Goal: Task Accomplishment & Management: Manage account settings

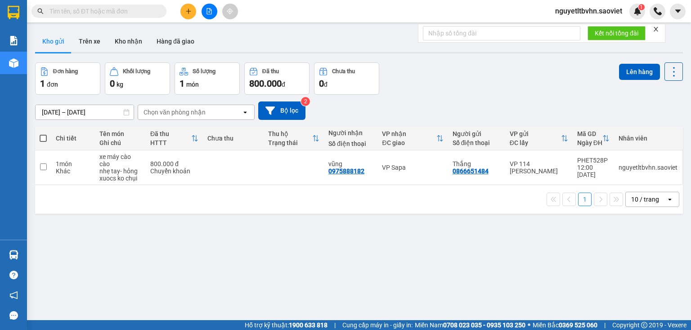
click at [655, 31] on icon "close" at bounding box center [655, 29] width 4 height 4
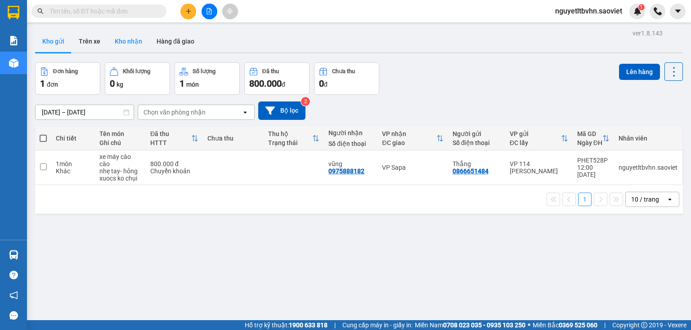
click at [130, 40] on button "Kho nhận" at bounding box center [128, 42] width 42 height 22
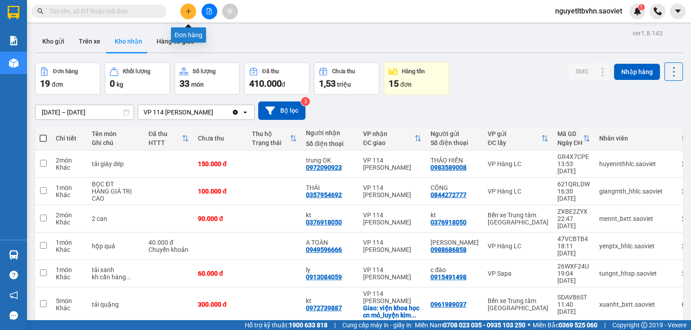
click at [187, 16] on button at bounding box center [188, 12] width 16 height 16
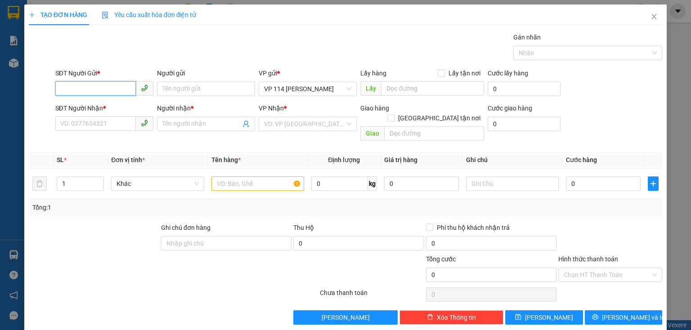
click at [72, 86] on input "SĐT Người Gửi *" at bounding box center [95, 88] width 80 height 14
click at [95, 105] on div "0945228000 - kt" at bounding box center [103, 107] width 86 height 10
type input "0945228000"
type input "kt"
type input "0981275131"
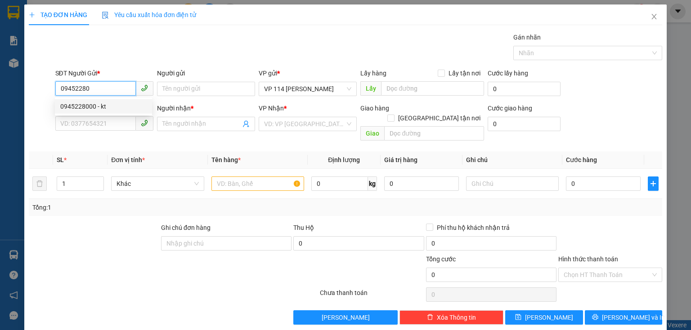
type input "kt"
type input "đã gọi"
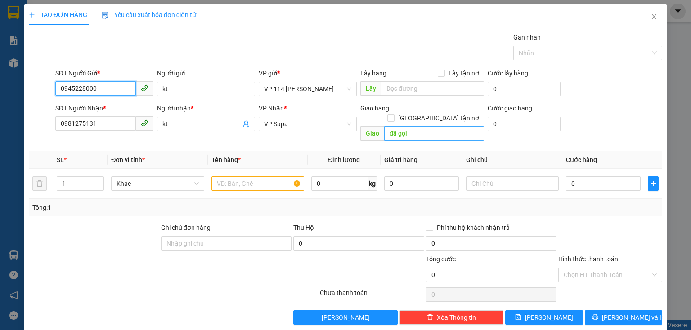
type input "0945228000"
click at [413, 126] on input "đã gọi" at bounding box center [434, 133] width 100 height 14
click at [101, 179] on span "up" at bounding box center [98, 181] width 5 height 5
type input "3"
click at [101, 179] on span "up" at bounding box center [98, 181] width 5 height 5
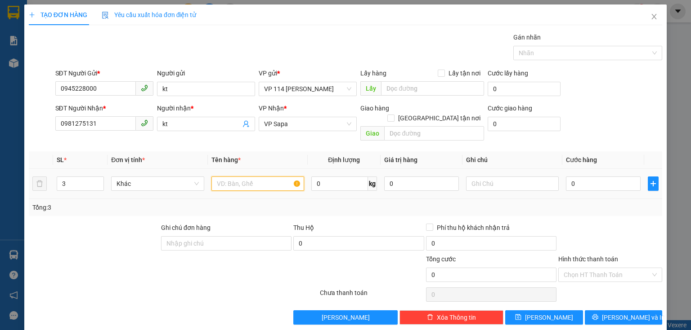
click at [296, 178] on input "text" at bounding box center [257, 184] width 93 height 14
click at [275, 177] on input "text" at bounding box center [257, 184] width 93 height 14
type input "thùng rượu"
click at [581, 177] on input "0" at bounding box center [603, 184] width 75 height 14
type input "1"
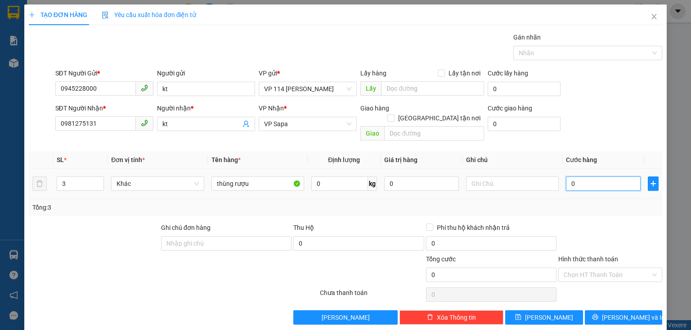
type input "1"
type input "15"
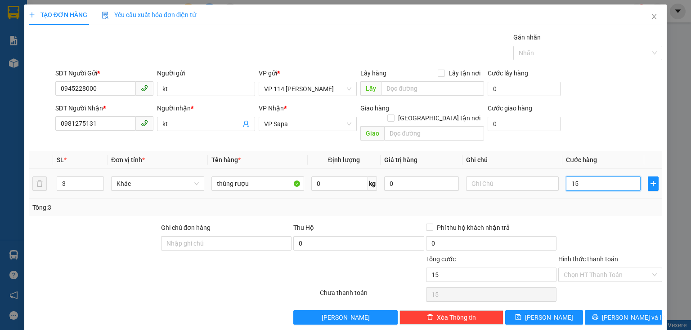
type input "150"
type input "150.000"
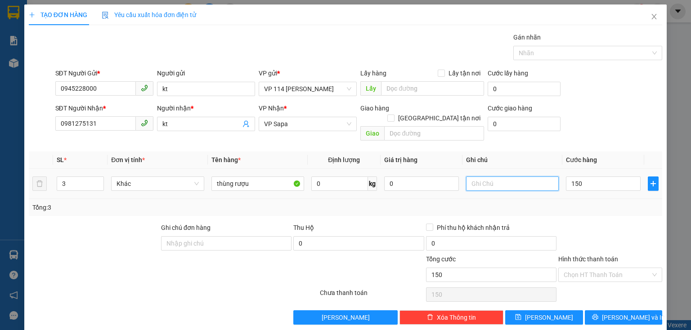
type input "150.000"
click at [500, 179] on input "text" at bounding box center [512, 184] width 93 height 14
type input "nhẹ tay- vỡ ko chụi"
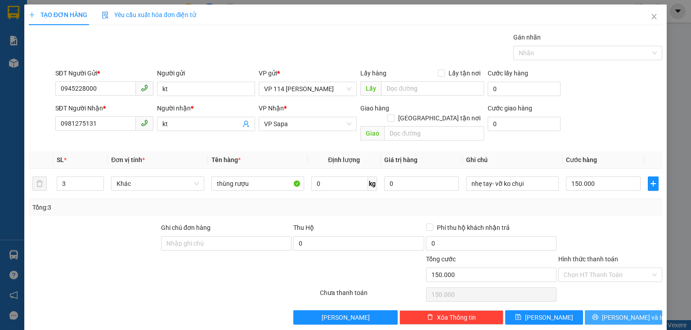
drag, startPoint x: 610, startPoint y: 309, endPoint x: 570, endPoint y: 253, distance: 68.4
click at [607, 311] on button "[PERSON_NAME] và In" at bounding box center [624, 318] width 78 height 14
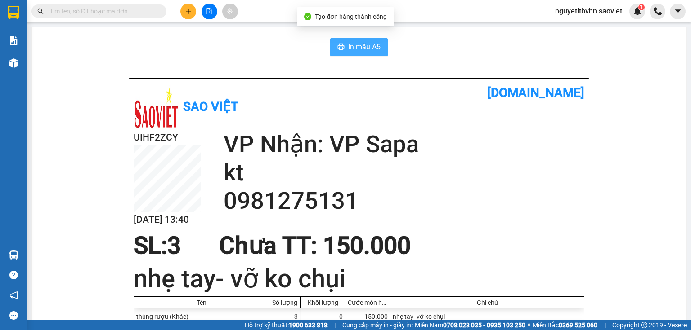
click at [344, 46] on button "In mẫu A5" at bounding box center [359, 47] width 58 height 18
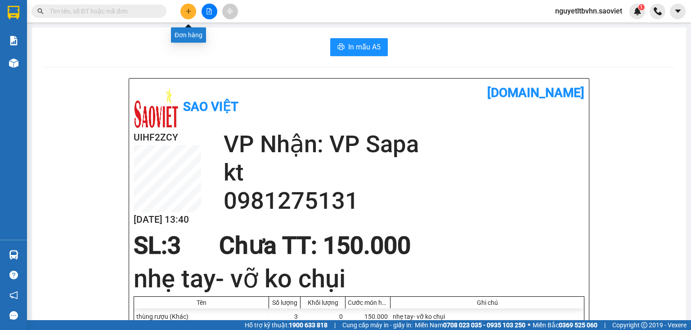
click at [194, 9] on button at bounding box center [188, 12] width 16 height 16
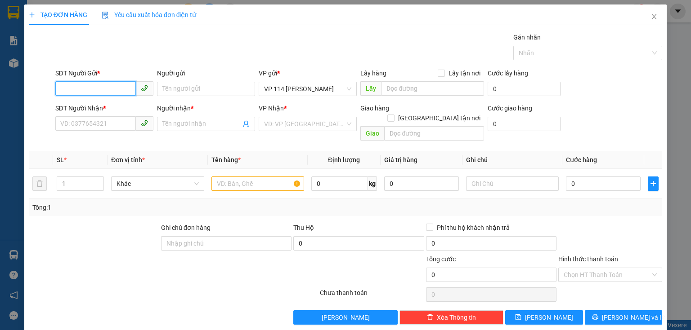
click at [70, 83] on input "SĐT Người Gửi *" at bounding box center [95, 88] width 80 height 14
click at [76, 107] on div "0938292696 - kt" at bounding box center [103, 107] width 86 height 10
type input "0938292696"
type input "kt"
type input "0374282932"
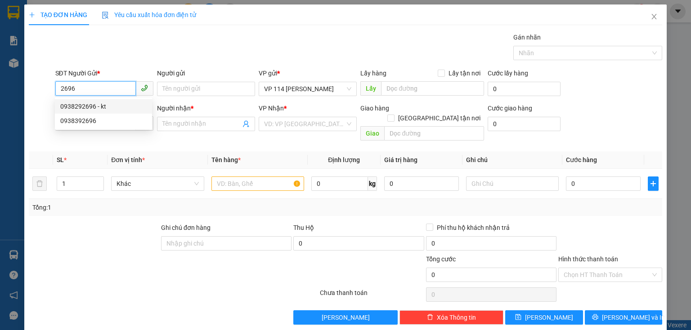
type input "Mừng"
checkbox input "true"
type input "01 hoàng liên"
type input "60.000"
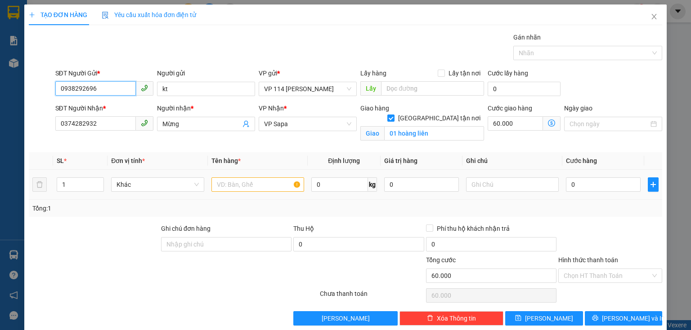
type input "0938292696"
drag, startPoint x: 235, startPoint y: 183, endPoint x: 392, endPoint y: 181, distance: 156.9
click at [237, 183] on input "text" at bounding box center [257, 185] width 93 height 14
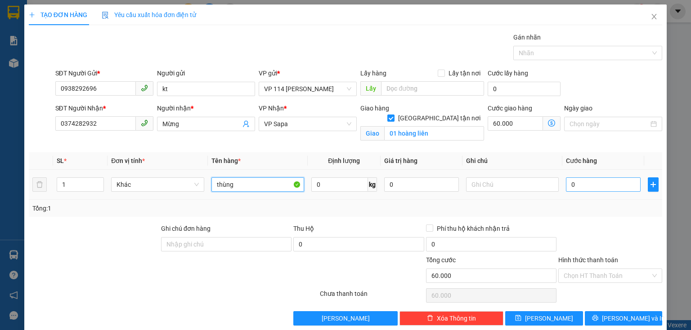
type input "thùng"
click at [583, 182] on input "0" at bounding box center [603, 185] width 75 height 14
type input "8"
type input "60.008"
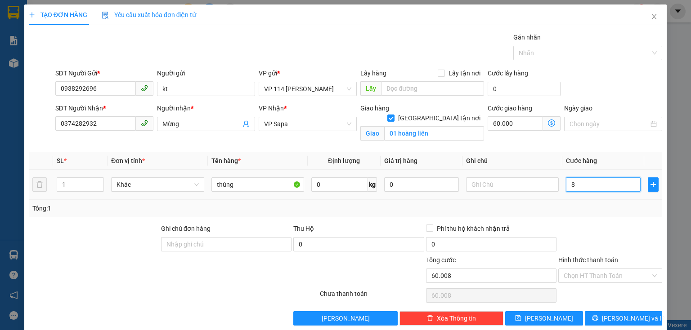
type input "80"
type input "60.080"
type input "80.000"
type input "140.000"
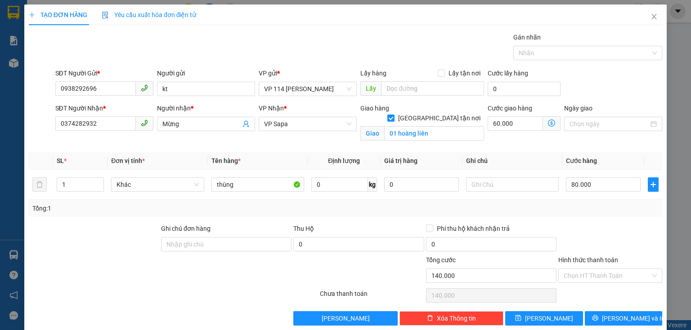
click at [620, 238] on div at bounding box center [610, 239] width 106 height 31
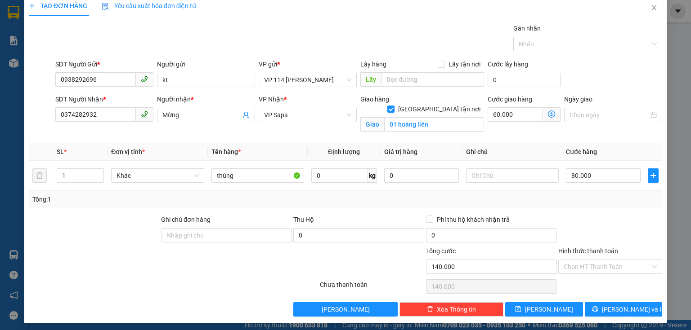
scroll to position [12, 0]
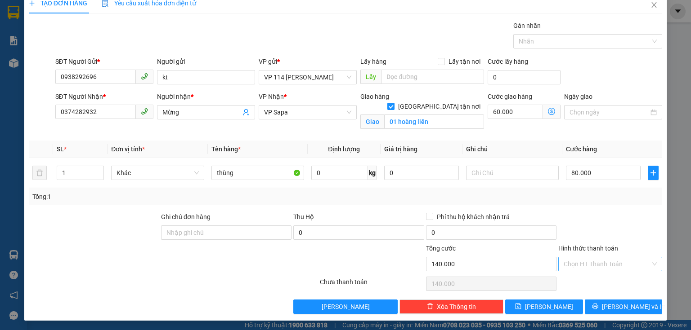
click at [608, 265] on input "Hình thức thanh toán" at bounding box center [606, 264] width 87 height 13
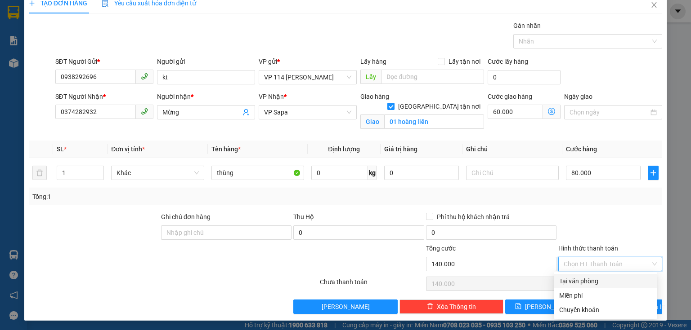
click at [582, 281] on div "Tại văn phòng" at bounding box center [605, 282] width 93 height 10
type input "0"
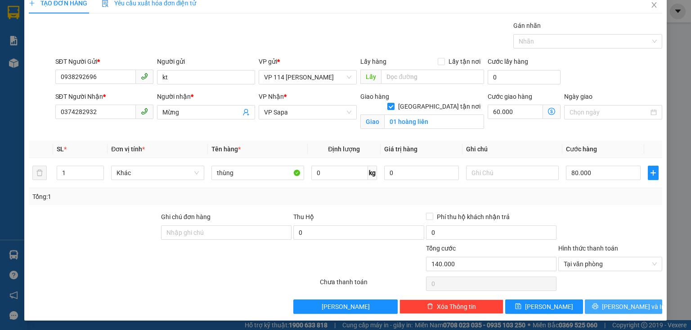
click at [619, 304] on span "[PERSON_NAME] và In" at bounding box center [633, 307] width 63 height 10
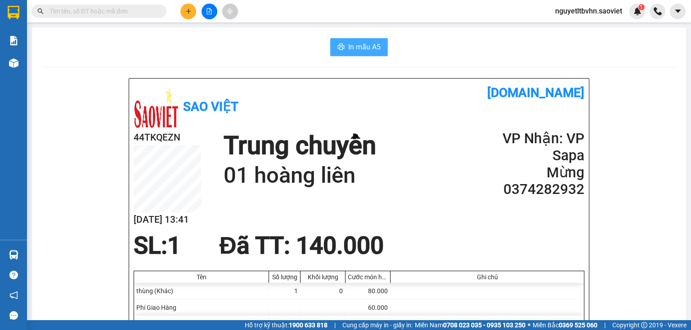
click at [360, 52] on span "In mẫu A5" at bounding box center [364, 46] width 32 height 11
click at [183, 10] on button at bounding box center [188, 12] width 16 height 16
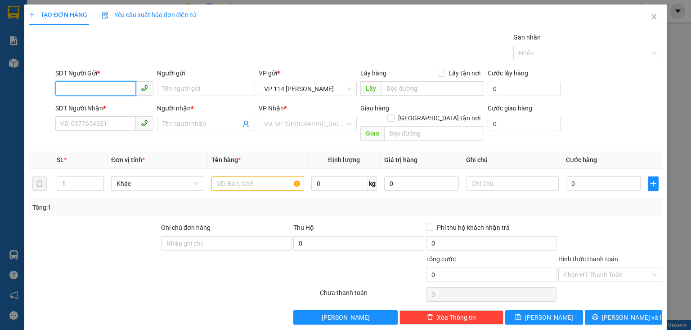
click at [73, 91] on input "SĐT Người Gửi *" at bounding box center [95, 88] width 80 height 14
type input "0362622118"
click at [93, 105] on div "0362622118 - liên" at bounding box center [103, 107] width 86 height 10
type input "liên"
type input "0332932600"
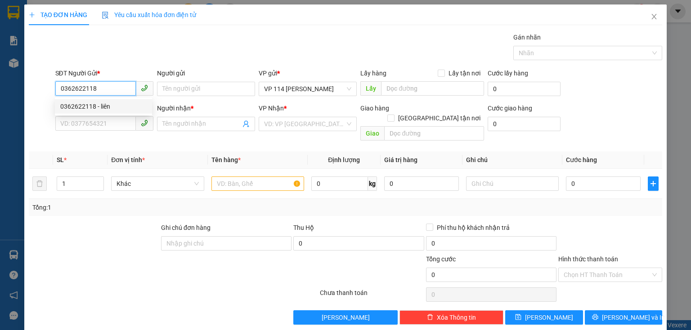
type input "NGÀ"
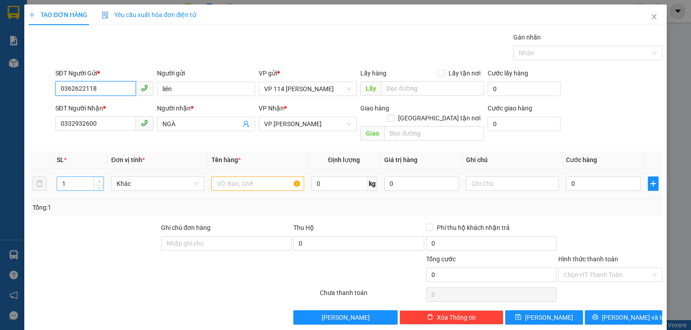
type input "0362622118"
type input "2"
click at [96, 179] on span "up" at bounding box center [98, 181] width 5 height 5
click at [230, 177] on input "text" at bounding box center [257, 184] width 93 height 14
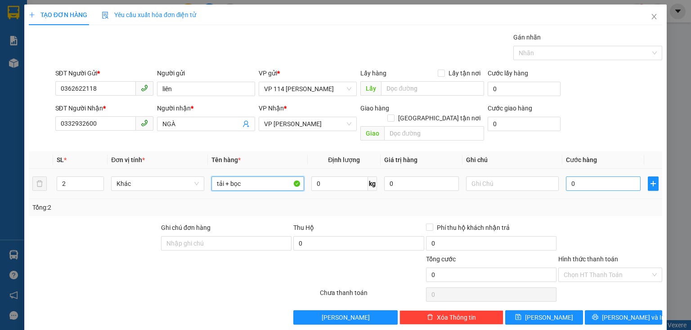
type input "tải + bọc"
click at [581, 177] on input "0" at bounding box center [603, 184] width 75 height 14
type input "2"
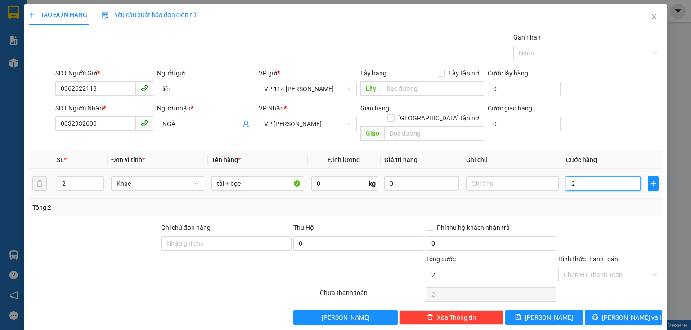
type input "25"
type input "250"
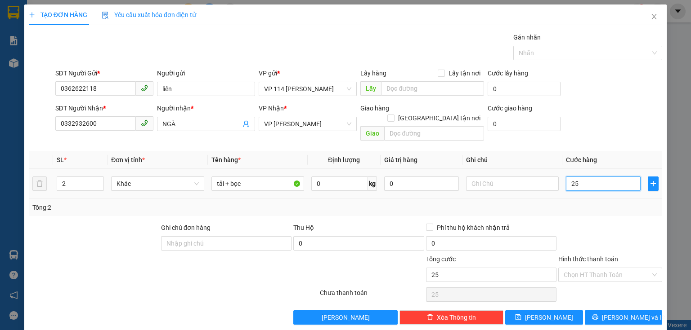
type input "250"
type input "25"
type input "2"
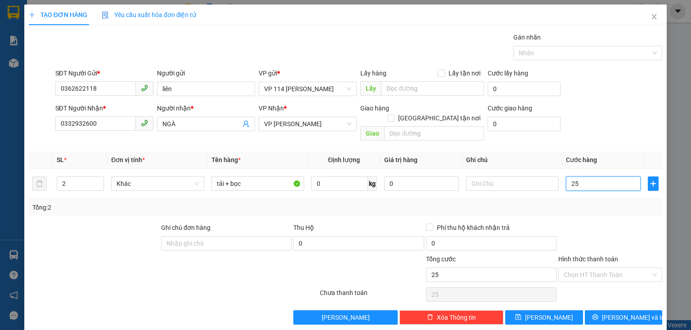
type input "2"
type input "0"
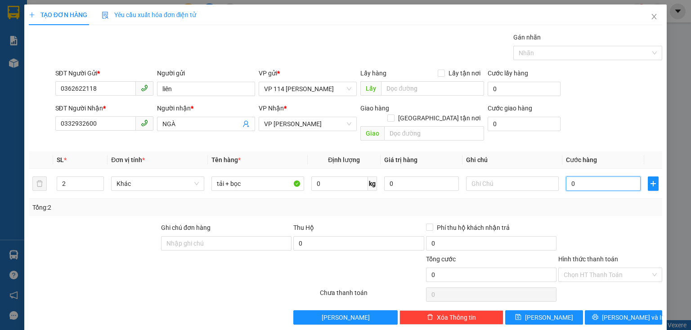
type input "01"
type input "1"
type input "015"
type input "15"
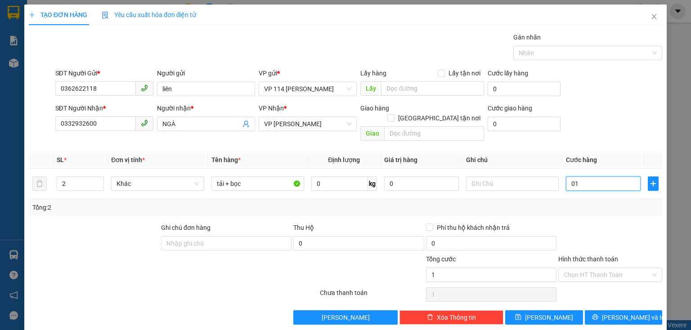
type input "15"
type input "0.150"
type input "150"
type input "150.000"
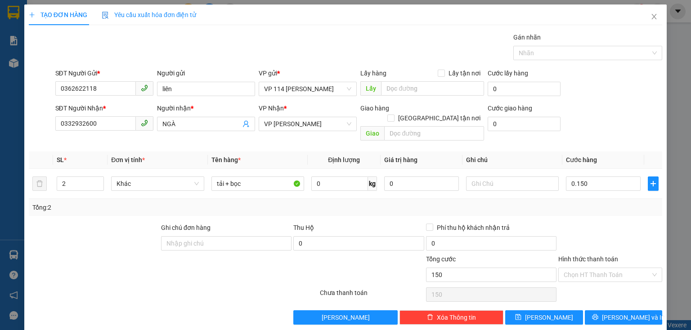
type input "150.000"
click at [599, 236] on div at bounding box center [610, 238] width 106 height 31
click at [620, 268] on input "Hình thức thanh toán" at bounding box center [606, 274] width 87 height 13
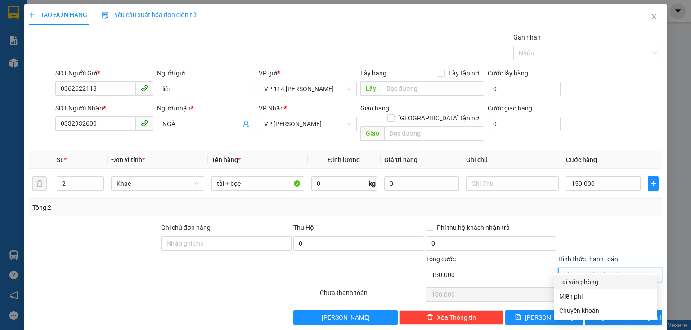
click at [597, 285] on div "Tại văn phòng" at bounding box center [605, 282] width 93 height 10
type input "0"
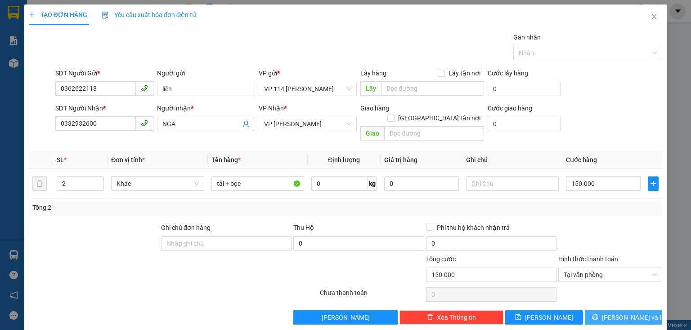
click at [619, 313] on span "[PERSON_NAME] và In" at bounding box center [633, 318] width 63 height 10
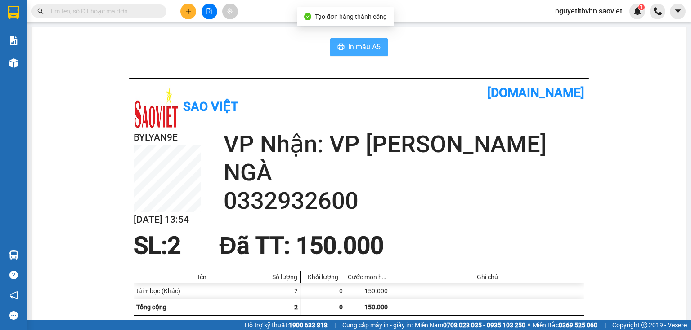
click at [361, 46] on span "In mẫu A5" at bounding box center [364, 46] width 32 height 11
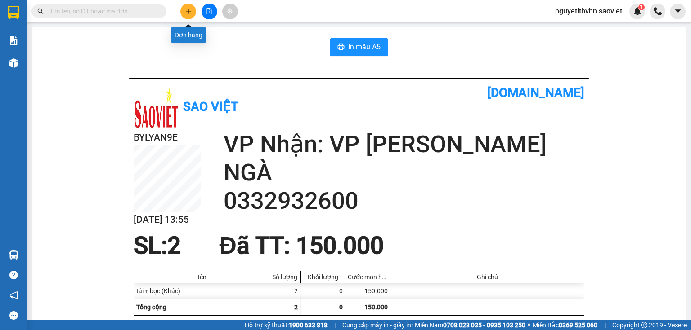
click at [186, 10] on icon "plus" at bounding box center [188, 11] width 6 height 6
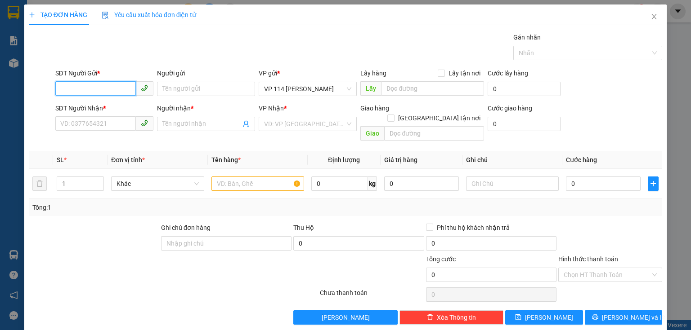
click at [97, 91] on input "SĐT Người Gửi *" at bounding box center [95, 88] width 80 height 14
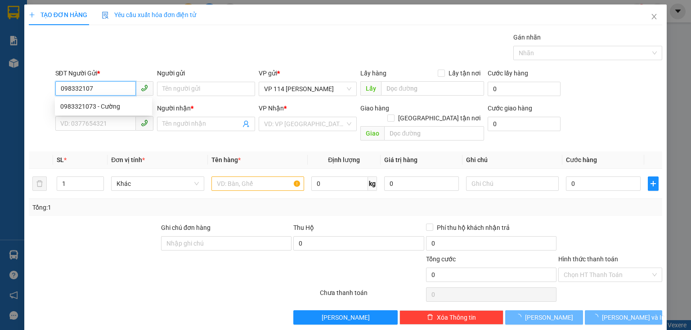
type input "0983321073"
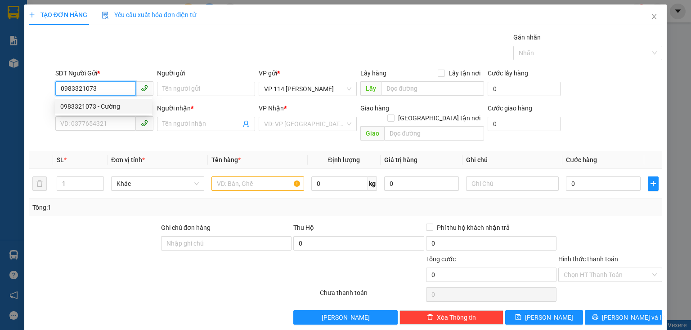
click at [71, 104] on div "0983321073 - Cường" at bounding box center [103, 107] width 86 height 10
type input "Cường"
type input "0376215258"
type input "kt"
type input "0983321073"
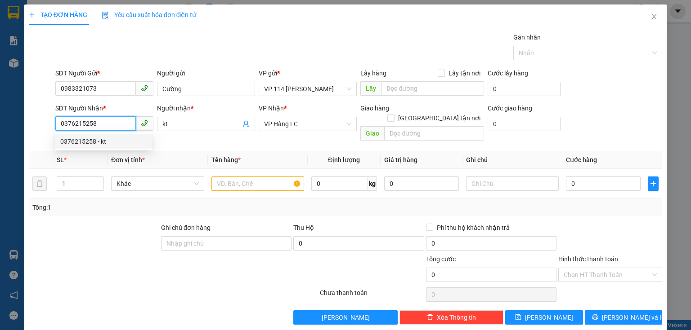
drag, startPoint x: 112, startPoint y: 127, endPoint x: 55, endPoint y: 120, distance: 57.5
click at [55, 120] on input "0376215258" at bounding box center [95, 123] width 80 height 14
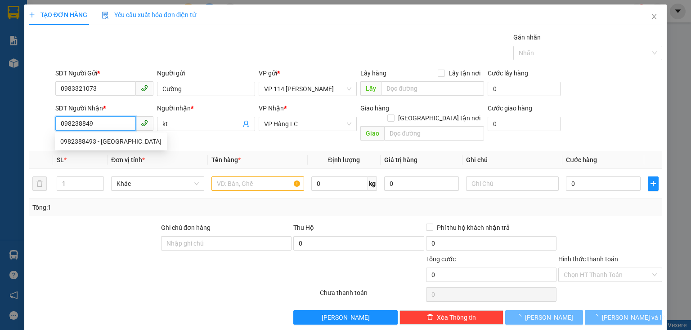
type input "0982388493"
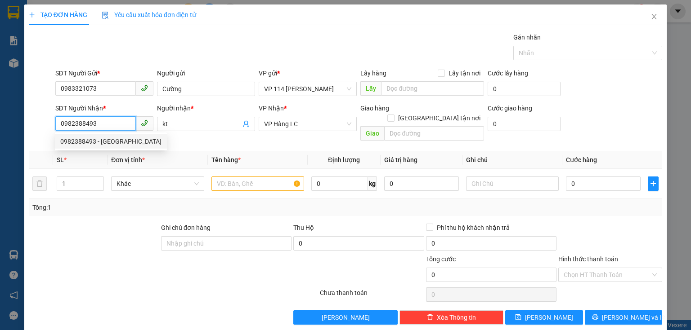
click at [77, 142] on div "0982388493 - NGA" at bounding box center [110, 142] width 101 height 10
type input "NGA"
type input "0982388493"
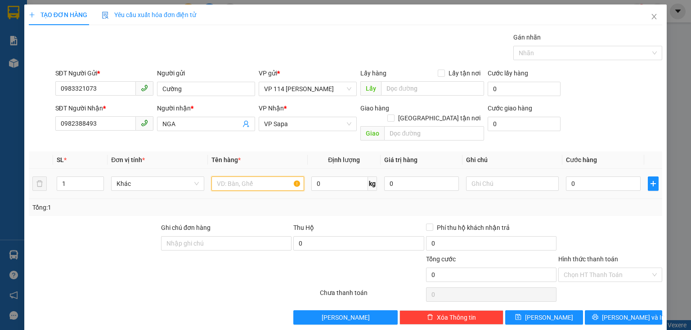
drag, startPoint x: 234, startPoint y: 176, endPoint x: 239, endPoint y: 174, distance: 4.8
click at [236, 177] on input "text" at bounding box center [257, 184] width 93 height 14
type input "bọc đen"
click at [586, 177] on input "0" at bounding box center [603, 184] width 75 height 14
type input "8"
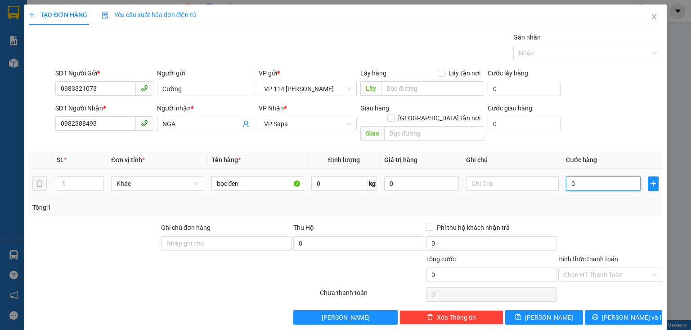
type input "8"
type input "80"
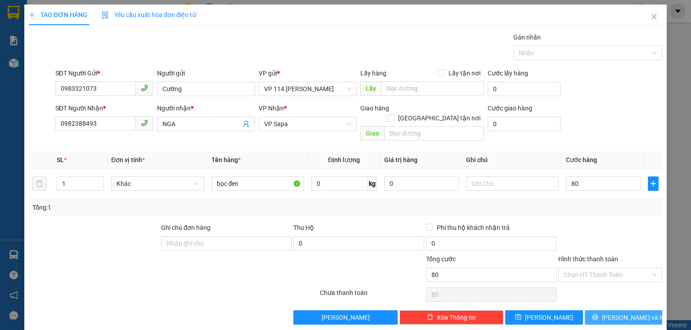
type input "80.000"
click at [613, 313] on span "[PERSON_NAME] và In" at bounding box center [633, 318] width 63 height 10
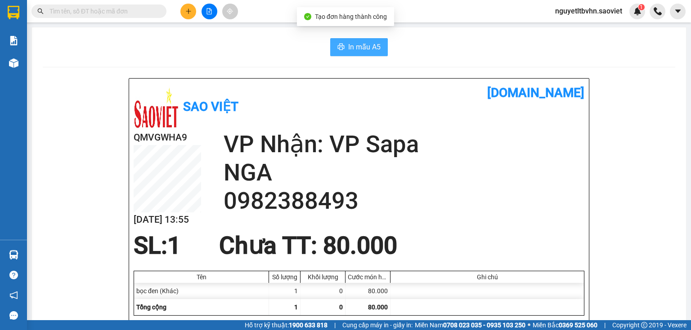
click at [348, 47] on span "In mẫu A5" at bounding box center [364, 46] width 32 height 11
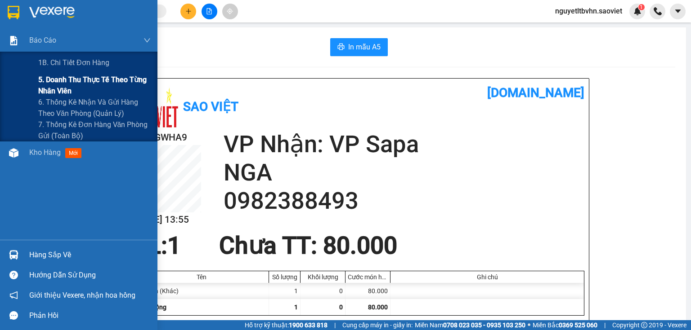
click at [39, 90] on span "5. Doanh thu thực tế theo từng nhân viên" at bounding box center [94, 85] width 112 height 22
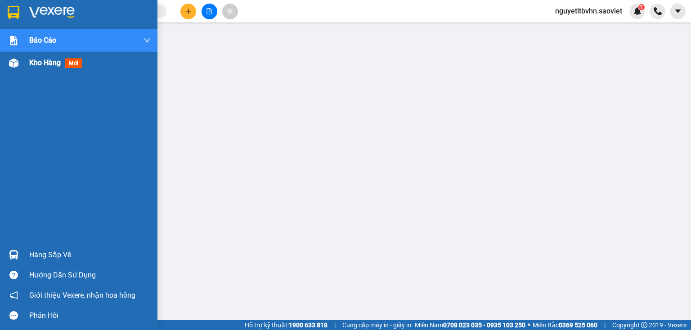
click at [16, 63] on img at bounding box center [13, 62] width 9 height 9
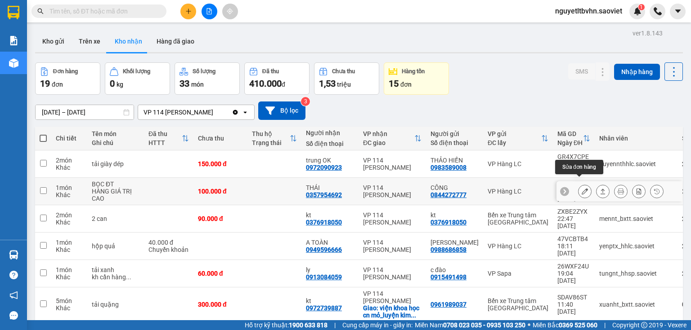
click at [582, 184] on button at bounding box center [584, 192] width 13 height 16
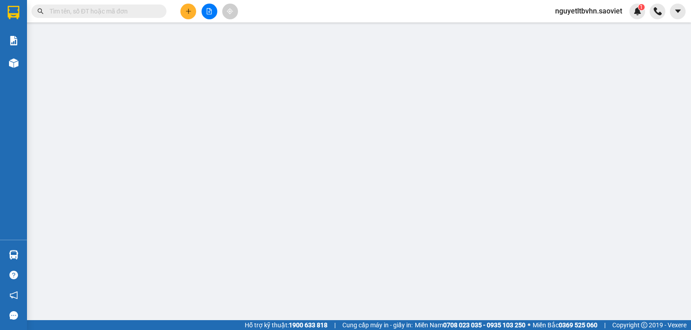
type input "0844272777"
type input "CÔNG"
type input "0357954692"
type input "THÁI"
type input "100.000"
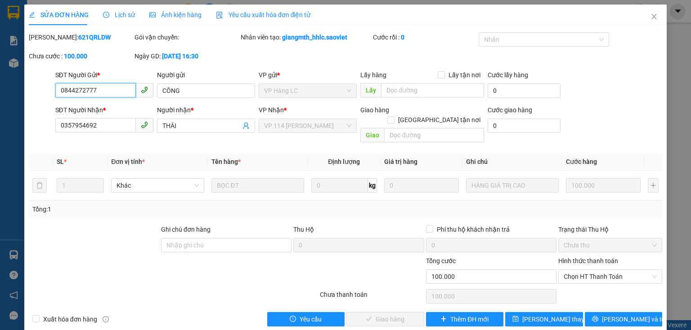
scroll to position [4, 0]
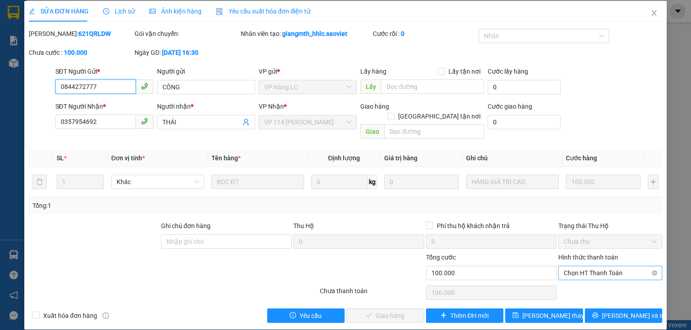
click at [614, 267] on span "Chọn HT Thanh Toán" at bounding box center [609, 273] width 93 height 13
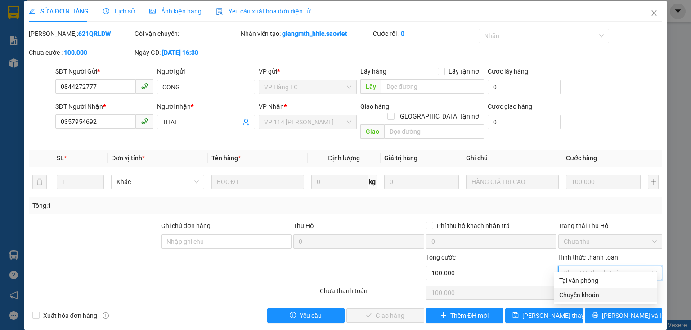
click at [583, 296] on div "Chuyển khoản" at bounding box center [605, 295] width 93 height 10
type input "0"
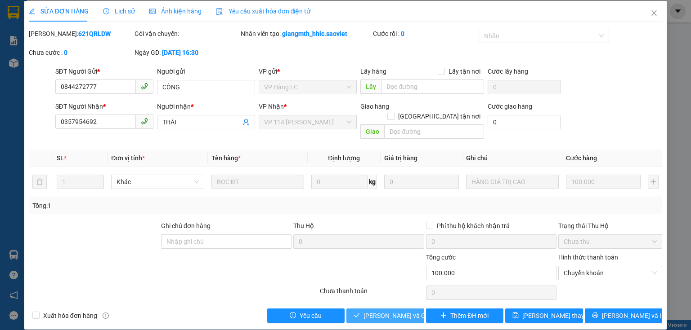
click at [400, 311] on span "[PERSON_NAME] và Giao hàng" at bounding box center [406, 316] width 86 height 10
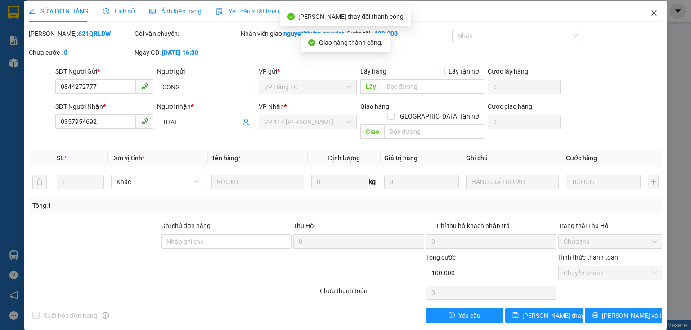
click at [650, 13] on icon "close" at bounding box center [653, 12] width 7 height 7
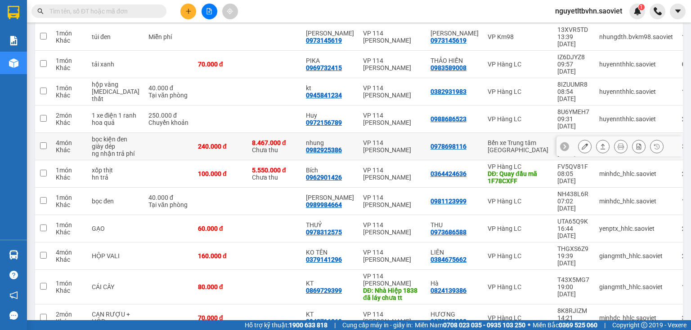
scroll to position [288, 0]
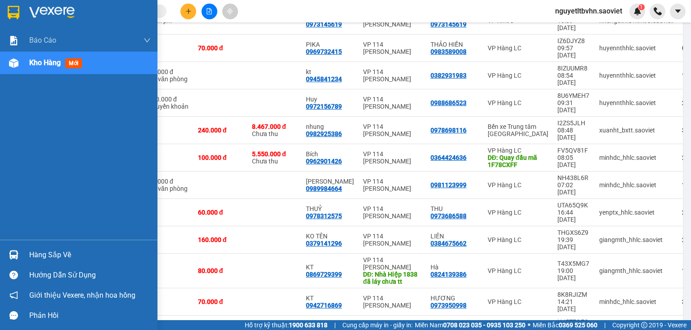
click at [49, 257] on div "Hàng sắp về" at bounding box center [89, 255] width 121 height 13
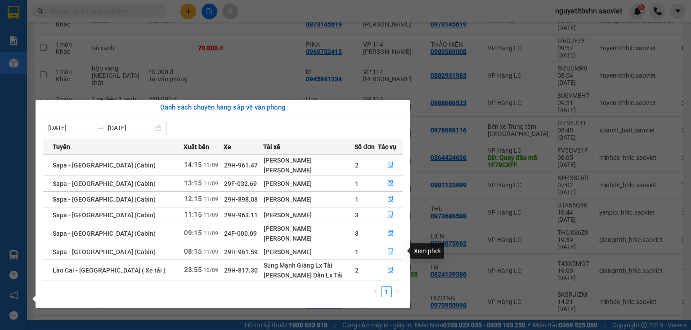
click at [388, 252] on icon "file-done" at bounding box center [390, 252] width 5 height 6
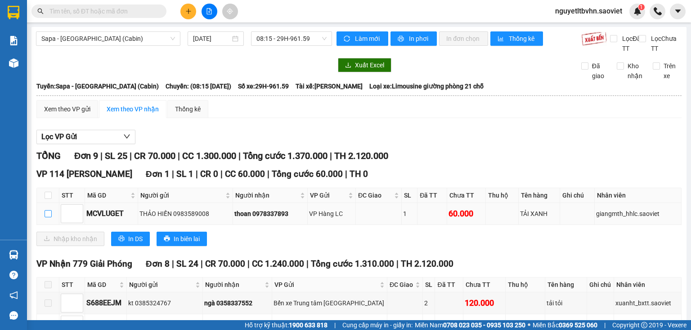
click at [47, 218] on input "checkbox" at bounding box center [48, 213] width 7 height 7
checkbox input "true"
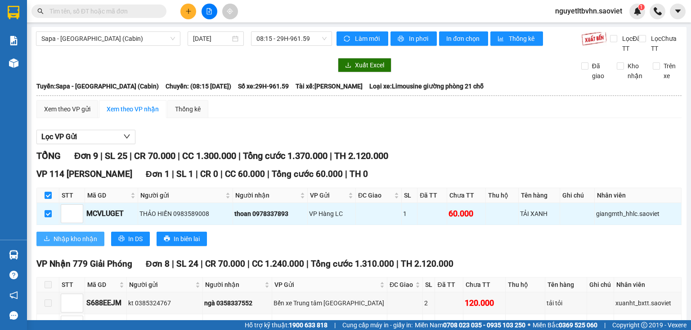
click at [81, 243] on span "Nhập kho nhận" at bounding box center [76, 239] width 44 height 10
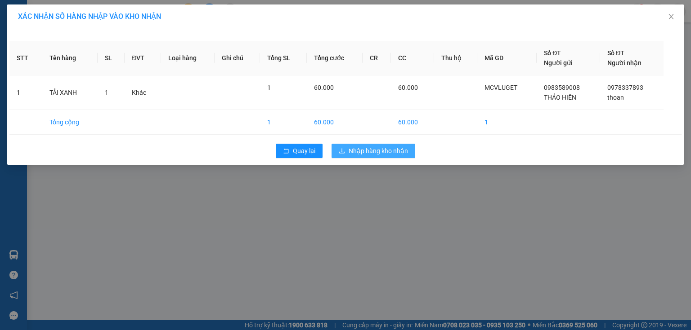
click at [385, 149] on span "Nhập hàng kho nhận" at bounding box center [377, 151] width 59 height 10
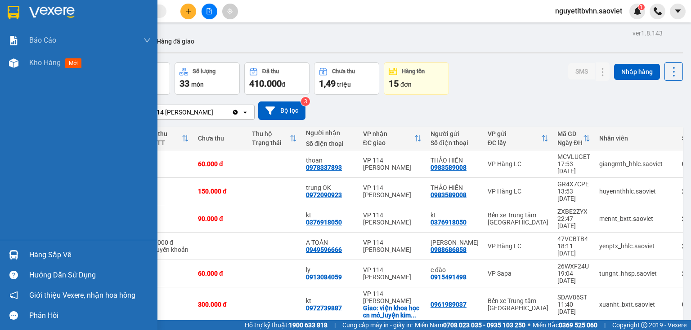
click at [26, 252] on div "Hàng sắp về" at bounding box center [78, 255] width 157 height 20
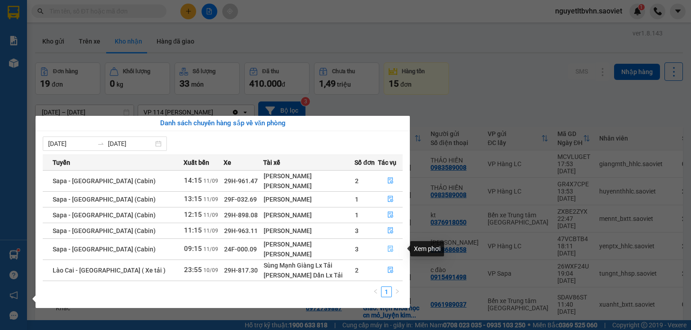
click at [387, 246] on icon "file-done" at bounding box center [390, 249] width 6 height 6
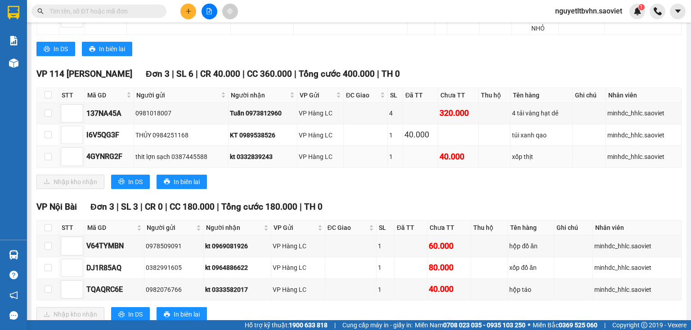
scroll to position [540, 0]
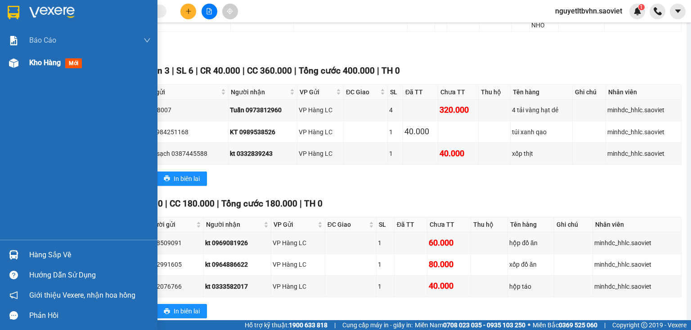
click at [25, 67] on div "Kho hàng mới" at bounding box center [78, 63] width 157 height 22
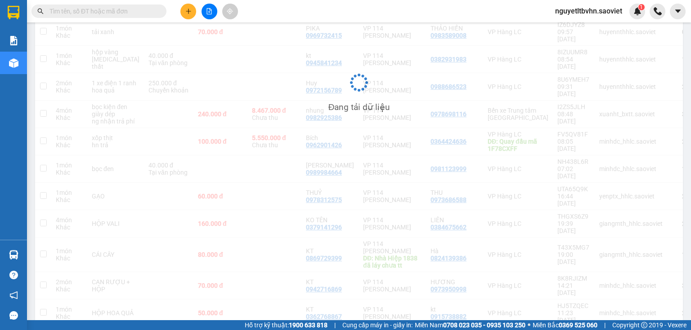
scroll to position [331, 0]
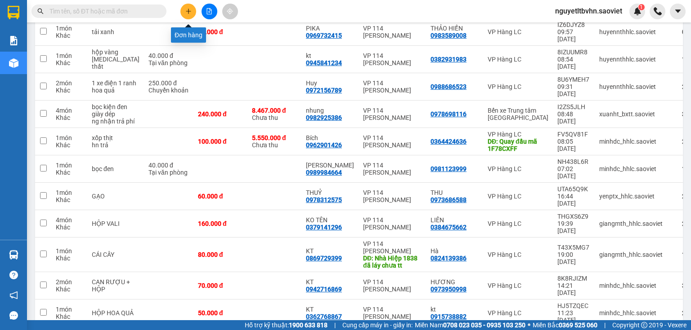
click at [191, 9] on icon "plus" at bounding box center [188, 11] width 6 height 6
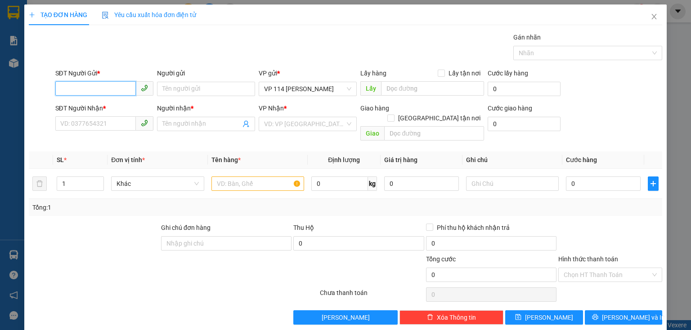
click at [79, 81] on input "SĐT Người Gửi *" at bounding box center [95, 88] width 80 height 14
type input "0366899518"
click at [92, 104] on div "0366899518 - kt" at bounding box center [103, 107] width 86 height 10
type input "kt"
type input "0916361166"
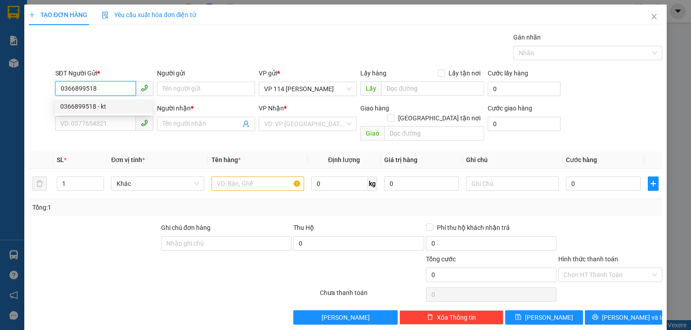
type input "yến"
type input "0366899518"
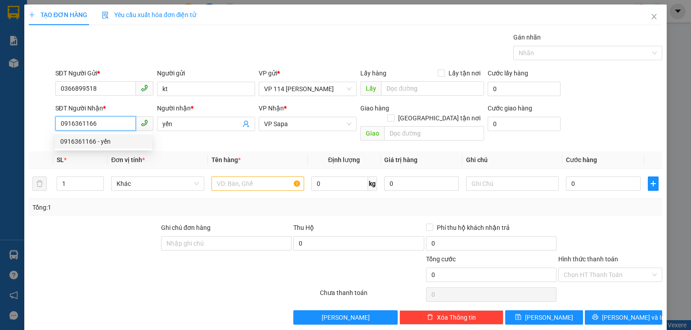
drag, startPoint x: 107, startPoint y: 124, endPoint x: 44, endPoint y: 123, distance: 62.9
click at [44, 123] on div "SĐT Người Nhận * 0916361166 Người nhận * yến VP Nhận * VP Sapa Giao hàng Giao t…" at bounding box center [345, 123] width 635 height 41
click at [103, 142] on div "0916361166 - yến" at bounding box center [103, 142] width 86 height 10
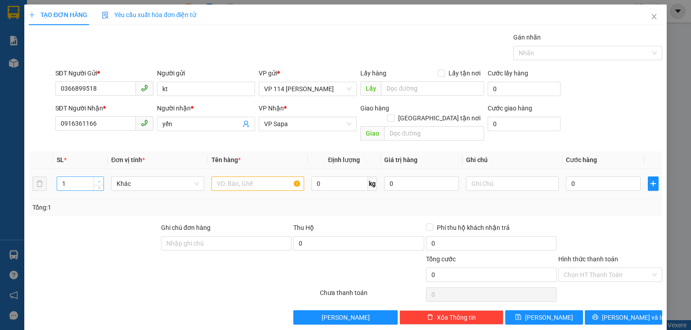
type input "2"
click at [98, 179] on span "up" at bounding box center [98, 181] width 5 height 5
click at [245, 177] on input "text" at bounding box center [257, 184] width 93 height 14
type input "kiện"
click at [581, 177] on input "0" at bounding box center [603, 184] width 75 height 14
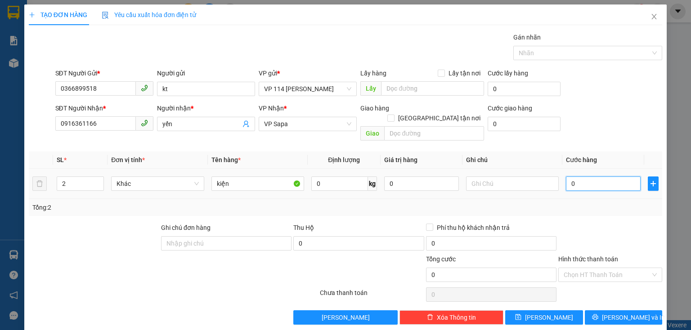
type input "2"
type input "25"
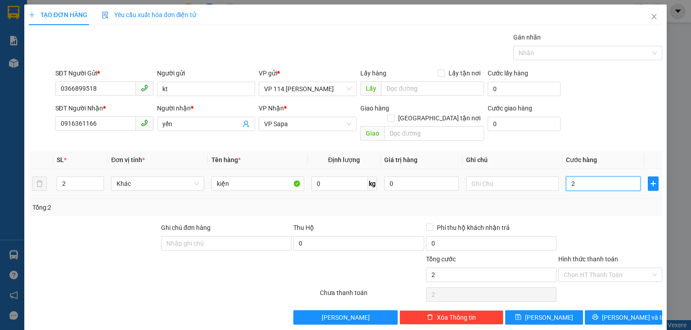
type input "25"
type input "250"
type input "250.000"
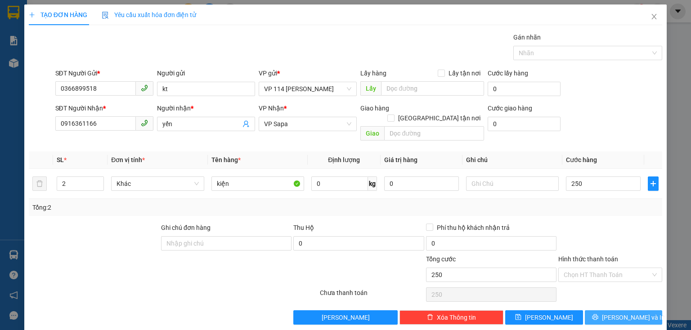
type input "250.000"
click at [627, 313] on span "[PERSON_NAME] và In" at bounding box center [633, 318] width 63 height 10
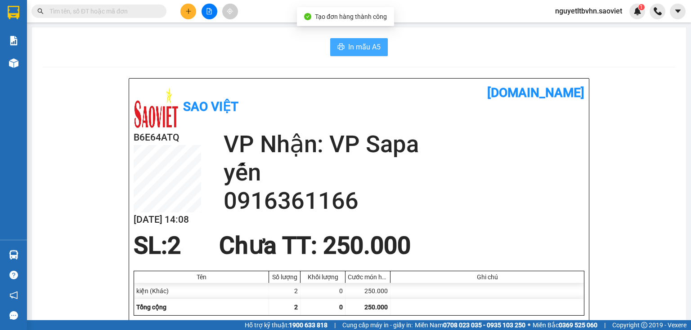
click at [367, 44] on span "In mẫu A5" at bounding box center [364, 46] width 32 height 11
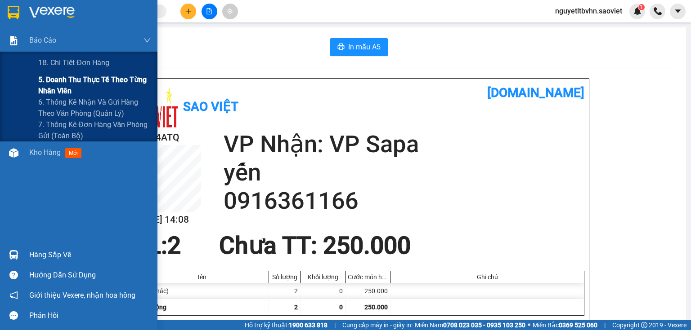
click at [90, 83] on span "5. Doanh thu thực tế theo từng nhân viên" at bounding box center [94, 85] width 112 height 22
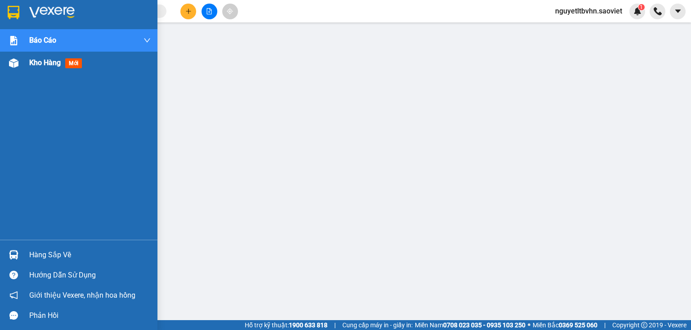
click at [22, 65] on div "Kho hàng mới" at bounding box center [78, 63] width 157 height 22
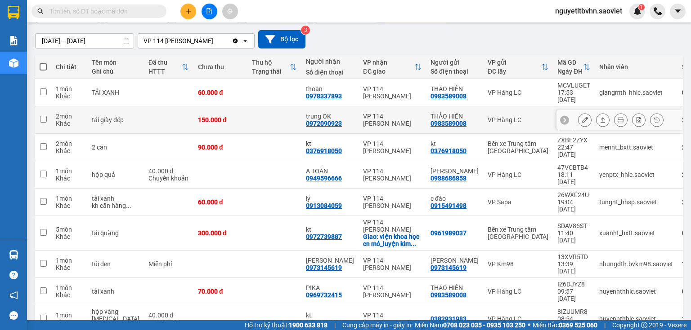
scroll to position [72, 0]
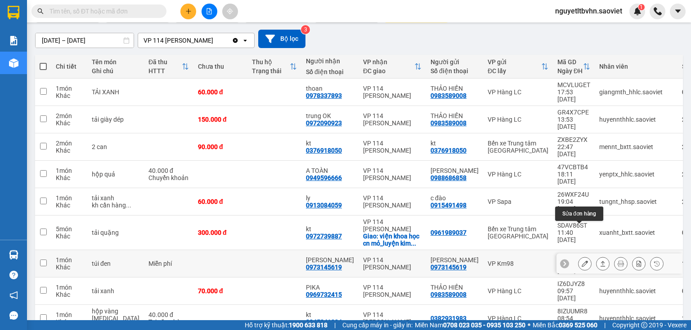
click at [581, 261] on icon at bounding box center [584, 264] width 6 height 6
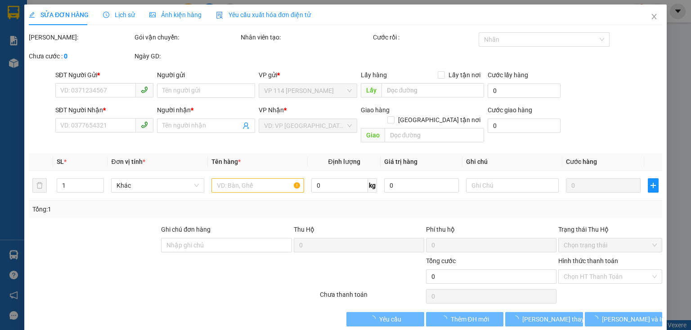
type input "0973145619"
type input "Chú KHÁNH"
type input "0973145619"
type input "Chú KHÁNH"
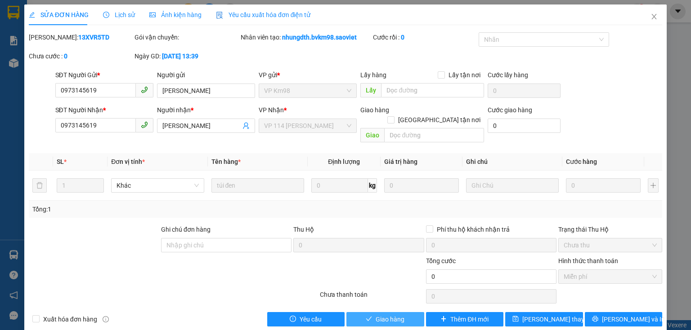
click at [384, 315] on span "Giao hàng" at bounding box center [389, 320] width 29 height 10
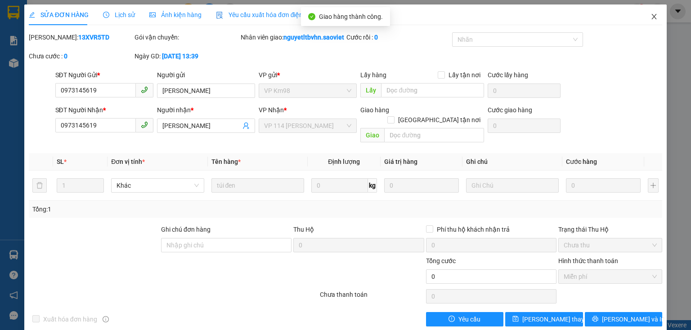
click at [651, 16] on icon "close" at bounding box center [653, 16] width 5 height 5
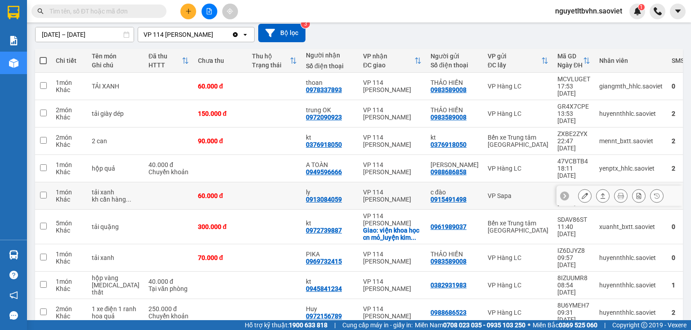
scroll to position [72, 0]
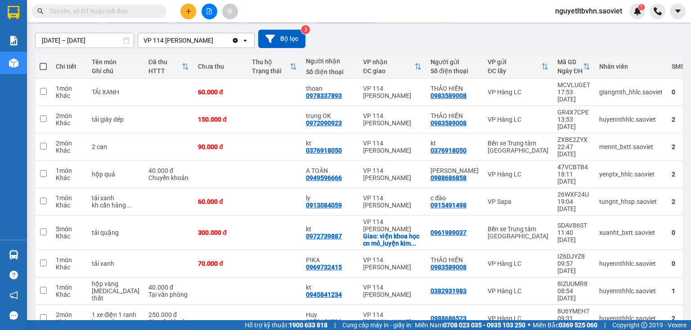
click at [82, 13] on input "text" at bounding box center [102, 11] width 106 height 10
click at [103, 15] on input "text" at bounding box center [102, 11] width 106 height 10
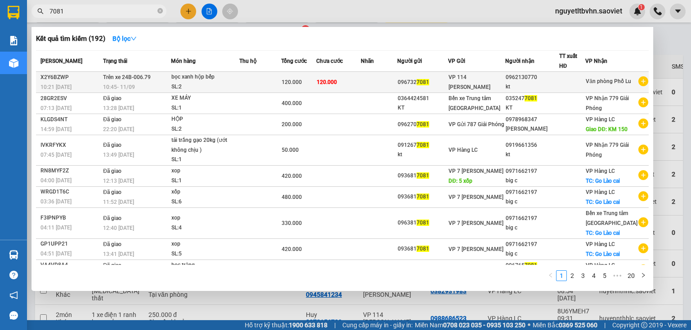
type input "7081"
click at [259, 87] on td at bounding box center [259, 82] width 41 height 21
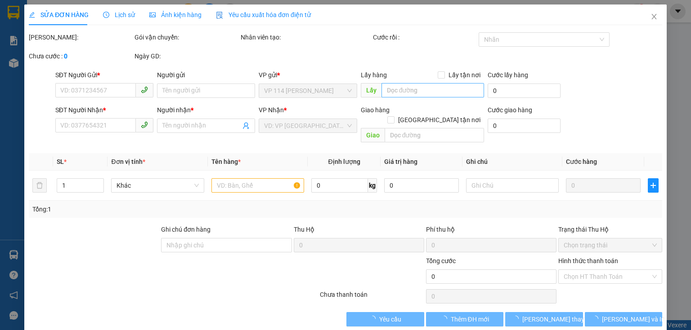
type input "0967327081"
type input "0962130770"
type input "kt"
type input "120.000"
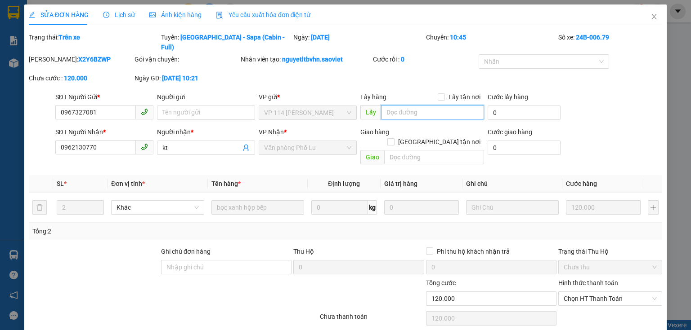
click at [407, 105] on input "text" at bounding box center [432, 112] width 103 height 14
type input "gọi cho người gủi trc khi giao"
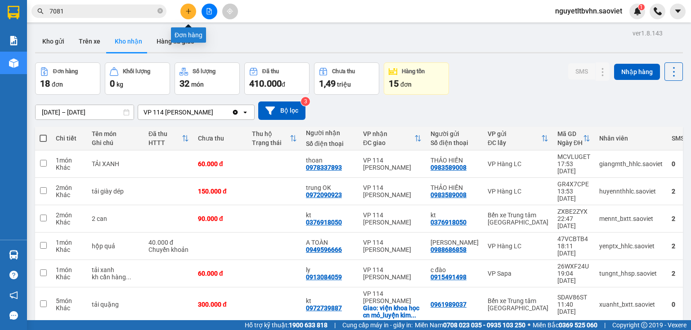
click at [186, 9] on icon "plus" at bounding box center [188, 11] width 6 height 6
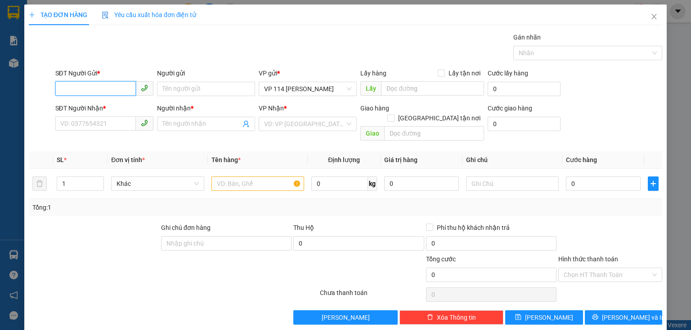
click at [65, 83] on input "SĐT Người Gửi *" at bounding box center [95, 88] width 80 height 14
click at [72, 92] on input "0" at bounding box center [95, 88] width 80 height 14
type input "0439341352"
click at [84, 120] on input "SĐT Người Nhận *" at bounding box center [95, 123] width 80 height 14
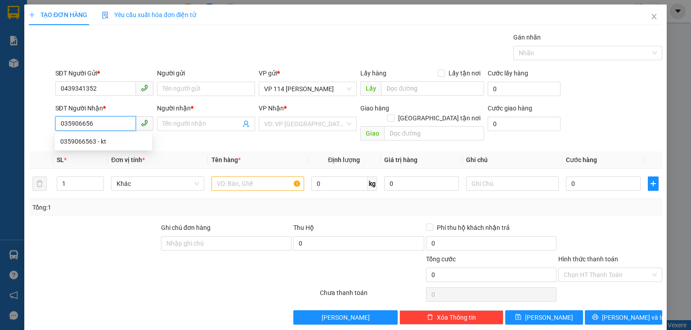
type input "0359066563"
click at [97, 138] on div "0359066563 - kt" at bounding box center [103, 142] width 86 height 10
type input "kt"
checkbox input "true"
type input "21 Cầu mây"
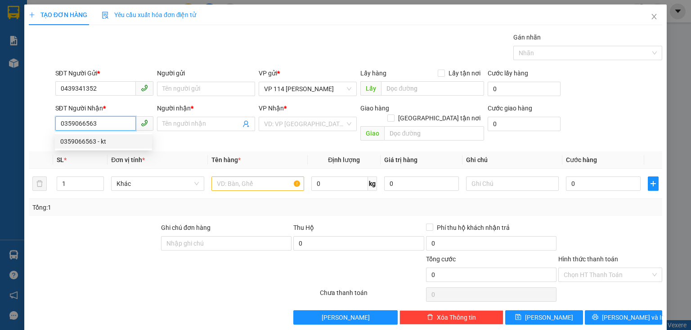
type input "80.000"
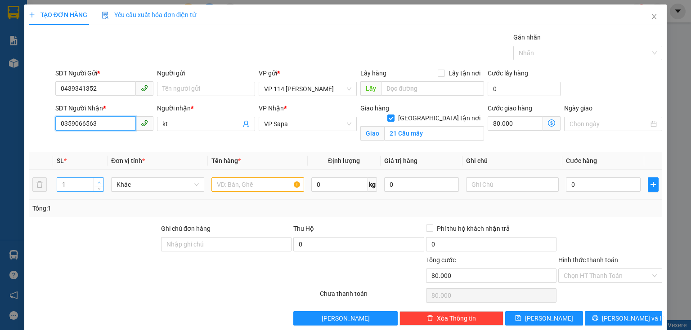
type input "0359066563"
click at [99, 180] on span "up" at bounding box center [98, 182] width 5 height 5
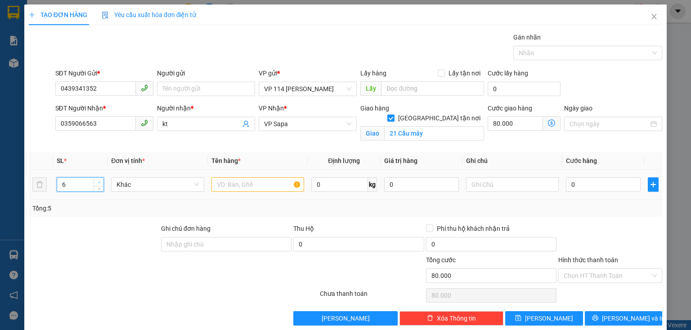
click at [99, 180] on span "up" at bounding box center [98, 182] width 5 height 5
type input "6"
click at [98, 186] on icon "down" at bounding box center [99, 187] width 3 height 3
click at [247, 183] on input "text" at bounding box center [257, 185] width 93 height 14
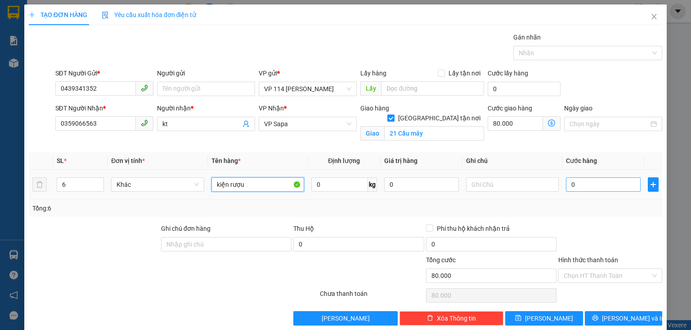
type input "kiện rượu"
click at [585, 184] on input "0" at bounding box center [603, 185] width 75 height 14
type input "3"
type input "80.003"
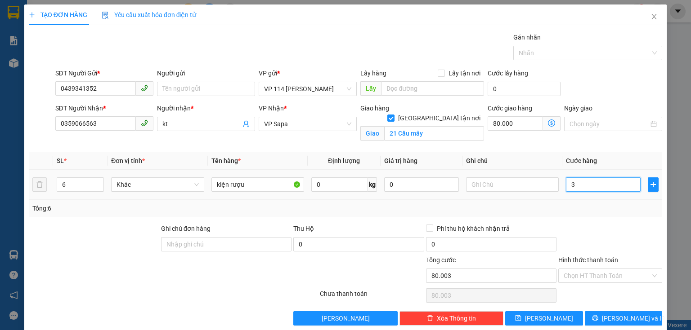
type input "30"
type input "80.030"
type input "300"
type input "80.300"
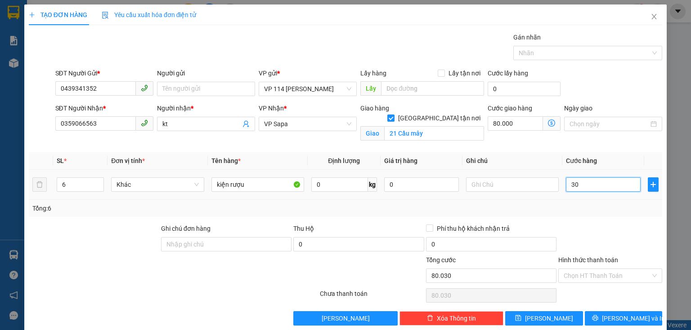
type input "80.300"
type input "300.000"
type input "380.000"
click at [504, 183] on input "text" at bounding box center [512, 185] width 93 height 14
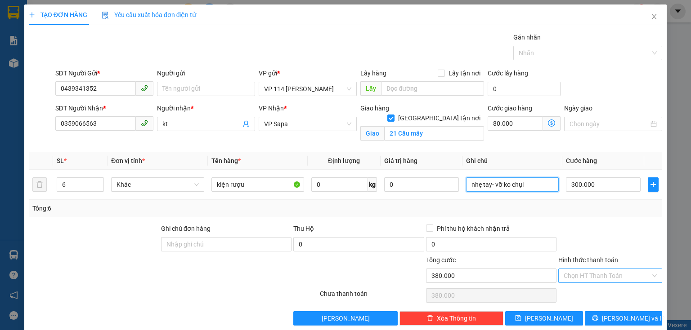
type input "nhẹ tay- vỡ ko chụi"
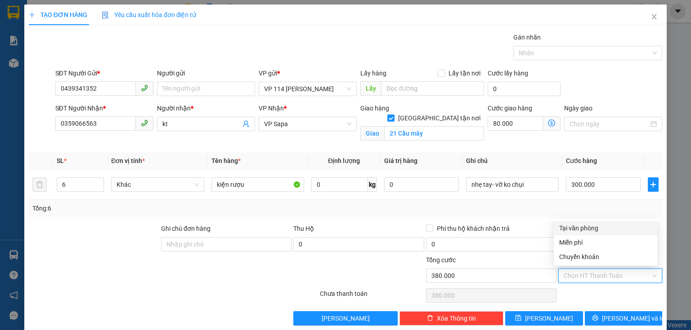
click at [616, 270] on input "Hình thức thanh toán" at bounding box center [606, 275] width 87 height 13
click at [576, 228] on div "Tại văn phòng" at bounding box center [605, 228] width 93 height 10
type input "0"
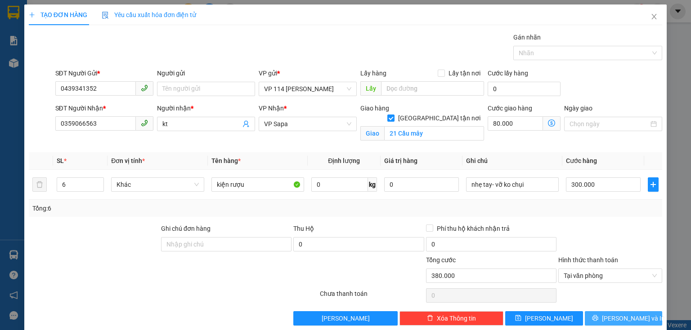
click at [618, 317] on span "[PERSON_NAME] và In" at bounding box center [633, 319] width 63 height 10
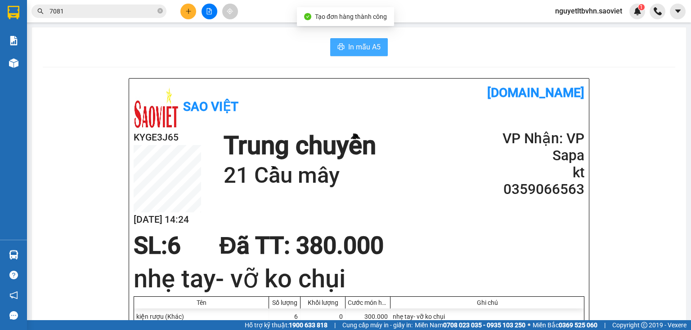
click at [361, 47] on span "In mẫu A5" at bounding box center [364, 46] width 32 height 11
click at [191, 9] on icon "plus" at bounding box center [188, 11] width 6 height 6
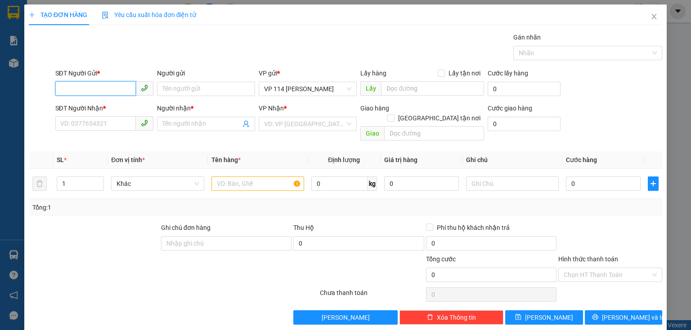
click at [63, 85] on input "SĐT Người Gửi *" at bounding box center [95, 88] width 80 height 14
type input "0946940356"
click at [93, 106] on div "0946940356 - A" at bounding box center [103, 107] width 86 height 10
type input "A"
type input "0978965045"
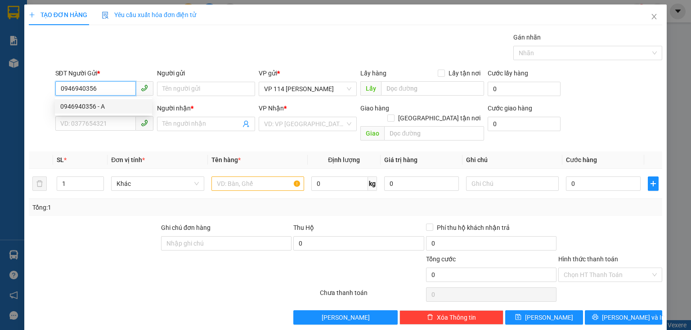
type input "kt"
type input "0946940356"
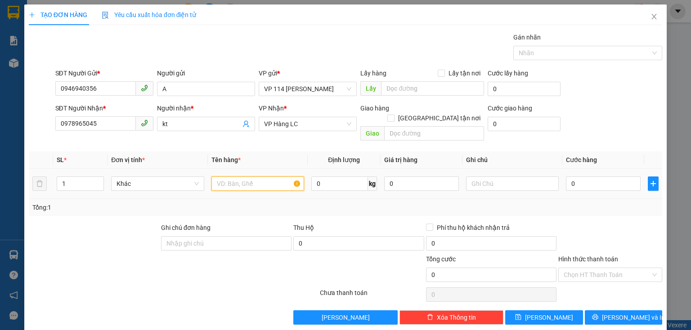
click at [230, 179] on input "text" at bounding box center [257, 184] width 93 height 14
type input "xốp"
click at [593, 177] on input "0" at bounding box center [603, 184] width 75 height 14
type input "5"
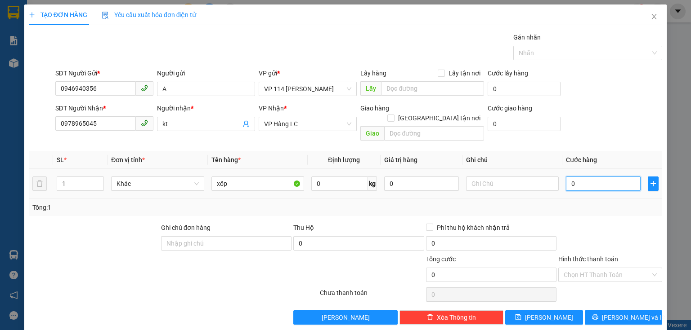
type input "5"
type input "50"
type input "50.000"
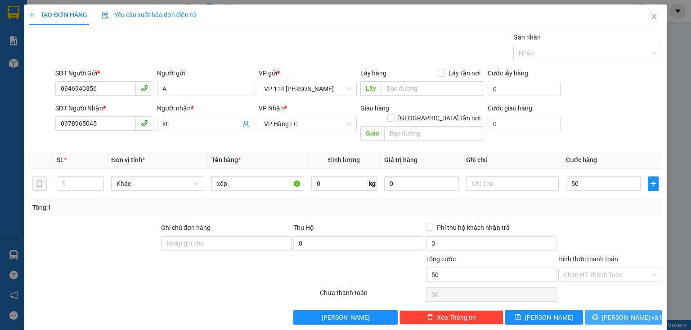
type input "50.000"
click at [622, 313] on span "[PERSON_NAME] và In" at bounding box center [633, 318] width 63 height 10
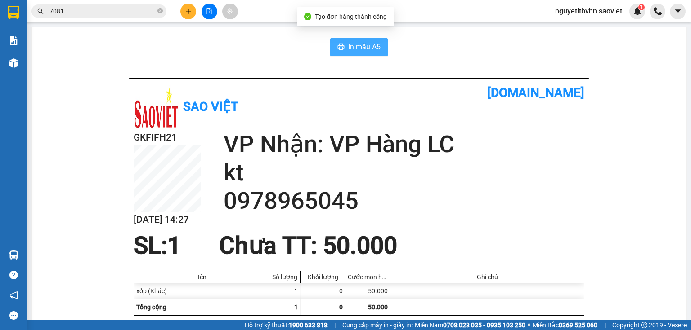
click at [360, 43] on span "In mẫu A5" at bounding box center [364, 46] width 32 height 11
drag, startPoint x: 124, startPoint y: 2, endPoint x: 82, endPoint y: 7, distance: 41.7
click at [82, 7] on div "Kết quả tìm kiếm ( 192 ) Bộ lọc Mã ĐH Trạng thái Món hàng Thu hộ Tổng cước Chưa…" at bounding box center [345, 11] width 691 height 22
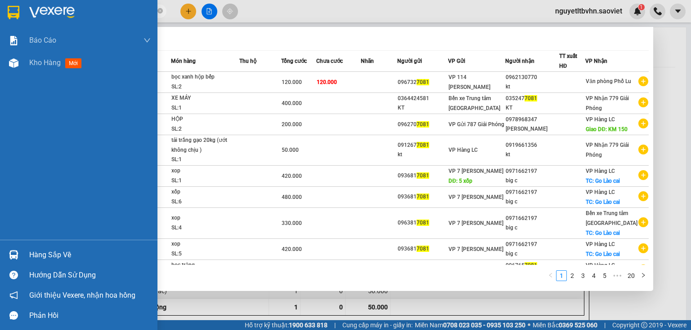
drag, startPoint x: 83, startPoint y: 9, endPoint x: 24, endPoint y: 11, distance: 58.9
click at [24, 11] on section "Kết quả tìm kiếm ( 192 ) Bộ lọc Mã ĐH Trạng thái Món hàng Thu hộ Tổng cước Chưa…" at bounding box center [345, 165] width 691 height 330
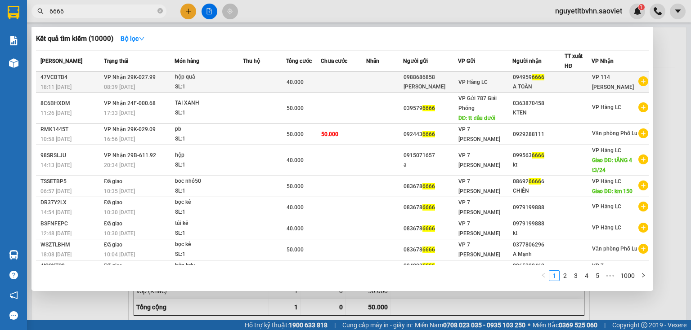
type input "6666"
click at [365, 88] on td at bounding box center [343, 82] width 45 height 21
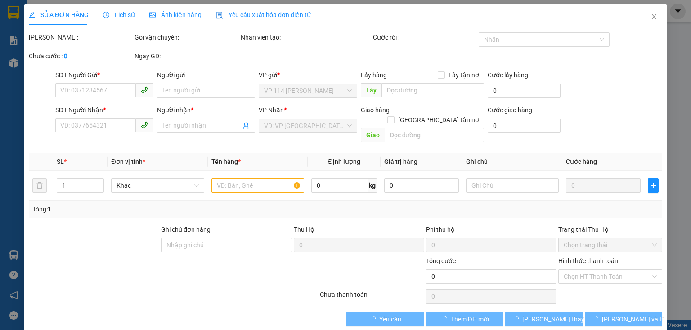
type input "0988686858"
type input "MINH TOÀN"
type input "0949596666"
type input "A TOÀN"
type input "40.000"
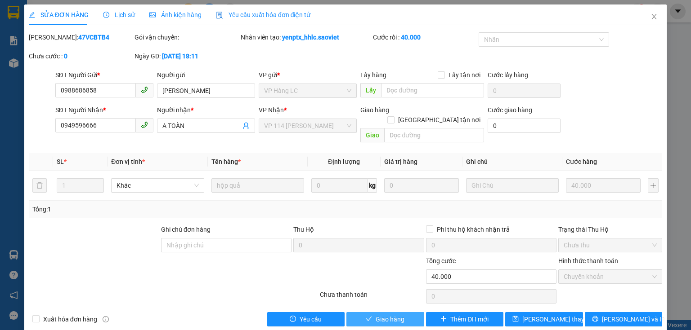
click at [396, 315] on span "Giao hàng" at bounding box center [389, 320] width 29 height 10
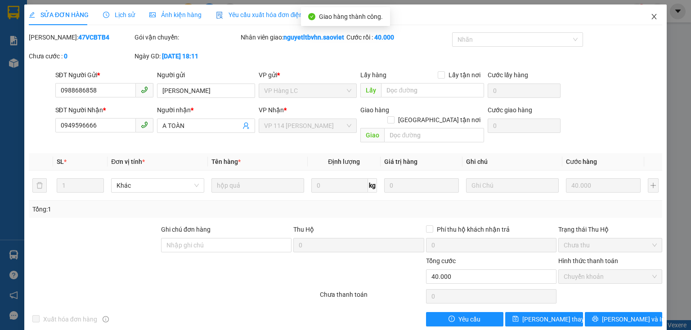
click at [650, 16] on icon "close" at bounding box center [653, 16] width 7 height 7
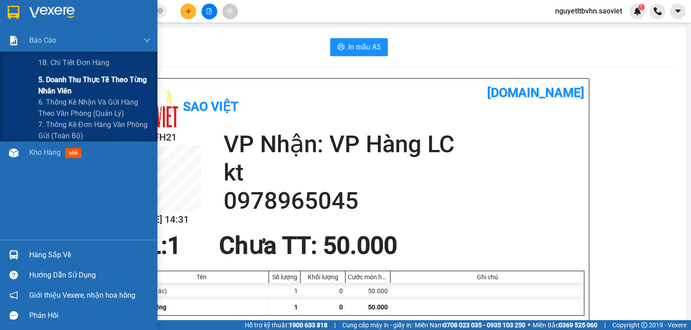
click at [88, 96] on span "5. Doanh thu thực tế theo từng nhân viên" at bounding box center [94, 85] width 112 height 22
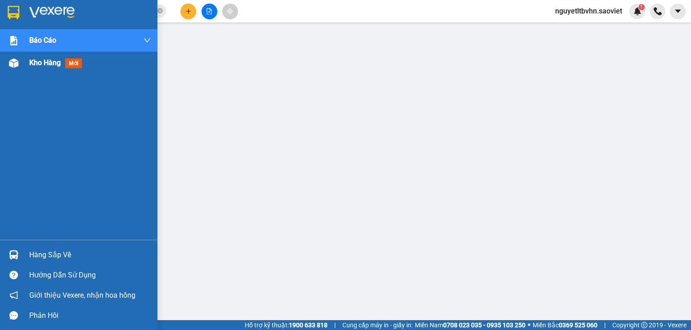
click at [23, 61] on div "Kho hàng mới" at bounding box center [78, 63] width 157 height 22
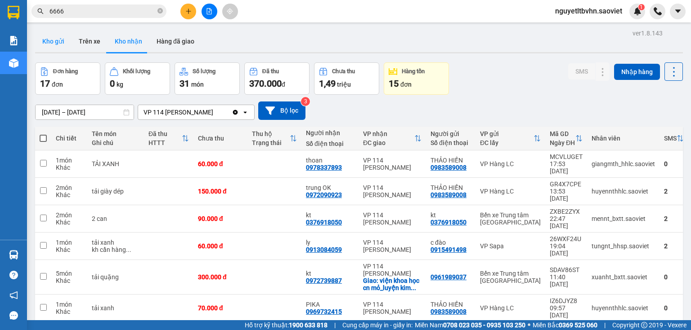
click at [56, 41] on button "Kho gửi" at bounding box center [53, 42] width 36 height 22
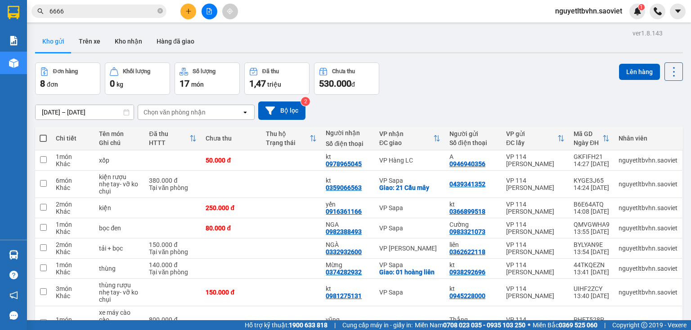
click at [40, 138] on span at bounding box center [43, 138] width 7 height 7
click at [43, 134] on input "checkbox" at bounding box center [43, 134] width 0 height 0
checkbox input "true"
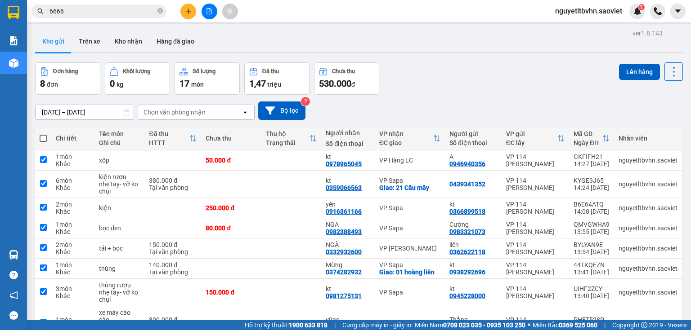
checkbox input "true"
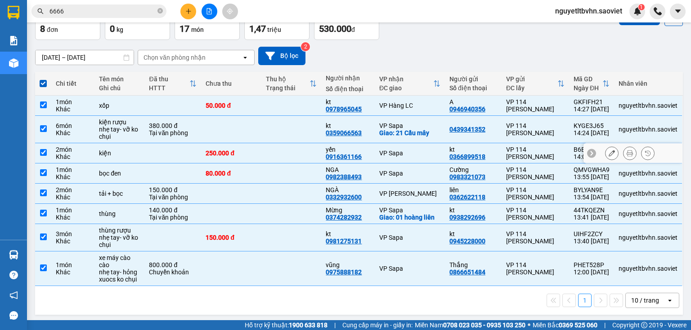
scroll to position [56, 0]
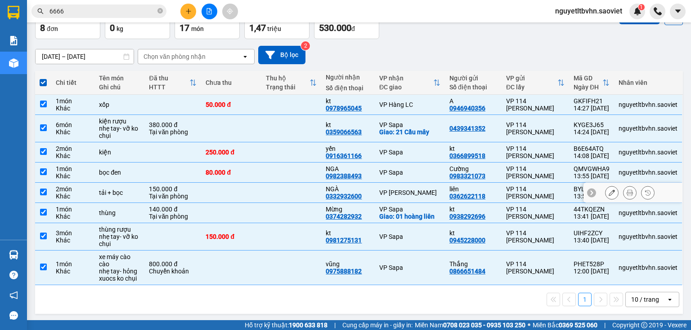
click at [46, 189] on input "checkbox" at bounding box center [43, 192] width 7 height 7
checkbox input "false"
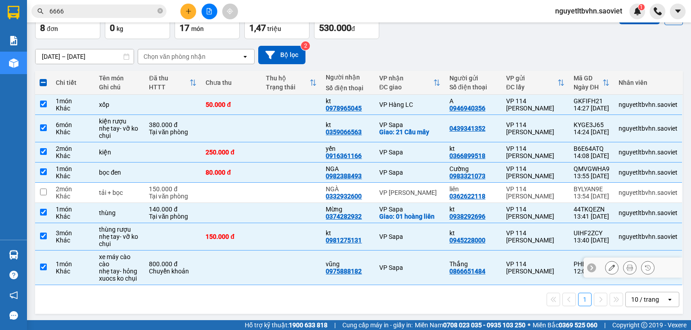
drag, startPoint x: 43, startPoint y: 264, endPoint x: 60, endPoint y: 258, distance: 17.8
click at [43, 264] on input "checkbox" at bounding box center [43, 267] width 7 height 7
checkbox input "false"
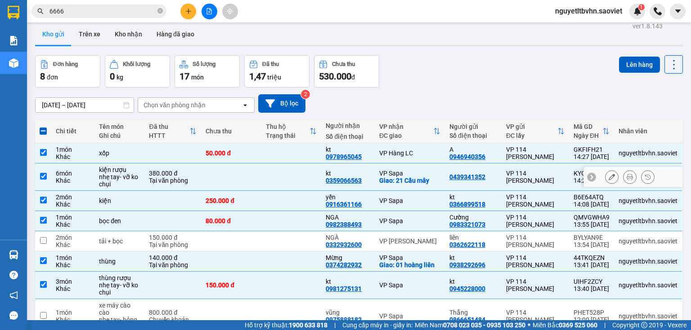
scroll to position [0, 0]
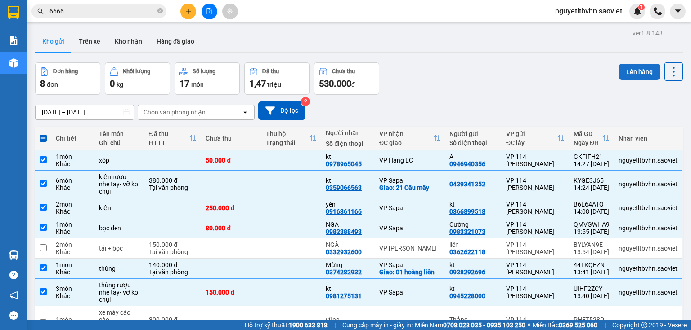
click at [635, 71] on button "Lên hàng" at bounding box center [639, 72] width 41 height 16
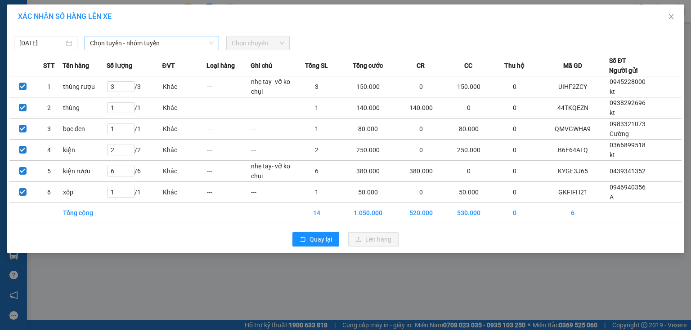
click at [200, 44] on span "Chọn tuyến - nhóm tuyến" at bounding box center [152, 42] width 124 height 13
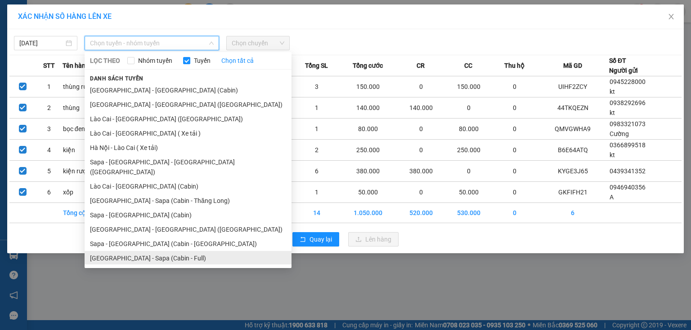
click at [169, 251] on li "[GEOGRAPHIC_DATA] - Sapa (Cabin - Full)" at bounding box center [188, 258] width 207 height 14
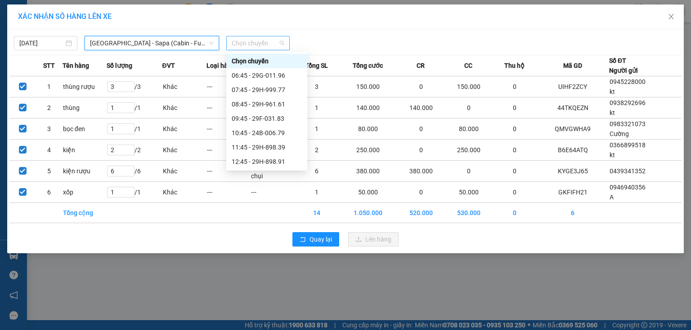
click at [285, 43] on div "Chọn chuyến" at bounding box center [257, 43] width 63 height 14
click at [279, 115] on div "14:45 - 24F-000.01" at bounding box center [267, 119] width 70 height 10
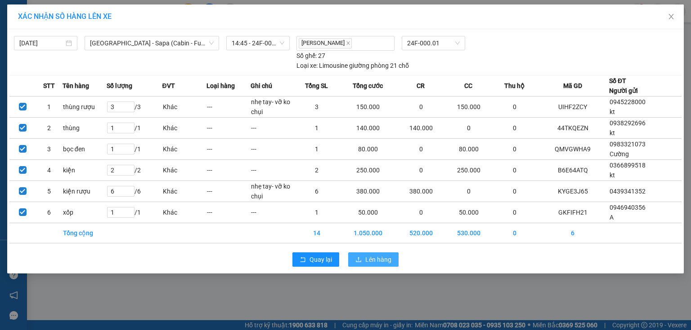
drag, startPoint x: 370, startPoint y: 255, endPoint x: 370, endPoint y: 250, distance: 5.0
click at [370, 253] on button "Lên hàng" at bounding box center [373, 260] width 50 height 14
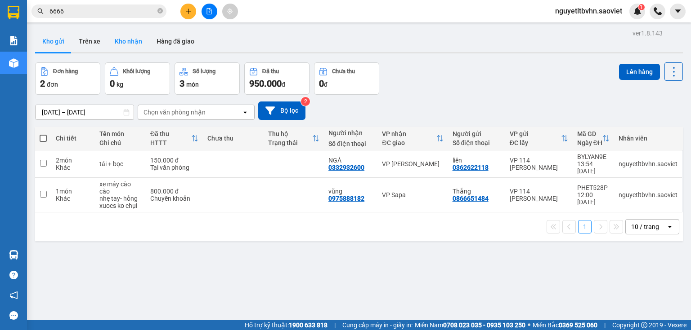
click at [135, 43] on button "Kho nhận" at bounding box center [128, 42] width 42 height 22
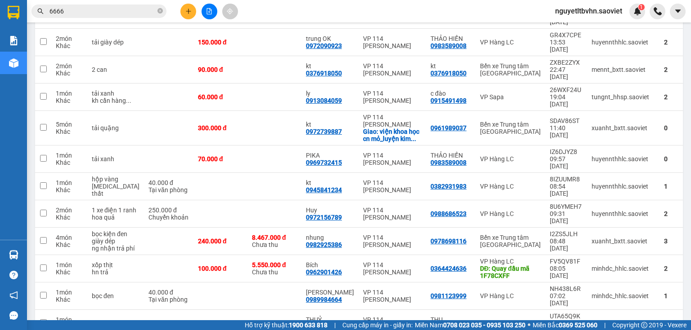
scroll to position [36, 0]
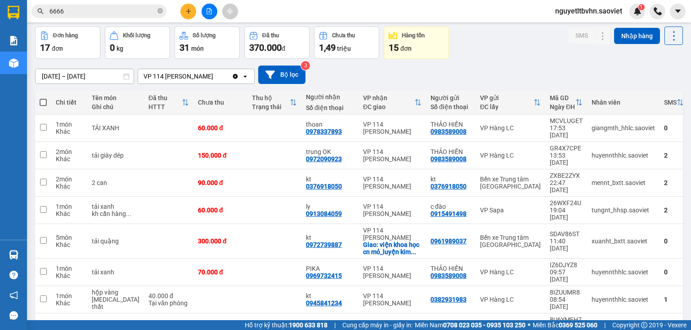
click at [589, 11] on span "nguyetltbvhn.saoviet" at bounding box center [588, 10] width 81 height 11
click at [582, 27] on span "Đăng xuất" at bounding box center [592, 28] width 63 height 10
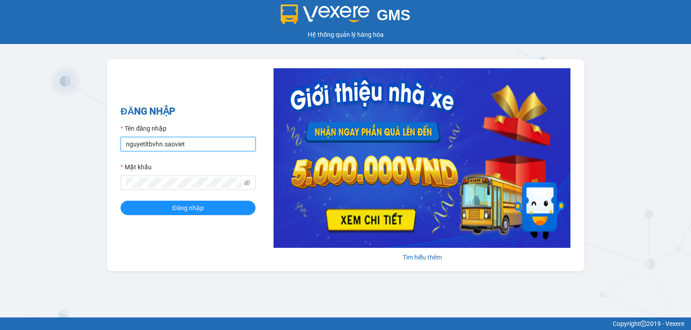
click at [151, 145] on input "nguyetltbvhn.saoviet" at bounding box center [187, 144] width 135 height 14
type input "huongnmbvhn.saoviet"
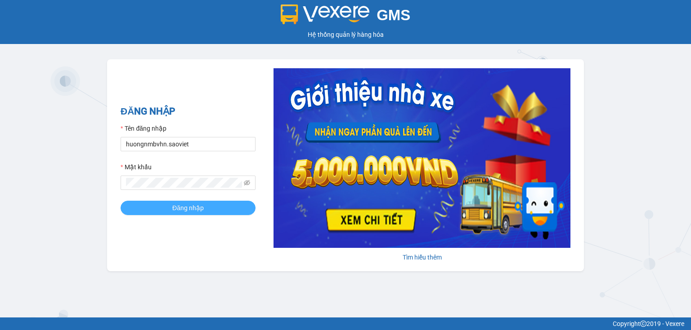
click at [164, 210] on button "Đăng nhập" at bounding box center [187, 208] width 135 height 14
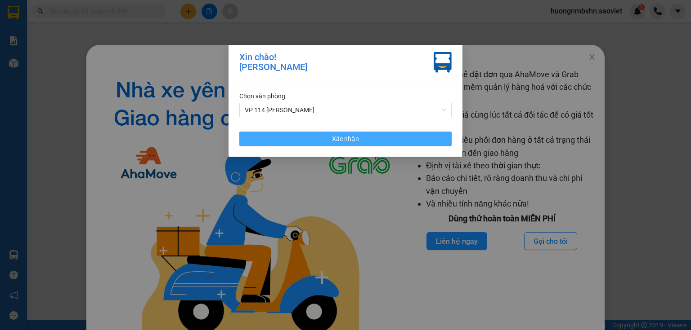
click at [321, 136] on button "Xác nhận" at bounding box center [345, 139] width 212 height 14
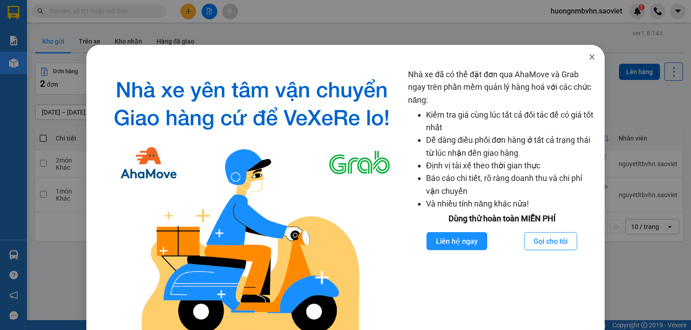
click at [589, 58] on icon "close" at bounding box center [591, 56] width 5 height 5
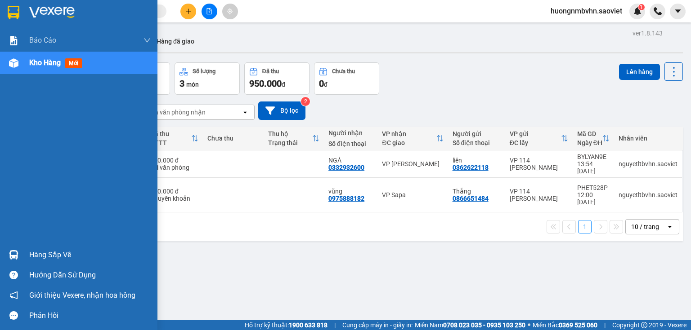
click at [54, 261] on div "Hàng sắp về" at bounding box center [89, 255] width 121 height 13
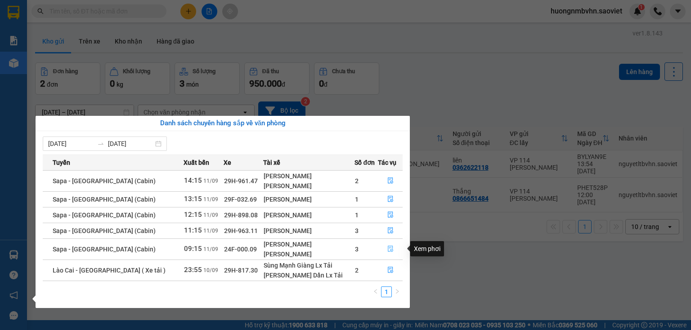
click at [388, 249] on icon "file-done" at bounding box center [390, 249] width 6 height 6
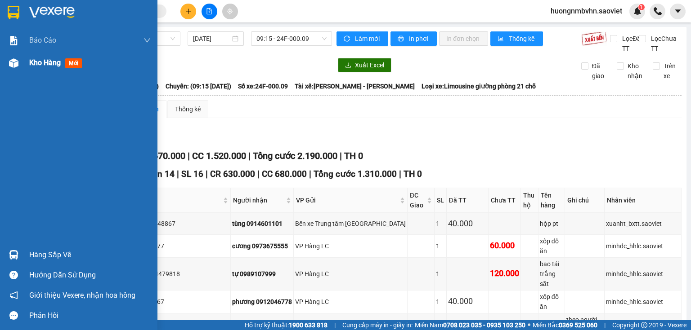
click at [47, 65] on span "Kho hàng" at bounding box center [44, 62] width 31 height 9
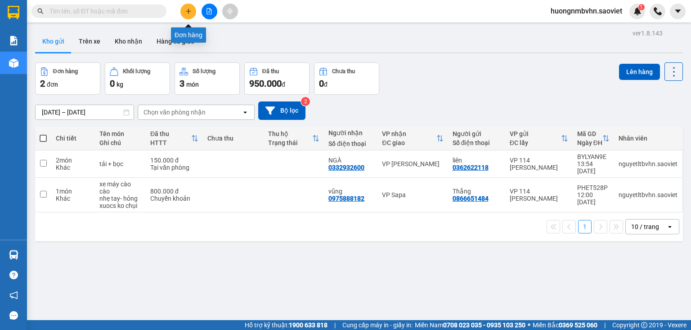
click at [192, 14] on button at bounding box center [188, 12] width 16 height 16
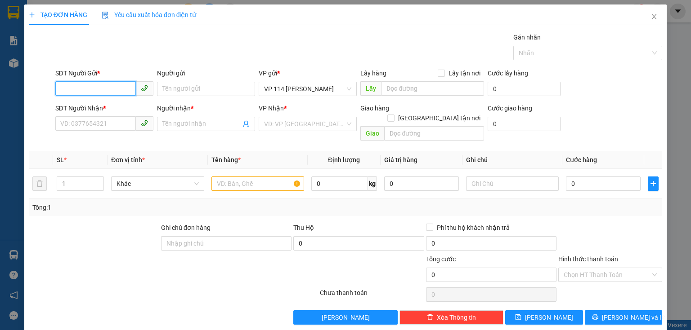
click at [97, 88] on input "SĐT Người Gửi *" at bounding box center [95, 88] width 80 height 14
click at [106, 109] on div "0899831838 - HIEP" at bounding box center [103, 107] width 86 height 10
type input "0899831838"
type input "HIEP"
type input "0899831838"
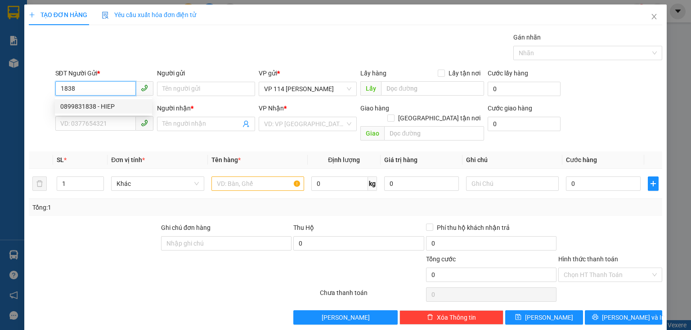
type input "HIEP"
type input "0899831838"
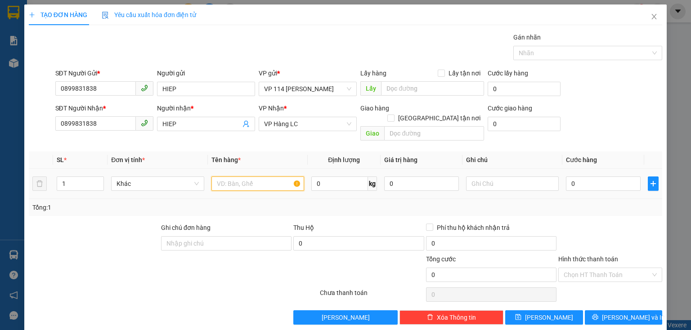
click at [223, 178] on input "text" at bounding box center [257, 184] width 93 height 14
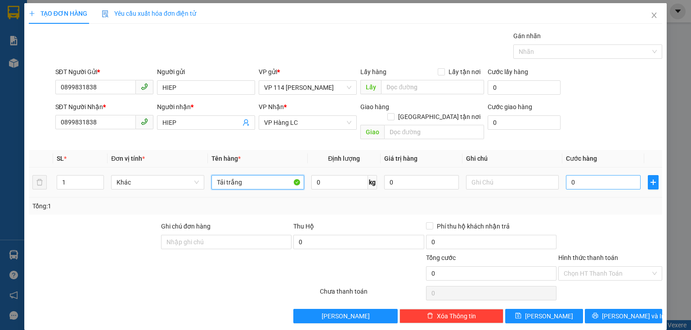
type input "Tải trắng"
click at [579, 175] on input "0" at bounding box center [603, 182] width 75 height 14
type input "5"
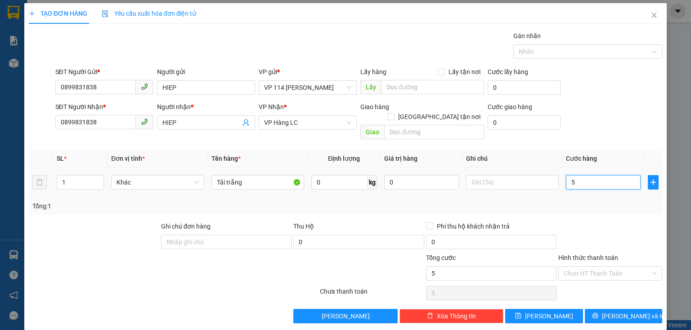
type input "50"
type input "500"
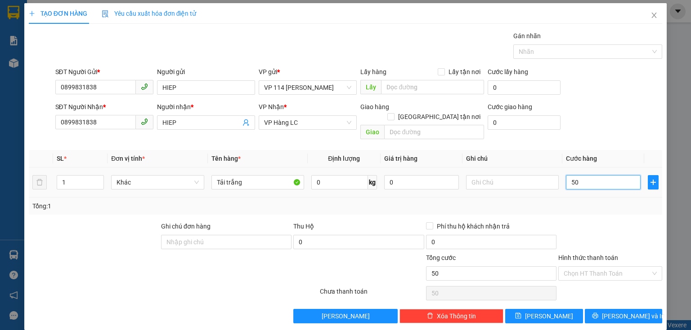
type input "500"
type input "5.000"
type input "50.000"
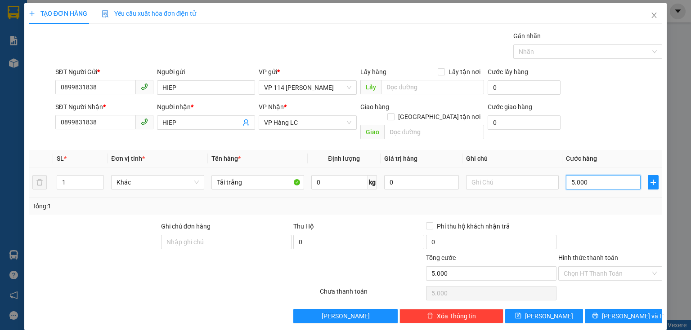
type input "50.000"
click at [615, 312] on span "[PERSON_NAME] và In" at bounding box center [633, 317] width 63 height 10
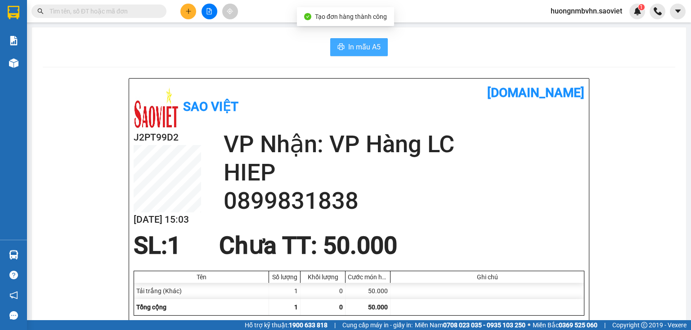
click at [353, 55] on button "In mẫu A5" at bounding box center [359, 47] width 58 height 18
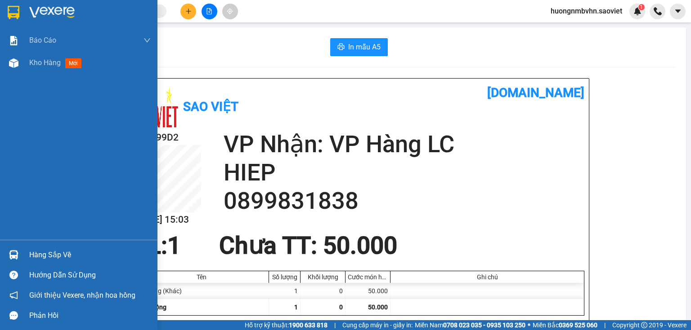
click at [43, 254] on div "Hàng sắp về" at bounding box center [89, 255] width 121 height 13
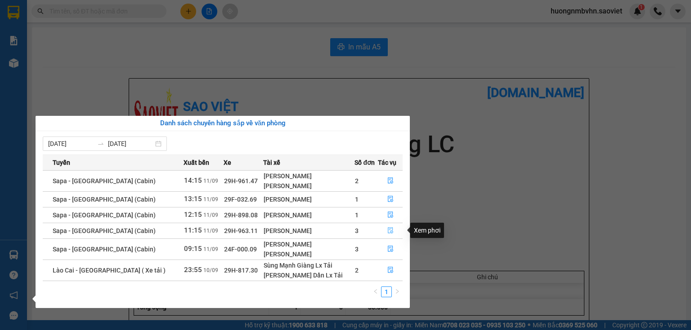
click at [390, 230] on icon "file-done" at bounding box center [390, 231] width 5 height 6
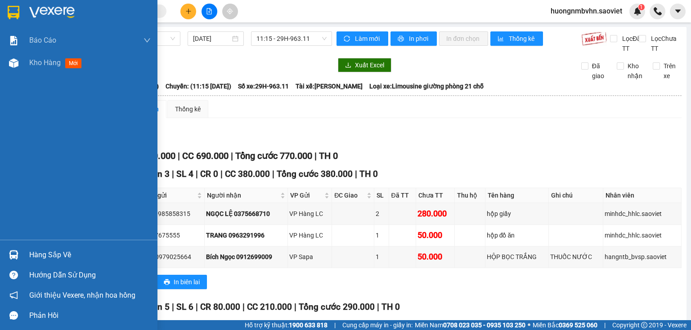
click at [54, 253] on div "Hàng sắp về" at bounding box center [89, 255] width 121 height 13
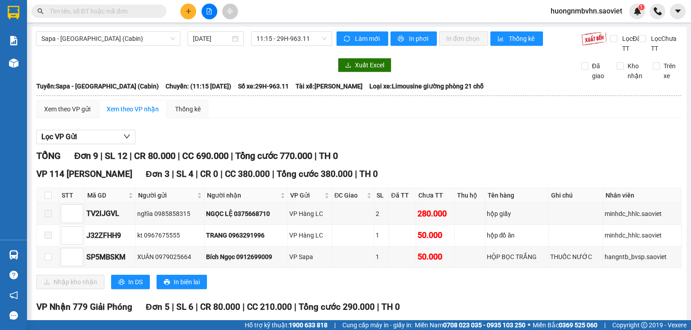
click at [422, 127] on section "Kết quả tìm kiếm ( 0 ) Bộ lọc No Data huongnmbvhn.saoviet 1 Báo cáo 1B. Chi tiế…" at bounding box center [345, 165] width 691 height 330
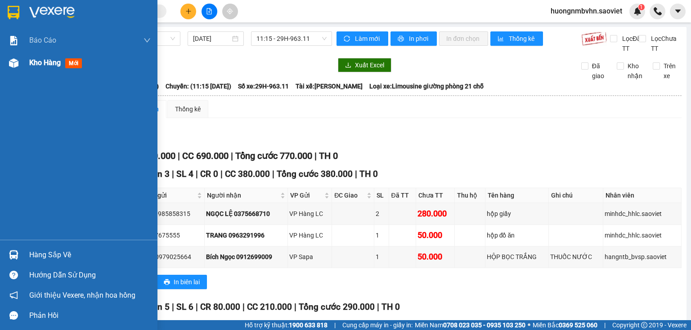
click at [50, 62] on span "Kho hàng" at bounding box center [44, 62] width 31 height 9
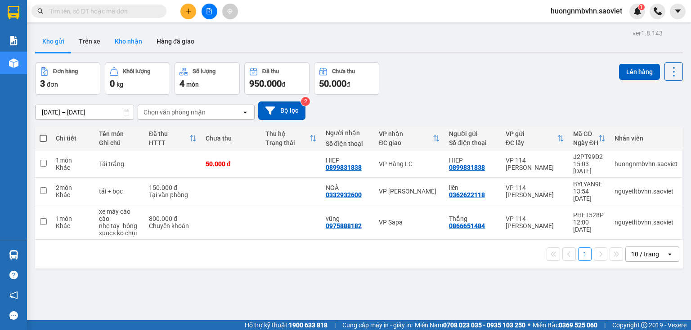
click at [132, 42] on button "Kho nhận" at bounding box center [128, 42] width 42 height 22
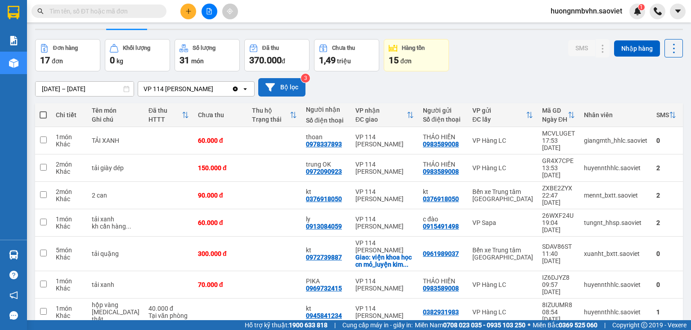
scroll to position [36, 0]
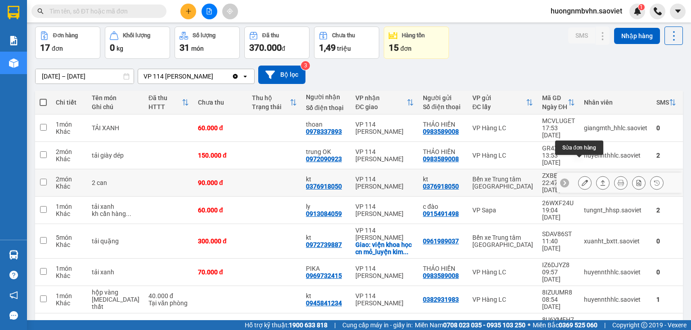
click at [581, 180] on icon at bounding box center [584, 183] width 6 height 6
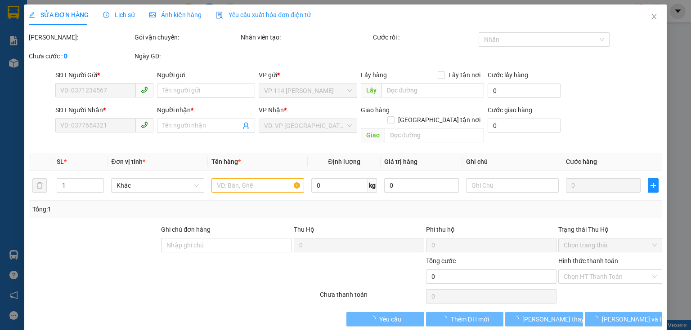
type input "0376918050"
type input "kt"
type input "0376918050"
type input "kt"
type input "90.000"
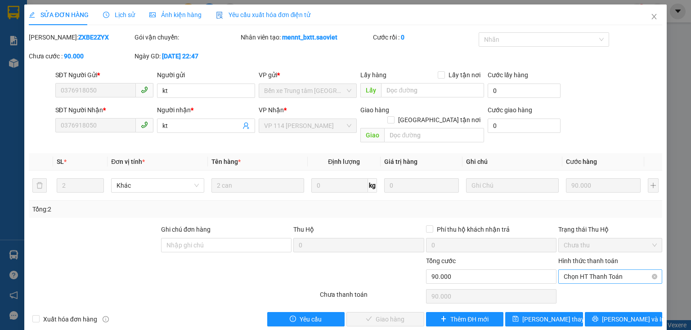
click at [596, 270] on span "Chọn HT Thanh Toán" at bounding box center [609, 276] width 93 height 13
click at [582, 285] on div "Tại văn phòng" at bounding box center [605, 285] width 93 height 10
type input "0"
click at [381, 315] on span "[PERSON_NAME] và [PERSON_NAME] hàng" at bounding box center [406, 320] width 86 height 10
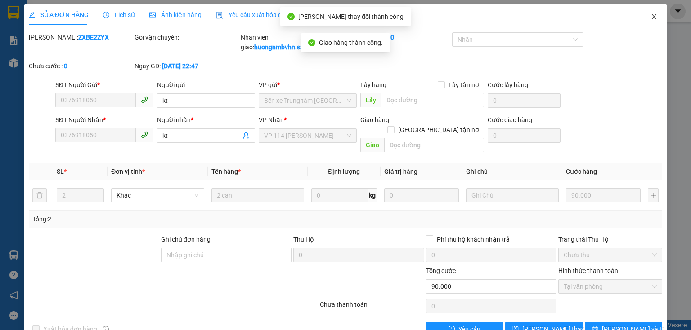
click at [652, 17] on icon "close" at bounding box center [653, 16] width 7 height 7
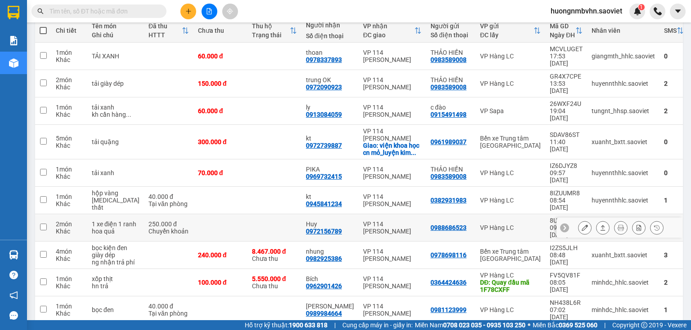
scroll to position [129, 0]
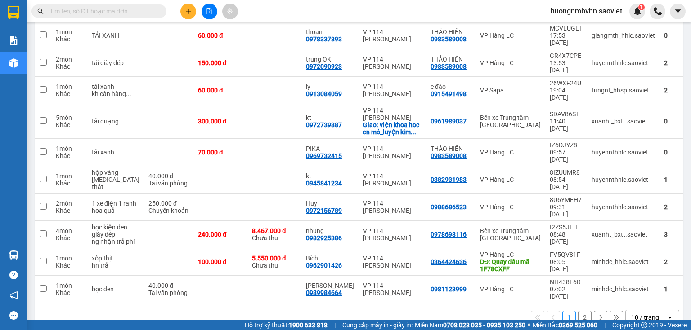
click at [643, 313] on div "10 / trang" at bounding box center [645, 317] width 28 height 9
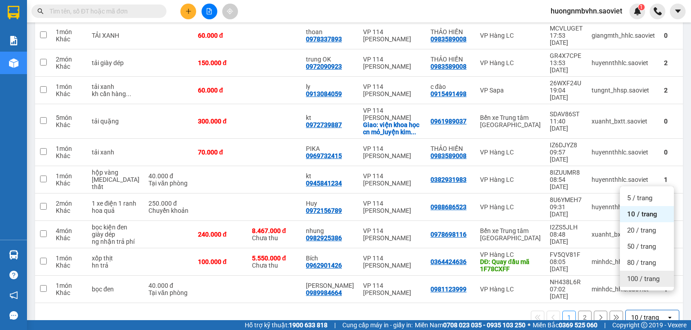
click at [638, 280] on span "100 / trang" at bounding box center [643, 279] width 32 height 9
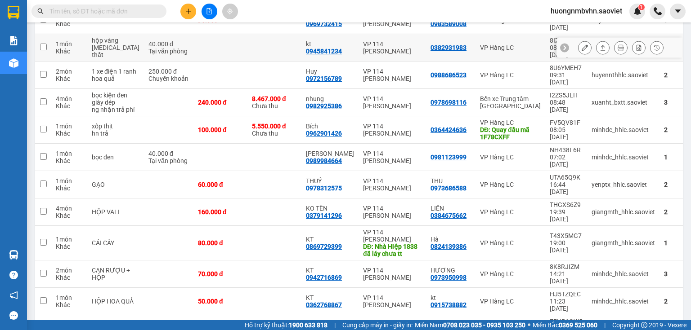
scroll to position [271, 0]
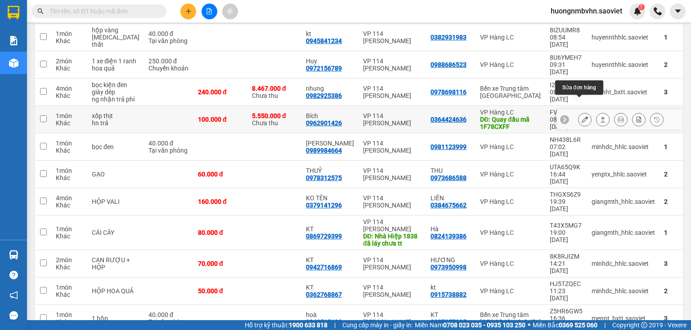
click at [581, 116] on icon at bounding box center [584, 119] width 6 height 6
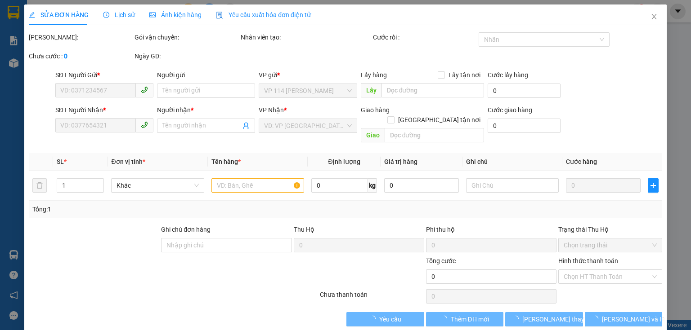
type input "0364424636"
type input "Quay đầu mã 1F78CXFF"
type input "0962901426"
type input "Bích"
type input "5.550.000"
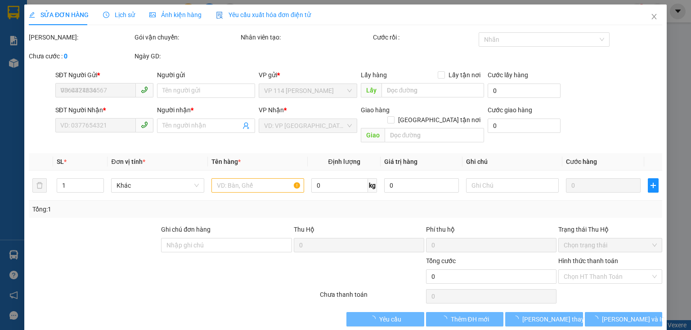
type input "60.000"
type input "100.000"
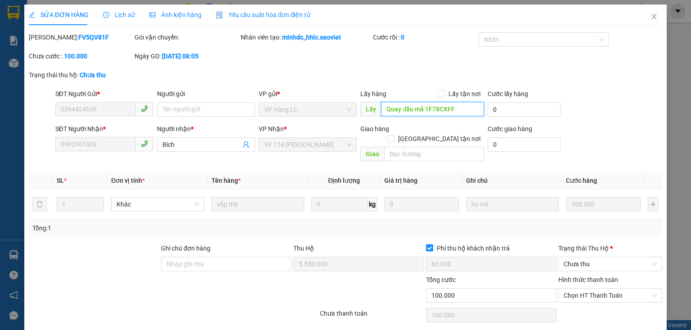
click at [455, 113] on input "Quay đầu mã 1F78CXFF" at bounding box center [432, 109] width 103 height 14
click at [651, 16] on icon "close" at bounding box center [653, 16] width 7 height 7
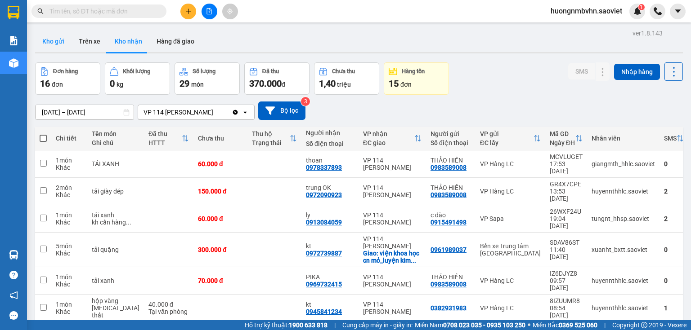
click at [59, 41] on button "Kho gửi" at bounding box center [53, 42] width 36 height 22
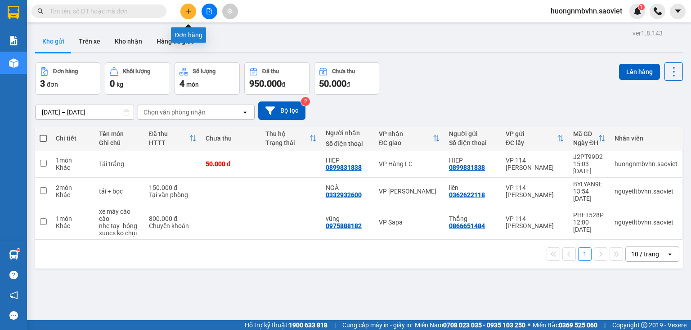
click at [189, 7] on button at bounding box center [188, 12] width 16 height 16
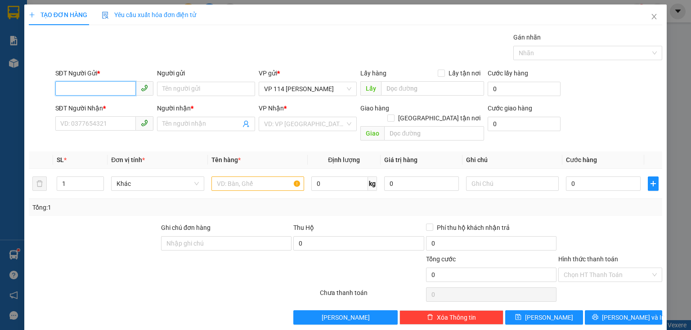
click at [95, 90] on input "SĐT Người Gửi *" at bounding box center [95, 88] width 80 height 14
click at [90, 90] on input "09822666028" at bounding box center [95, 88] width 80 height 14
type input "0982266628"
click at [173, 85] on input "Người gửi" at bounding box center [206, 89] width 98 height 14
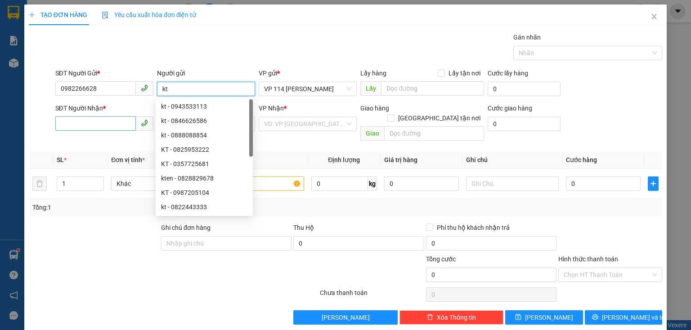
type input "kt"
click at [112, 124] on input "SĐT Người Nhận *" at bounding box center [95, 123] width 80 height 14
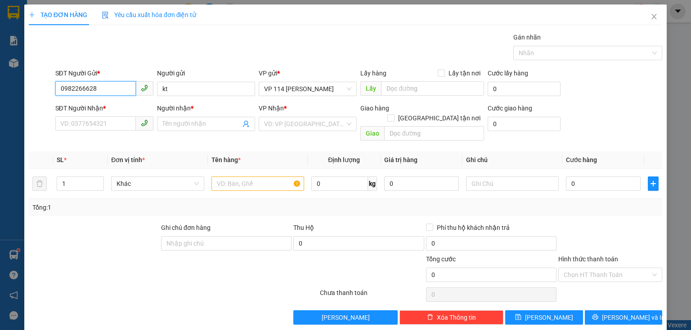
click at [86, 90] on input "0982266628" at bounding box center [95, 88] width 80 height 14
type input "0982266028"
click at [90, 106] on div "0982266028" at bounding box center [103, 107] width 86 height 10
type input "dg"
type input "0977952999"
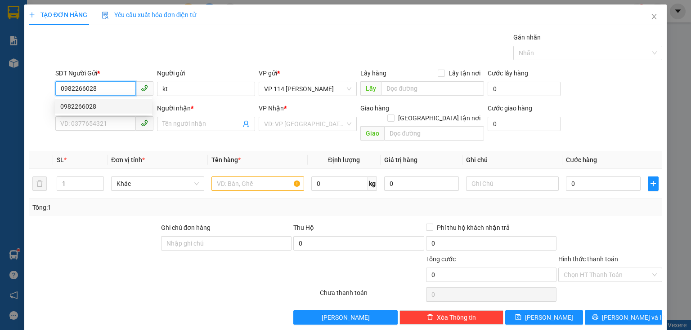
type input "hạnh"
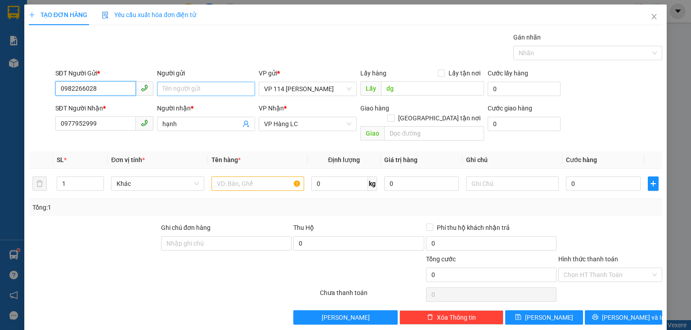
type input "0982266028"
click at [164, 89] on input "Người gửi" at bounding box center [206, 89] width 98 height 14
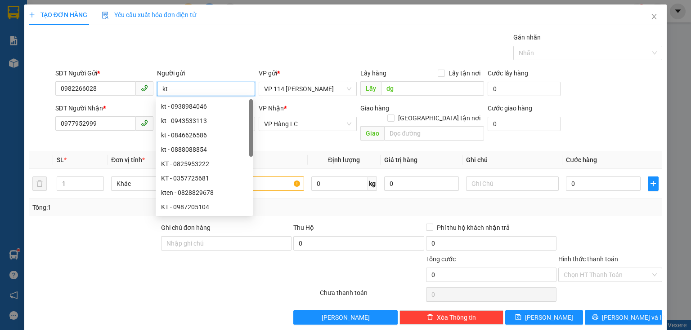
type input "kt"
click at [126, 49] on div "Gán nhãn Nhãn" at bounding box center [359, 47] width 611 height 31
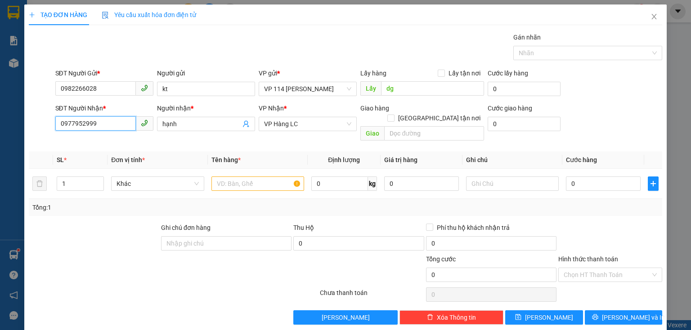
click at [117, 127] on input "0977952999" at bounding box center [95, 123] width 80 height 14
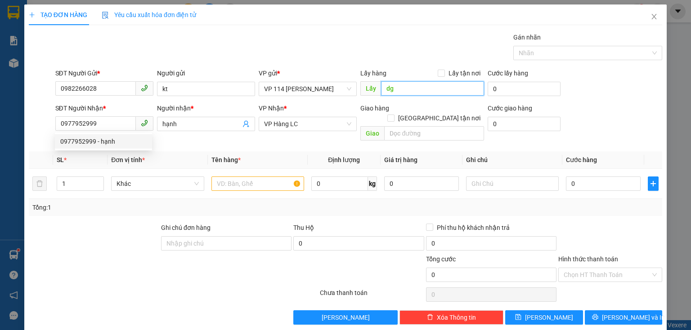
click at [388, 92] on input "dg" at bounding box center [432, 88] width 103 height 14
drag, startPoint x: 59, startPoint y: 125, endPoint x: 98, endPoint y: 127, distance: 38.7
click at [98, 127] on input "0977952999" at bounding box center [95, 123] width 80 height 14
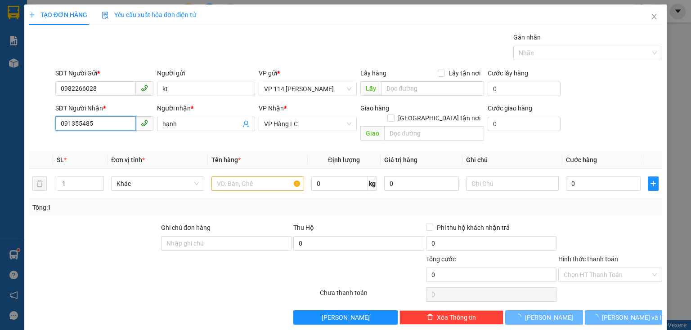
type input "0913554858"
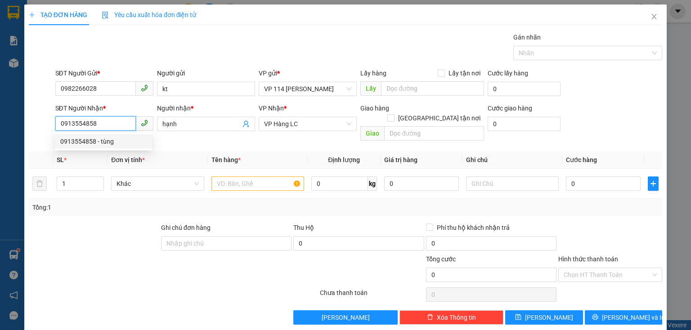
click at [100, 140] on div "0913554858 - tùng" at bounding box center [103, 142] width 86 height 10
type input "tùng"
type input "0913554858"
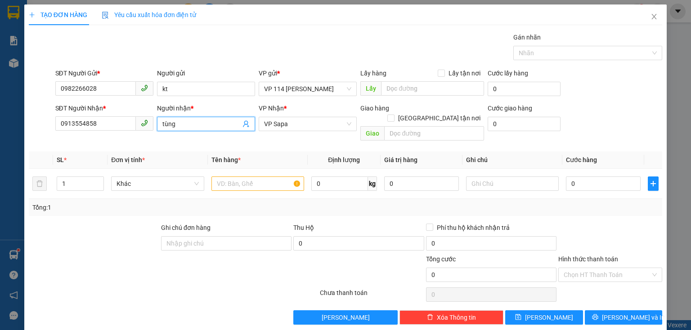
click at [163, 126] on input "tùng" at bounding box center [201, 124] width 78 height 10
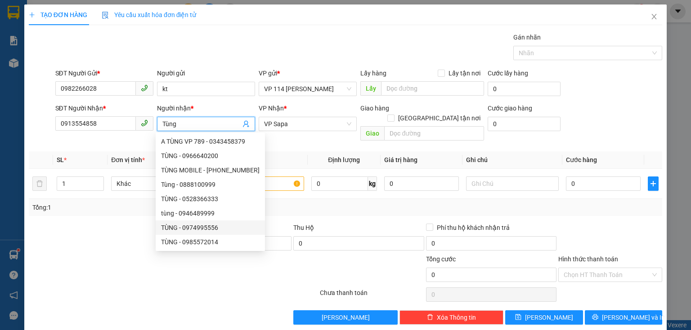
type input "Tùng"
drag, startPoint x: 112, startPoint y: 236, endPoint x: 112, endPoint y: 228, distance: 8.1
click at [112, 228] on div at bounding box center [94, 238] width 132 height 31
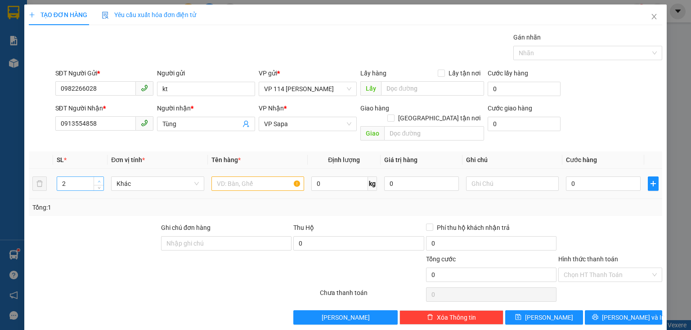
click at [98, 180] on icon "up" at bounding box center [99, 181] width 3 height 3
type input "3"
click at [98, 180] on icon "up" at bounding box center [99, 181] width 3 height 3
click at [240, 177] on input "text" at bounding box center [257, 184] width 93 height 14
type input "Thùng"
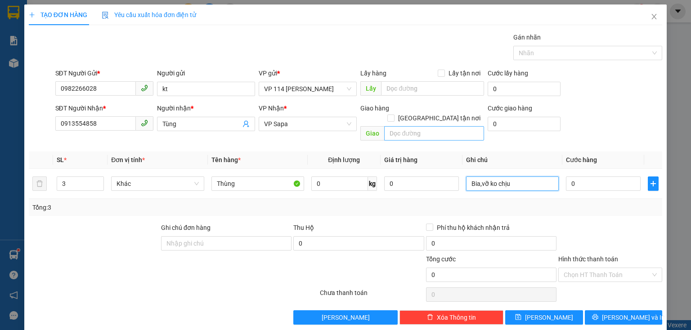
type input "Bia,vỡ ko chịu"
click at [402, 126] on input "text" at bounding box center [434, 133] width 100 height 14
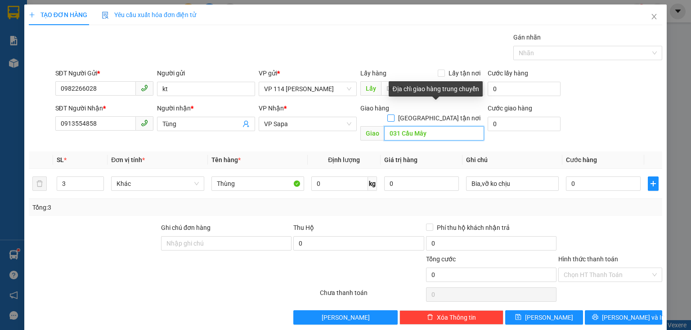
type input "031 Cầu Mây"
click at [393, 115] on input "[GEOGRAPHIC_DATA][PERSON_NAME] nơi" at bounding box center [390, 118] width 6 height 6
checkbox input "true"
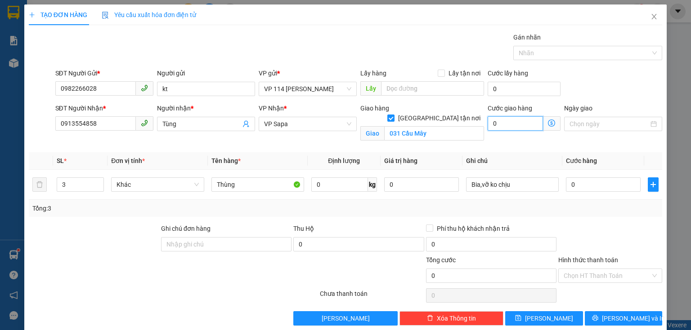
click at [502, 127] on input "0" at bounding box center [514, 123] width 55 height 14
type input "7"
type input "70"
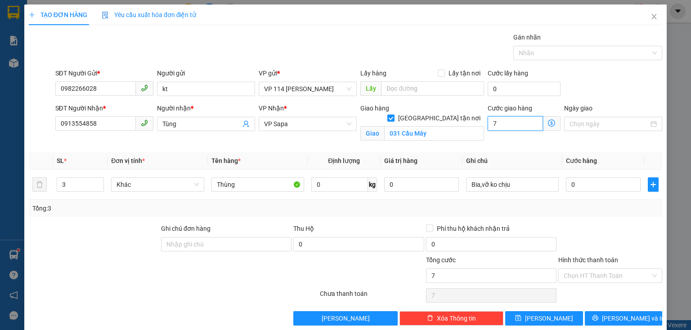
type input "70"
type input "700"
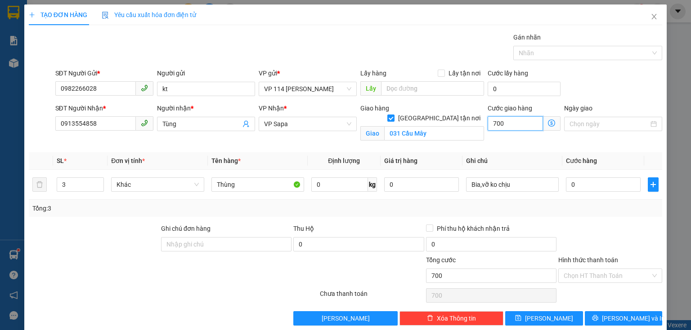
type input "7.000"
type input "70.000"
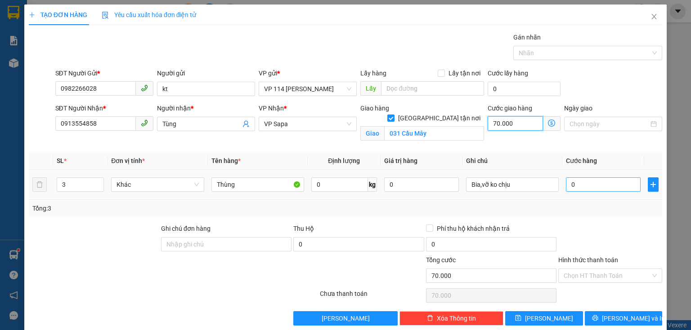
type input "70.000"
click at [571, 187] on input "0" at bounding box center [603, 185] width 75 height 14
type input "1"
type input "70.001"
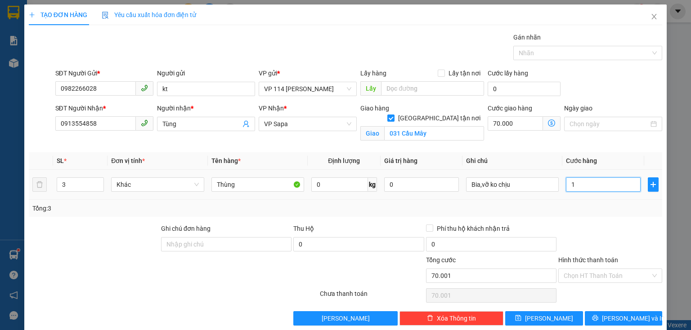
type input "15"
type input "70.015"
type input "150"
type input "70.150"
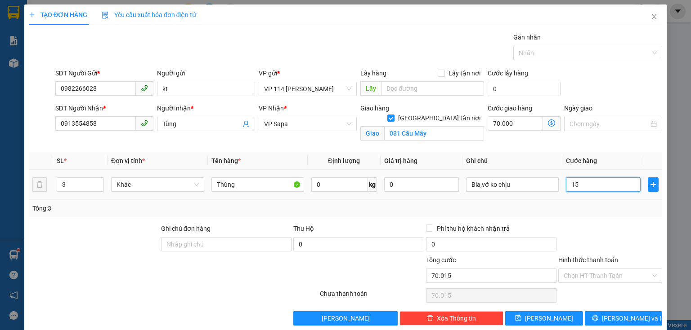
type input "70.150"
type input "1.500"
type input "71.500"
type input "15.000"
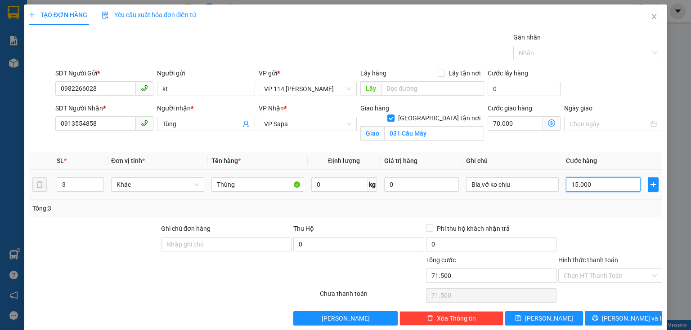
type input "85.000"
type input "150.000"
type input "220.000"
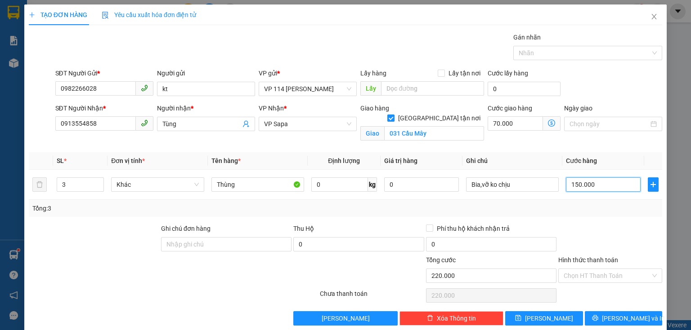
type input "150.000"
click at [393, 115] on input "[GEOGRAPHIC_DATA][PERSON_NAME] nơi" at bounding box center [390, 118] width 6 height 6
checkbox input "false"
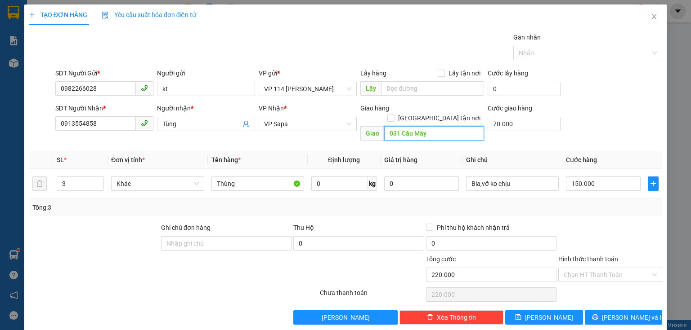
click at [437, 128] on input "031 Cầu Mây" at bounding box center [434, 133] width 100 height 14
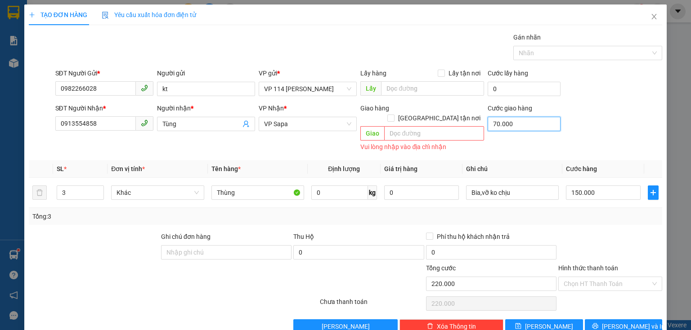
click at [522, 125] on input "70.000" at bounding box center [523, 124] width 73 height 14
type input "150.000"
type input "0"
click at [621, 98] on div "SĐT Người Gửi * 0982266028 Người gửi kt VP gửi * VP 114 Trần Nhật Duật Lấy hàng…" at bounding box center [359, 83] width 611 height 31
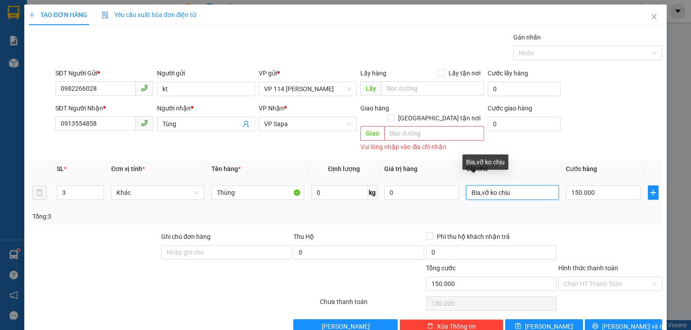
click at [511, 186] on input "Bia,vỡ ko chịu" at bounding box center [512, 193] width 93 height 14
click at [510, 186] on input "Bia,vỡ ko chịu" at bounding box center [512, 193] width 93 height 14
type input "Bia,vỡ ko chịu ,gọi k CTN"
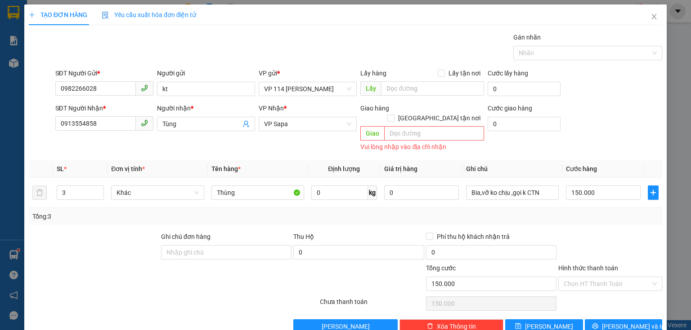
click at [621, 77] on div "SĐT Người Gửi * 0982266028 Người gửi kt VP gửi * VP 114 Trần Nhật Duật Lấy hàng…" at bounding box center [359, 83] width 611 height 31
click at [600, 277] on input "Hình thức thanh toán" at bounding box center [606, 283] width 87 height 13
click at [590, 320] on div "Chuyển khoản" at bounding box center [605, 320] width 93 height 10
type input "0"
click at [619, 322] on span "[PERSON_NAME] và In" at bounding box center [633, 327] width 63 height 10
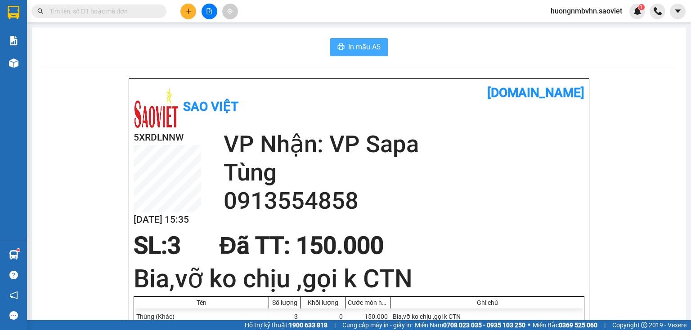
click at [354, 48] on span "In mẫu A5" at bounding box center [364, 46] width 32 height 11
click at [348, 49] on span "In mẫu A5" at bounding box center [364, 46] width 32 height 11
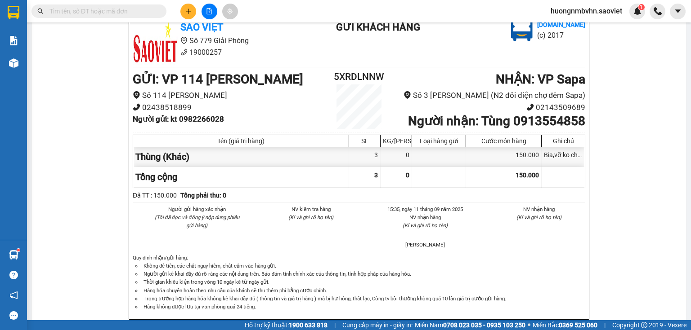
scroll to position [396, 0]
click at [189, 11] on icon "plus" at bounding box center [188, 11] width 6 height 6
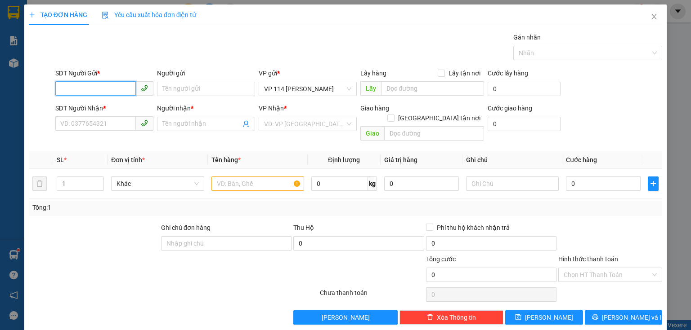
click at [110, 89] on input "SĐT Người Gửi *" at bounding box center [95, 88] width 80 height 14
type input "0377040385"
click at [93, 107] on div "0377040385 - Anh" at bounding box center [103, 107] width 86 height 10
type input "Anh"
type input "0987408214"
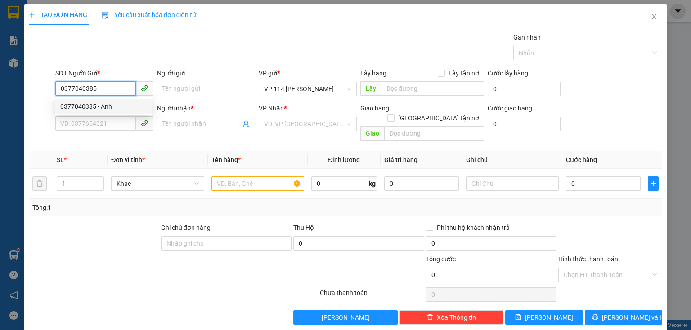
type input "Cô Thơ"
type input "0377040385"
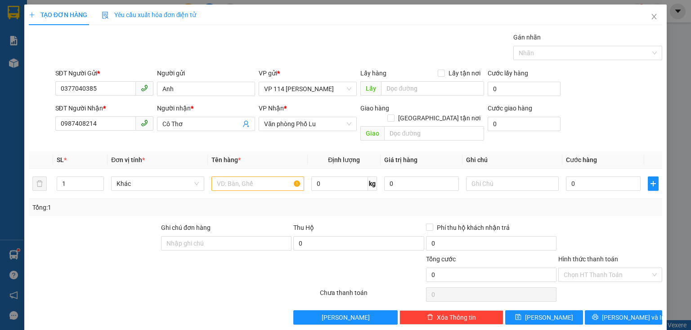
click at [98, 135] on div "Transit Pickup Surcharge Ids Transit Deliver Surcharge Ids Transit Deliver Surc…" at bounding box center [345, 178] width 633 height 293
click at [225, 177] on input "text" at bounding box center [257, 184] width 93 height 14
type input "Tải đen"
click at [576, 177] on input "0" at bounding box center [603, 184] width 75 height 14
type input "1"
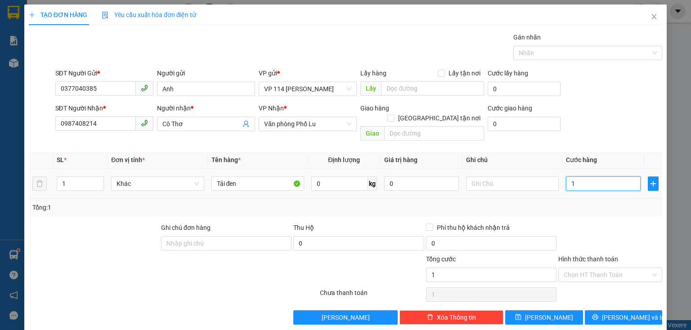
type input "1"
type input "15"
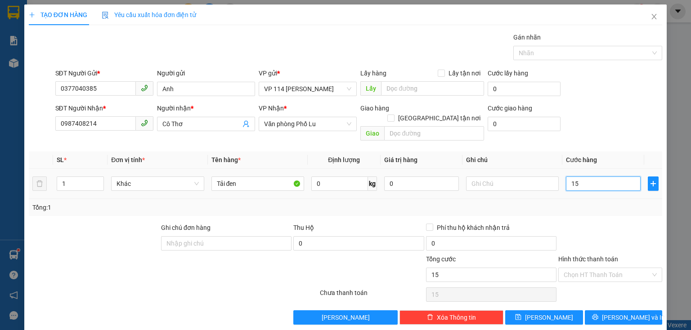
type input "150"
type input "1.500"
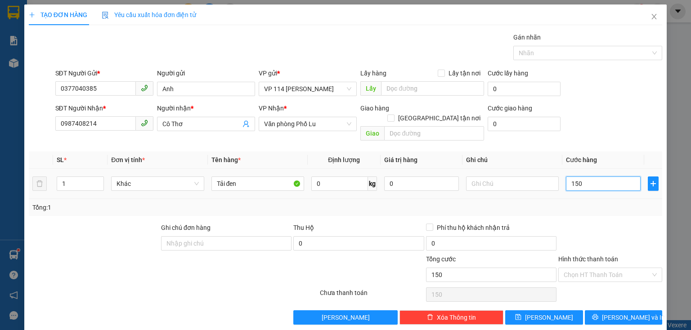
type input "1.500"
type input "15.000"
type input "150.000"
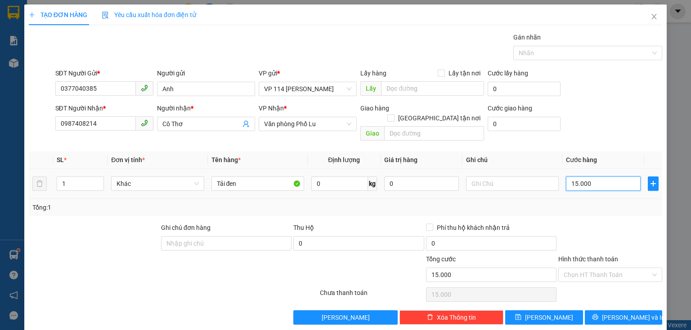
type input "150.000"
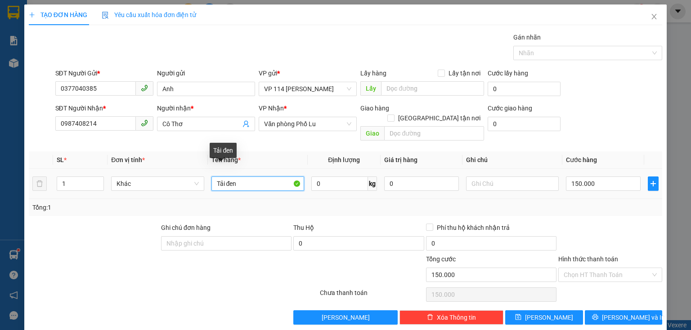
click at [248, 177] on input "Tải đen" at bounding box center [257, 184] width 93 height 14
type input "Tải đen nặng"
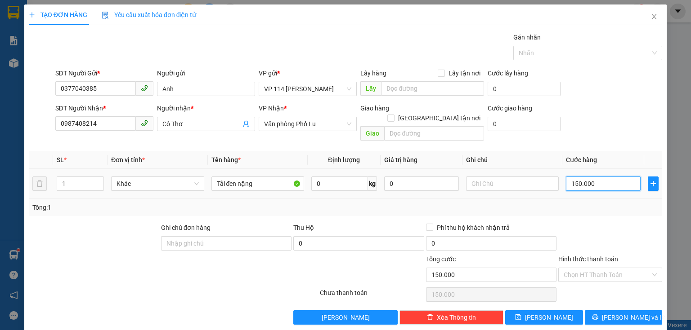
click at [599, 177] on input "150.000" at bounding box center [603, 184] width 75 height 14
click at [598, 314] on icon "printer" at bounding box center [595, 317] width 6 height 6
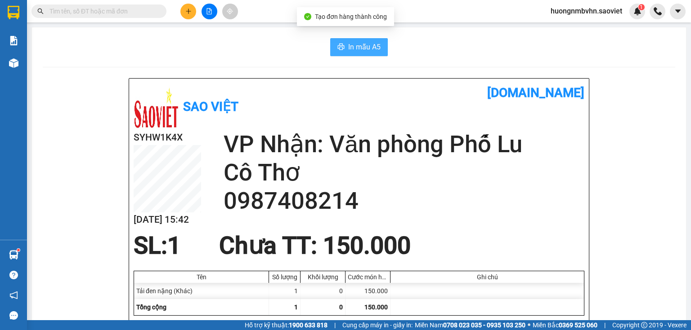
click at [361, 55] on button "In mẫu A5" at bounding box center [359, 47] width 58 height 18
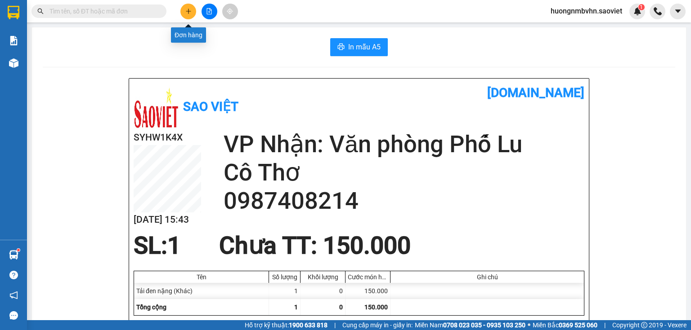
click at [188, 13] on icon "plus" at bounding box center [188, 11] width 0 height 5
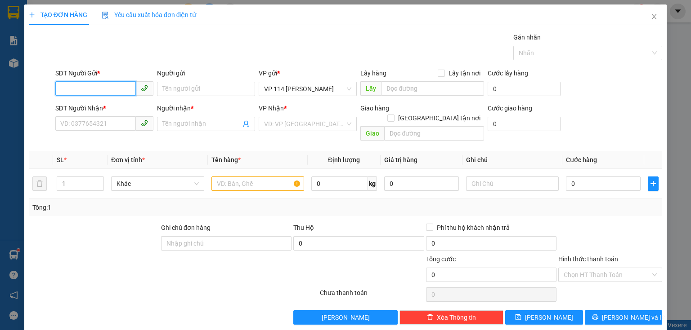
click at [76, 83] on input "SĐT Người Gửi *" at bounding box center [95, 88] width 80 height 14
type input "0335606525"
click at [183, 95] on input "Người gửi" at bounding box center [206, 89] width 98 height 14
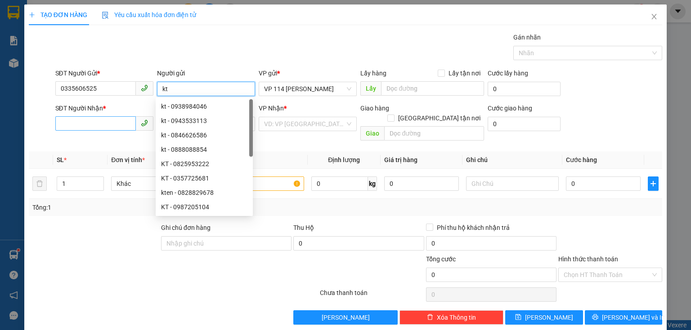
type input "kt"
click at [83, 121] on input "SĐT Người Nhận *" at bounding box center [95, 123] width 80 height 14
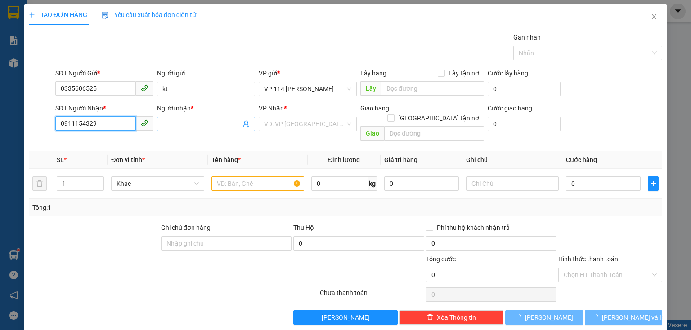
type input "0911154329"
click at [174, 120] on input "Người nhận *" at bounding box center [201, 124] width 78 height 10
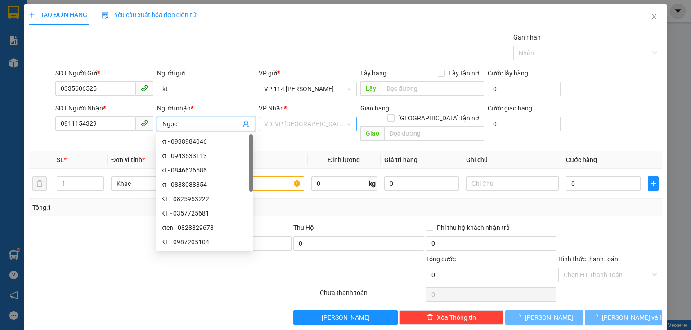
type input "Ngọc"
click at [277, 122] on input "search" at bounding box center [304, 123] width 81 height 13
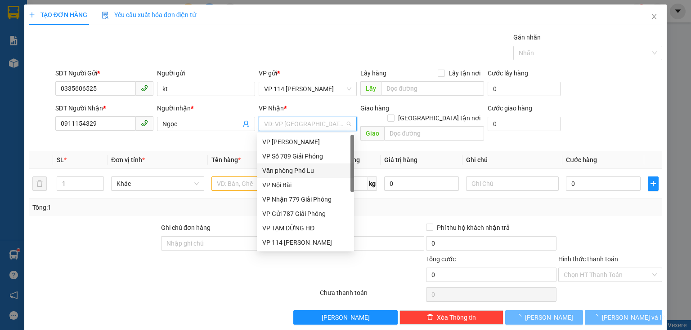
scroll to position [72, 0]
click at [290, 187] on div "VP Sapa" at bounding box center [305, 185] width 86 height 10
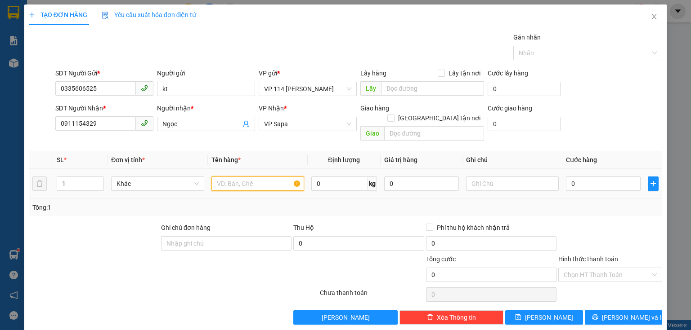
click at [236, 177] on input "text" at bounding box center [257, 184] width 93 height 14
type input "Hộp xanh"
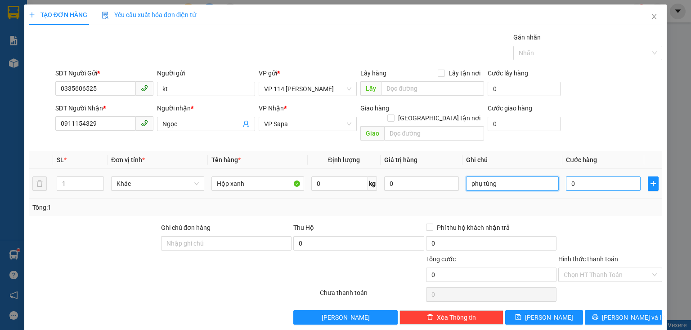
type input "phụ tùng"
click at [576, 177] on input "0" at bounding box center [603, 184] width 75 height 14
type input "5"
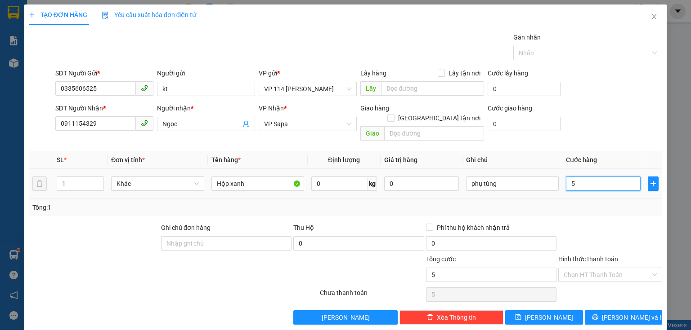
type input "50"
type input "500"
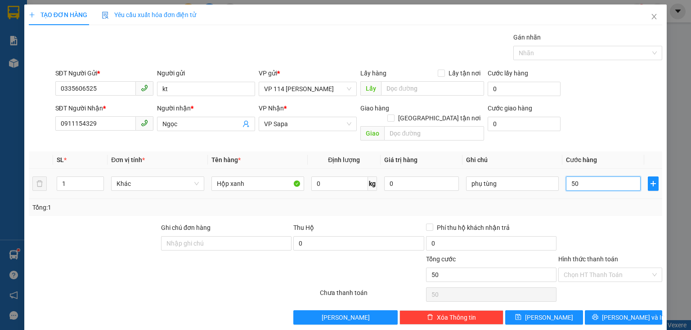
type input "500"
type input "5.000"
type input "50.000"
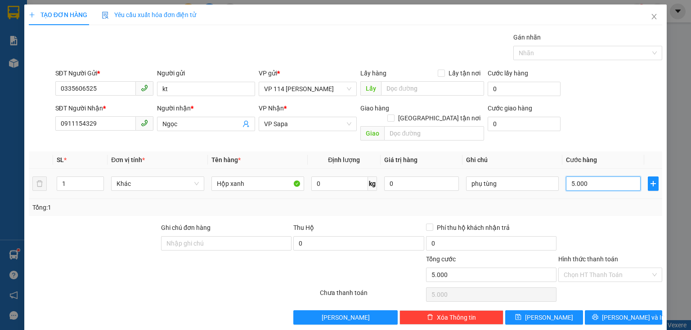
type input "50.000"
click at [610, 311] on button "[PERSON_NAME] và In" at bounding box center [624, 318] width 78 height 14
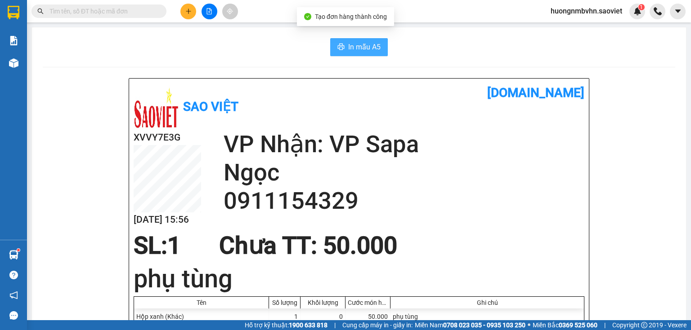
click at [354, 44] on span "In mẫu A5" at bounding box center [364, 46] width 32 height 11
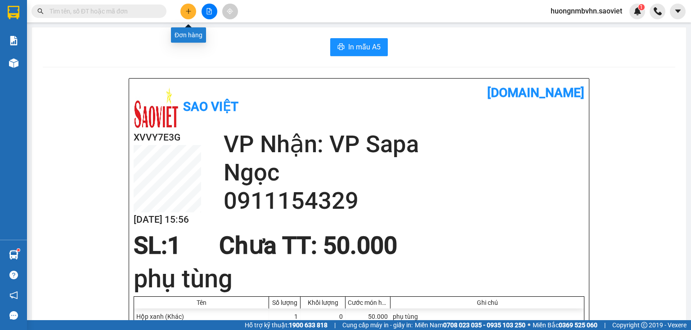
click at [186, 13] on icon "plus" at bounding box center [188, 11] width 6 height 6
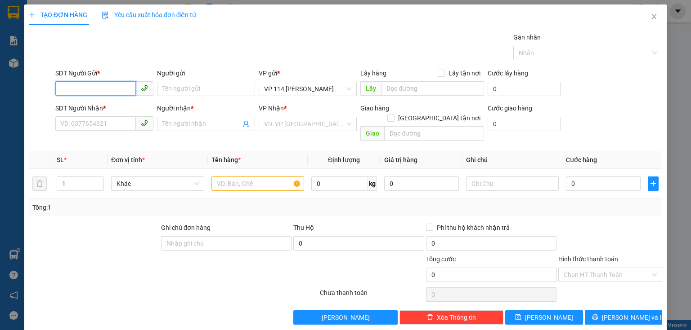
click at [98, 83] on input "SĐT Người Gửi *" at bounding box center [95, 88] width 80 height 14
type input "0916237778"
click at [106, 110] on div "0916237778 - kt" at bounding box center [103, 107] width 86 height 10
type input "kt"
type input "0986299885"
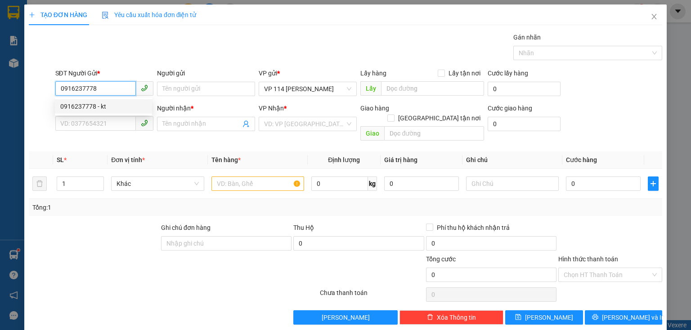
type input "Huệ"
type input "0916237778"
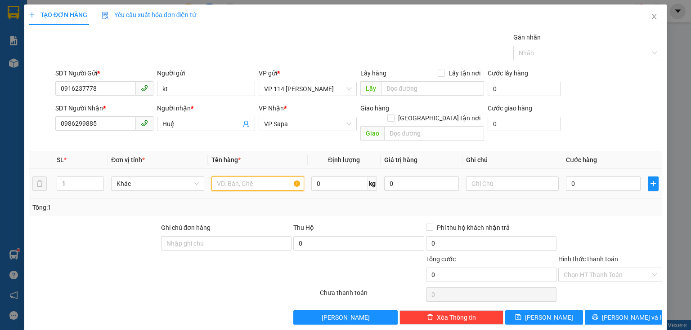
click at [216, 177] on input "text" at bounding box center [257, 184] width 93 height 14
type input "Xốp"
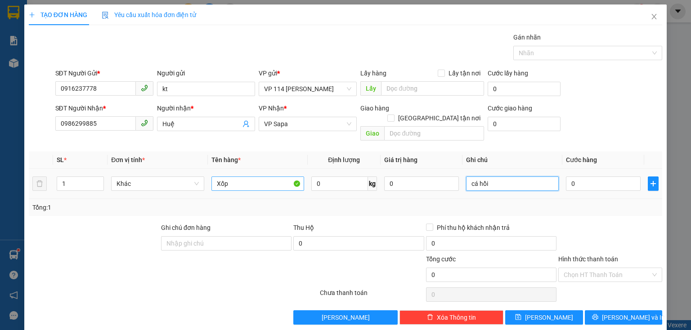
type input "cá hồi"
type input "8"
type input "80"
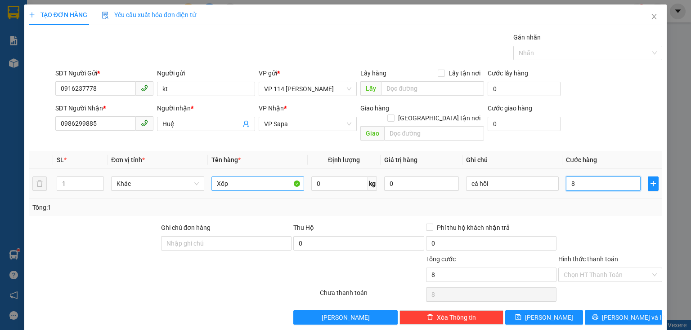
type input "80"
type input "800"
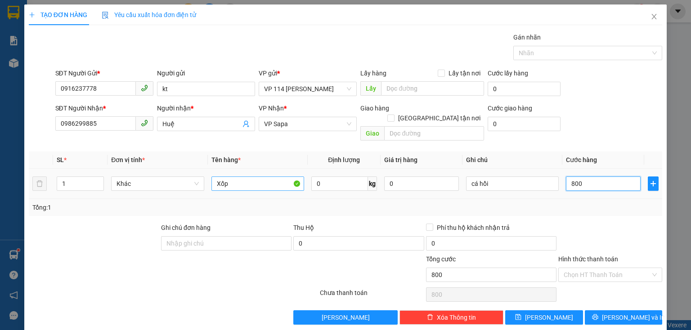
type input "8.000"
type input "80.000"
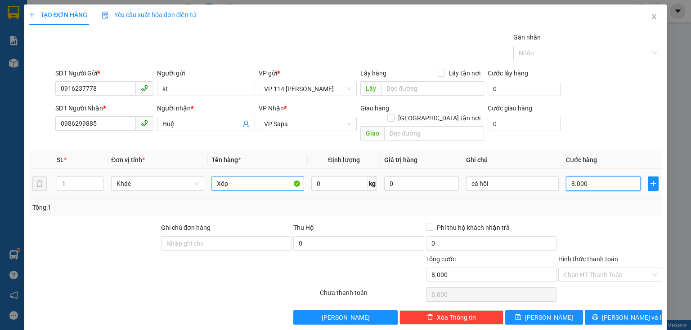
type input "80.000"
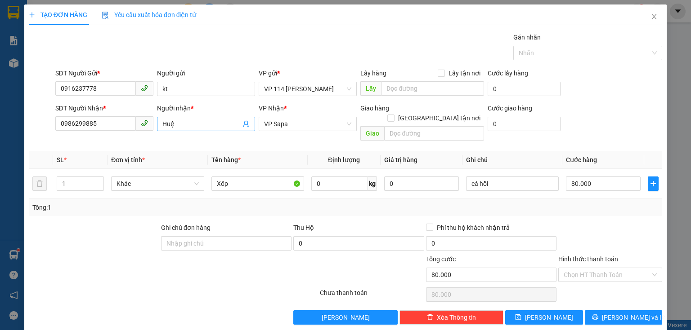
click at [179, 121] on input "Huệ" at bounding box center [201, 124] width 78 height 10
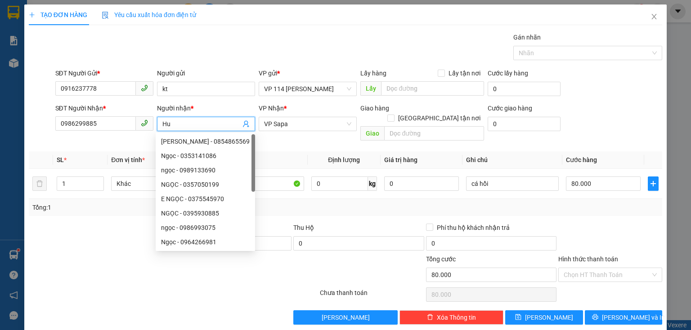
type input "H"
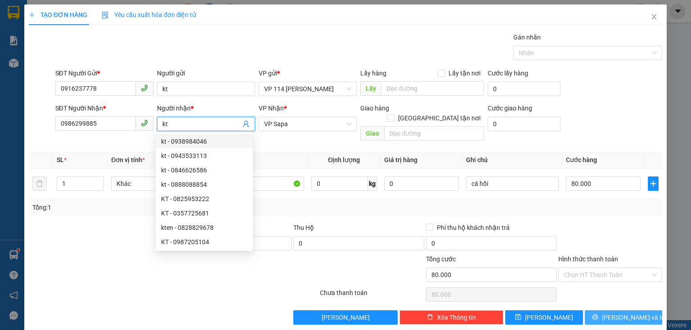
type input "kt"
click at [620, 313] on span "[PERSON_NAME] và In" at bounding box center [633, 318] width 63 height 10
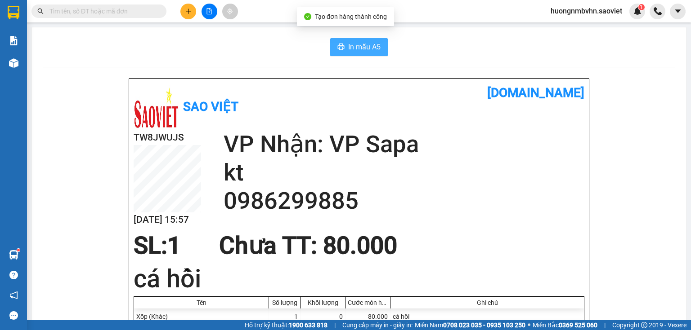
click at [350, 51] on span "In mẫu A5" at bounding box center [364, 46] width 32 height 11
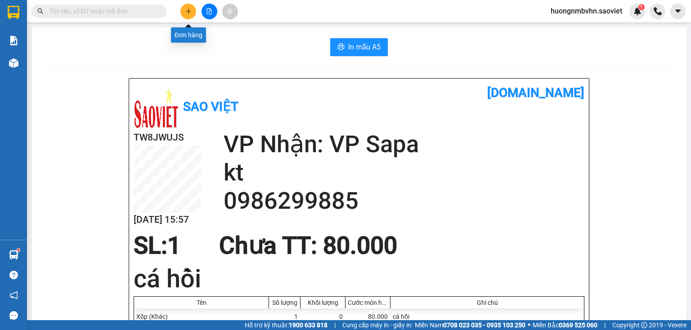
click at [186, 13] on icon "plus" at bounding box center [188, 11] width 6 height 6
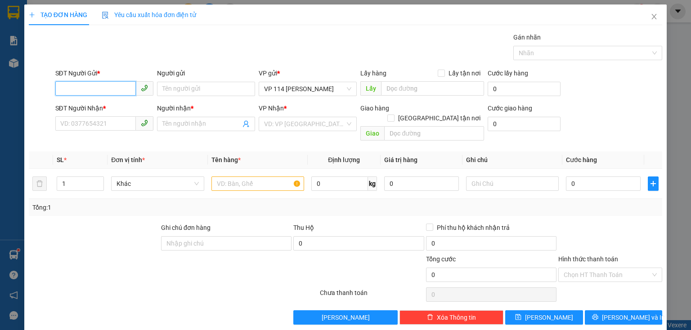
click at [116, 89] on input "SĐT Người Gửi *" at bounding box center [95, 88] width 80 height 14
click at [104, 89] on input "SĐT Người Gửi *" at bounding box center [95, 88] width 80 height 14
type input "0943471972"
click at [92, 106] on div "0943471972 - kt" at bounding box center [103, 107] width 86 height 10
type input "kt"
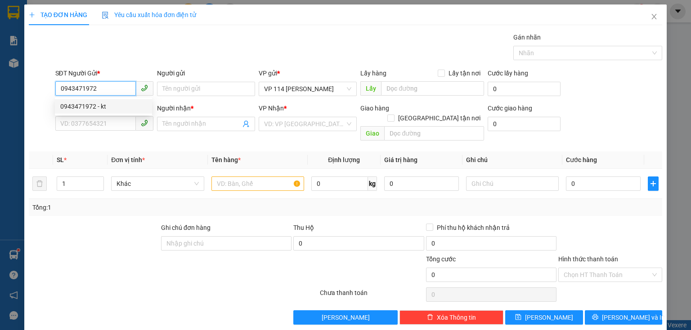
type input "0386378911"
type input "Hiền"
type input "0943471972"
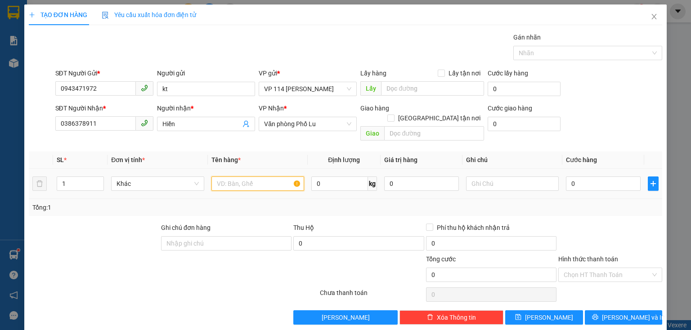
click at [228, 177] on input "text" at bounding box center [257, 184] width 93 height 14
type input "Bọc đen bd vàng"
type input "6"
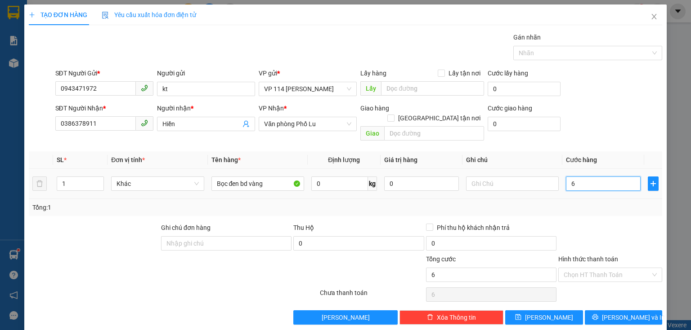
type input "60"
type input "600"
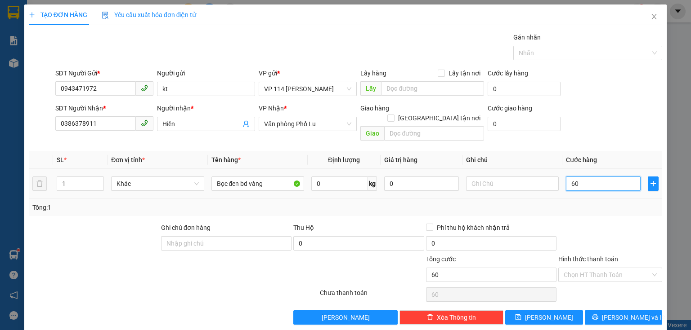
type input "600"
type input "6.000"
type input "60.000"
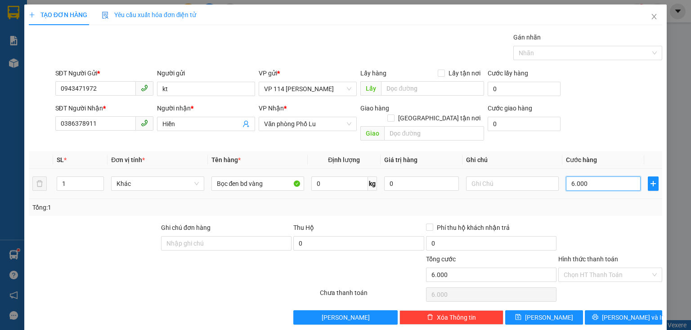
type input "60.000"
click at [630, 313] on span "[PERSON_NAME] và In" at bounding box center [633, 318] width 63 height 10
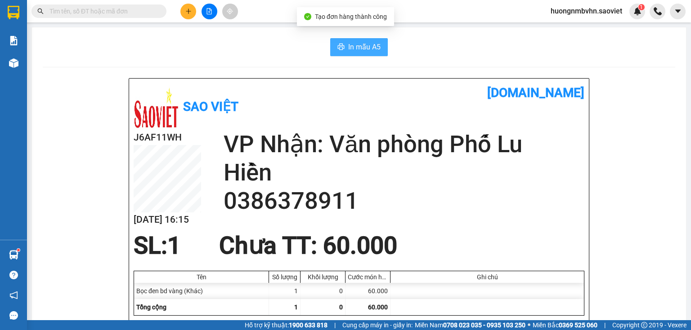
click at [361, 55] on button "In mẫu A5" at bounding box center [359, 47] width 58 height 18
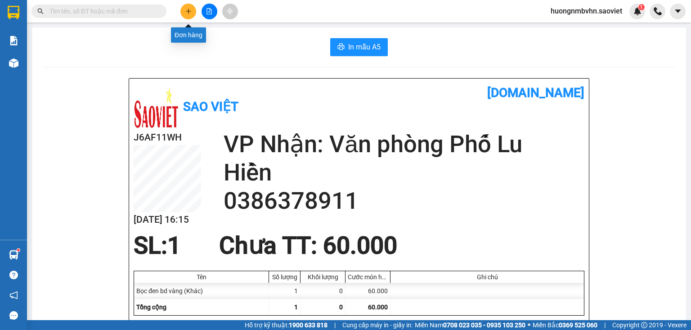
click at [188, 10] on icon "plus" at bounding box center [188, 11] width 0 height 5
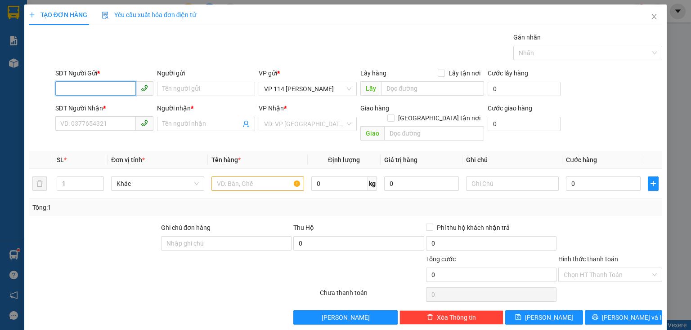
click at [73, 94] on input "SĐT Người Gửi *" at bounding box center [95, 88] width 80 height 14
type input "0977588854"
click at [103, 108] on div "0977588854 - CHÚ XE ÔM" at bounding box center [103, 107] width 86 height 10
type input "CHÚ XE ÔM"
type input "0979353090"
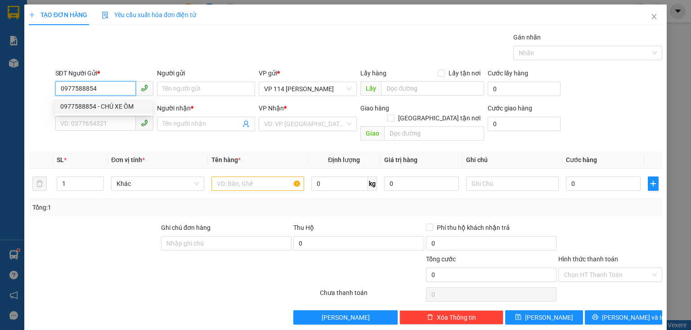
type input "HÒA"
type input "0977588854"
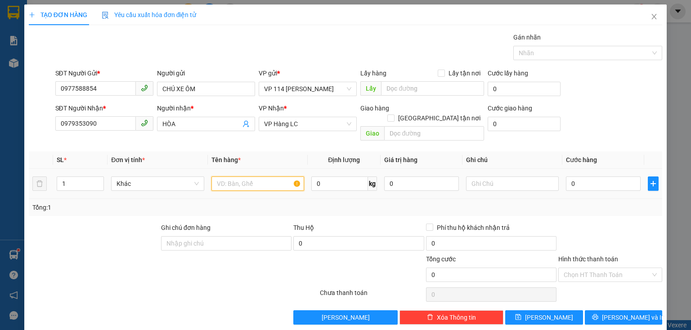
click at [219, 177] on input "text" at bounding box center [257, 184] width 93 height 14
type input "Bọc đen bd vàng"
click at [570, 177] on input "0" at bounding box center [603, 184] width 75 height 14
type input "4"
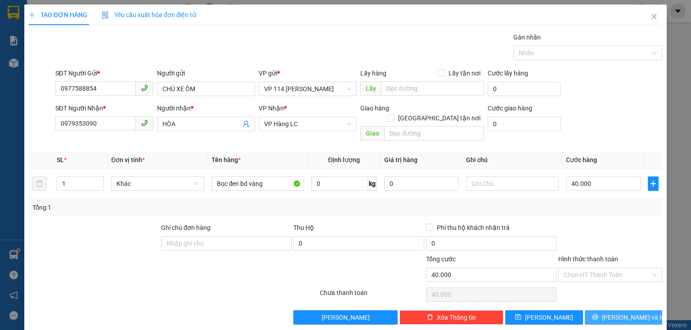
click at [604, 311] on button "[PERSON_NAME] và In" at bounding box center [624, 318] width 78 height 14
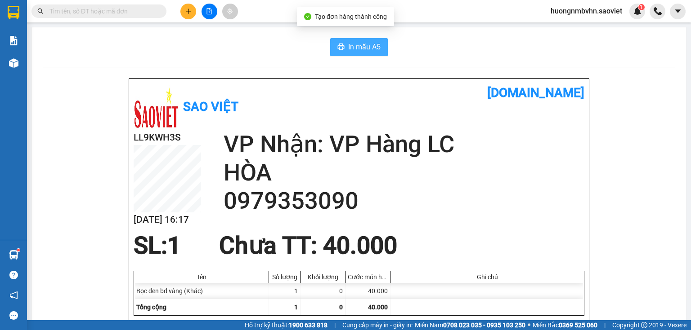
click at [345, 49] on button "In mẫu A5" at bounding box center [359, 47] width 58 height 18
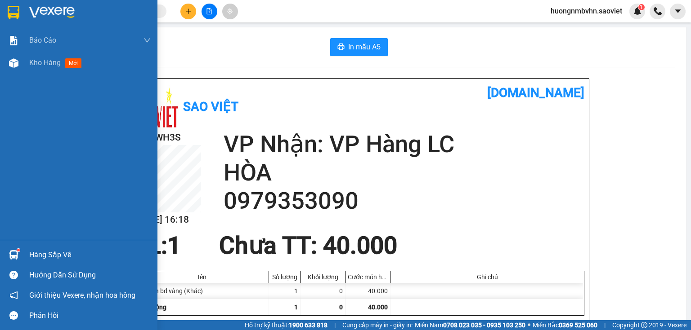
click at [50, 255] on div "Hàng sắp về" at bounding box center [89, 255] width 121 height 13
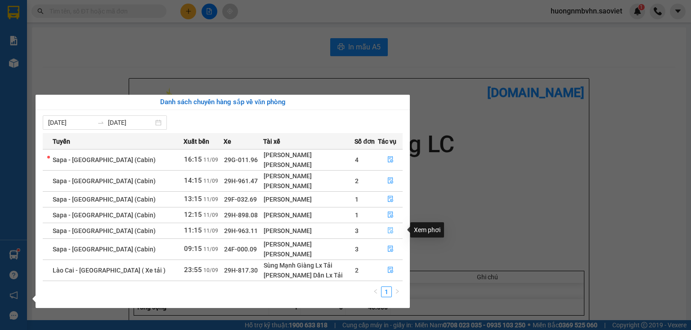
click at [388, 229] on icon "file-done" at bounding box center [390, 231] width 6 height 6
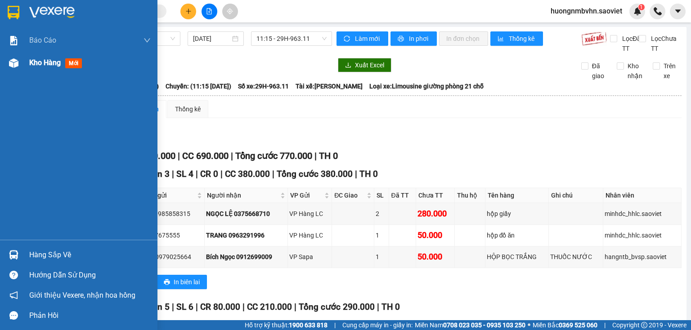
click at [47, 62] on span "Kho hàng" at bounding box center [44, 62] width 31 height 9
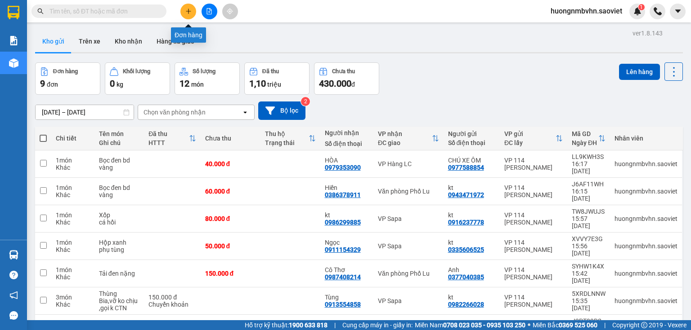
click at [187, 9] on icon "plus" at bounding box center [188, 11] width 6 height 6
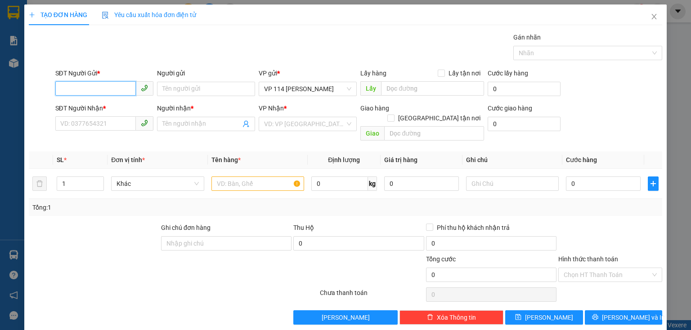
click at [67, 86] on input "SĐT Người Gửi *" at bounding box center [95, 88] width 80 height 14
click at [112, 108] on div "0912386886 - kt" at bounding box center [103, 107] width 86 height 10
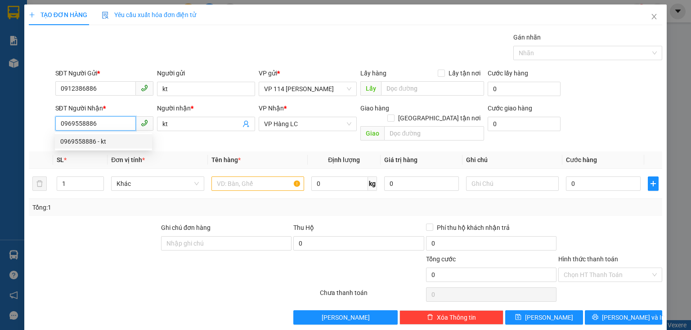
drag, startPoint x: 59, startPoint y: 120, endPoint x: 137, endPoint y: 120, distance: 78.2
click at [137, 120] on span "0969558886" at bounding box center [104, 123] width 98 height 14
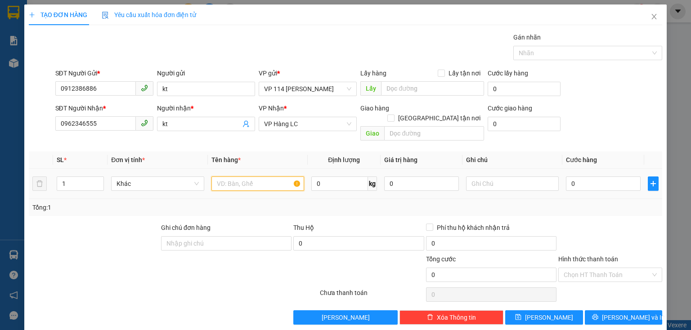
click at [214, 177] on input "text" at bounding box center [257, 184] width 93 height 14
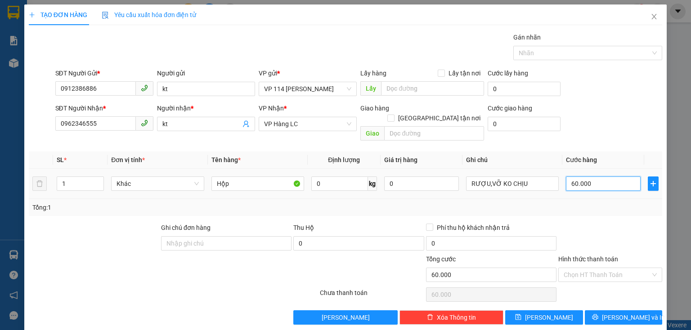
drag, startPoint x: 565, startPoint y: 175, endPoint x: 586, endPoint y: 175, distance: 20.7
click at [586, 177] on input "60.000" at bounding box center [603, 184] width 75 height 14
click at [300, 124] on span "VP Hàng LC" at bounding box center [307, 123] width 87 height 13
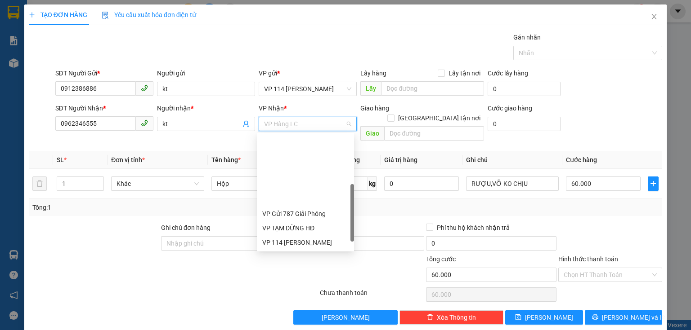
scroll to position [86, 0]
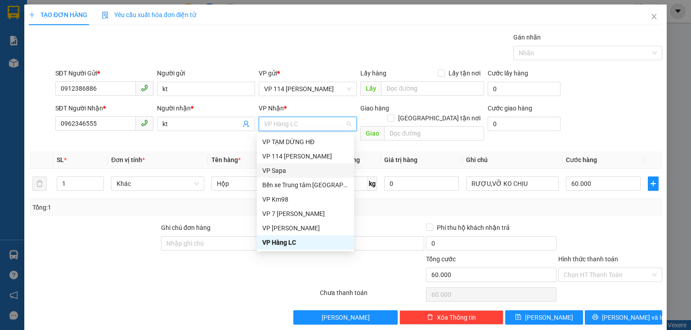
click at [292, 168] on div "VP Sapa" at bounding box center [305, 171] width 86 height 10
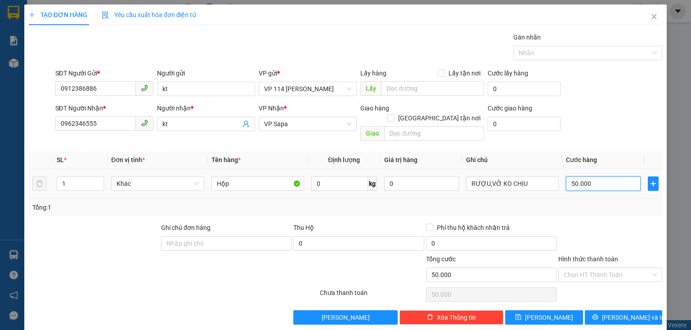
scroll to position [1, 0]
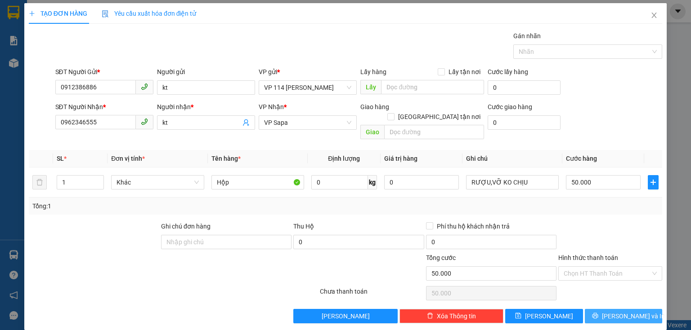
click at [617, 312] on span "[PERSON_NAME] và In" at bounding box center [633, 317] width 63 height 10
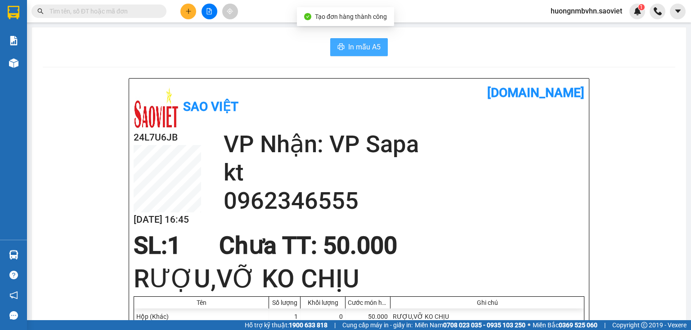
click at [372, 42] on span "In mẫu A5" at bounding box center [364, 46] width 32 height 11
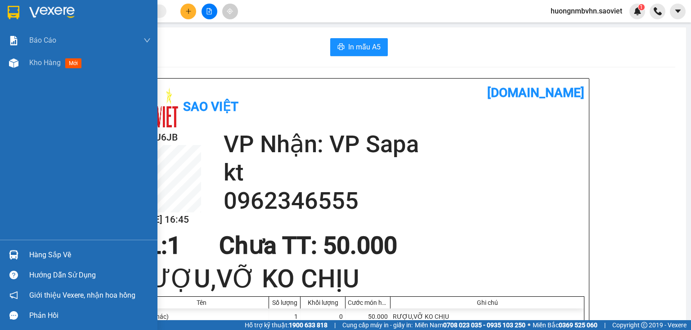
click at [45, 255] on div "Hàng sắp về" at bounding box center [89, 255] width 121 height 13
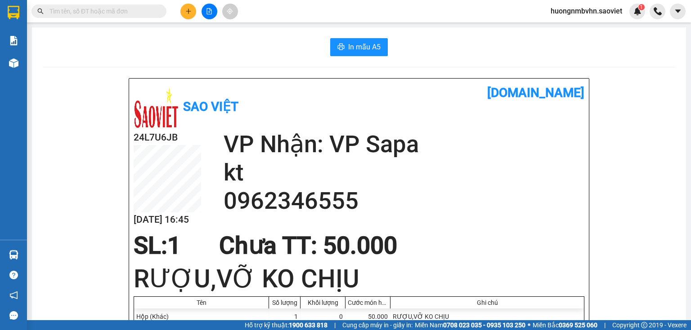
click at [212, 45] on section "Kết quả tìm kiếm ( 0 ) Bộ lọc No Data huongnmbvhn.saoviet 1 Báo cáo 1B. Chi tiế…" at bounding box center [345, 165] width 691 height 330
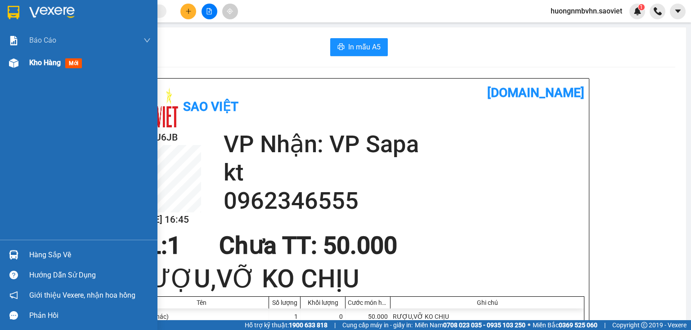
click at [30, 64] on span "Kho hàng" at bounding box center [44, 62] width 31 height 9
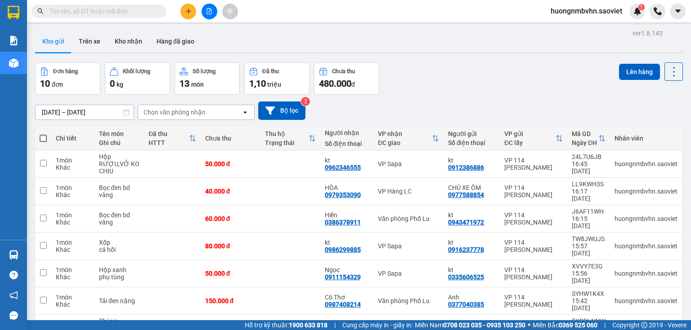
click at [64, 45] on button "Kho gửi" at bounding box center [53, 42] width 36 height 22
click at [43, 135] on span at bounding box center [43, 138] width 7 height 7
click at [43, 134] on input "checkbox" at bounding box center [43, 134] width 0 height 0
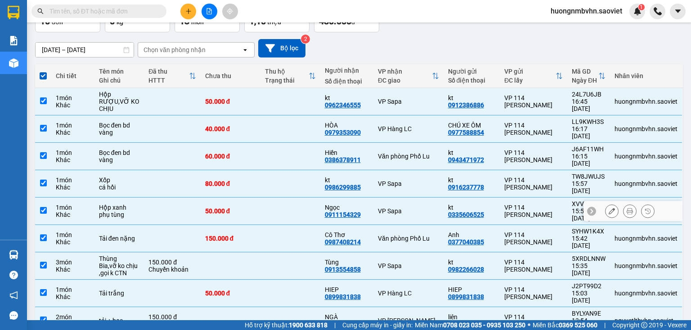
scroll to position [96, 0]
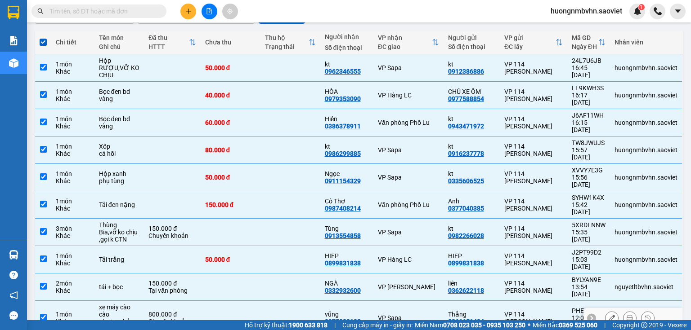
click at [44, 314] on input "checkbox" at bounding box center [43, 317] width 7 height 7
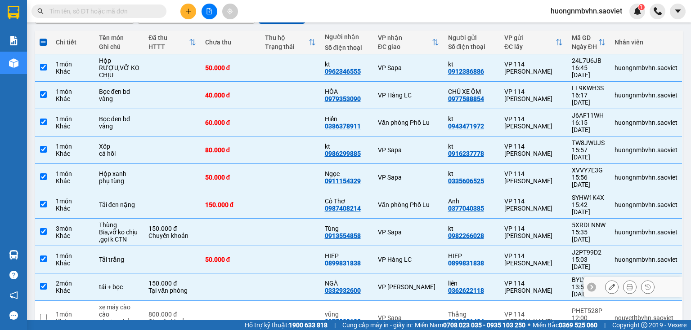
click at [43, 283] on input "checkbox" at bounding box center [43, 286] width 7 height 7
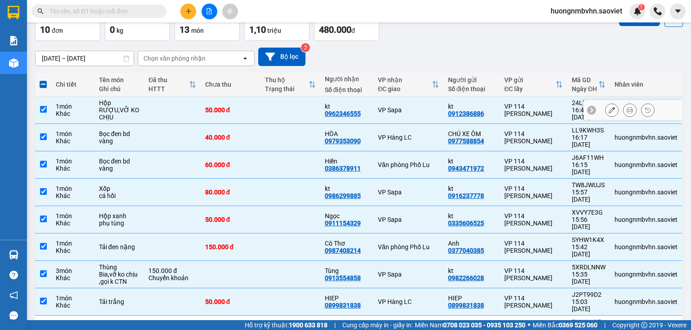
scroll to position [0, 0]
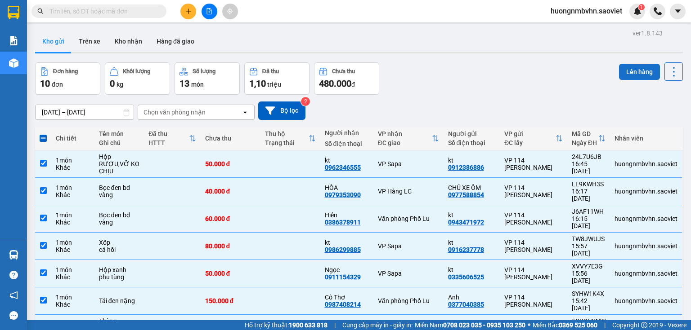
click at [629, 73] on button "Lên hàng" at bounding box center [639, 72] width 41 height 16
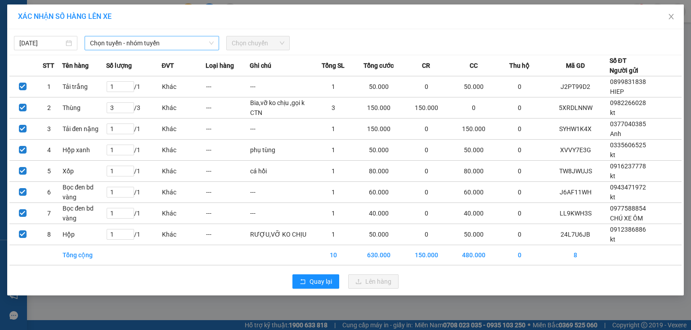
click at [179, 43] on span "Chọn tuyến - nhóm tuyến" at bounding box center [152, 42] width 124 height 13
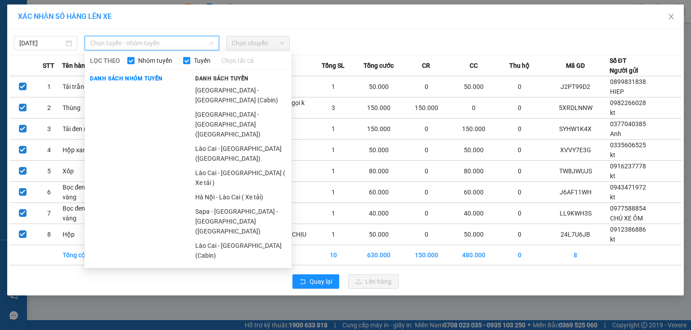
scroll to position [30, 0]
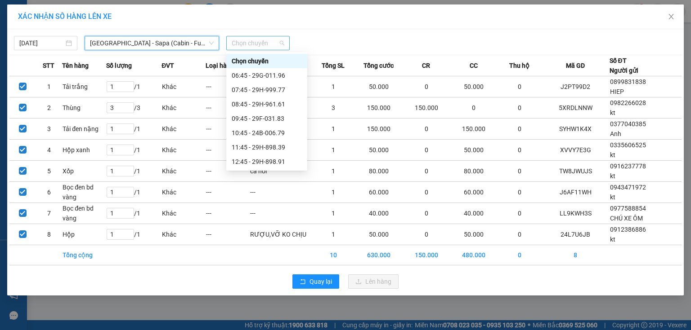
click at [254, 44] on span "Chọn chuyến" at bounding box center [258, 42] width 53 height 13
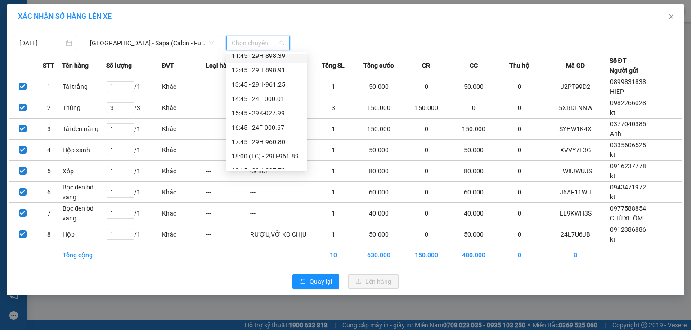
scroll to position [108, 0]
click at [282, 110] on div "16:45 - 24F-000.67" at bounding box center [267, 112] width 70 height 10
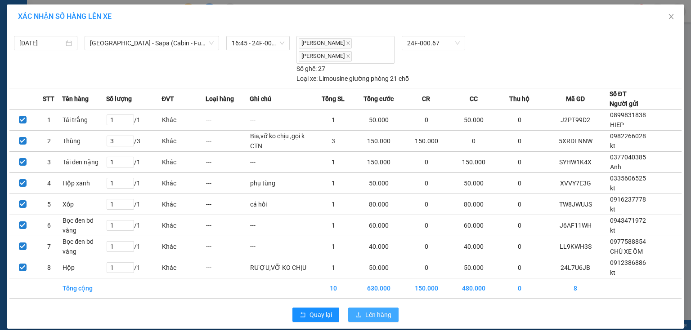
click at [371, 313] on span "Lên hàng" at bounding box center [378, 315] width 26 height 10
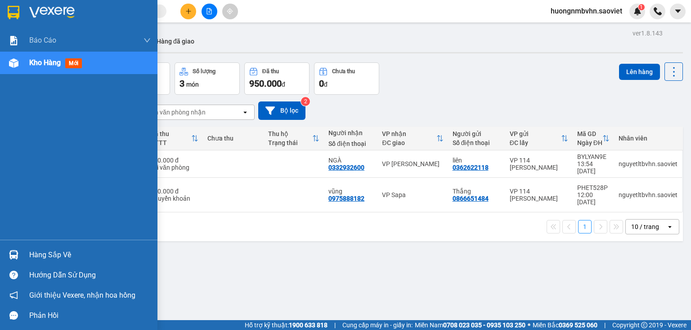
click at [48, 259] on div "Hàng sắp về" at bounding box center [89, 255] width 121 height 13
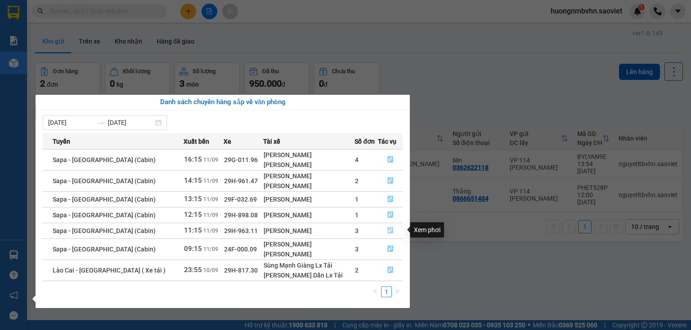
click at [388, 231] on icon "file-done" at bounding box center [390, 231] width 6 height 6
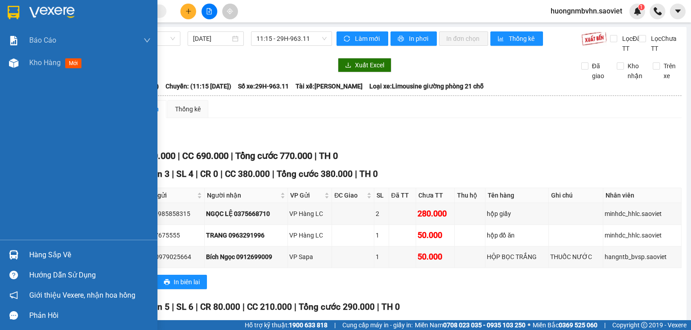
click at [31, 257] on div "Hàng sắp về" at bounding box center [89, 255] width 121 height 13
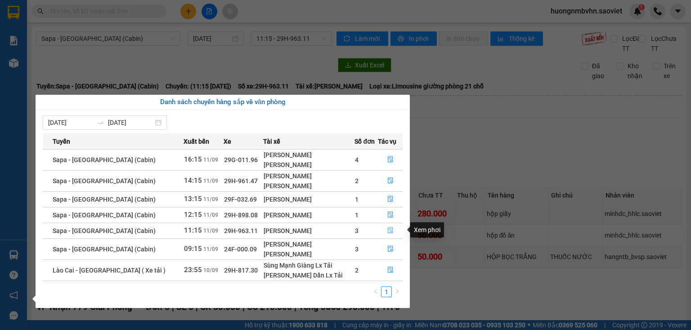
click at [388, 229] on icon "file-done" at bounding box center [390, 231] width 6 height 6
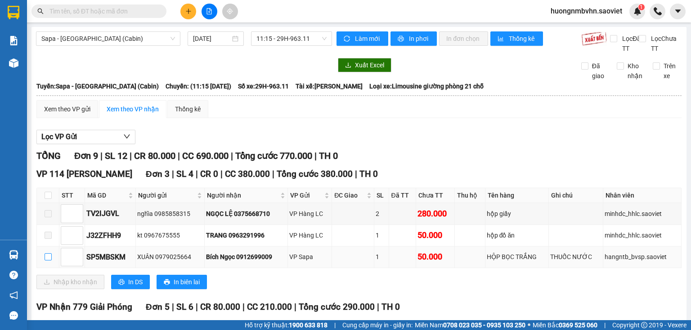
click at [48, 261] on input "checkbox" at bounding box center [48, 257] width 7 height 7
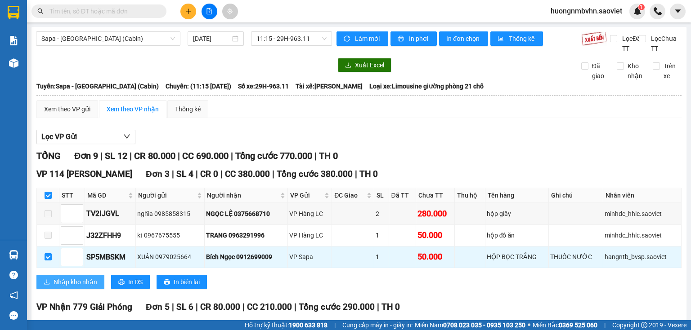
click at [58, 287] on span "Nhập kho nhận" at bounding box center [76, 282] width 44 height 10
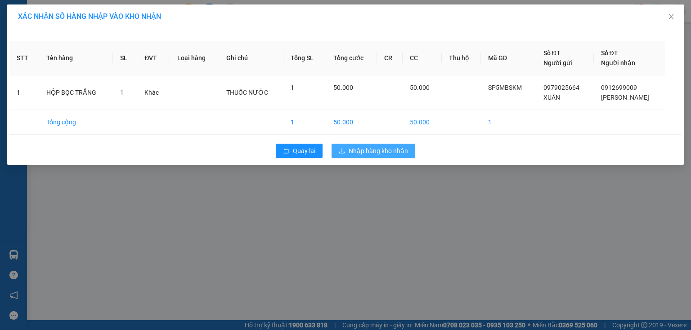
click at [361, 154] on span "Nhập hàng kho nhận" at bounding box center [377, 151] width 59 height 10
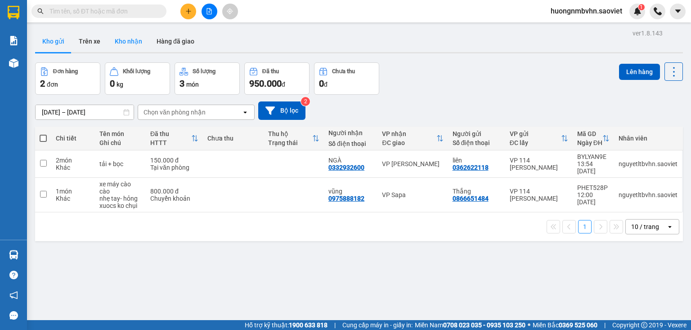
click at [135, 41] on button "Kho nhận" at bounding box center [128, 42] width 42 height 22
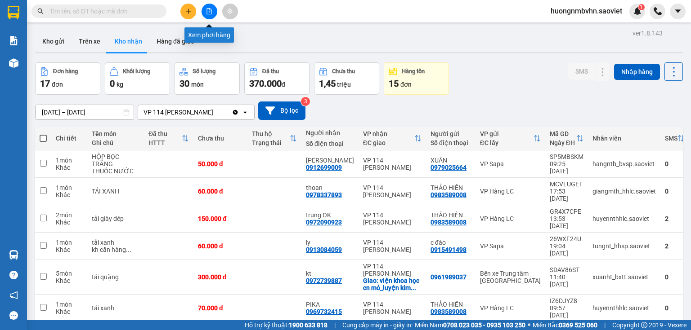
click at [210, 13] on icon "file-add" at bounding box center [209, 11] width 6 height 6
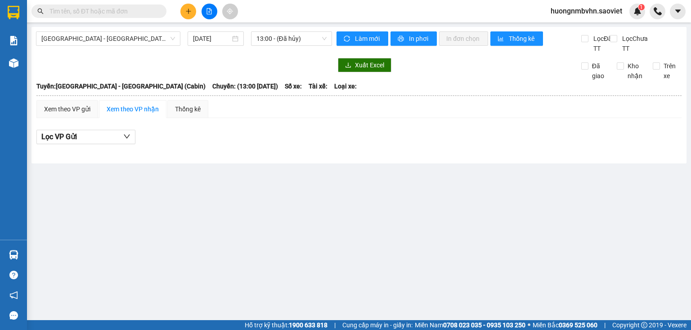
click at [35, 259] on main "Hà Nội - Lào Cai (Cabin) 11/09/2025 13:00 - (Đã hủy) Làm mới In phơi In đơn chọ…" at bounding box center [345, 160] width 691 height 321
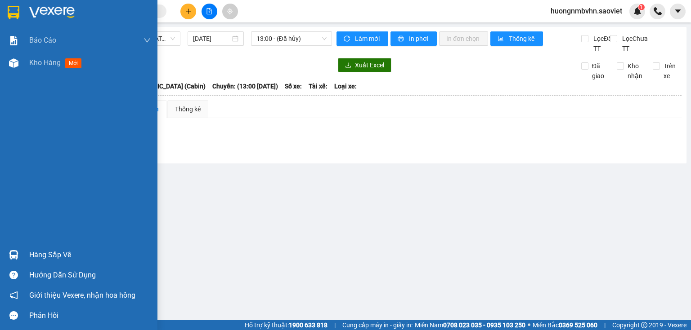
click at [65, 254] on div "Hàng sắp về" at bounding box center [89, 255] width 121 height 13
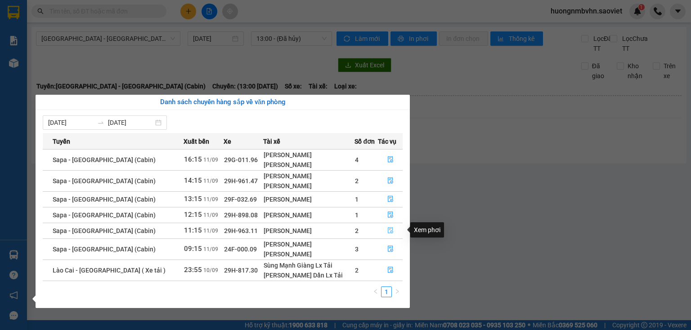
click at [387, 234] on icon "file-done" at bounding box center [390, 231] width 6 height 6
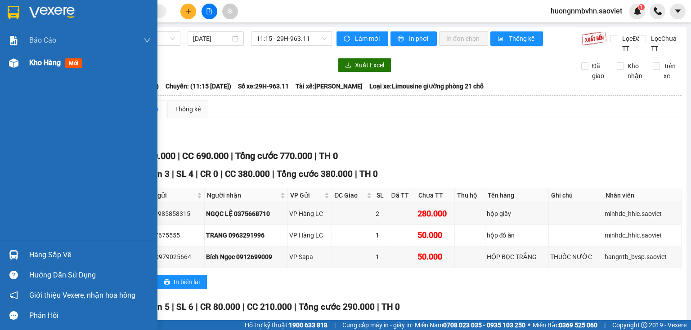
click at [41, 67] on span "Kho hàng" at bounding box center [44, 62] width 31 height 9
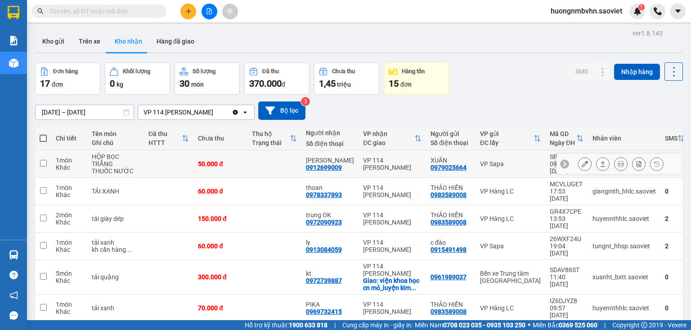
click at [42, 165] on input "checkbox" at bounding box center [43, 163] width 7 height 7
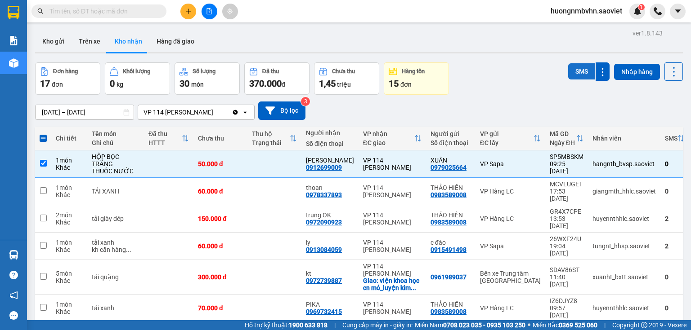
click at [578, 72] on button "SMS" at bounding box center [581, 71] width 27 height 16
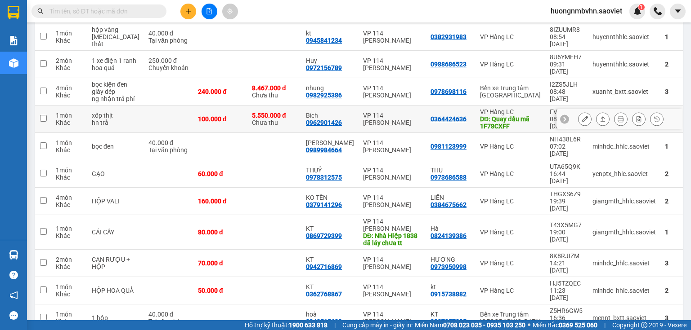
scroll to position [306, 0]
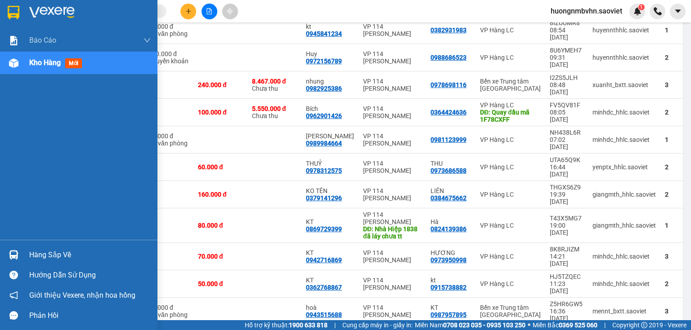
click at [54, 254] on div "Hàng sắp về" at bounding box center [89, 255] width 121 height 13
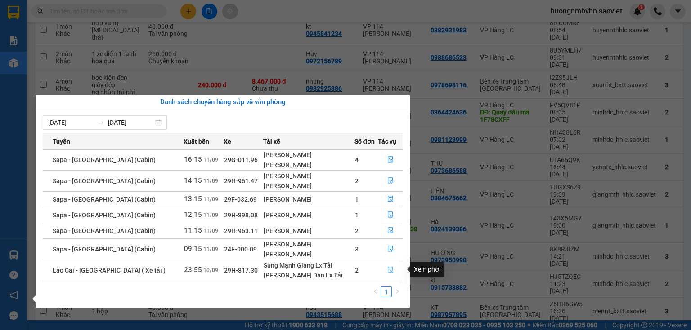
click at [389, 272] on icon "file-done" at bounding box center [390, 270] width 6 height 6
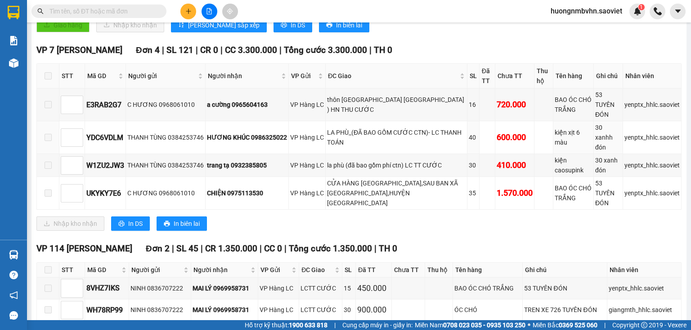
scroll to position [324, 0]
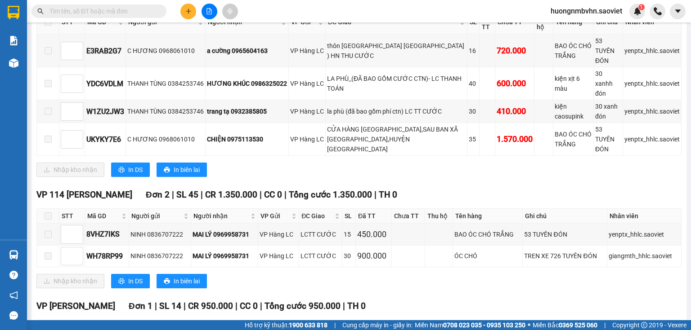
click at [125, 13] on input "text" at bounding box center [102, 11] width 106 height 10
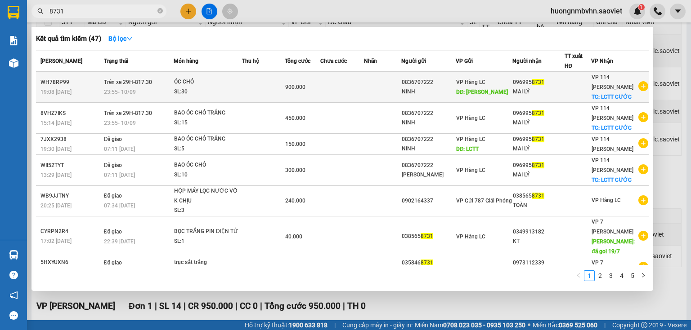
click at [379, 86] on td at bounding box center [382, 87] width 37 height 31
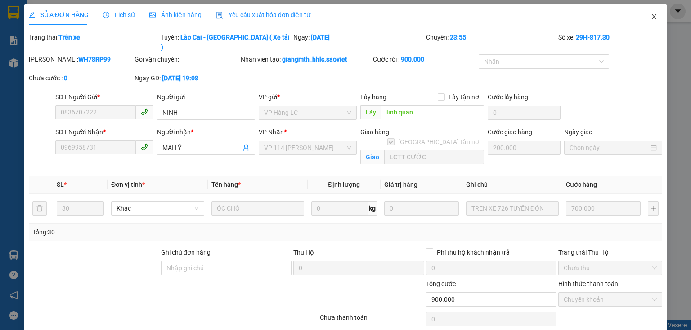
click at [651, 18] on icon "close" at bounding box center [653, 16] width 7 height 7
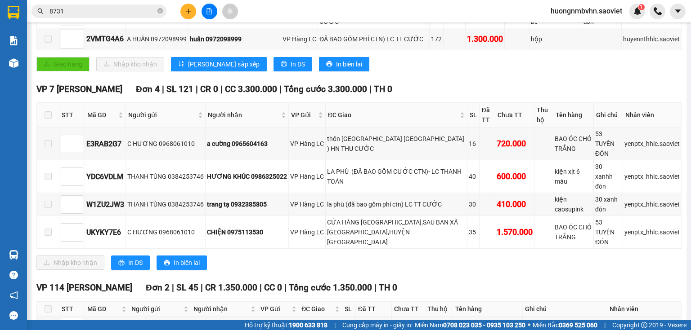
scroll to position [360, 0]
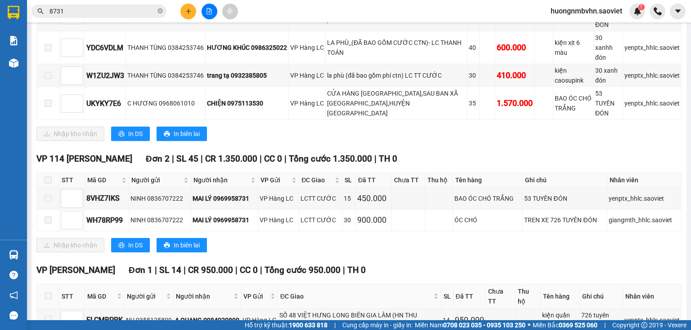
click at [310, 1] on div "Kết quả tìm kiếm ( 47 ) Bộ lọc Mã ĐH Trạng thái Món hàng Thu hộ Tổng cước Chưa …" at bounding box center [345, 11] width 691 height 22
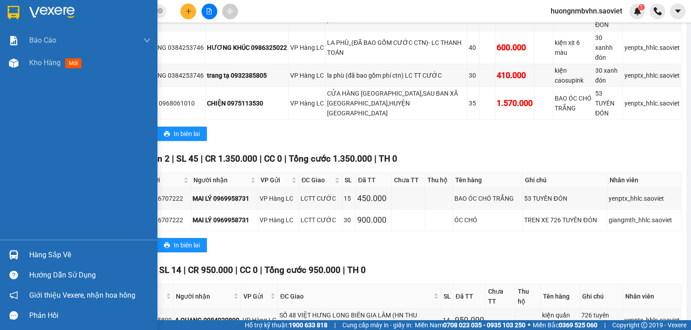
click at [57, 254] on div "Hàng sắp về" at bounding box center [89, 255] width 121 height 13
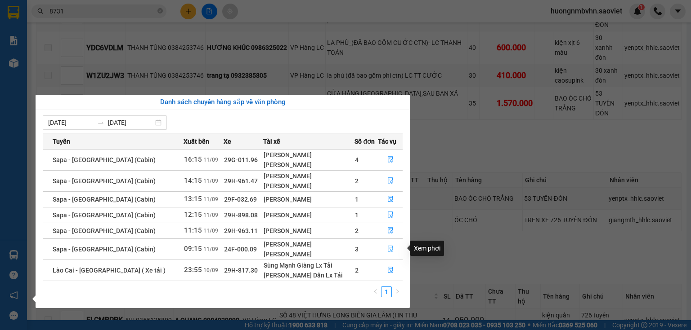
click at [388, 246] on icon "file-done" at bounding box center [390, 249] width 5 height 6
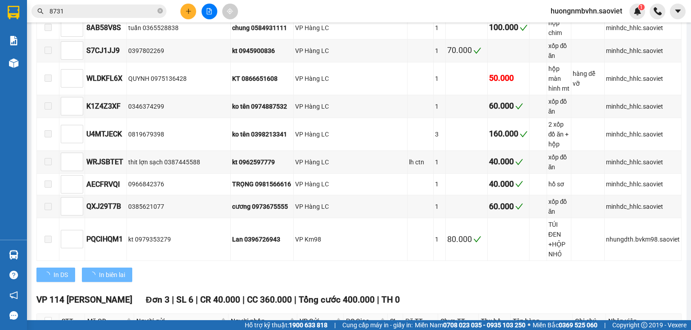
scroll to position [451, 0]
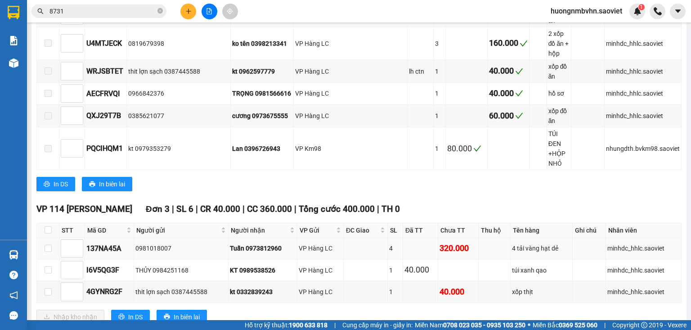
click at [44, 238] on td at bounding box center [48, 249] width 22 height 22
click at [49, 245] on input "checkbox" at bounding box center [48, 248] width 7 height 7
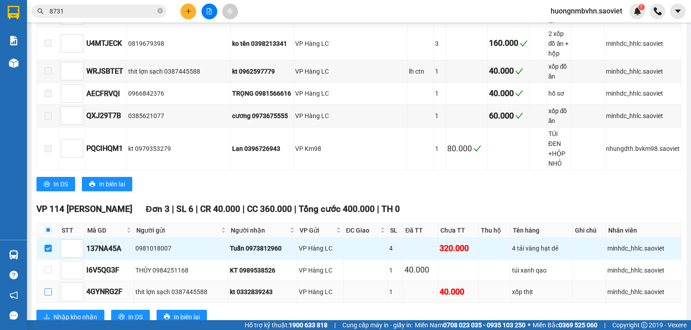
click at [46, 289] on input "checkbox" at bounding box center [48, 292] width 7 height 7
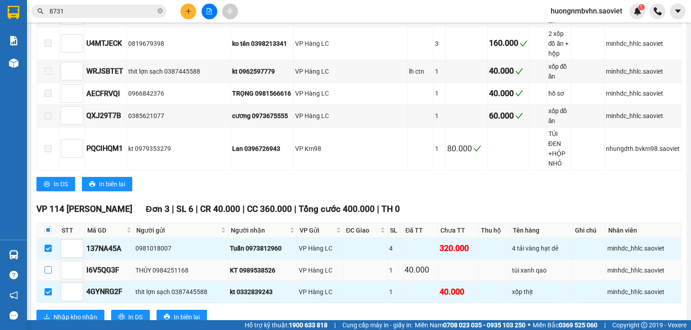
click at [47, 267] on input "checkbox" at bounding box center [48, 270] width 7 height 7
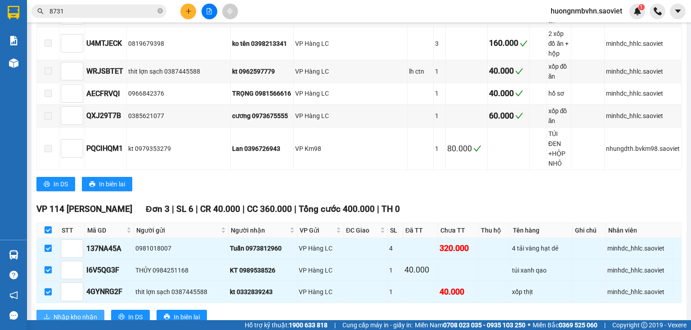
click at [72, 312] on span "Nhập kho nhận" at bounding box center [76, 317] width 44 height 10
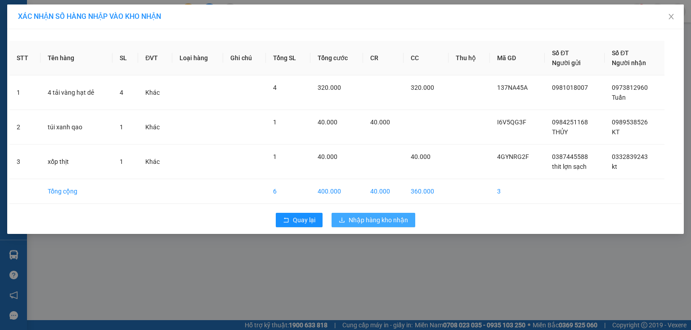
click at [378, 220] on span "Nhập hàng kho nhận" at bounding box center [377, 220] width 59 height 10
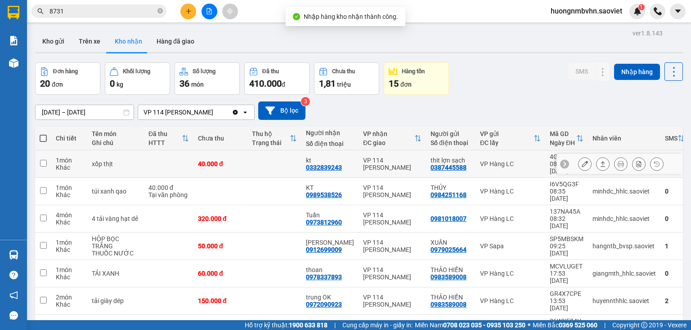
click at [39, 158] on td at bounding box center [43, 164] width 16 height 27
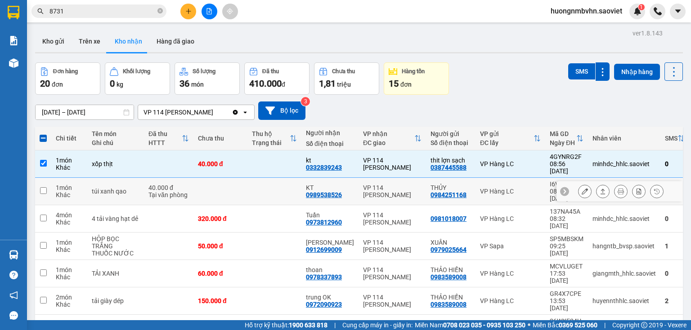
click at [43, 187] on input "checkbox" at bounding box center [43, 190] width 7 height 7
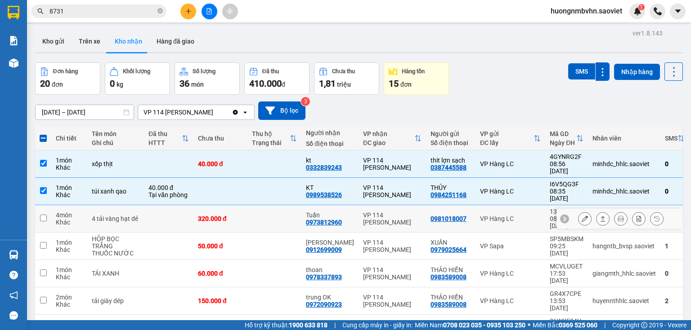
click at [43, 215] on input "checkbox" at bounding box center [43, 218] width 7 height 7
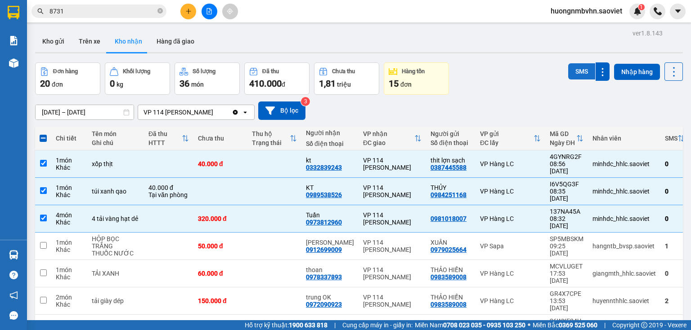
click at [576, 70] on button "SMS" at bounding box center [581, 71] width 27 height 16
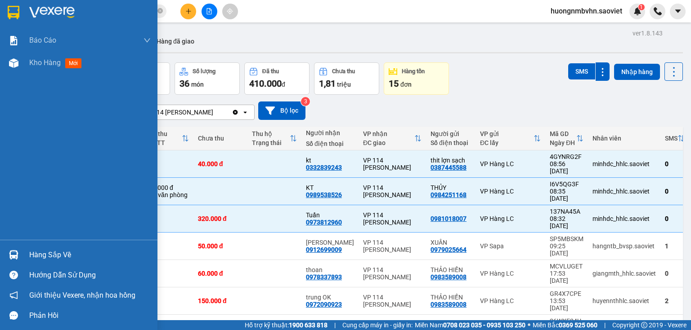
click at [45, 255] on div "Hàng sắp về" at bounding box center [89, 255] width 121 height 13
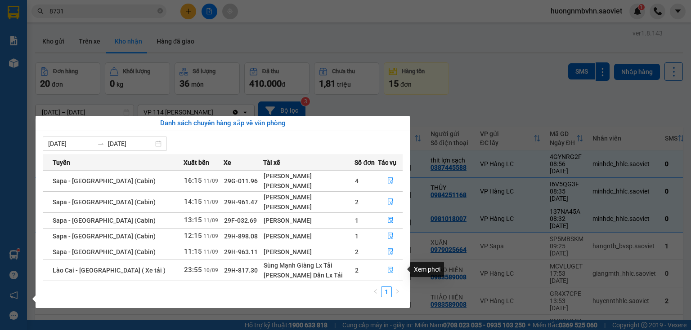
click at [388, 273] on icon "file-done" at bounding box center [390, 271] width 5 height 6
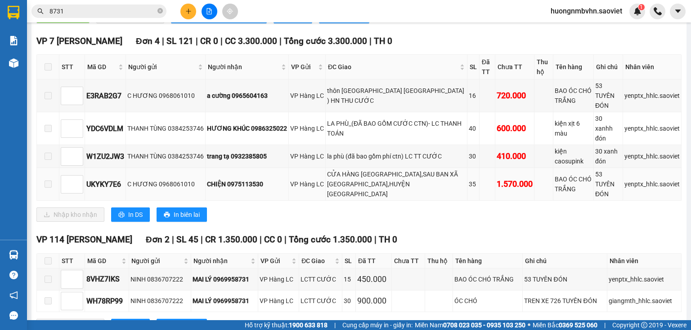
scroll to position [396, 0]
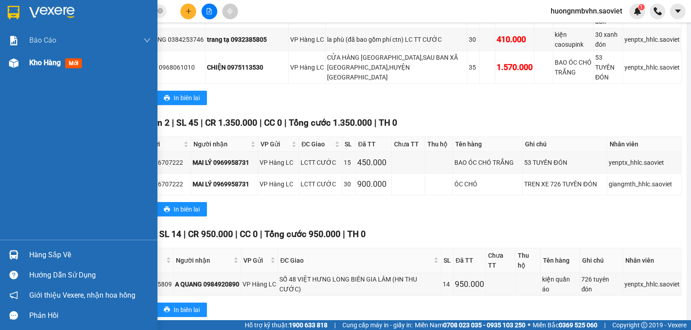
click at [49, 61] on span "Kho hàng" at bounding box center [44, 62] width 31 height 9
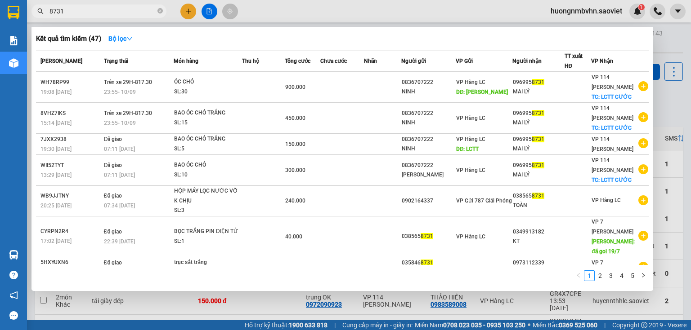
click at [77, 9] on input "8731" at bounding box center [102, 11] width 106 height 10
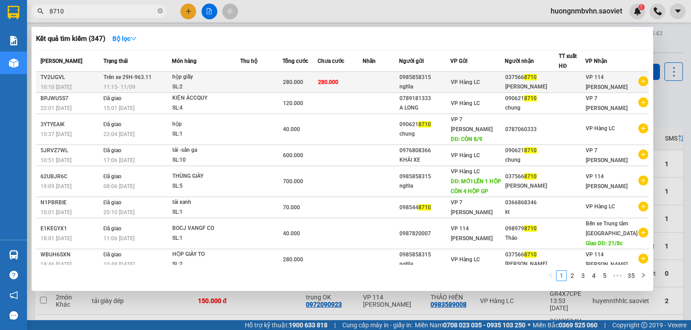
click at [362, 83] on td "280.000" at bounding box center [339, 82] width 45 height 21
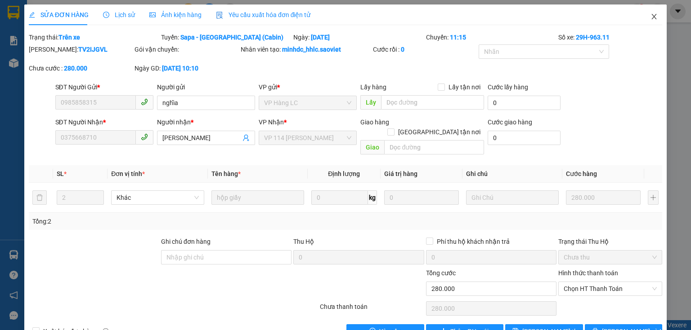
click at [651, 16] on icon "close" at bounding box center [653, 16] width 7 height 7
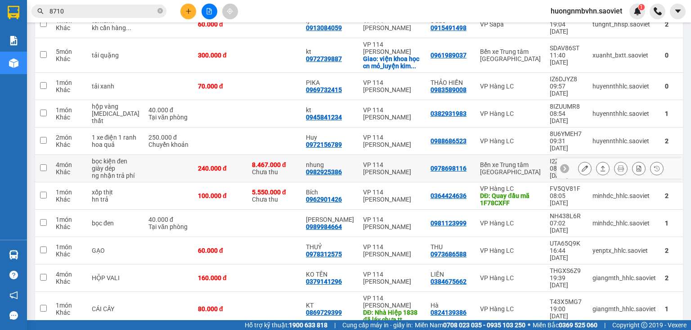
scroll to position [360, 0]
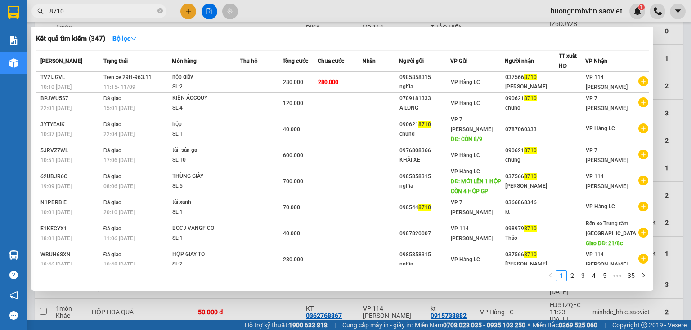
click at [77, 9] on input "8710" at bounding box center [102, 11] width 106 height 10
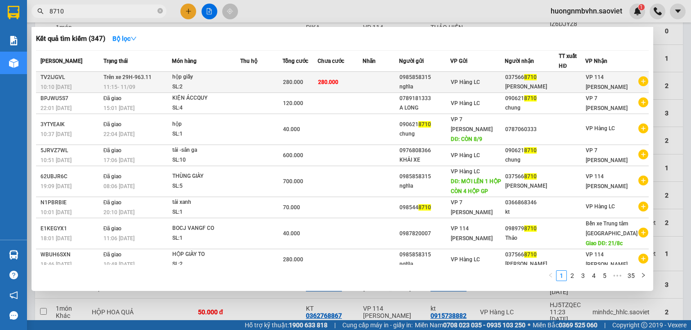
click at [359, 83] on td "280.000" at bounding box center [339, 82] width 45 height 21
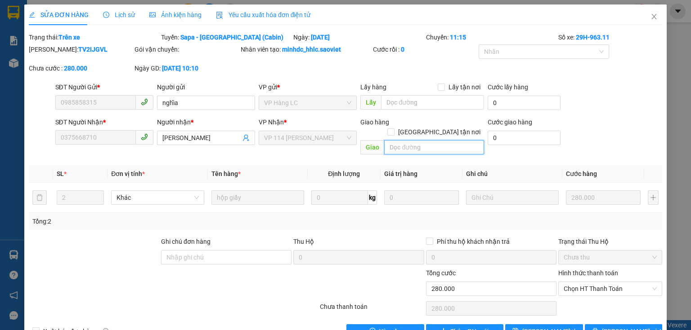
click at [402, 140] on input "text" at bounding box center [434, 147] width 100 height 14
click at [581, 282] on span "Chọn HT Thanh Toán" at bounding box center [609, 288] width 93 height 13
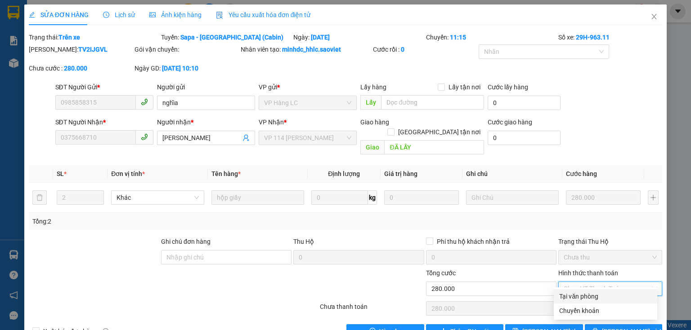
click at [584, 298] on div "Tại văn phòng" at bounding box center [605, 297] width 93 height 10
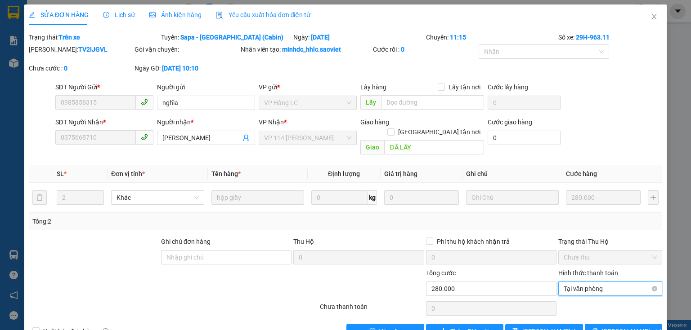
click at [576, 282] on span "Tại văn phòng" at bounding box center [609, 288] width 93 height 13
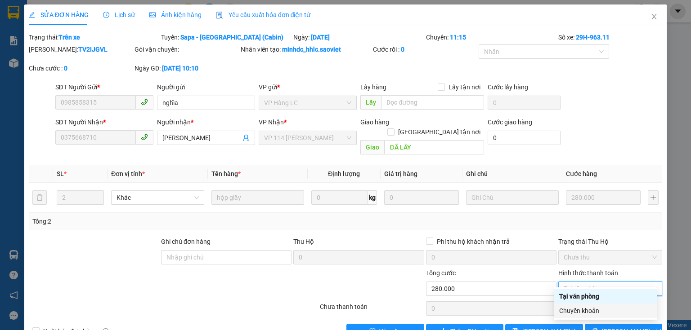
click at [596, 311] on div "Chuyển khoản" at bounding box center [605, 311] width 93 height 10
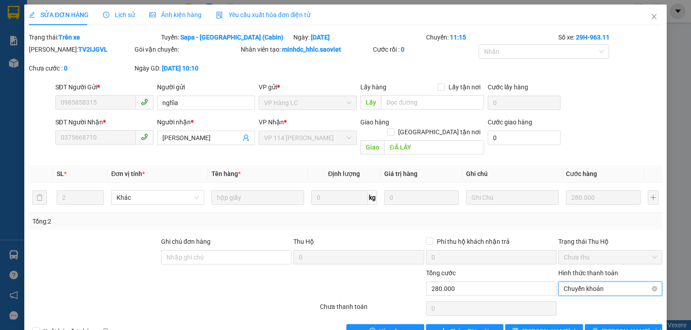
click at [585, 282] on span "Chuyển khoản" at bounding box center [609, 288] width 93 height 13
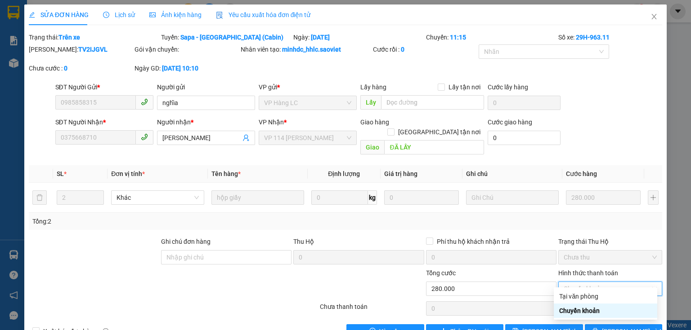
click at [585, 312] on div "Chuyển khoản" at bounding box center [605, 311] width 93 height 10
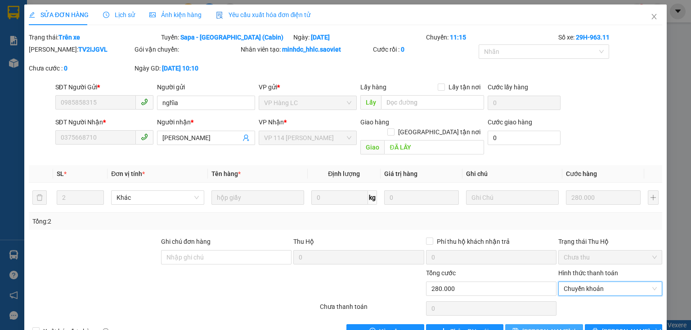
click at [555, 327] on span "[PERSON_NAME] thay đổi" at bounding box center [558, 332] width 72 height 10
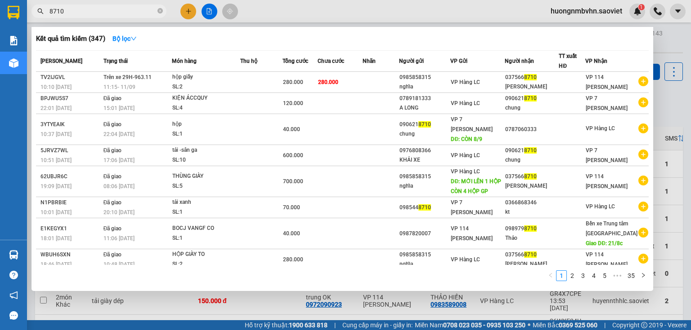
click at [94, 9] on input "8710" at bounding box center [102, 11] width 106 height 10
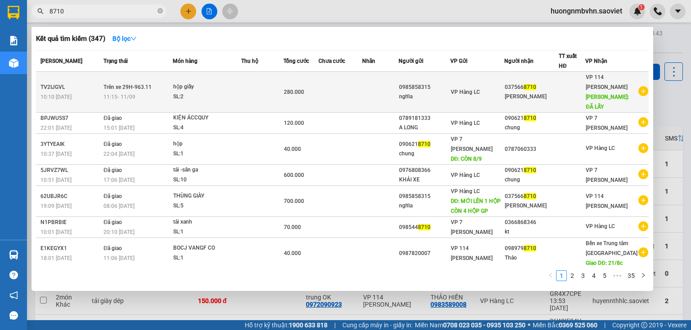
click at [356, 97] on td at bounding box center [339, 92] width 43 height 41
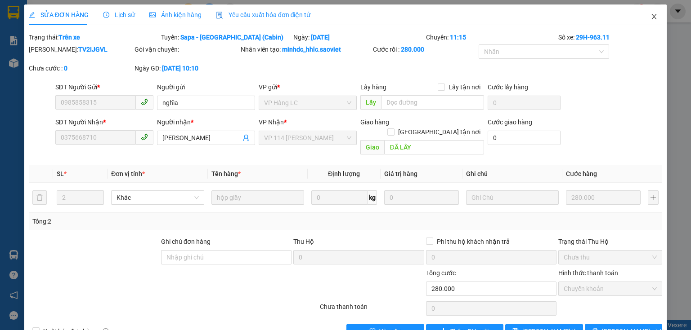
click at [651, 17] on icon "close" at bounding box center [653, 16] width 5 height 5
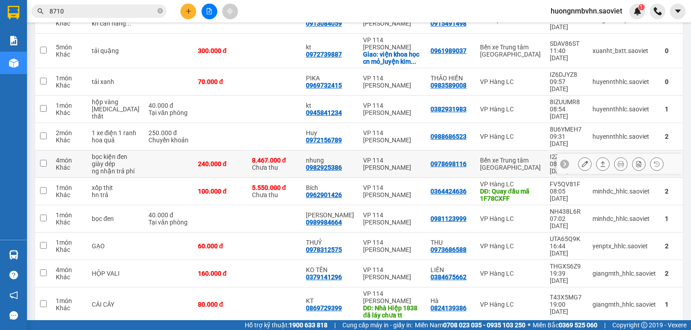
scroll to position [360, 0]
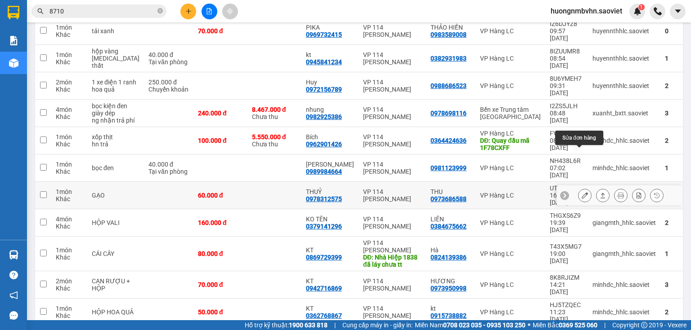
click at [582, 192] on icon at bounding box center [584, 195] width 6 height 6
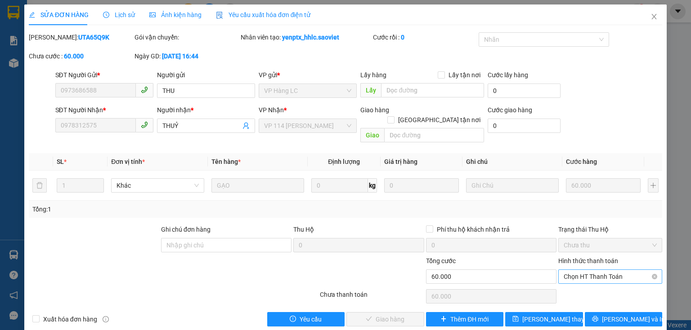
click at [588, 270] on span "Chọn HT Thanh Toán" at bounding box center [609, 276] width 93 height 13
click at [577, 286] on div "Tại văn phòng" at bounding box center [605, 285] width 93 height 10
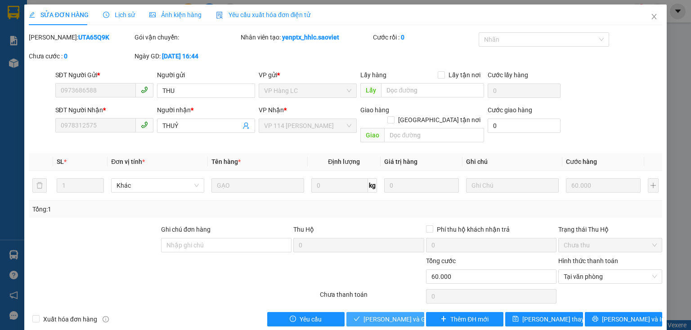
click at [408, 315] on span "[PERSON_NAME] và Giao hàng" at bounding box center [406, 320] width 86 height 10
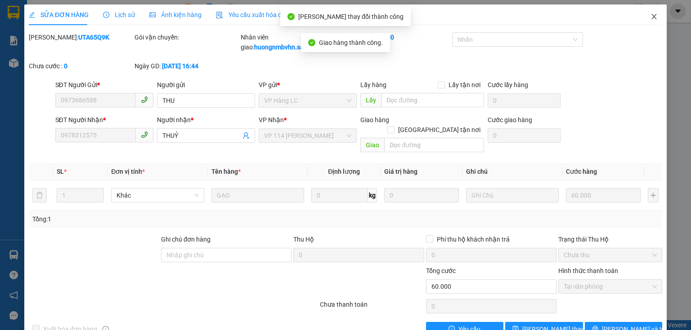
click at [651, 16] on icon "close" at bounding box center [653, 16] width 5 height 5
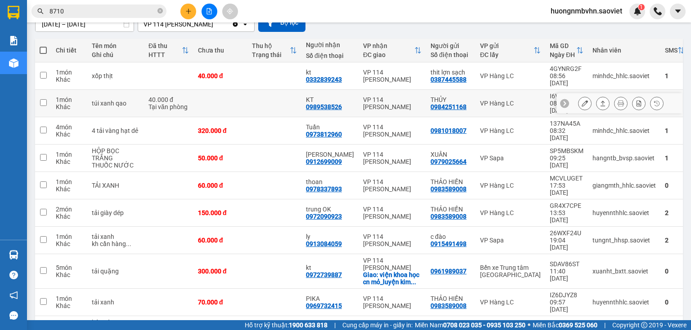
scroll to position [108, 0]
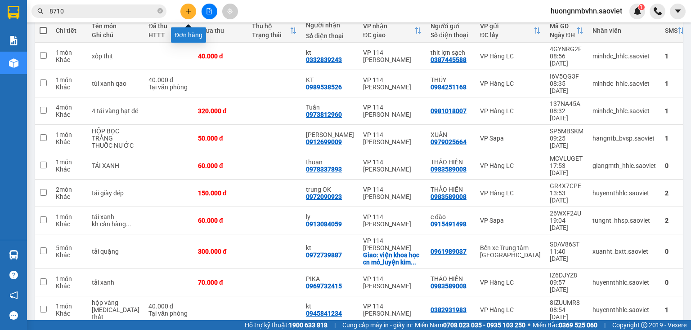
click at [188, 10] on icon "plus" at bounding box center [188, 11] width 0 height 5
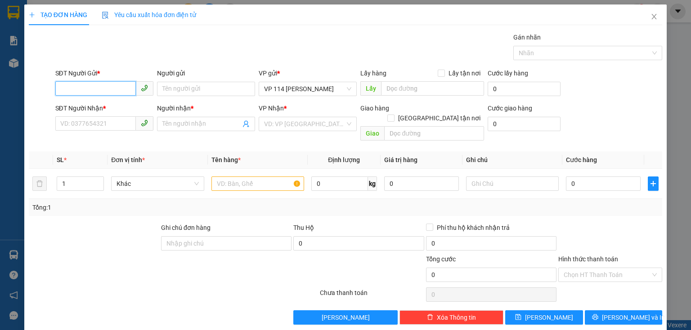
click at [109, 88] on input "SĐT Người Gửi *" at bounding box center [95, 88] width 80 height 14
click at [104, 106] on div "0949777699 - Anh" at bounding box center [103, 107] width 86 height 10
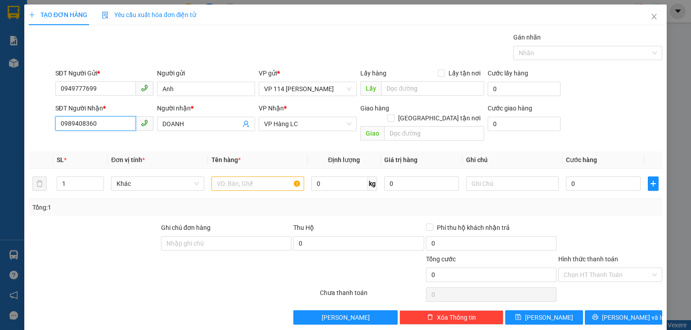
click at [101, 129] on input "0989408360" at bounding box center [95, 123] width 80 height 14
click at [97, 140] on div "0912543131 - Cường" at bounding box center [103, 142] width 86 height 10
click at [224, 177] on input "text" at bounding box center [257, 184] width 93 height 14
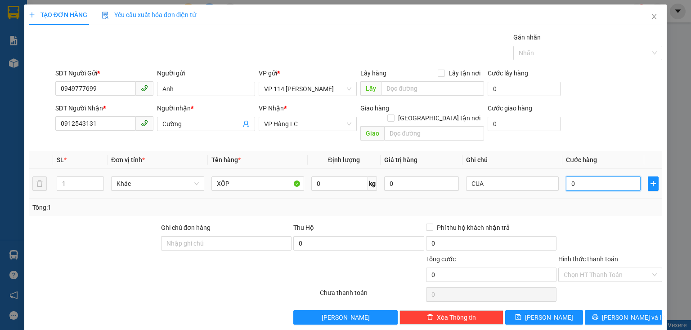
click at [576, 177] on input "0" at bounding box center [603, 184] width 75 height 14
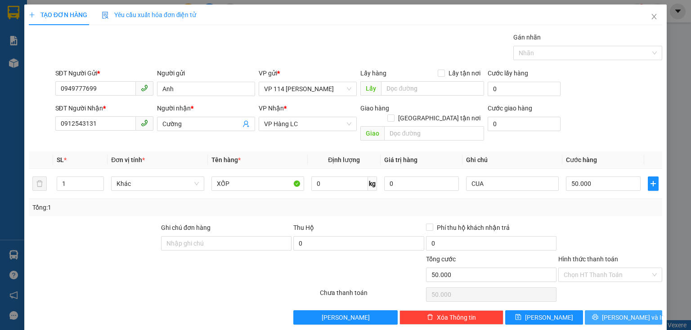
click at [613, 313] on span "[PERSON_NAME] và In" at bounding box center [633, 318] width 63 height 10
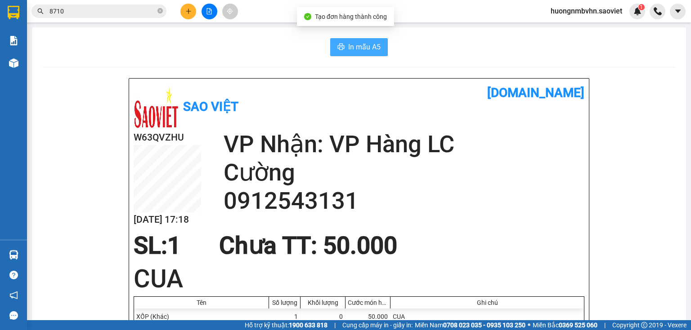
click at [366, 46] on span "In mẫu A5" at bounding box center [364, 46] width 32 height 11
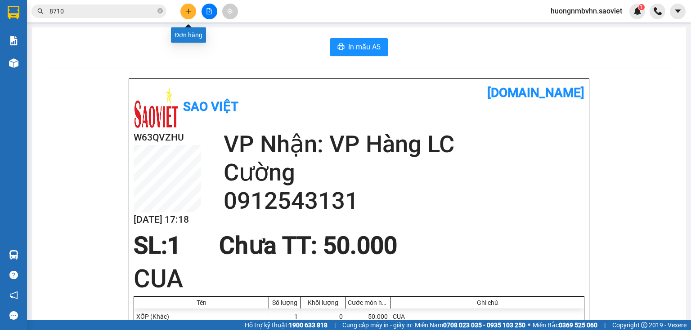
click at [183, 12] on button at bounding box center [188, 12] width 16 height 16
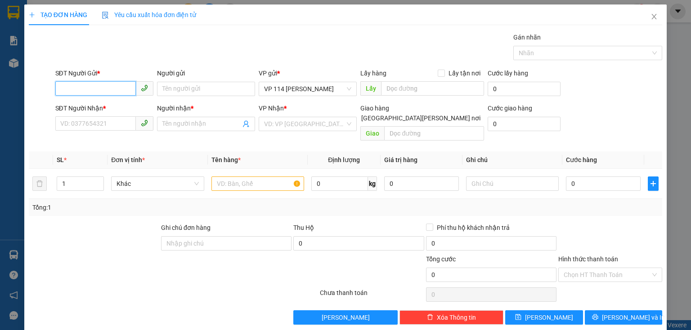
click at [110, 85] on input "SĐT Người Gửi *" at bounding box center [95, 88] width 80 height 14
click at [89, 106] on div "0938316666 - [PERSON_NAME]" at bounding box center [104, 107] width 89 height 10
type input "0938316666"
type input "[PERSON_NAME]"
type input "0974890297"
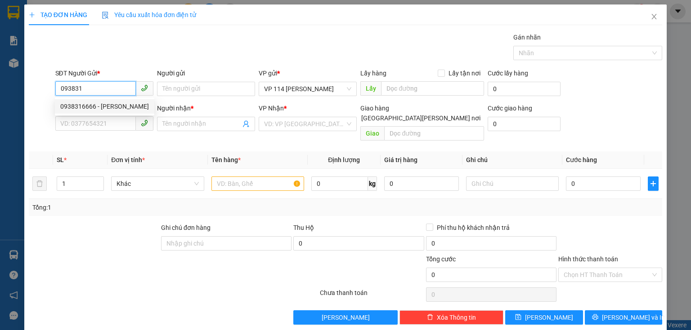
type input "Lan"
type input "0938316666"
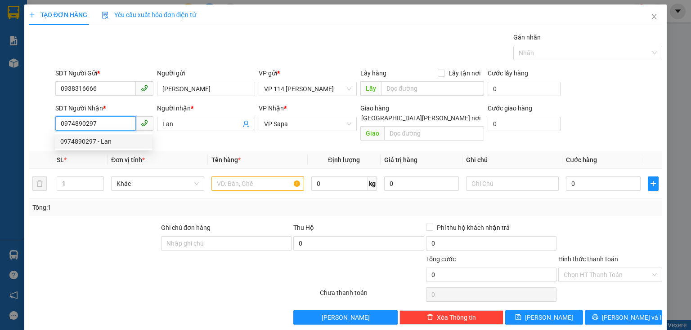
drag, startPoint x: 55, startPoint y: 122, endPoint x: 111, endPoint y: 129, distance: 56.1
click at [111, 129] on input "0974890297" at bounding box center [95, 123] width 80 height 14
type input "0974212014"
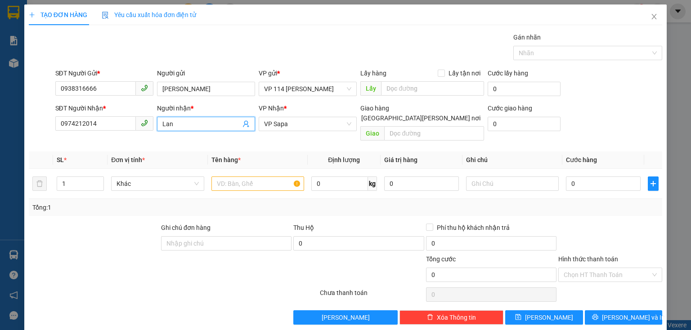
click at [169, 119] on input "Lan" at bounding box center [201, 124] width 78 height 10
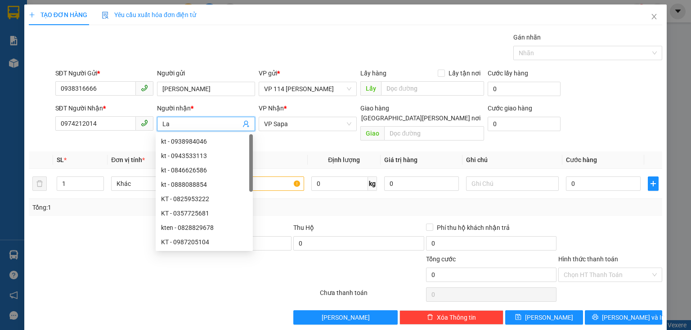
type input "L"
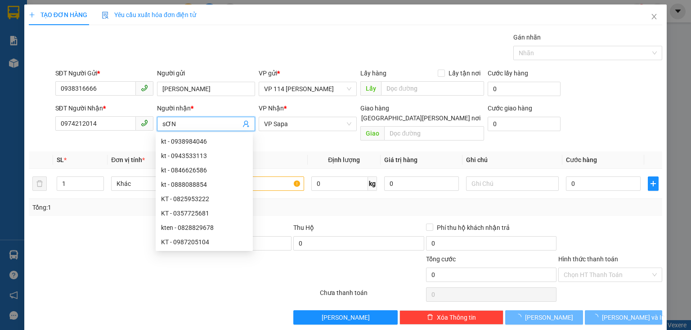
click at [165, 126] on input "sƠN" at bounding box center [201, 124] width 78 height 10
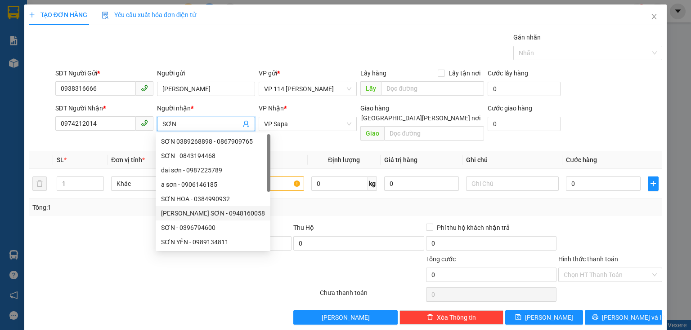
type input "SƠN"
click at [110, 224] on div at bounding box center [94, 238] width 132 height 31
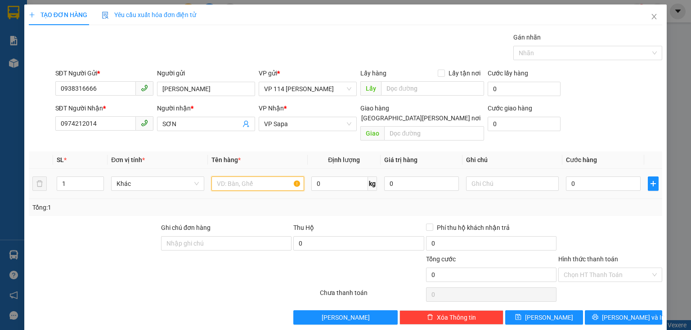
click at [237, 177] on input "text" at bounding box center [257, 184] width 93 height 14
click at [218, 177] on input "hỘP LIỀN 2" at bounding box center [257, 184] width 93 height 14
type input "HỘP LIỀN 2"
click at [488, 178] on input "text" at bounding box center [512, 184] width 93 height 14
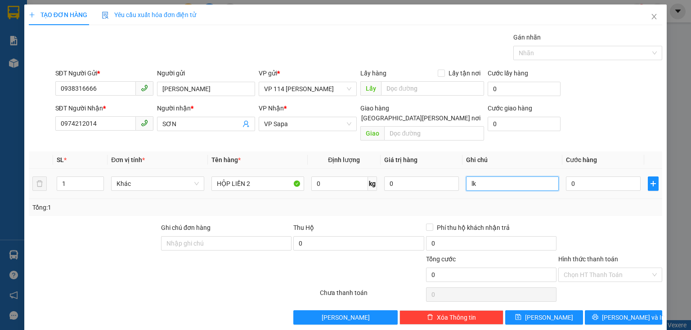
type input "lk"
type input "6"
type input "60"
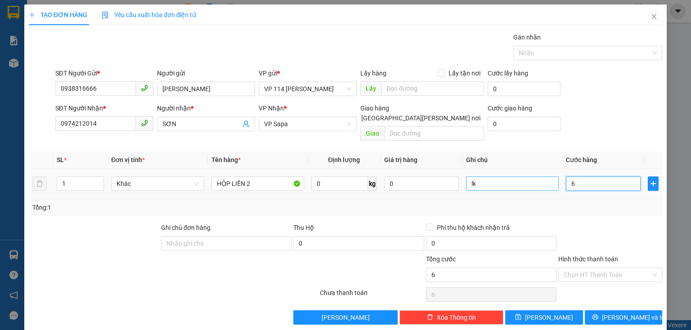
type input "60"
type input "600"
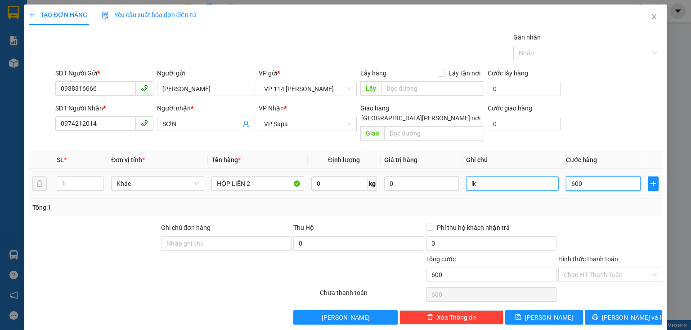
type input "6.000"
type input "60.000"
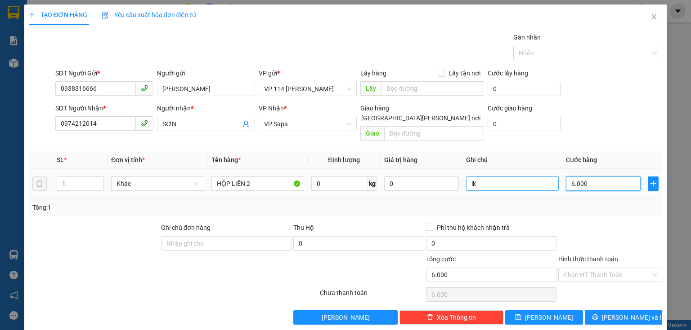
type input "60.000"
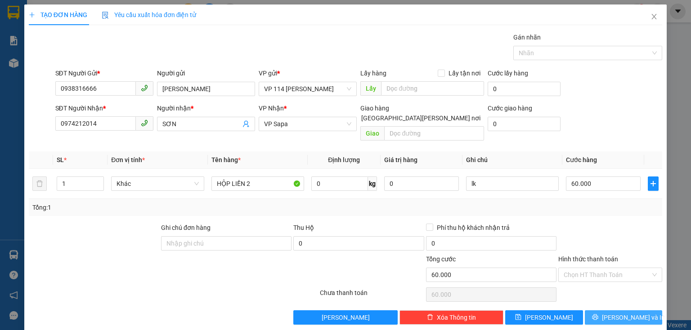
click at [612, 313] on span "[PERSON_NAME] và In" at bounding box center [633, 318] width 63 height 10
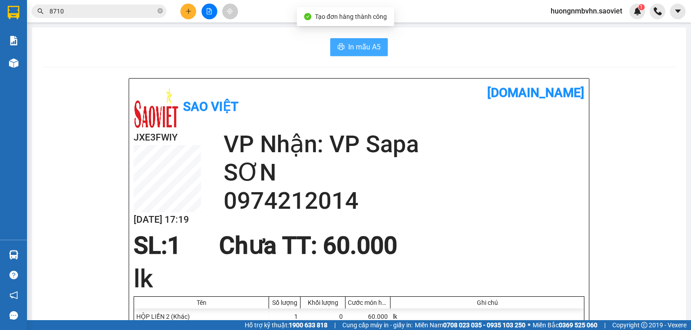
click at [356, 49] on span "In mẫu A5" at bounding box center [364, 46] width 32 height 11
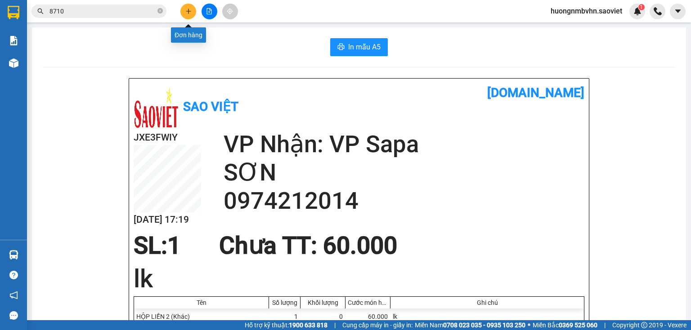
click at [188, 8] on icon "plus" at bounding box center [188, 11] width 6 height 6
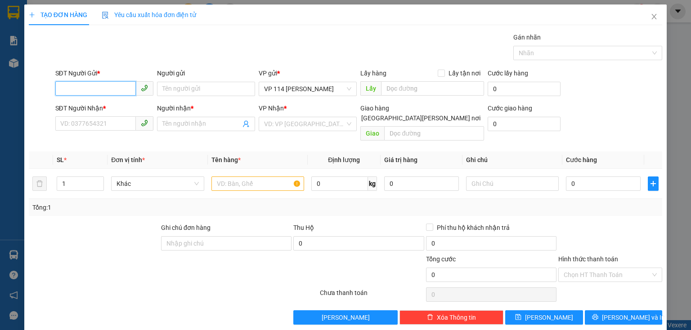
click at [80, 87] on input "SĐT Người Gửi *" at bounding box center [95, 88] width 80 height 14
click at [113, 107] on div "0977777588 - kt" at bounding box center [103, 107] width 86 height 10
type input "0977777588"
type input "kt"
type input "0984032886"
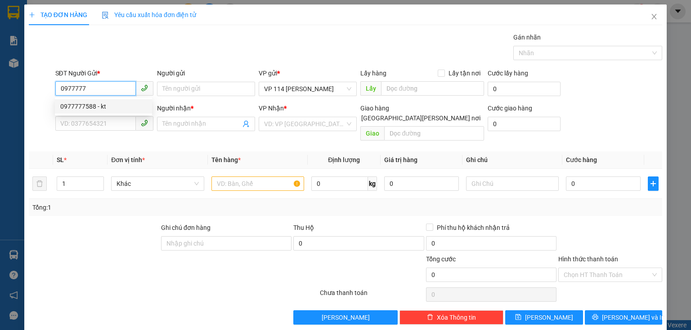
type input "NGUYÊN"
type input "0977777588"
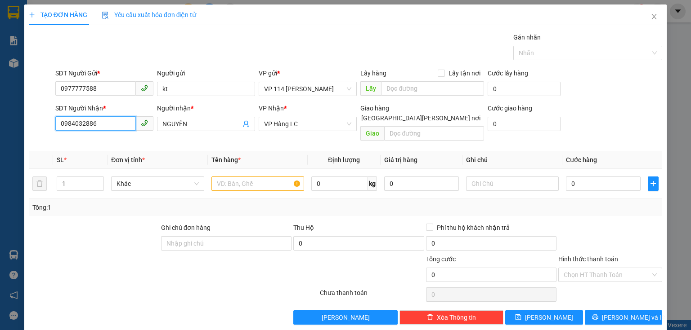
click at [106, 122] on input "0984032886" at bounding box center [95, 123] width 80 height 14
click at [87, 143] on div "0984032886 - NGUYÊN" at bounding box center [104, 142] width 89 height 10
click at [225, 177] on input "text" at bounding box center [257, 184] width 93 height 14
type input "b"
type input "Bọc bìa dẹt"
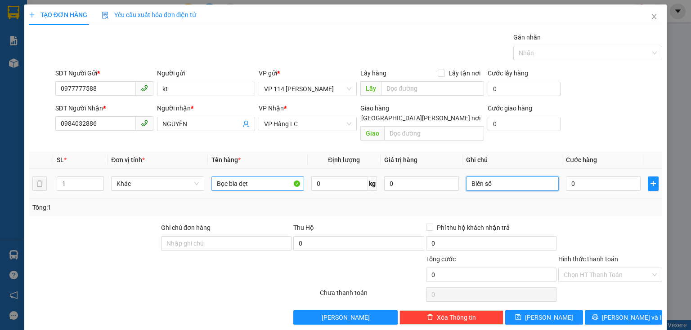
type input "Biển số"
type input "4"
type input "40"
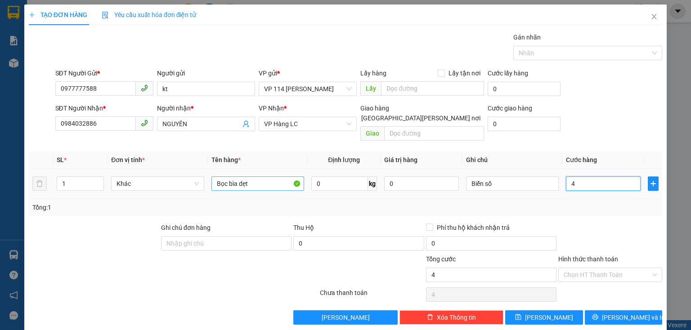
type input "40"
type input "400"
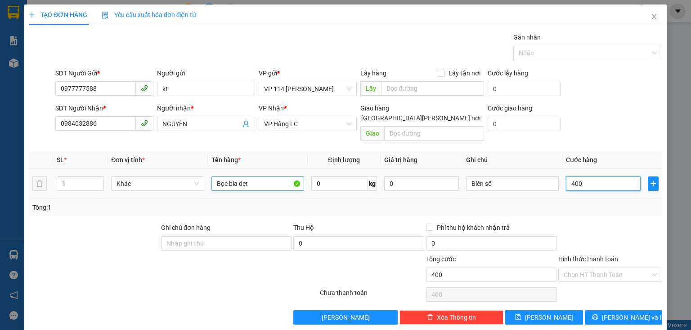
type input "4.000"
type input "40.000"
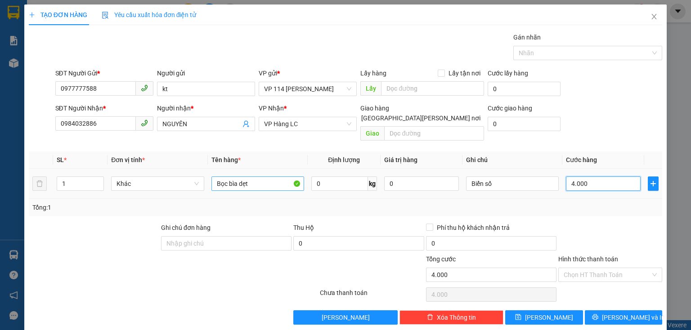
type input "40.000"
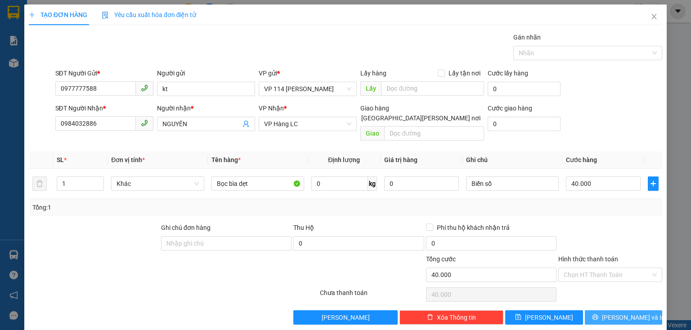
click at [599, 311] on button "[PERSON_NAME] và In" at bounding box center [624, 318] width 78 height 14
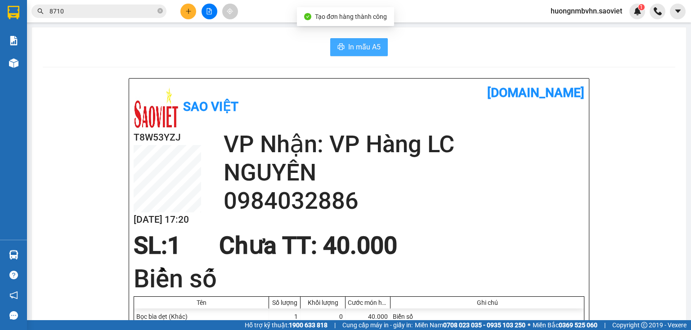
click at [348, 51] on span "In mẫu A5" at bounding box center [364, 46] width 32 height 11
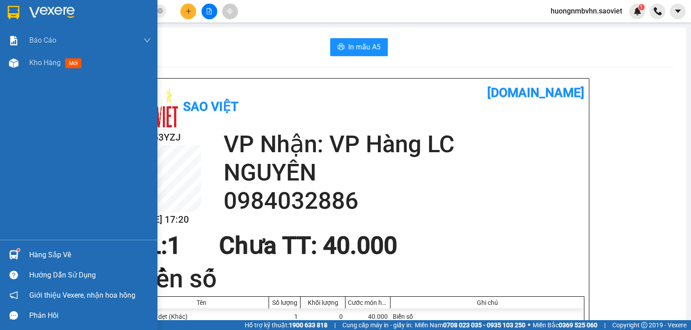
click at [55, 257] on div "Hàng sắp về" at bounding box center [89, 255] width 121 height 13
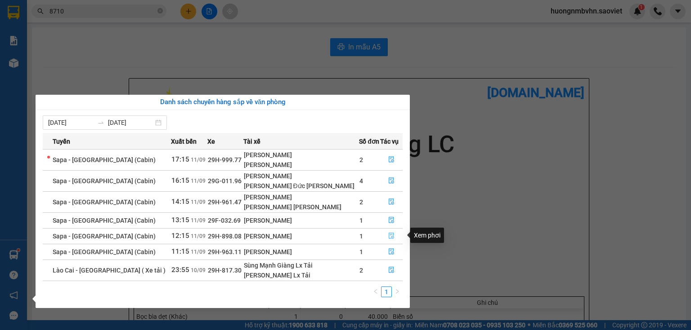
click at [388, 233] on icon "file-done" at bounding box center [391, 236] width 6 height 6
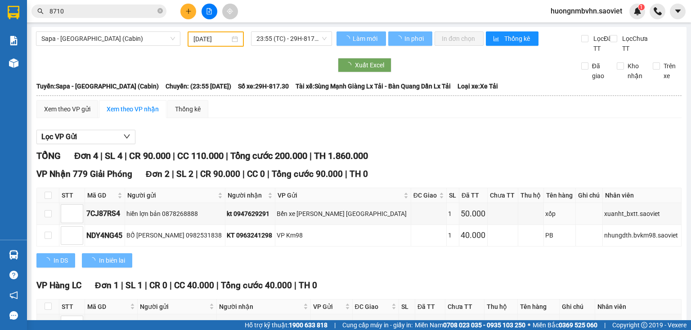
type input "[DATE]"
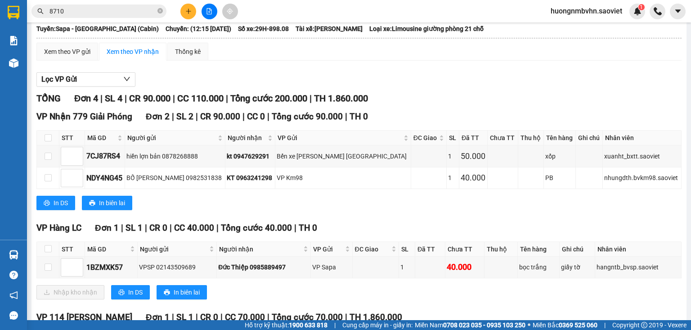
scroll to position [144, 0]
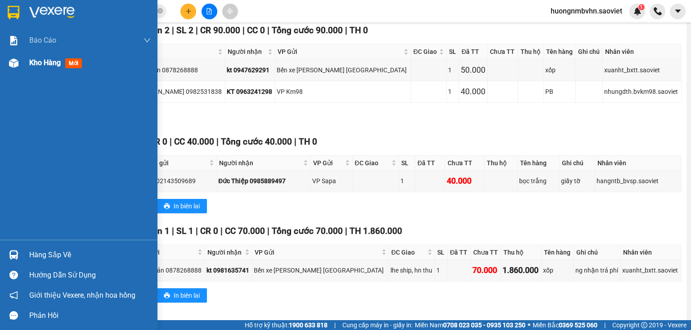
click at [38, 64] on span "Kho hàng" at bounding box center [44, 62] width 31 height 9
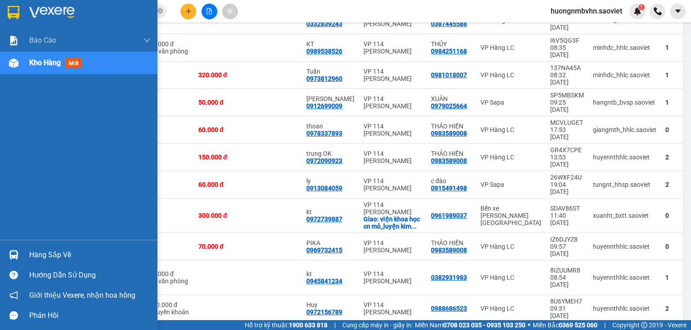
click at [43, 63] on span "Kho hàng" at bounding box center [44, 62] width 31 height 9
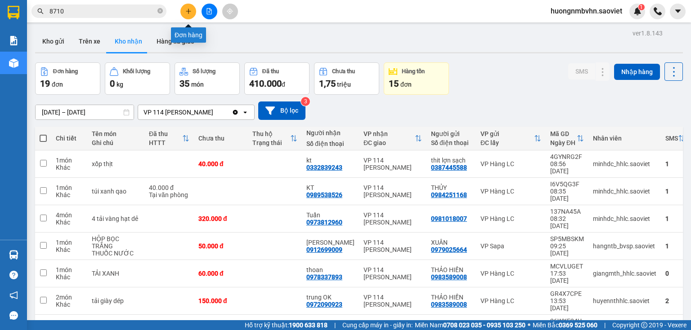
click at [190, 14] on icon "plus" at bounding box center [188, 11] width 6 height 6
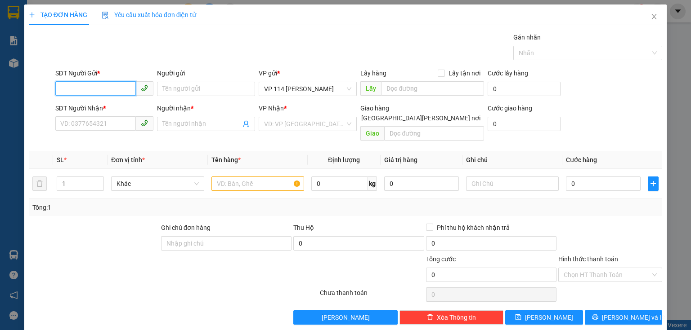
click at [86, 91] on input "SĐT Người Gửi *" at bounding box center [95, 88] width 80 height 14
type input "0914377582"
click at [101, 99] on div "0914377582 0914377582" at bounding box center [103, 107] width 97 height 18
click at [77, 121] on input "SĐT Người Nhận *" at bounding box center [95, 123] width 80 height 14
type input "0913287408"
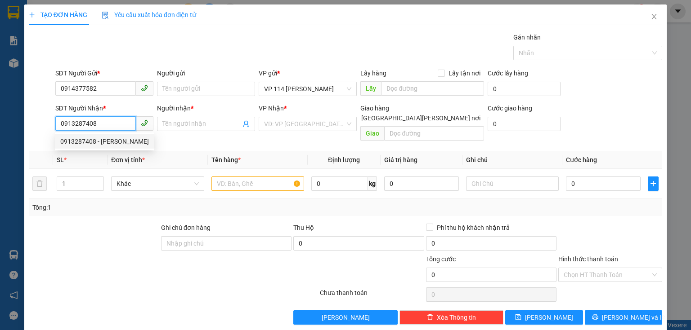
click at [98, 145] on div "0913287408 - Vĩnh" at bounding box center [104, 142] width 89 height 10
type input "Vĩnh"
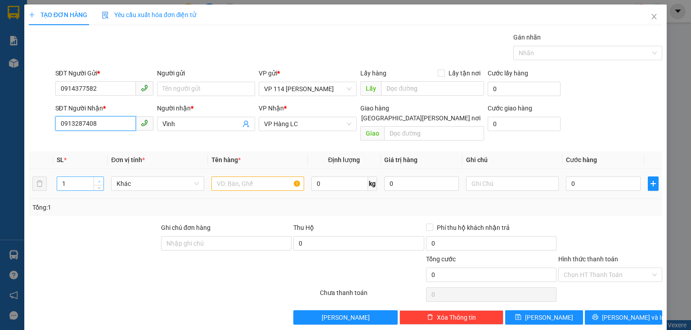
type input "0913287408"
type input "2"
click at [96, 179] on span "up" at bounding box center [98, 181] width 5 height 5
click at [232, 177] on input "text" at bounding box center [257, 184] width 93 height 14
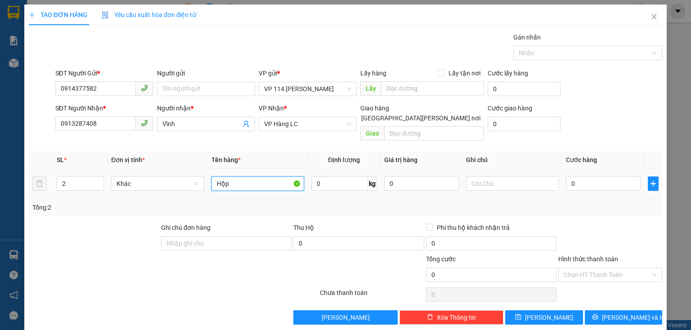
type input "Hộp"
type input "phụ tùng"
click at [571, 177] on input "0" at bounding box center [603, 184] width 75 height 14
click at [566, 177] on input "0" at bounding box center [603, 184] width 75 height 14
type input "80"
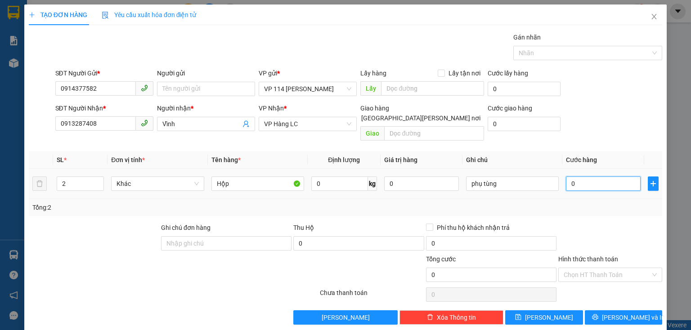
type input "80"
type input "800"
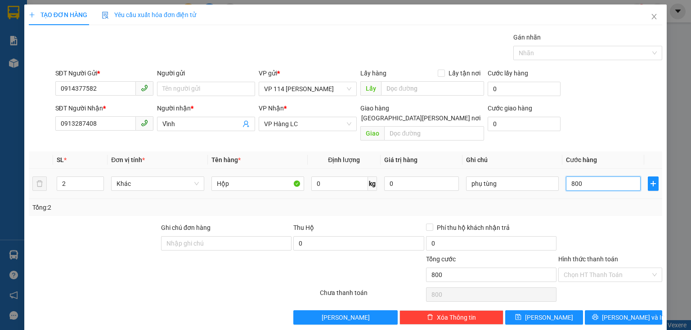
type input "8.000"
type input "80.000"
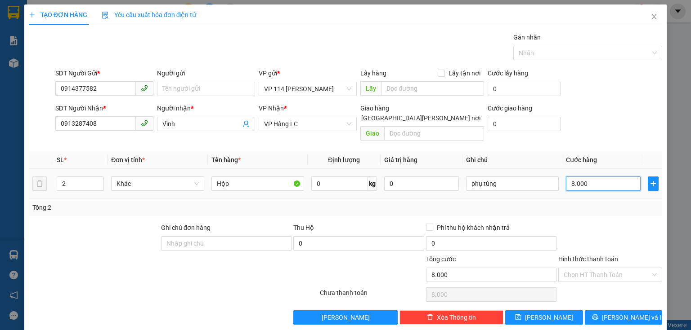
type input "80.000"
click at [614, 313] on span "[PERSON_NAME] và In" at bounding box center [633, 318] width 63 height 10
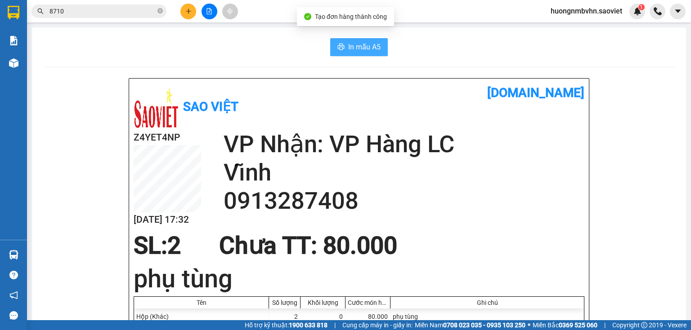
click at [365, 50] on span "In mẫu A5" at bounding box center [364, 46] width 32 height 11
click at [361, 47] on span "In mẫu A5" at bounding box center [364, 46] width 32 height 11
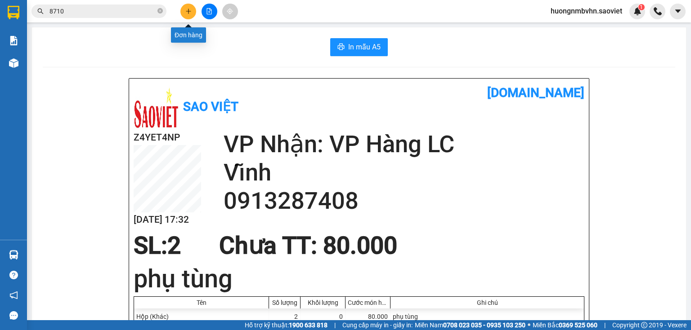
click at [186, 13] on icon "plus" at bounding box center [188, 11] width 6 height 6
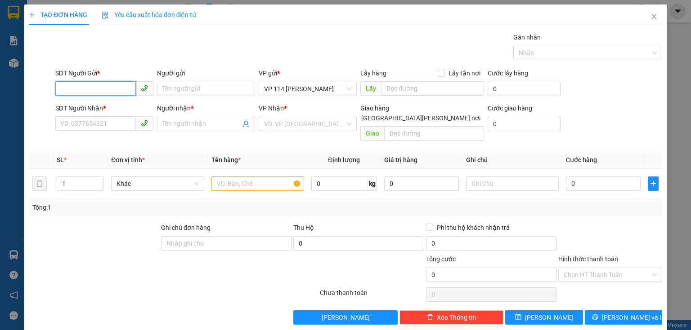
click at [80, 88] on input "SĐT Người Gửi *" at bounding box center [95, 88] width 80 height 14
type input "0962171981"
click at [93, 108] on div "0962171981 - kt" at bounding box center [103, 107] width 86 height 10
type input "kt"
type input "0972236856"
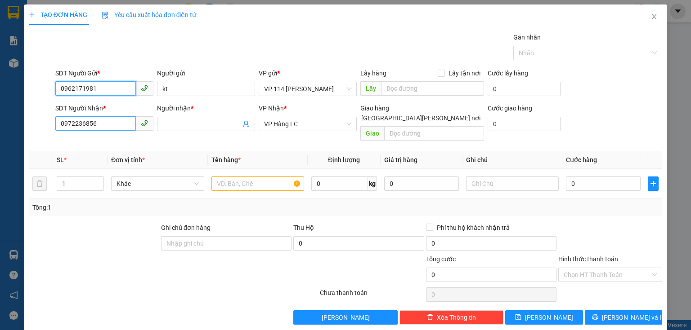
type input "0962171981"
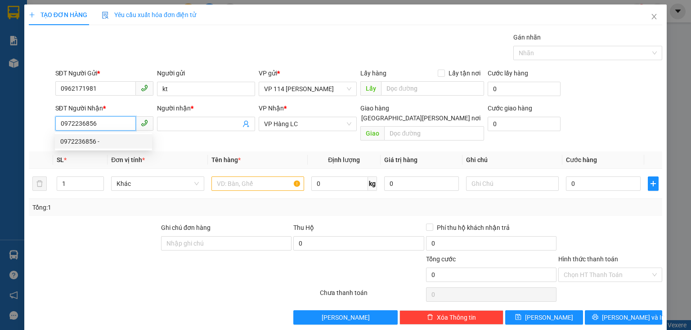
drag, startPoint x: 57, startPoint y: 124, endPoint x: 122, endPoint y: 124, distance: 65.2
click at [122, 124] on input "0972236856" at bounding box center [95, 123] width 80 height 14
type input "0962772658"
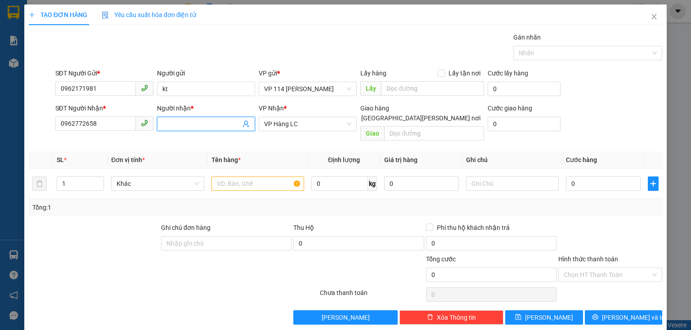
click at [174, 124] on input "Người nhận *" at bounding box center [201, 124] width 78 height 10
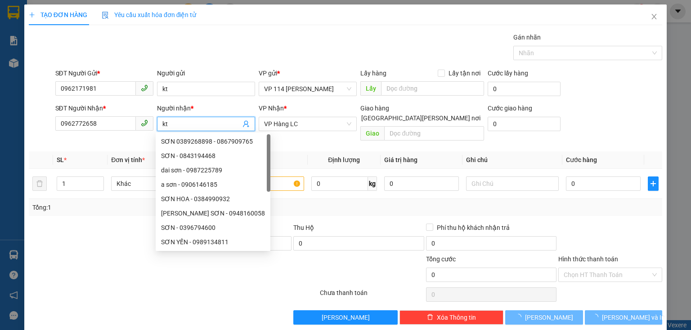
type input "kt"
click at [273, 138] on div "Transit Pickup Surcharge Ids Transit Deliver Surcharge Ids Transit Deliver Surc…" at bounding box center [345, 178] width 633 height 293
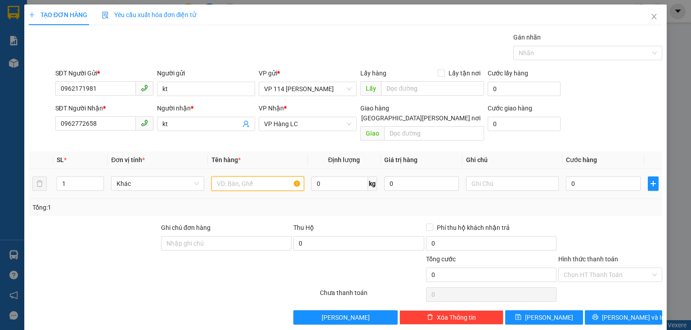
click at [236, 180] on input "text" at bounding box center [257, 184] width 93 height 14
type input "Hộp bọc trắng"
type input "4"
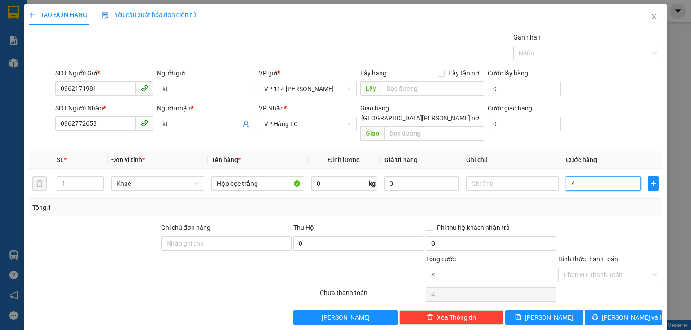
type input "40"
type input "400"
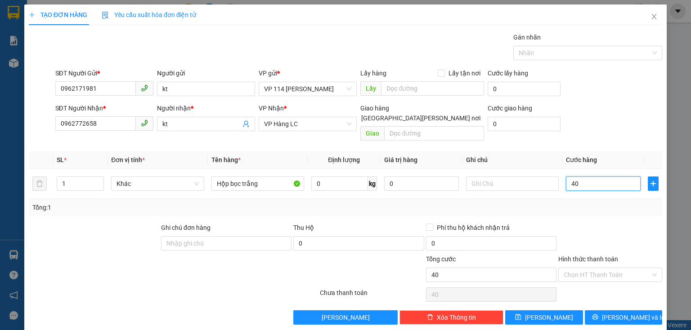
type input "400"
type input "4.000"
type input "40.000"
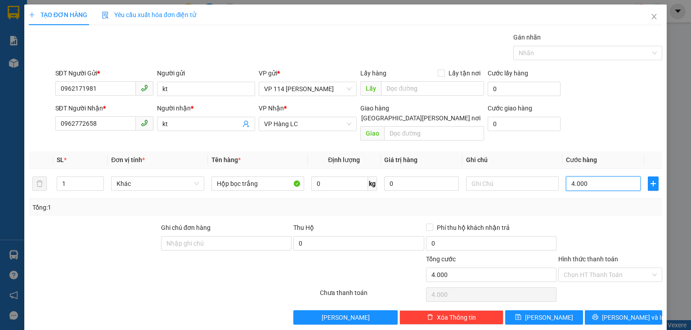
type input "40.000"
click at [622, 313] on span "[PERSON_NAME] và In" at bounding box center [633, 318] width 63 height 10
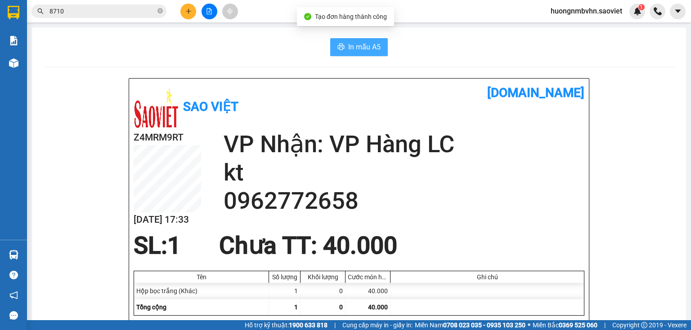
click at [351, 49] on span "In mẫu A5" at bounding box center [364, 46] width 32 height 11
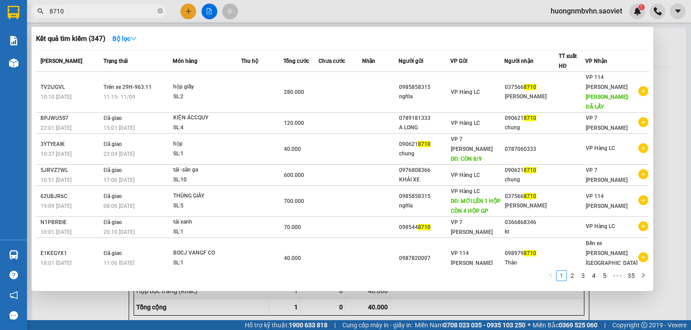
click at [68, 11] on input "8710" at bounding box center [102, 11] width 106 height 10
type input "8"
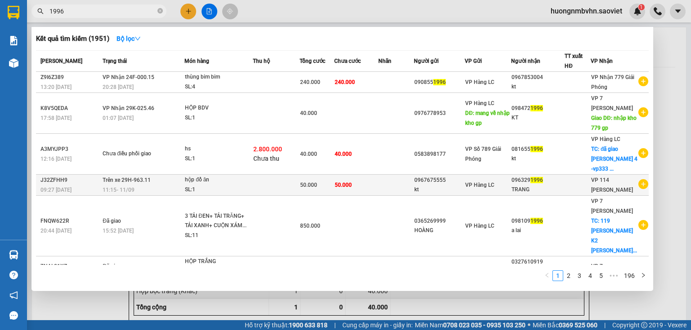
type input "1996"
click at [393, 175] on td at bounding box center [396, 185] width 36 height 21
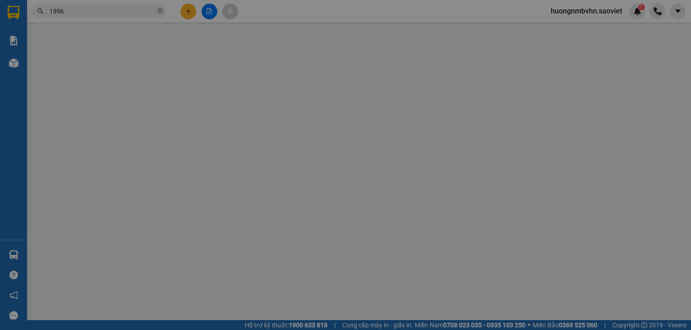
type input "0967675555"
type input "kt"
type input "0963291996"
type input "TRANG"
type input "50.000"
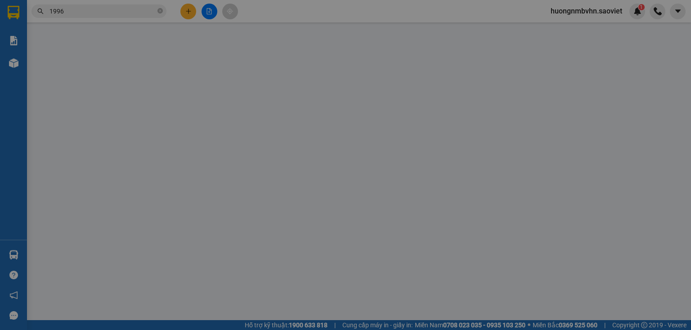
type input "50.000"
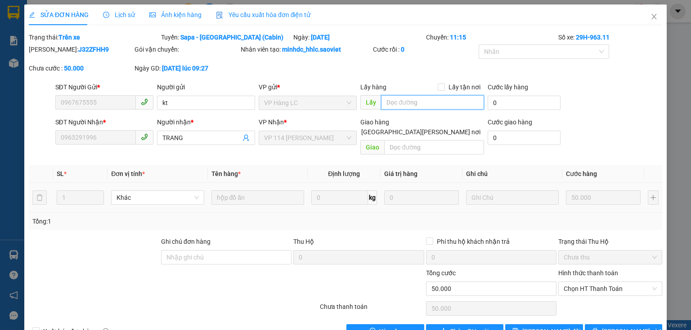
click at [397, 104] on input "text" at bounding box center [432, 102] width 103 height 14
click at [397, 140] on input "text" at bounding box center [434, 147] width 100 height 14
type input "d"
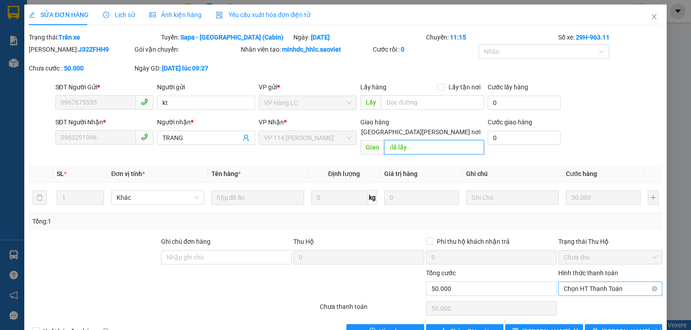
click at [596, 282] on span "Chọn HT Thanh Toán" at bounding box center [609, 288] width 93 height 13
type input "đã lấy"
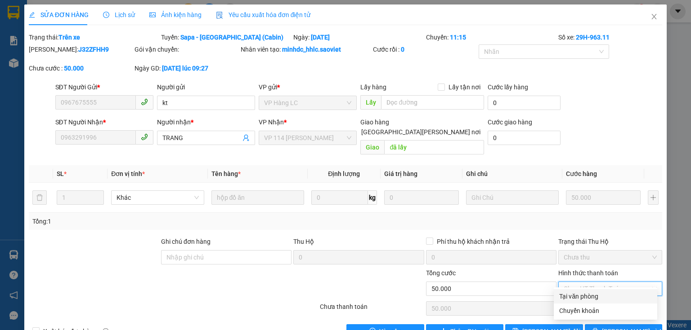
click at [589, 297] on div "Tại văn phòng" at bounding box center [605, 297] width 93 height 10
type input "0"
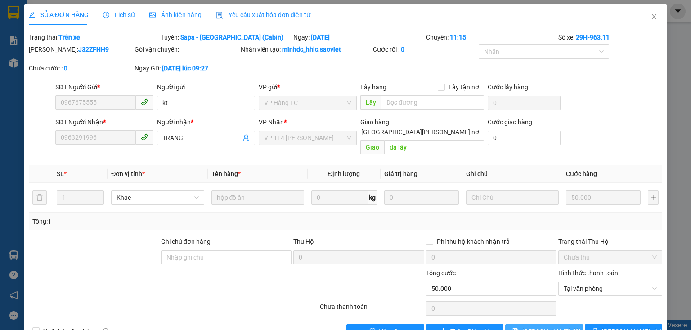
click at [550, 327] on span "[PERSON_NAME] thay đổi" at bounding box center [551, 332] width 58 height 10
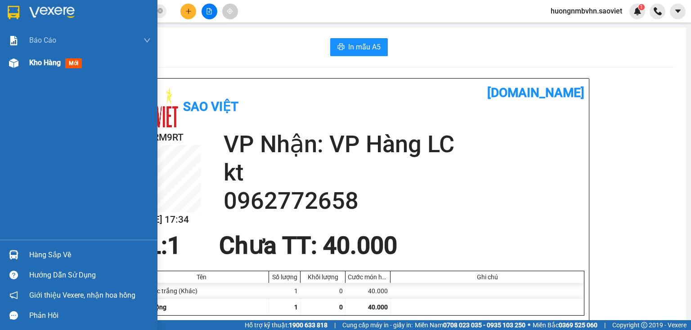
click at [32, 66] on span "Kho hàng" at bounding box center [44, 62] width 31 height 9
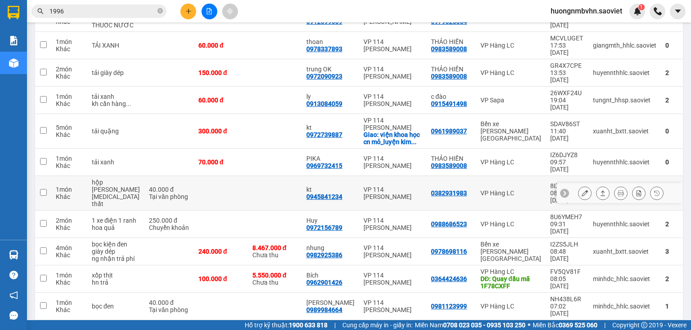
scroll to position [324, 0]
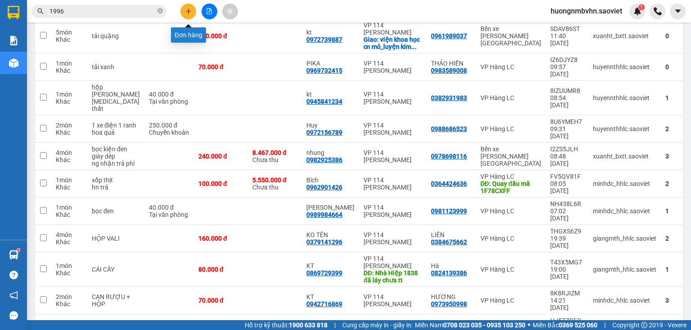
click at [187, 13] on icon "plus" at bounding box center [188, 11] width 6 height 6
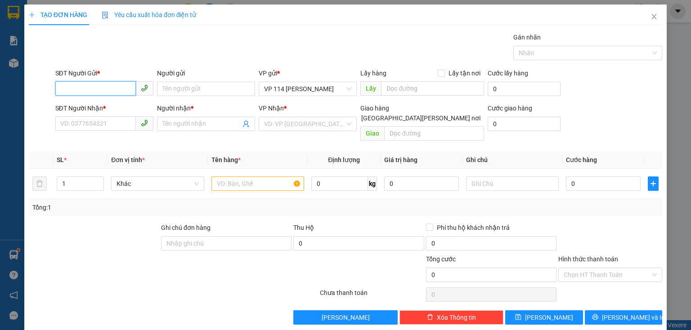
click at [103, 95] on input "SĐT Người Gửi *" at bounding box center [95, 88] width 80 height 14
type input "0984844917"
click at [90, 111] on div "0984844917 - KT" at bounding box center [103, 107] width 86 height 10
type input "KT"
type input "0374799290"
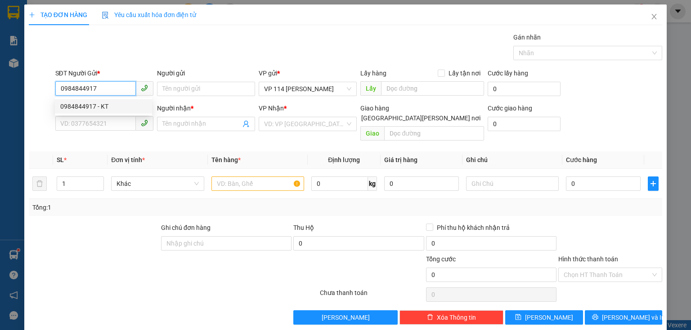
type input "Hải anh"
type input "0984844917"
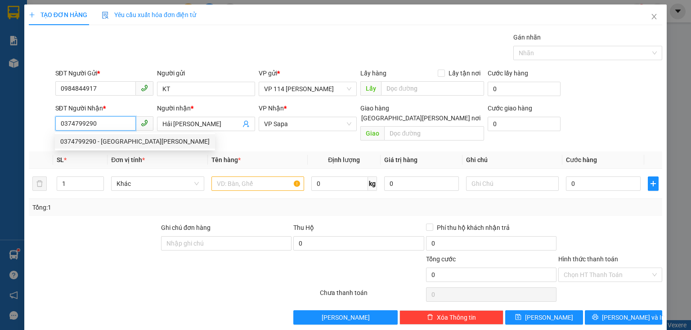
drag, startPoint x: 58, startPoint y: 120, endPoint x: 104, endPoint y: 122, distance: 45.9
click at [104, 122] on input "0374799290" at bounding box center [95, 123] width 80 height 14
type input "0987298601"
click at [103, 142] on div "0987298601 - Thanh hương" at bounding box center [104, 142] width 89 height 10
type input "Thanh hương"
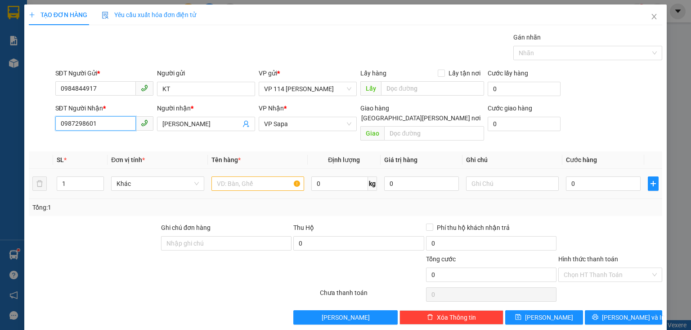
type input "0987298601"
click at [229, 177] on input "text" at bounding box center [257, 184] width 93 height 14
type input "bọc đen bd vàng"
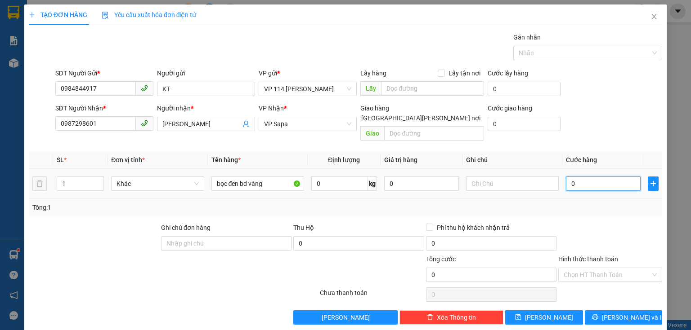
click at [575, 177] on input "0" at bounding box center [603, 184] width 75 height 14
type input "8"
type input "80"
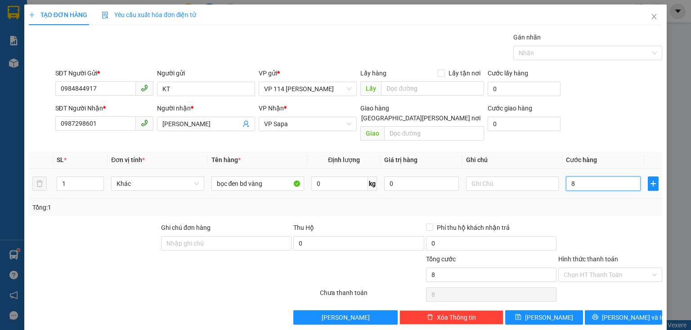
type input "80"
type input "800"
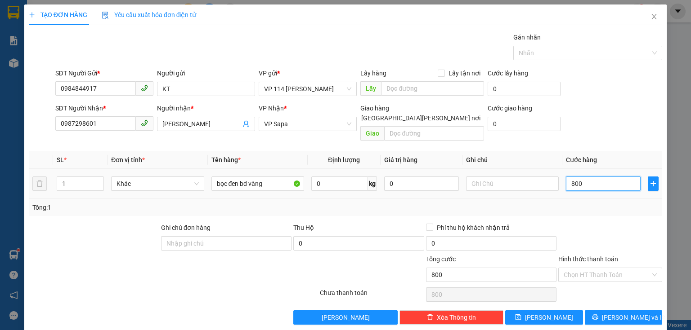
type input "8.000"
type input "80.000"
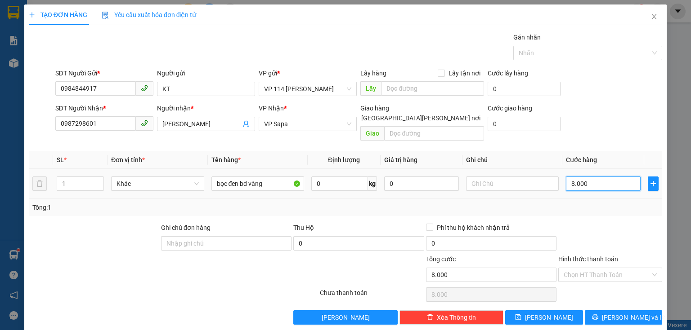
type input "80.000"
click at [620, 313] on span "[PERSON_NAME] và In" at bounding box center [633, 318] width 63 height 10
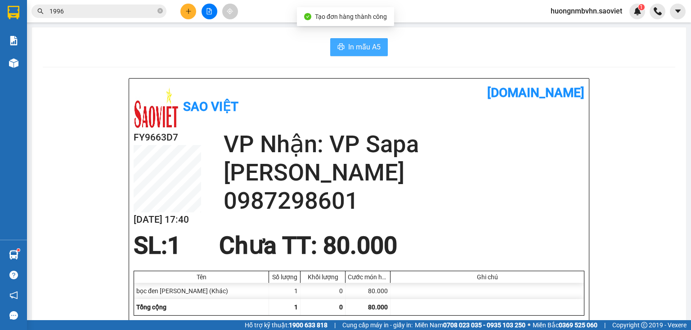
click at [349, 49] on span "In mẫu A5" at bounding box center [364, 46] width 32 height 11
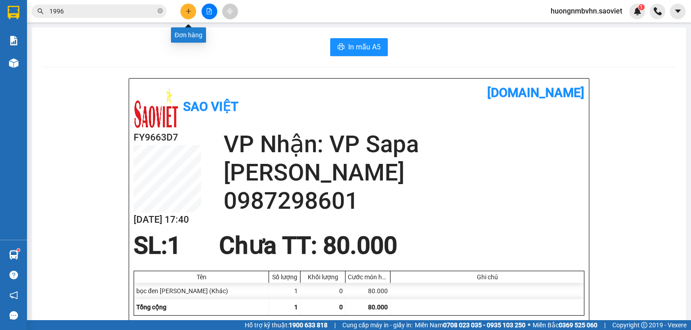
click at [187, 13] on icon "plus" at bounding box center [188, 11] width 6 height 6
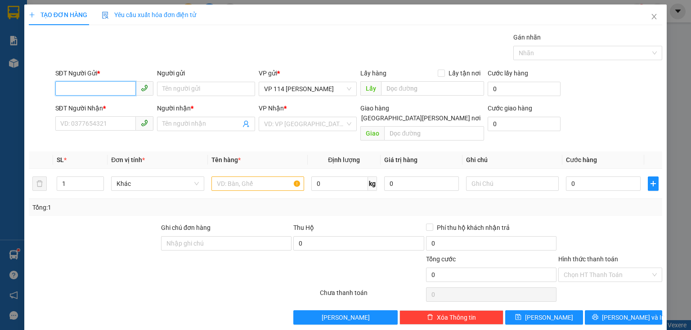
click at [86, 83] on input "SĐT Người Gửi *" at bounding box center [95, 88] width 80 height 14
type input "0904582003"
click at [174, 90] on input "Người gửi" at bounding box center [206, 89] width 98 height 14
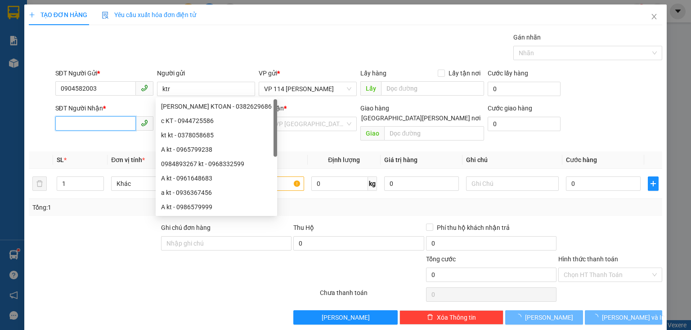
click at [94, 126] on input "SĐT Người Nhận *" at bounding box center [95, 123] width 80 height 14
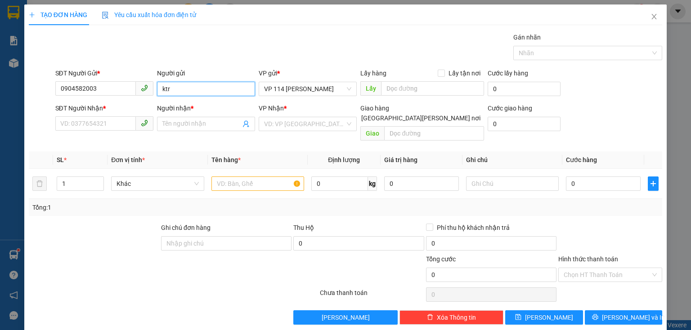
click at [171, 89] on input "ktr" at bounding box center [206, 89] width 98 height 14
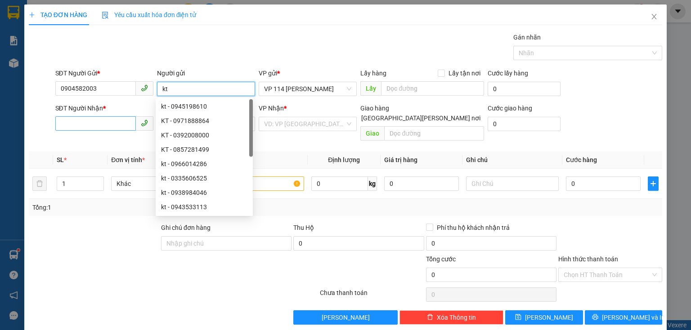
type input "kt"
click at [99, 126] on input "SĐT Người Nhận *" at bounding box center [95, 123] width 80 height 14
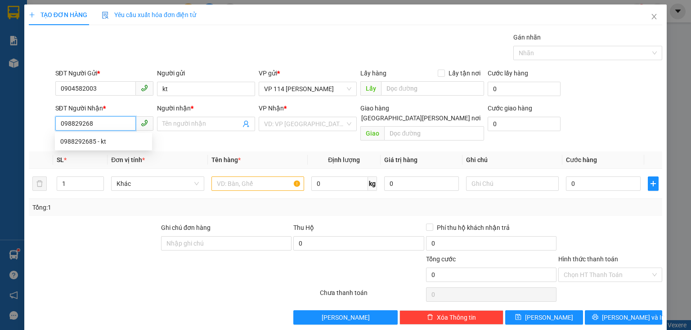
type input "0988292685"
click at [92, 144] on div "0988292685 - kt" at bounding box center [103, 142] width 86 height 10
type input "kt"
type input "0988292685"
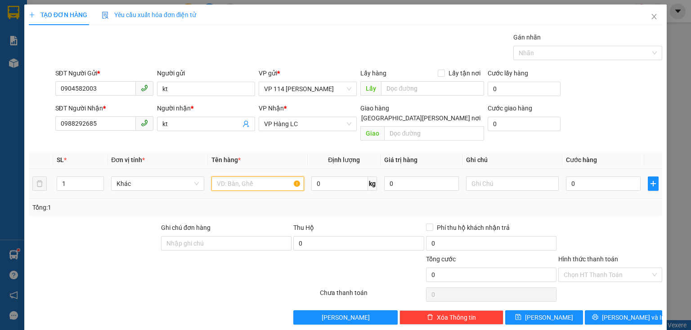
click at [263, 179] on input "text" at bounding box center [257, 184] width 93 height 14
type input "Hộp"
type input "4"
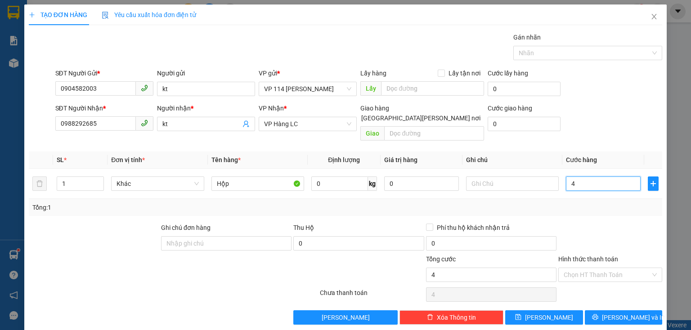
type input "40"
type input "400"
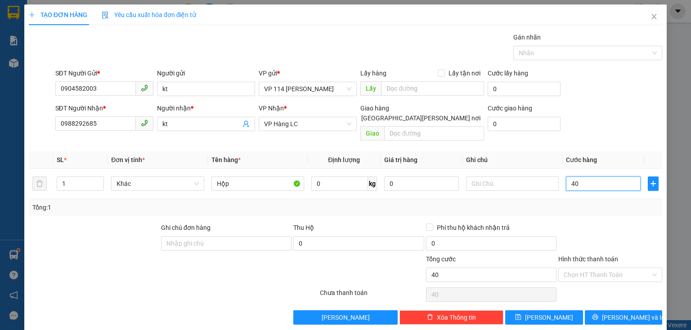
type input "400"
type input "4.000"
type input "40.000"
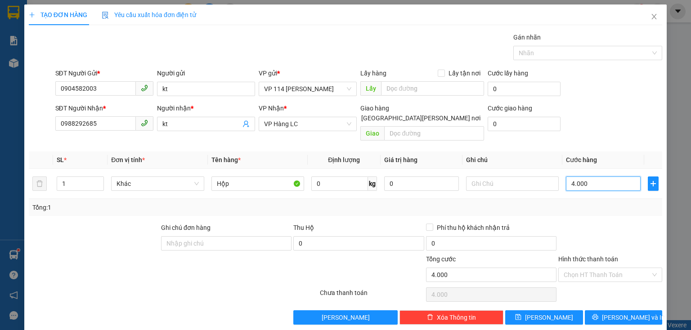
type input "40.000"
click at [614, 313] on span "[PERSON_NAME] và In" at bounding box center [633, 318] width 63 height 10
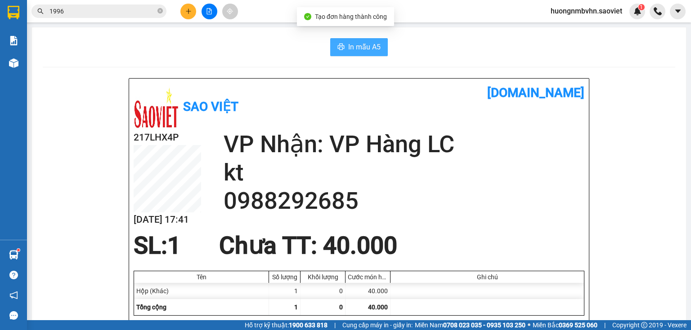
click at [363, 50] on span "In mẫu A5" at bounding box center [364, 46] width 32 height 11
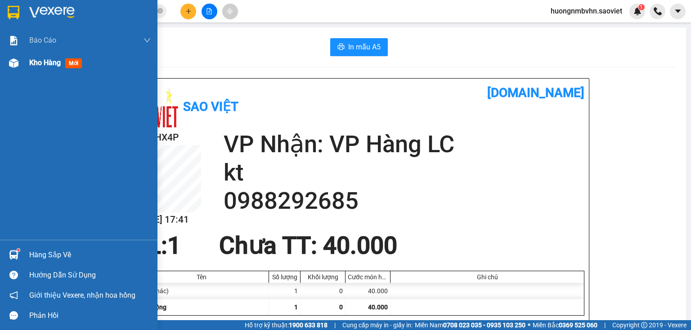
click at [35, 67] on div "Kho hàng mới" at bounding box center [57, 62] width 56 height 11
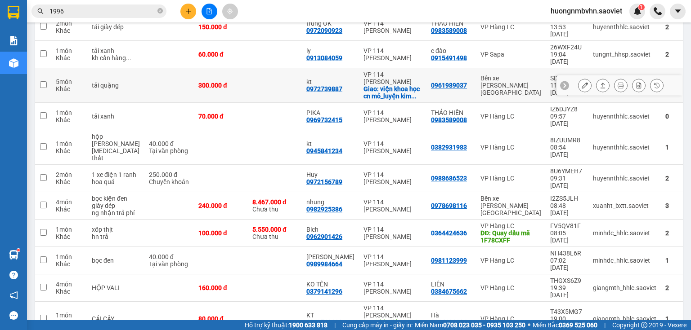
scroll to position [288, 0]
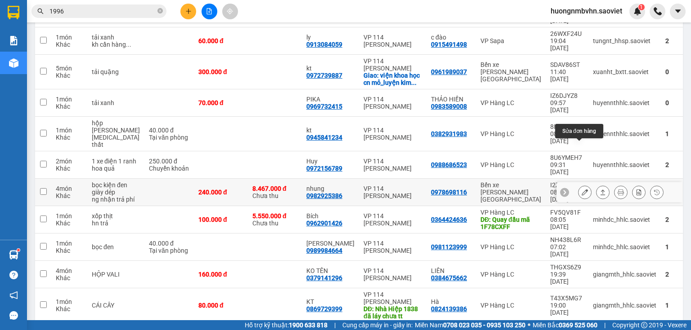
click at [583, 185] on button at bounding box center [584, 193] width 13 height 16
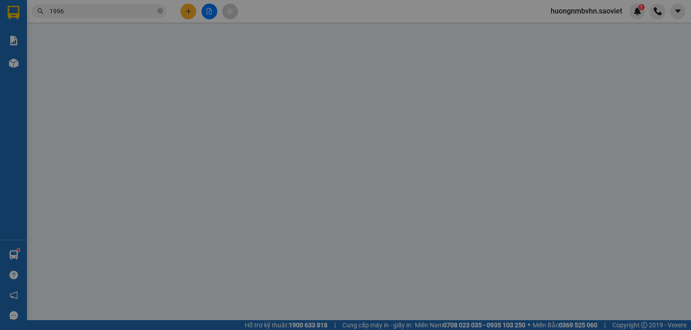
type input "0978698116"
type input "0982925386"
type input "nhung"
type input "8.467.000"
type input "60.000"
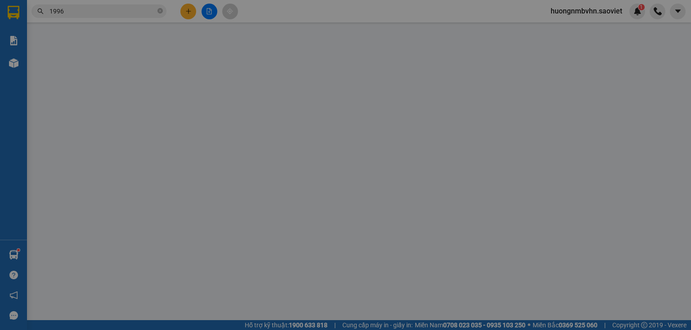
type input "240.000"
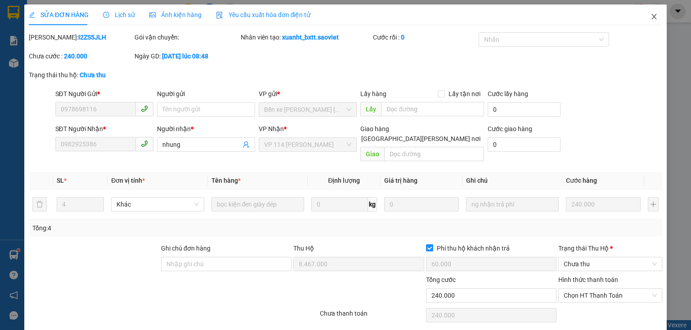
click at [651, 19] on icon "close" at bounding box center [653, 16] width 5 height 5
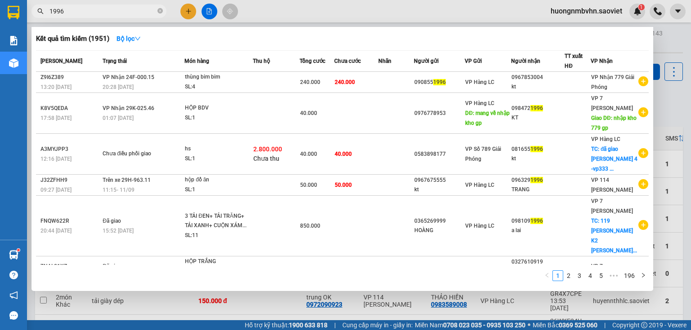
click at [69, 10] on input "1996" at bounding box center [102, 11] width 106 height 10
type input "1"
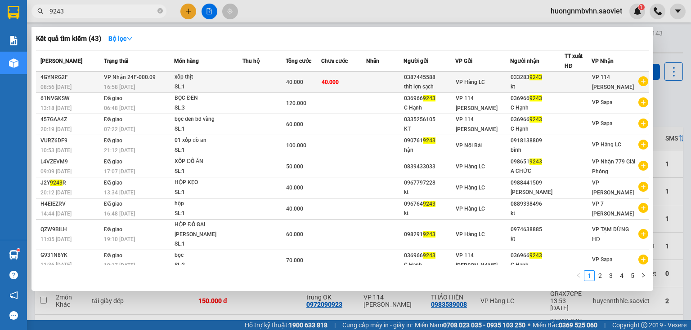
type input "9243"
click at [358, 80] on td "40.000" at bounding box center [343, 82] width 45 height 21
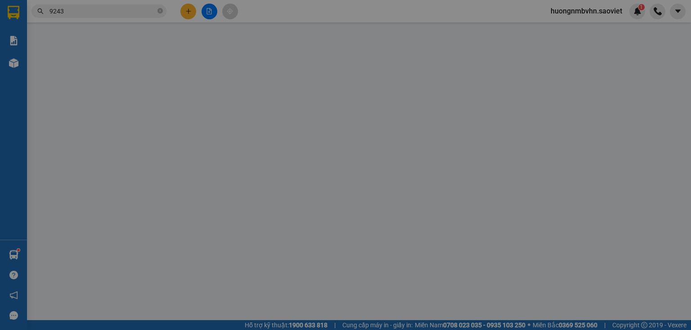
type input "0387445588"
type input "thit lợn sạch"
type input "0332839243"
type input "kt"
type input "40.000"
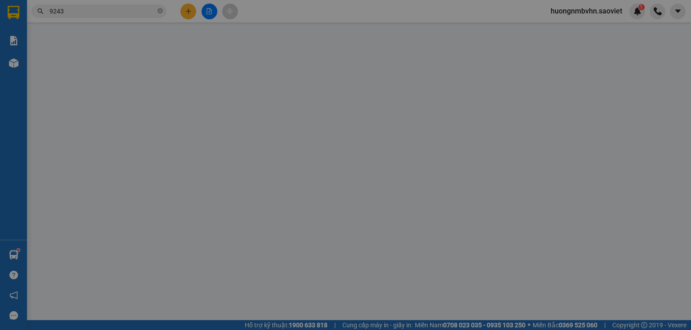
type input "40.000"
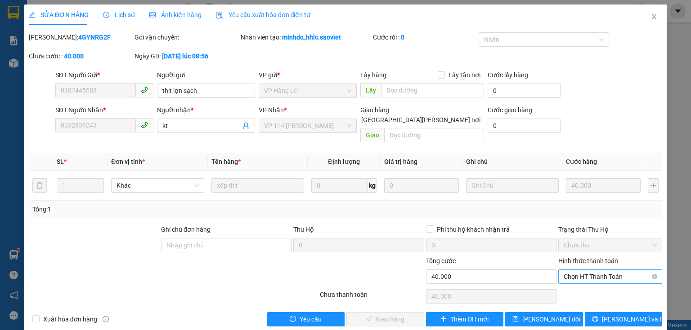
click at [593, 270] on span "Chọn HT Thanh Toán" at bounding box center [609, 276] width 93 height 13
click at [650, 13] on icon "close" at bounding box center [653, 16] width 7 height 7
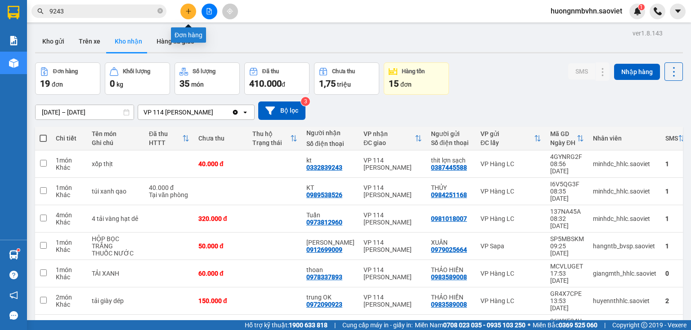
click at [187, 14] on button at bounding box center [188, 12] width 16 height 16
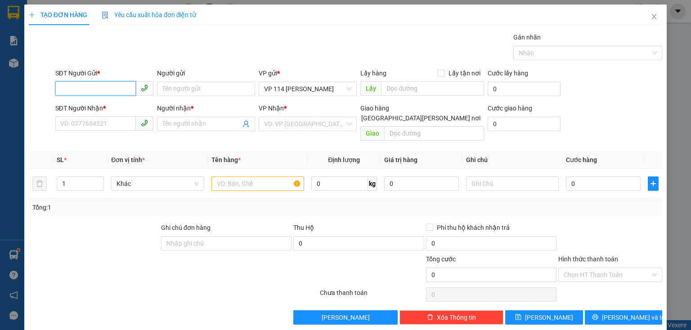
click at [91, 85] on input "SĐT Người Gửi *" at bounding box center [95, 88] width 80 height 14
type input "0964115174"
click at [98, 102] on div "0964115174 - TRƯỜNG" at bounding box center [104, 107] width 89 height 10
type input "TRƯỜNG"
type input "0987773874"
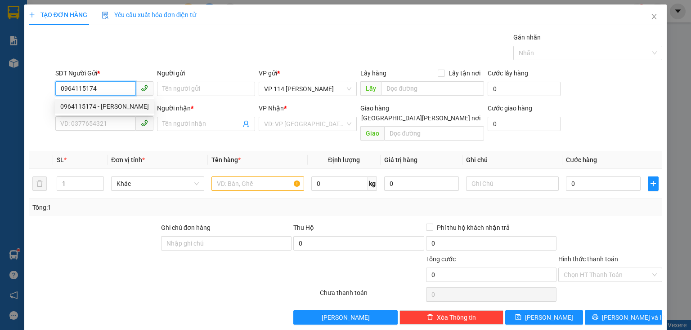
type input "TRÚC"
type input "0964115174"
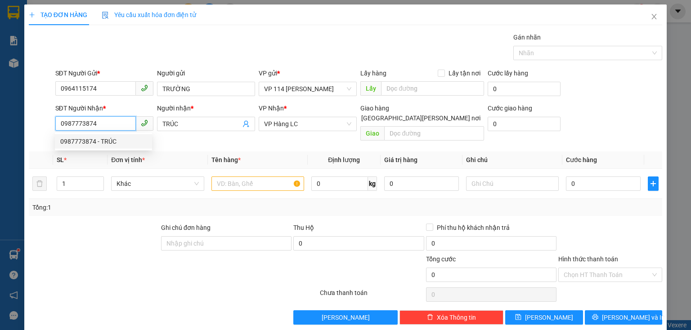
drag, startPoint x: 58, startPoint y: 125, endPoint x: 109, endPoint y: 121, distance: 51.4
click at [109, 121] on input "0987773874" at bounding box center [95, 123] width 80 height 14
click at [101, 122] on input "0987778" at bounding box center [95, 123] width 80 height 14
type input "0"
click at [93, 145] on div "0987773874 - TRÚC" at bounding box center [103, 142] width 86 height 10
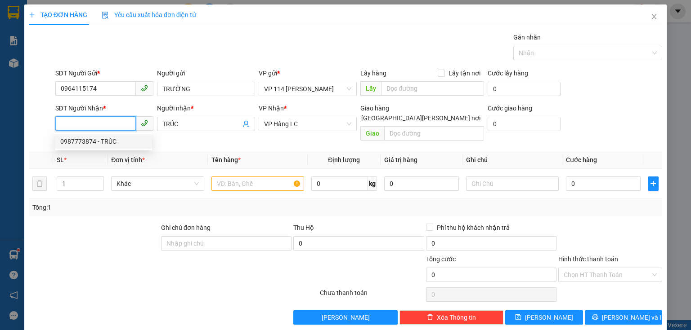
type input "0987773874"
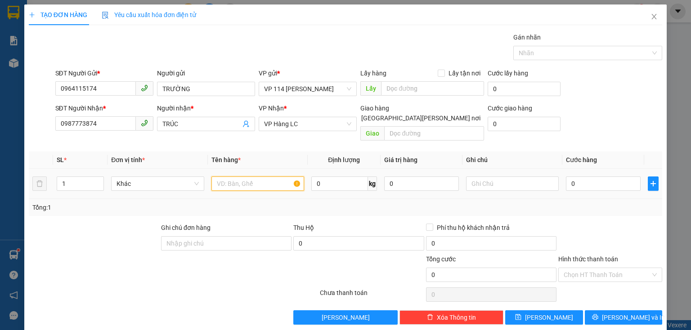
click at [232, 177] on input "text" at bounding box center [257, 184] width 93 height 14
type input "la zăng"
click at [480, 177] on input "text" at bounding box center [512, 184] width 93 height 14
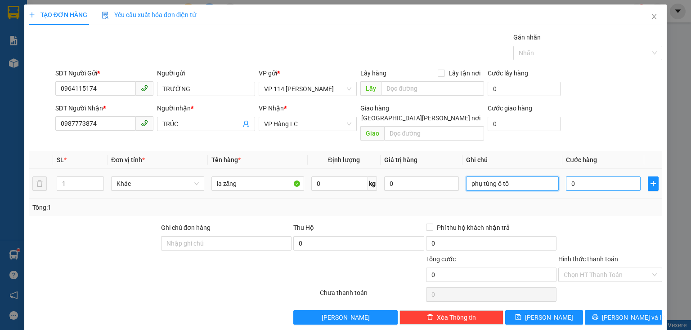
type input "phụ tùng ô tô"
click at [572, 178] on input "0" at bounding box center [603, 184] width 75 height 14
type input "7"
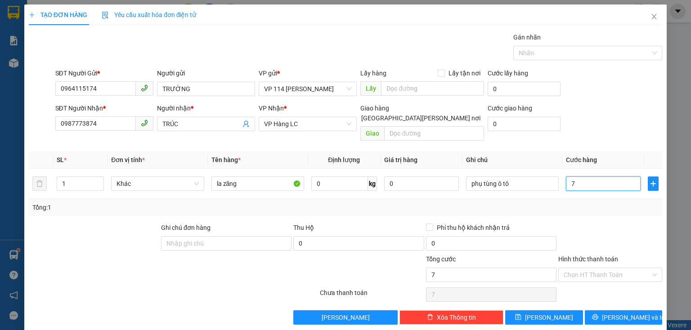
type input "70"
type input "700"
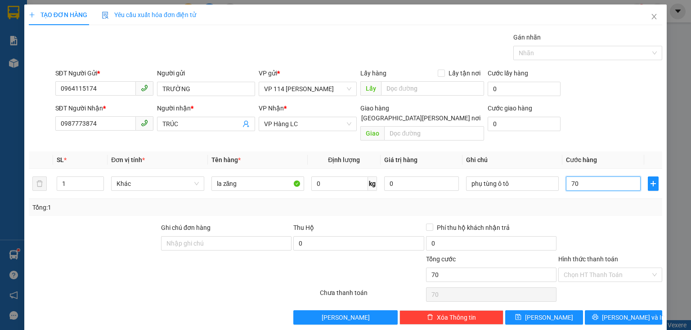
type input "700"
type input "7.000"
type input "70.000"
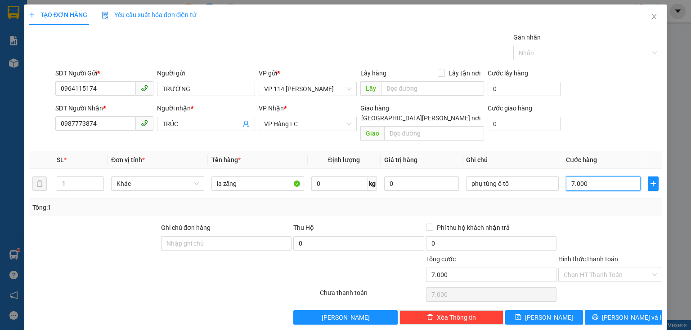
type input "70.000"
click at [618, 313] on span "[PERSON_NAME] và In" at bounding box center [633, 318] width 63 height 10
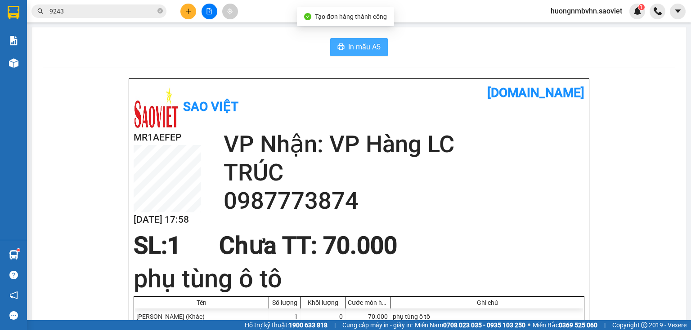
click at [364, 45] on span "In mẫu A5" at bounding box center [364, 46] width 32 height 11
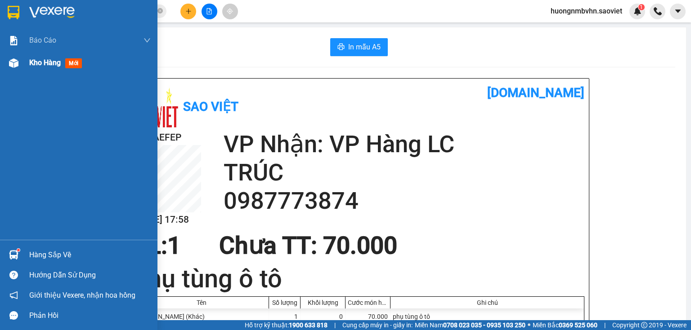
click at [33, 62] on span "Kho hàng" at bounding box center [44, 62] width 31 height 9
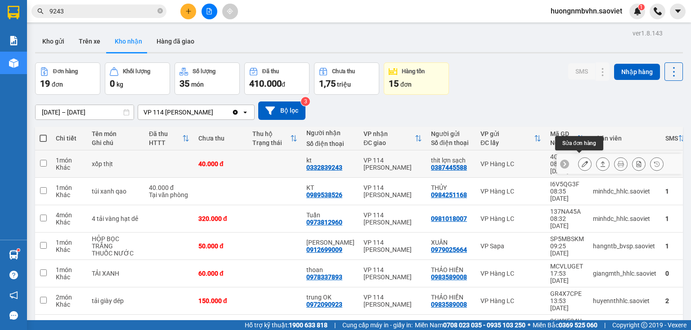
click at [581, 162] on icon at bounding box center [584, 164] width 6 height 6
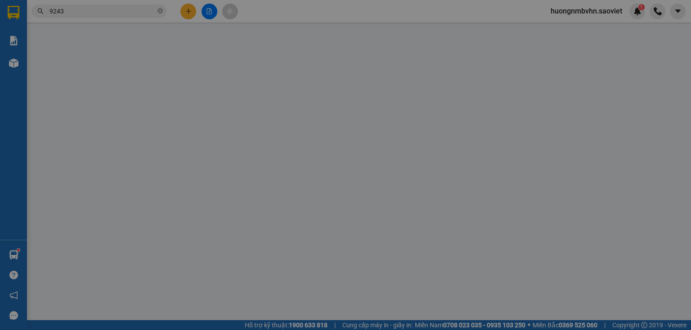
type input "0387445588"
type input "thit lợn sạch"
type input "0332839243"
type input "kt"
type input "40.000"
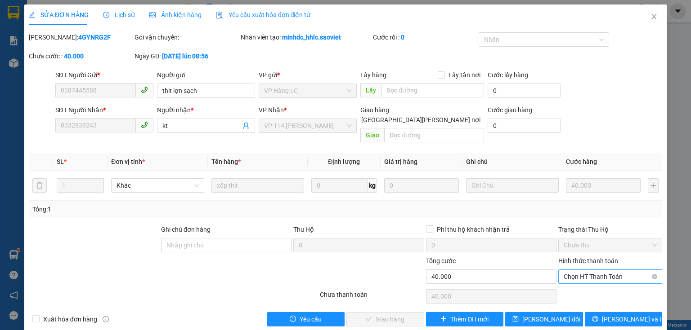
click at [583, 270] on span "Chọn HT Thanh Toán" at bounding box center [609, 276] width 93 height 13
click at [580, 284] on div "Tại văn phòng" at bounding box center [605, 285] width 93 height 10
type input "0"
click at [392, 315] on span "[PERSON_NAME] và Giao hàng" at bounding box center [423, 320] width 121 height 10
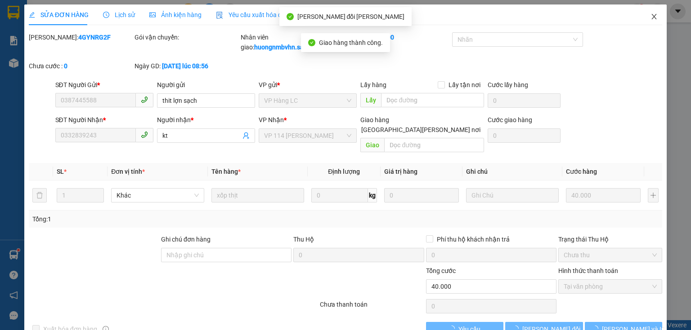
click at [651, 18] on icon "close" at bounding box center [653, 16] width 7 height 7
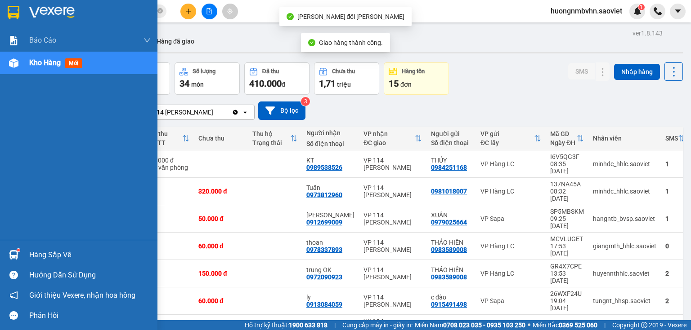
click at [38, 258] on div "Hàng sắp về" at bounding box center [89, 255] width 121 height 13
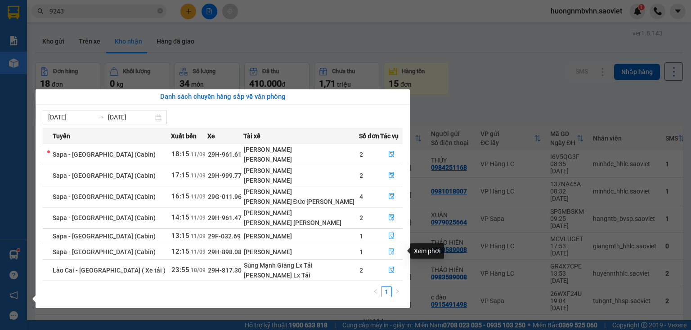
click at [388, 252] on icon "file-done" at bounding box center [391, 252] width 6 height 6
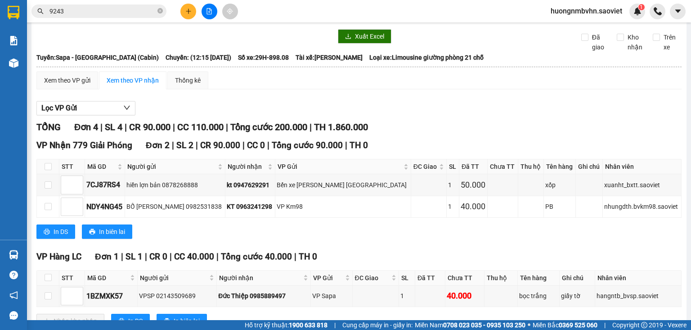
scroll to position [144, 0]
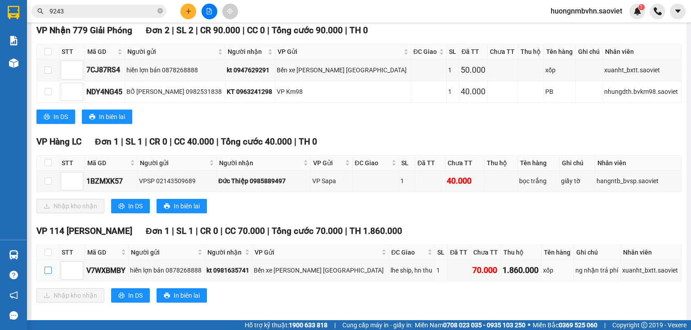
drag, startPoint x: 49, startPoint y: 279, endPoint x: 63, endPoint y: 294, distance: 21.0
click at [52, 281] on td at bounding box center [48, 271] width 22 height 22
click at [46, 274] on input "checkbox" at bounding box center [48, 270] width 7 height 7
checkbox input "true"
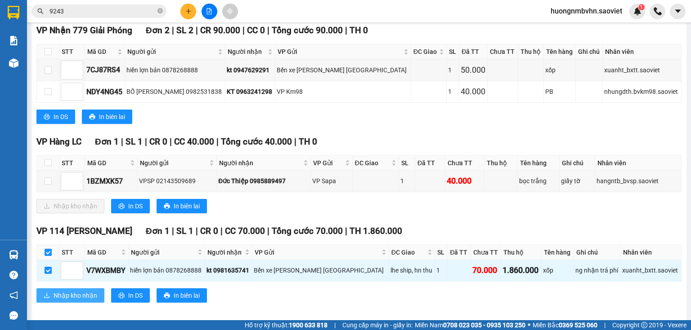
click at [64, 301] on span "Nhập kho nhận" at bounding box center [76, 296] width 44 height 10
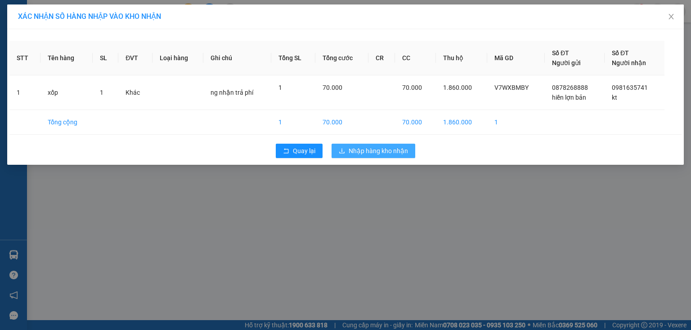
click at [360, 152] on span "Nhập hàng kho nhận" at bounding box center [377, 151] width 59 height 10
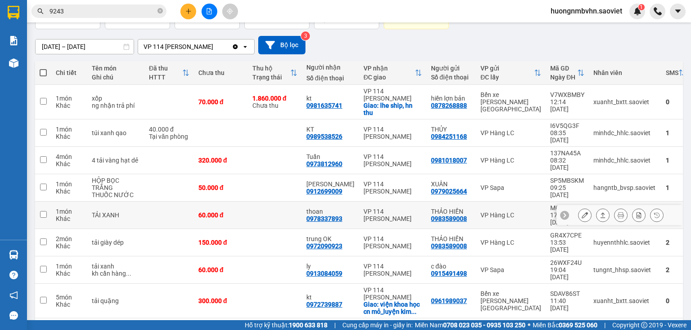
scroll to position [72, 0]
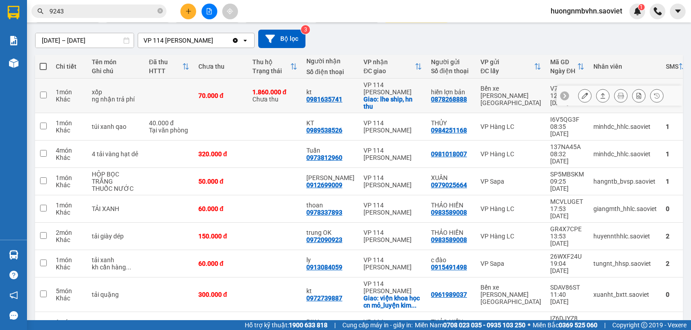
click at [45, 94] on input "checkbox" at bounding box center [43, 95] width 7 height 7
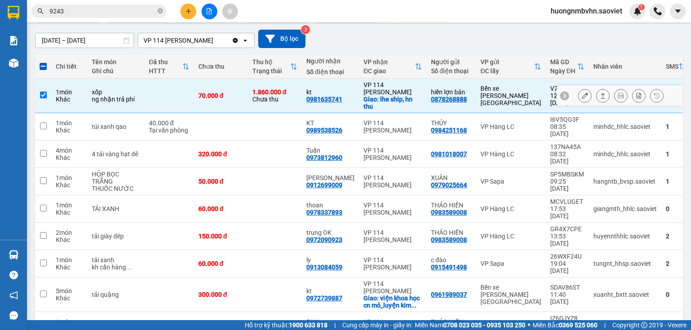
scroll to position [0, 0]
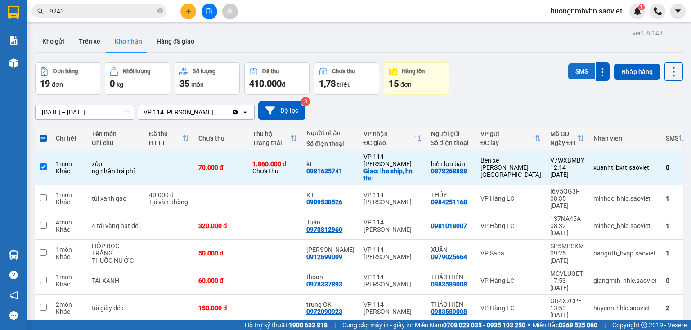
click at [578, 70] on button "SMS" at bounding box center [581, 71] width 27 height 16
click at [568, 63] on button "SMS" at bounding box center [581, 71] width 27 height 16
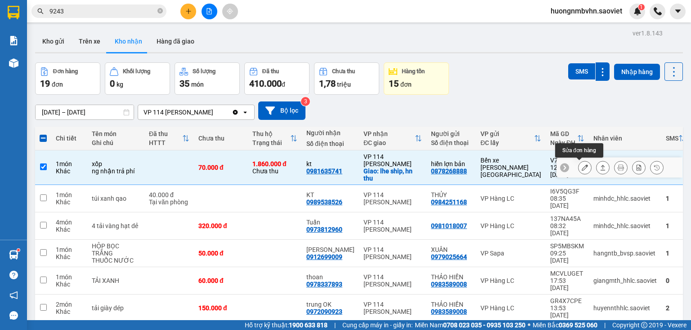
click at [581, 170] on icon at bounding box center [584, 168] width 6 height 6
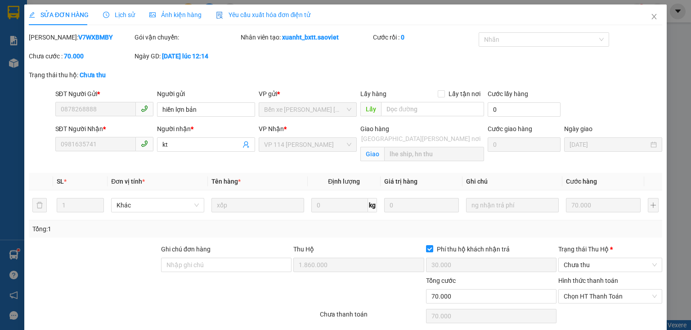
click at [18, 258] on div "SỬA ĐƠN HÀNG Lịch sử Ảnh kiện hàng Yêu cầu xuất hóa đơn điện tử Total Paid Fee …" at bounding box center [345, 165] width 691 height 330
click at [13, 254] on div "SỬA ĐƠN HÀNG Lịch sử Ảnh kiện hàng Yêu cầu xuất hóa đơn điện tử Total Paid Fee …" at bounding box center [345, 165] width 691 height 330
click at [651, 18] on icon "close" at bounding box center [653, 16] width 5 height 5
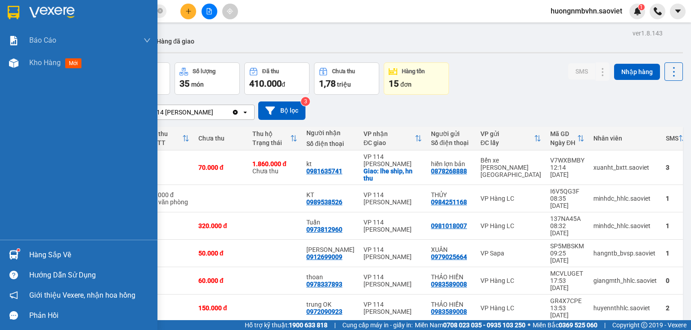
click at [47, 255] on div "Hàng sắp về" at bounding box center [89, 255] width 121 height 13
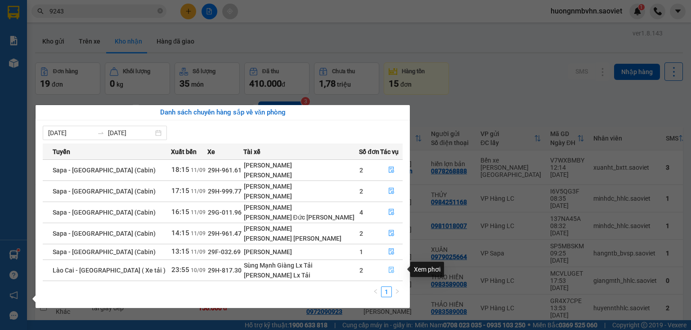
click at [389, 268] on icon "file-done" at bounding box center [391, 270] width 6 height 6
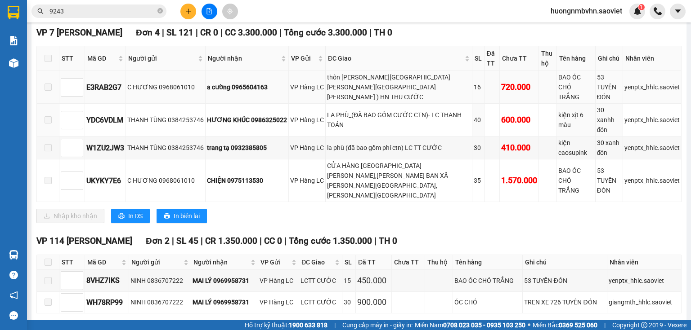
scroll to position [288, 0]
click at [80, 9] on input "9243" at bounding box center [102, 11] width 106 height 10
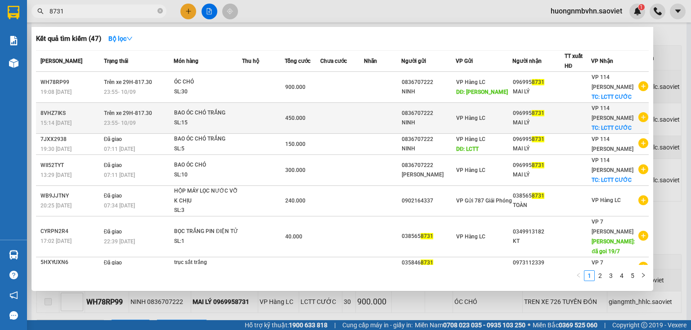
click at [355, 116] on td at bounding box center [342, 118] width 44 height 31
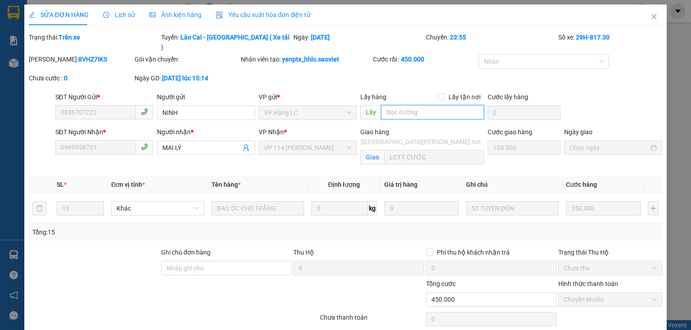
click at [410, 105] on input "text" at bounding box center [432, 112] width 103 height 14
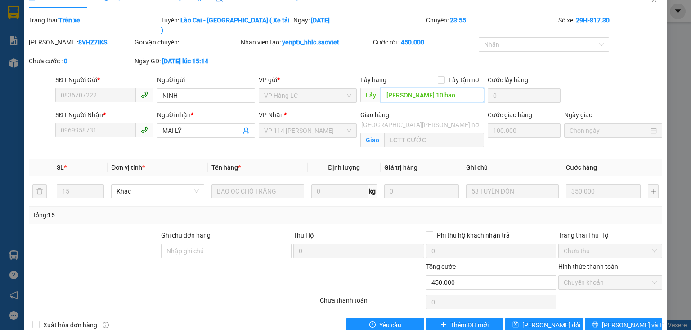
scroll to position [26, 0]
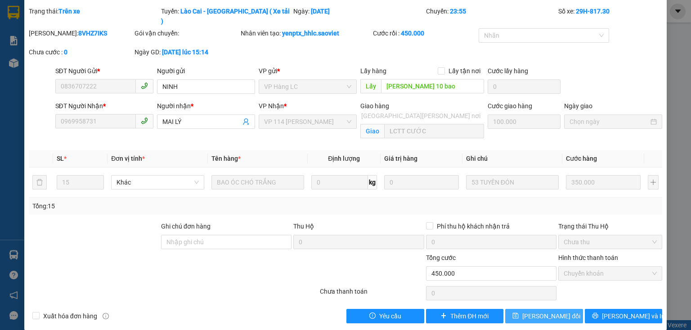
click at [536, 312] on span "[PERSON_NAME] thay đổi" at bounding box center [551, 317] width 58 height 10
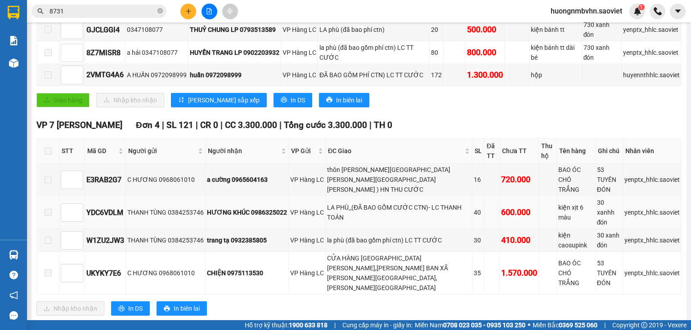
scroll to position [288, 0]
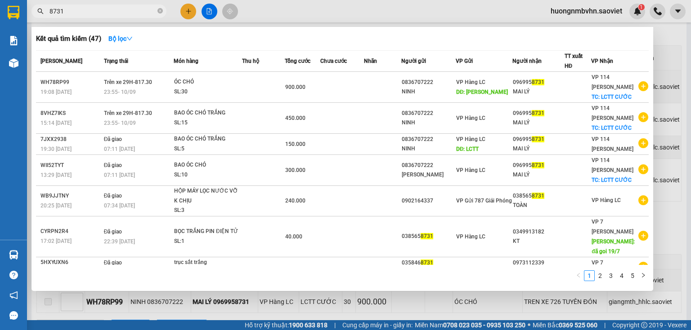
click at [77, 9] on input "8731" at bounding box center [102, 11] width 106 height 10
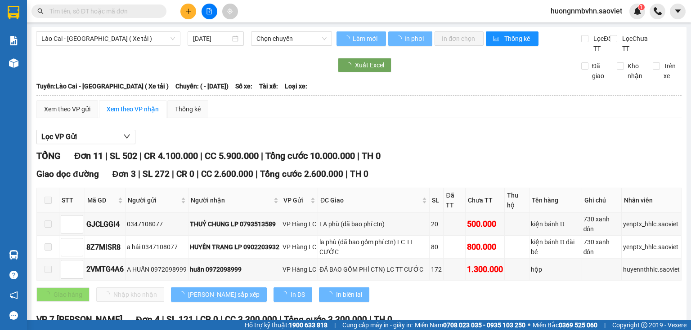
type input "[DATE]"
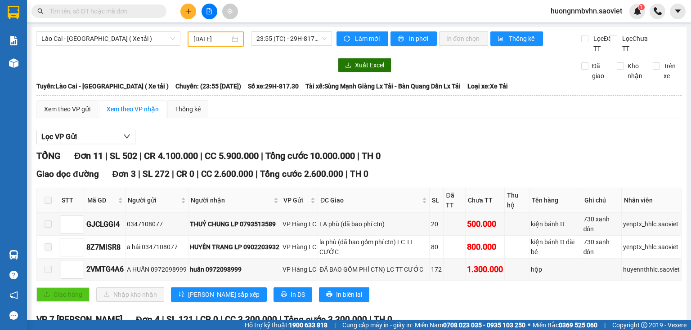
click at [76, 9] on input "text" at bounding box center [102, 11] width 106 height 10
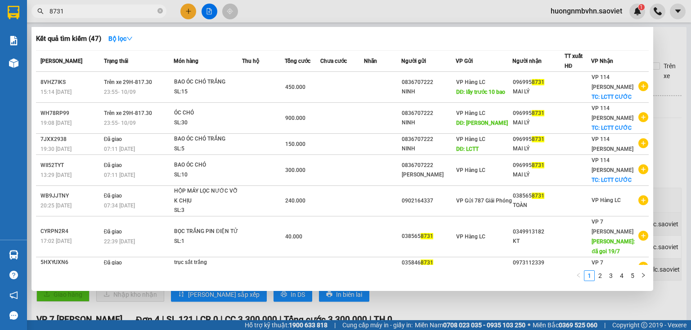
click at [669, 44] on div at bounding box center [345, 165] width 691 height 330
click at [77, 14] on input "8731" at bounding box center [102, 11] width 106 height 10
type input "8"
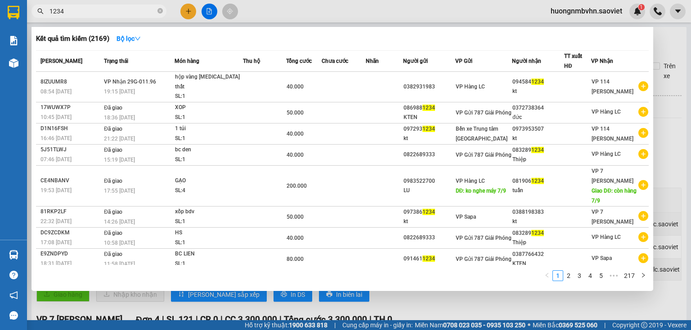
type input "1234"
click at [676, 48] on div at bounding box center [345, 165] width 691 height 330
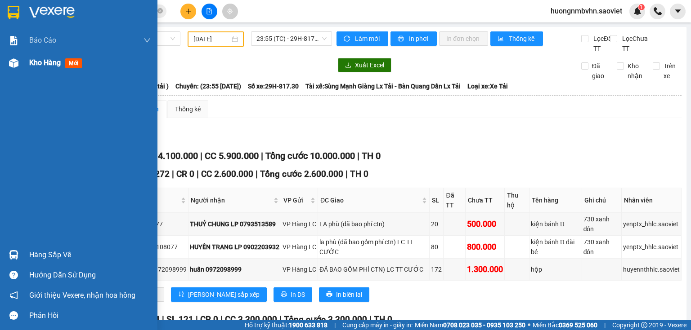
click at [39, 65] on span "Kho hàng" at bounding box center [44, 62] width 31 height 9
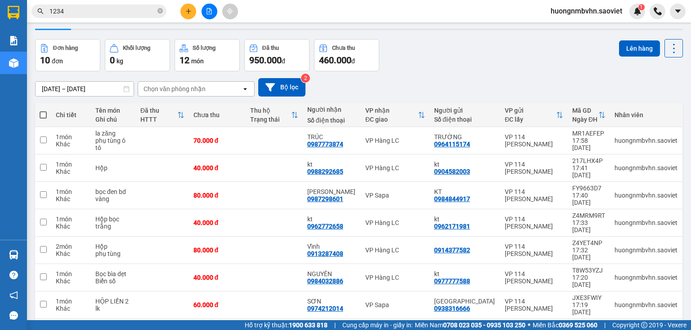
scroll to position [82, 0]
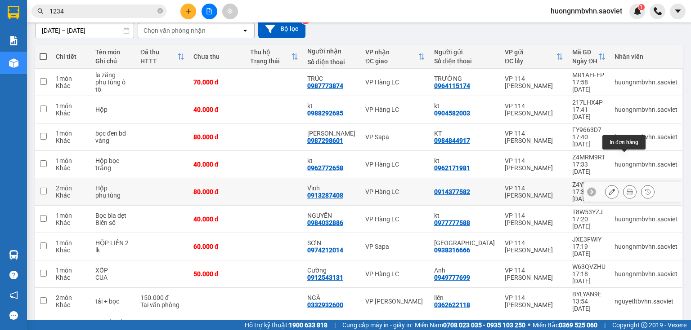
click at [623, 184] on button at bounding box center [629, 192] width 13 height 16
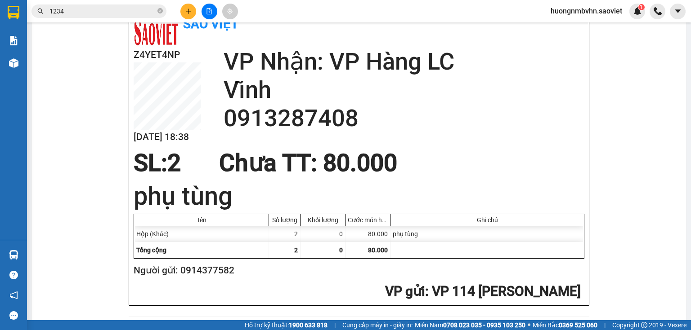
scroll to position [73, 0]
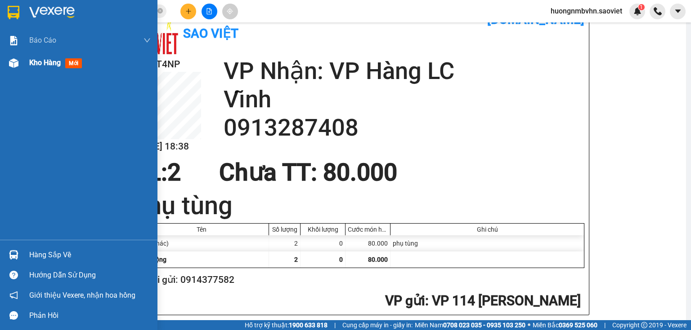
drag, startPoint x: 19, startPoint y: 64, endPoint x: 24, endPoint y: 63, distance: 5.1
click at [22, 64] on div "Kho hàng mới" at bounding box center [78, 63] width 157 height 22
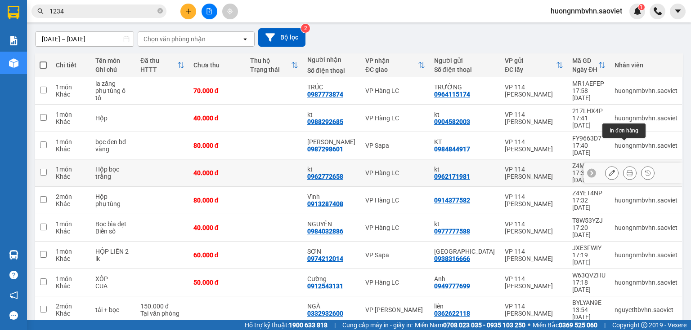
click at [626, 170] on icon at bounding box center [629, 173] width 6 height 6
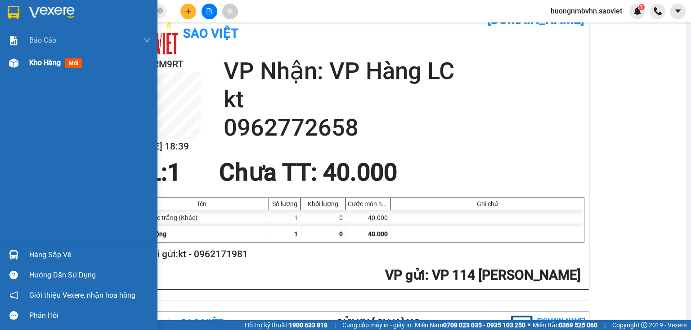
click at [45, 66] on span "Kho hàng" at bounding box center [44, 62] width 31 height 9
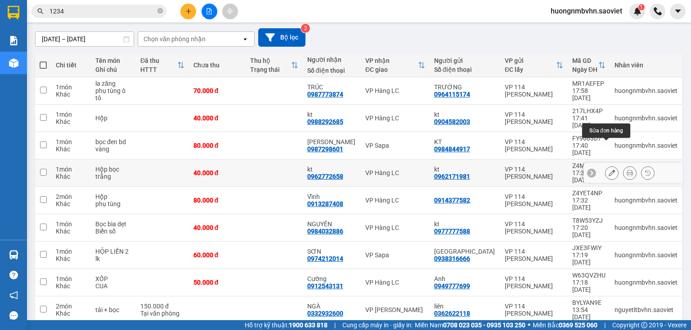
click at [608, 170] on icon at bounding box center [611, 173] width 6 height 6
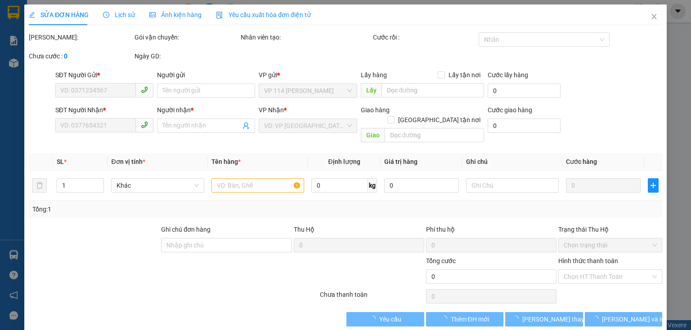
type input "0962171981"
type input "kt"
type input "0962772658"
type input "kt"
type input "40.000"
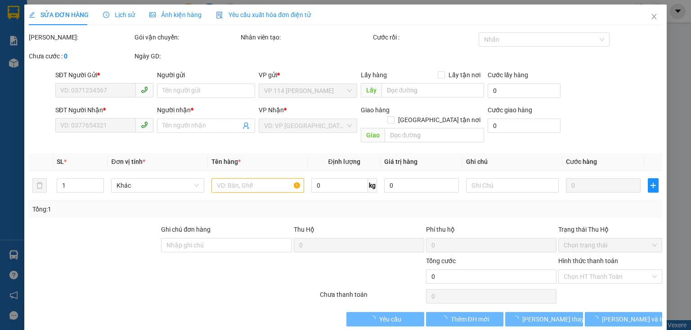
type input "40.000"
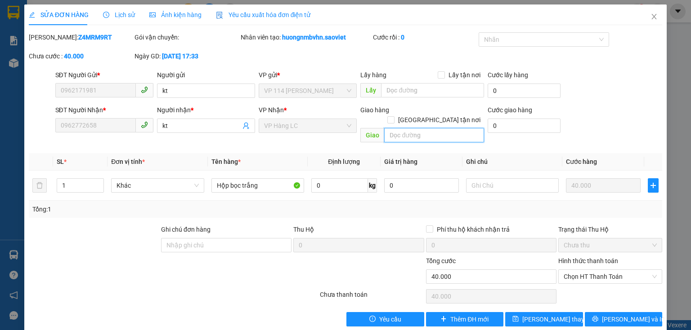
click at [403, 128] on input "text" at bounding box center [434, 135] width 100 height 14
type input "D"
type input "Đơn hủy hàng theo người"
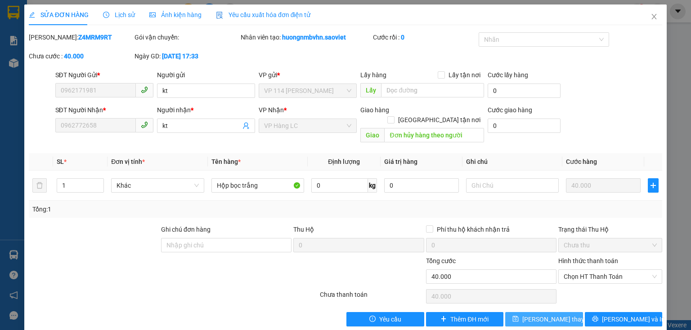
click at [544, 315] on span "[PERSON_NAME] thay đổi" at bounding box center [558, 320] width 72 height 10
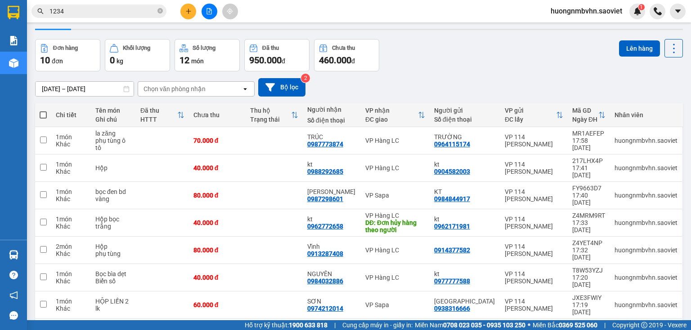
scroll to position [36, 0]
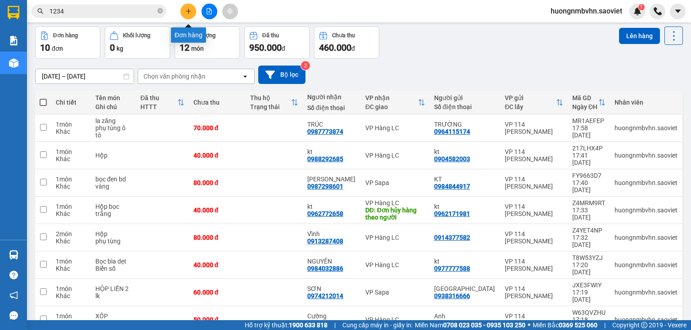
click at [192, 9] on button at bounding box center [188, 12] width 16 height 16
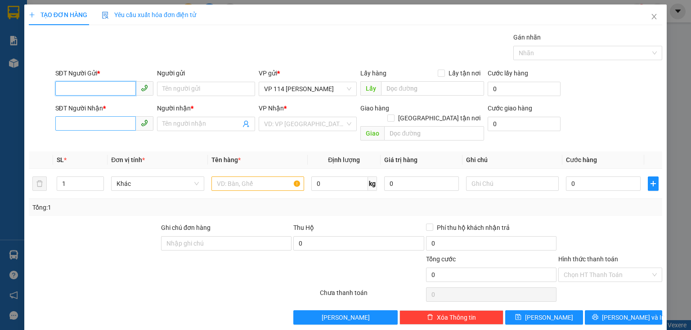
drag, startPoint x: 86, startPoint y: 90, endPoint x: 67, endPoint y: 117, distance: 32.9
click at [71, 111] on form "SĐT Người Gửi * VD: 0371234567 Người gửi Tên người gửi VP gửi * VP 114 Trần Nhậ…" at bounding box center [345, 106] width 633 height 76
type input "0399632883"
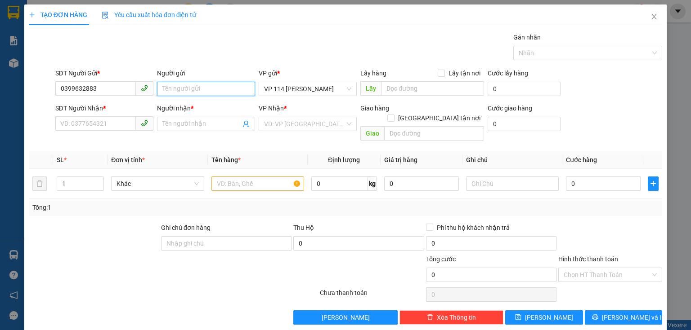
click at [174, 85] on input "Người gửi" at bounding box center [206, 89] width 98 height 14
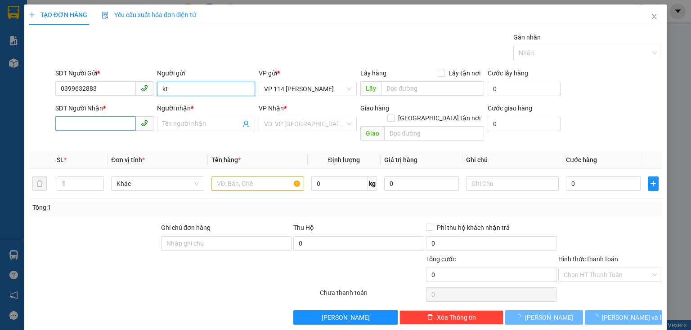
type input "kt"
click at [87, 122] on input "SĐT Người Nhận *" at bounding box center [95, 123] width 80 height 14
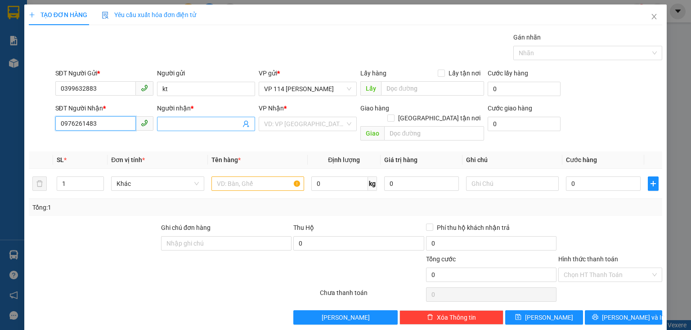
type input "0976261483"
click at [174, 127] on input "Người nhận *" at bounding box center [201, 124] width 78 height 10
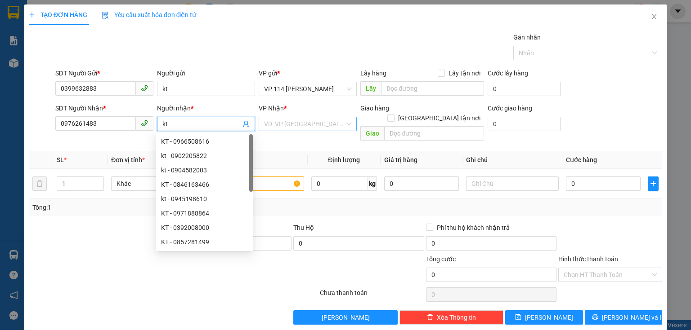
type input "kt"
click at [278, 122] on input "search" at bounding box center [304, 123] width 81 height 13
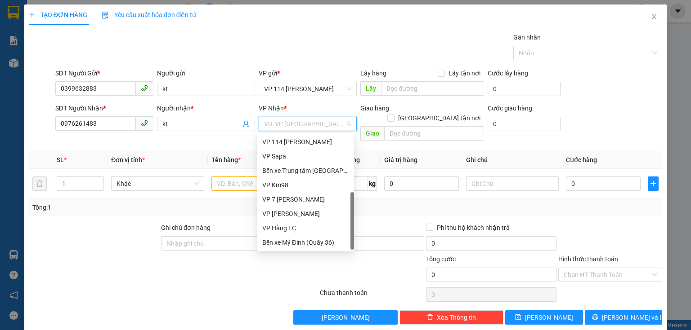
scroll to position [101, 0]
click at [289, 157] on div "VP Sapa" at bounding box center [305, 157] width 86 height 10
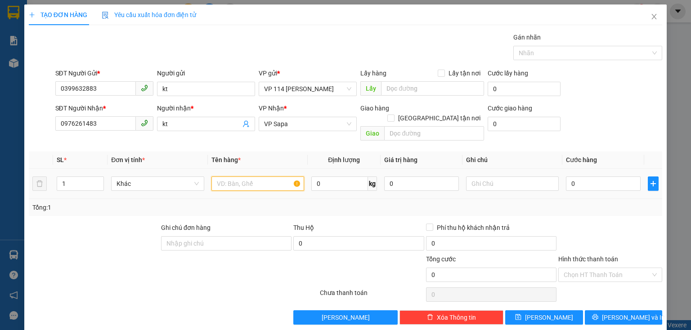
click at [239, 177] on input "text" at bounding box center [257, 184] width 93 height 14
type input "Xốp"
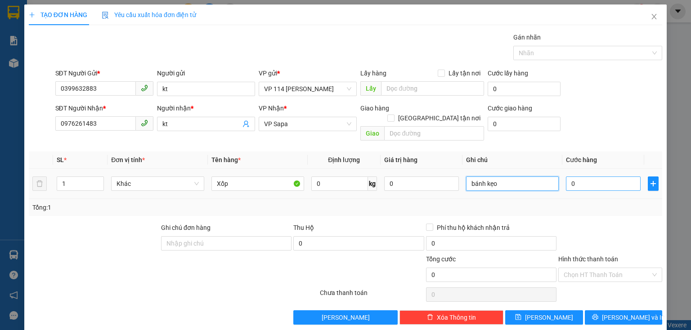
type input "bánh kẹo"
click at [566, 177] on input "0" at bounding box center [603, 184] width 75 height 14
type input "7"
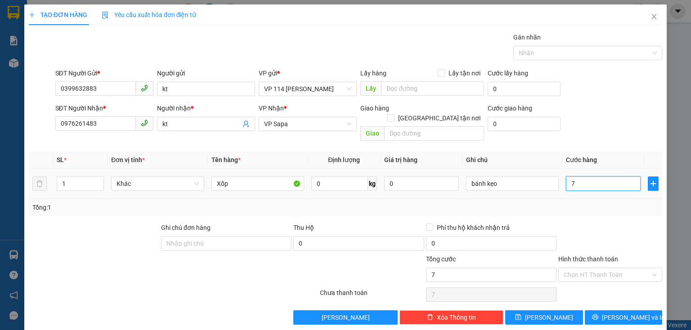
type input "70"
type input "700"
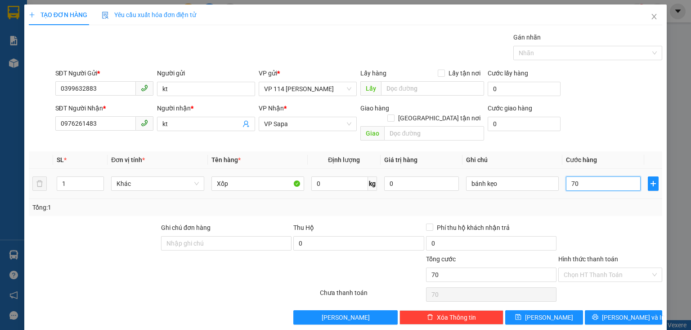
type input "700"
type input "7.000"
type input "70.000"
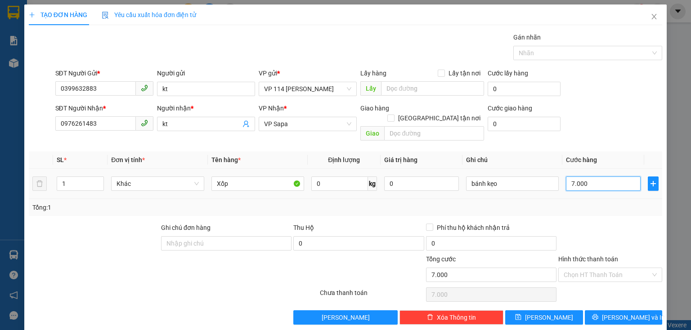
type input "70.000"
click at [609, 311] on button "[PERSON_NAME] và In" at bounding box center [624, 318] width 78 height 14
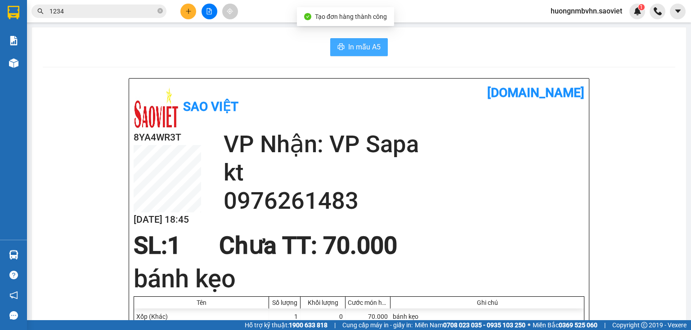
click at [365, 46] on span "In mẫu A5" at bounding box center [364, 46] width 32 height 11
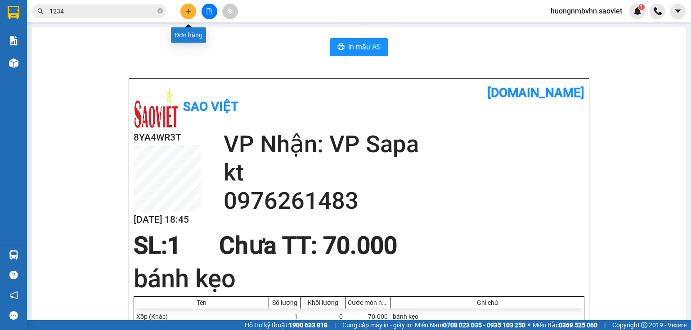
click at [189, 14] on icon "plus" at bounding box center [188, 11] width 6 height 6
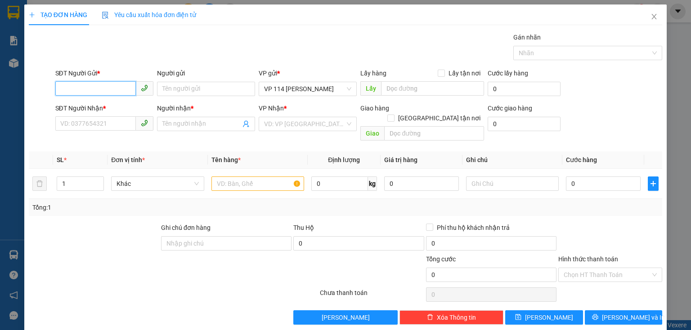
click at [67, 92] on input "SĐT Người Gửi *" at bounding box center [95, 88] width 80 height 14
type input "0974424989"
click at [112, 109] on div "0974424989 - A Dũng" at bounding box center [103, 107] width 86 height 10
type input "A Dũng"
type input "0945350037"
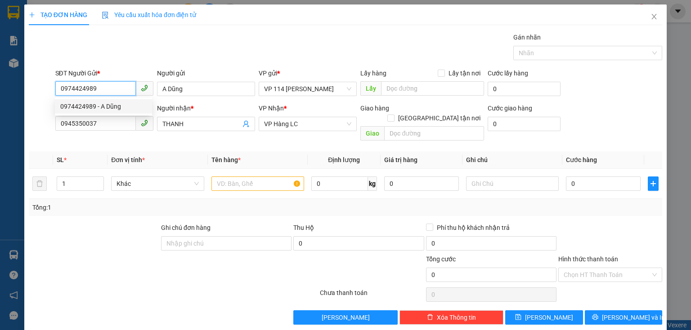
type input "THANH"
type input "0974424989"
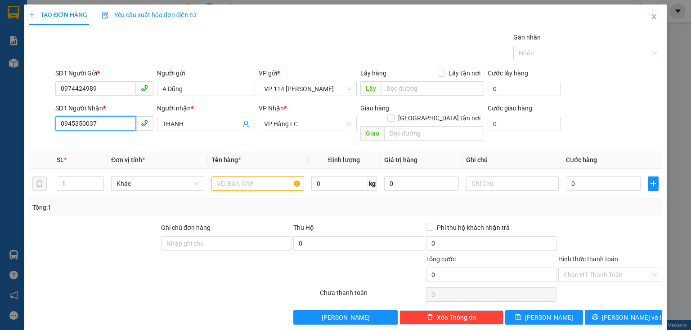
click at [97, 125] on input "0945350037" at bounding box center [95, 123] width 80 height 14
type input "0"
click at [94, 144] on div "0973621982 - Nhung" at bounding box center [103, 142] width 86 height 10
type input "0973621982"
type input "Nhung"
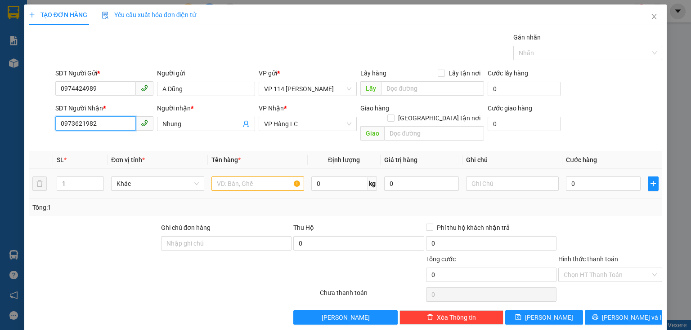
type input "0973621982"
click at [236, 177] on input "text" at bounding box center [257, 184] width 93 height 14
type input "Bọc đen bd vàng"
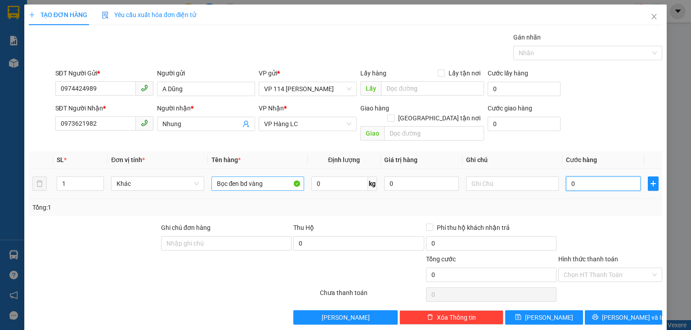
type input "4"
type input "40"
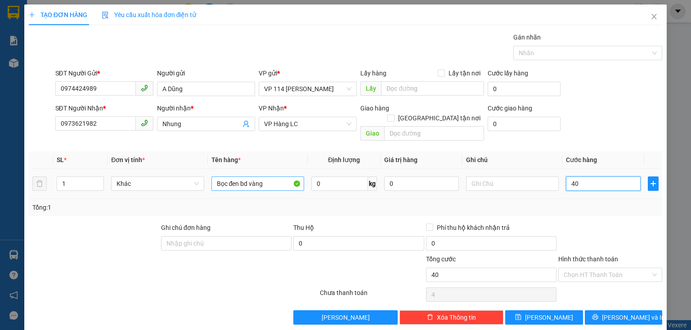
type input "40"
type input "400"
type input "4.000"
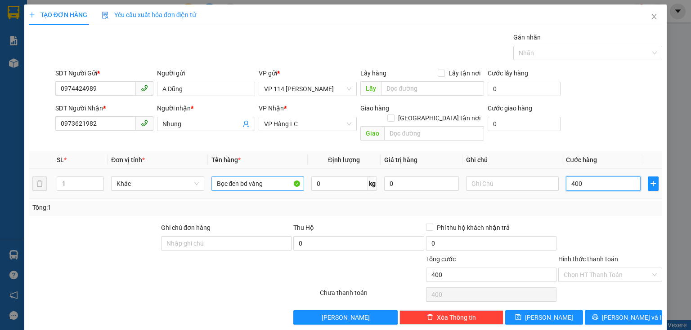
type input "4.000"
type input "40.000"
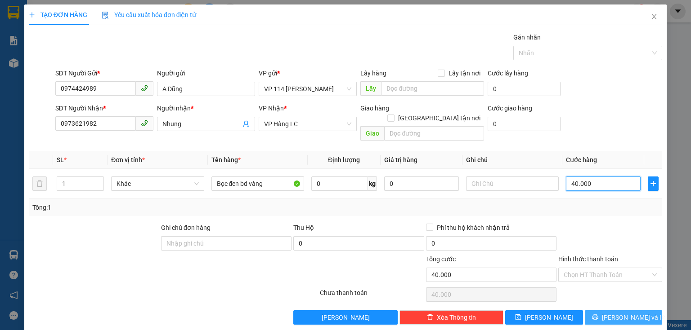
type input "40.000"
click at [586, 312] on button "[PERSON_NAME] và In" at bounding box center [624, 318] width 78 height 14
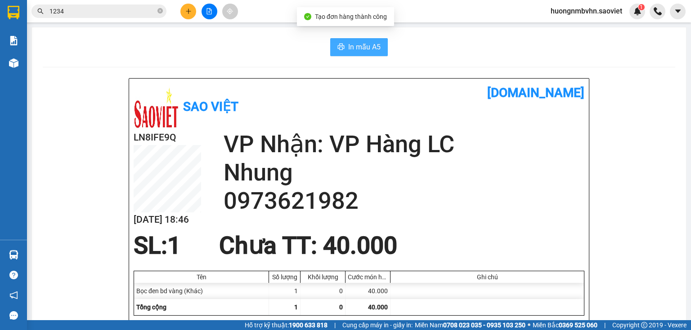
click at [375, 47] on span "In mẫu A5" at bounding box center [364, 46] width 32 height 11
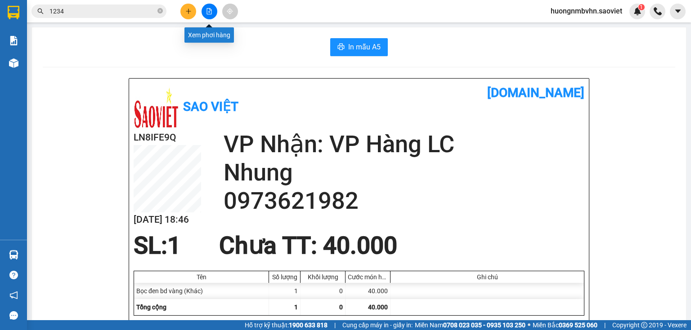
click at [212, 14] on button at bounding box center [209, 12] width 16 height 16
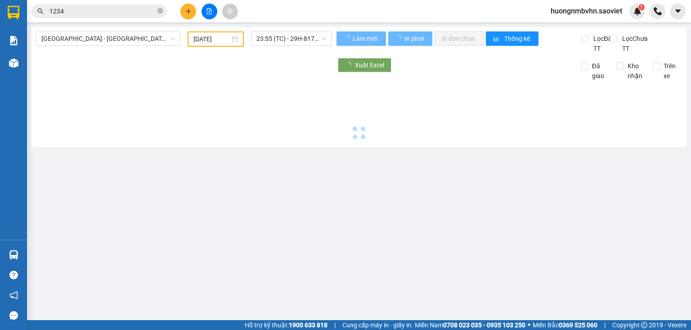
type input "[DATE]"
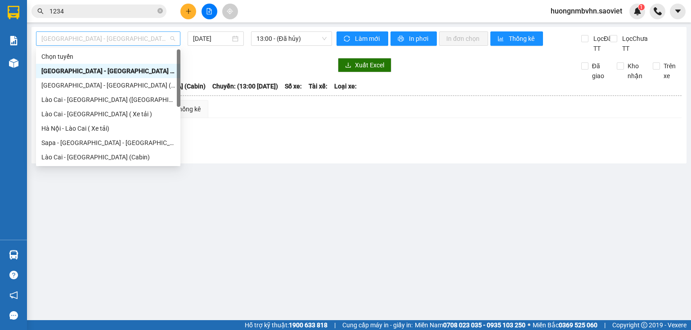
click at [128, 37] on span "Hà Nội - Lào Cai (Cabin)" at bounding box center [108, 38] width 134 height 13
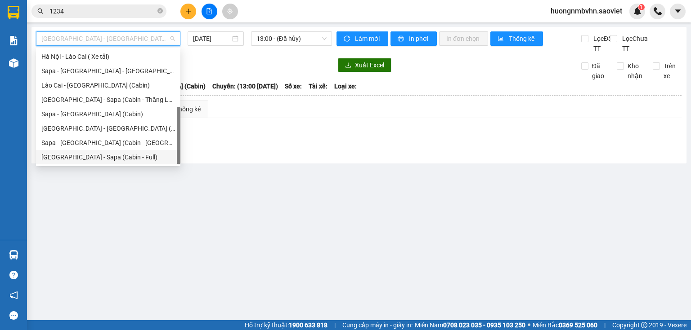
click at [129, 158] on div "Hà Nội - Sapa (Cabin - Full)" at bounding box center [108, 157] width 134 height 10
type input "[DATE]"
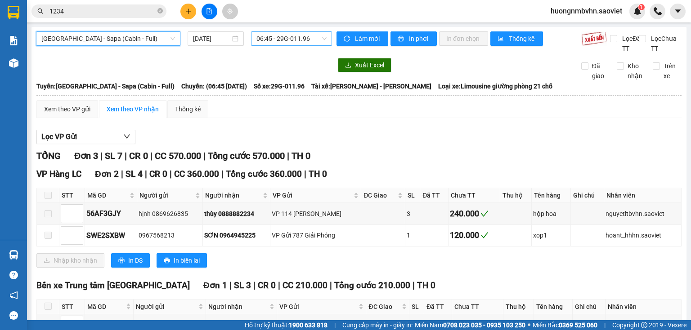
click at [280, 38] on span "06:45 - 29G-011.96" at bounding box center [291, 38] width 71 height 13
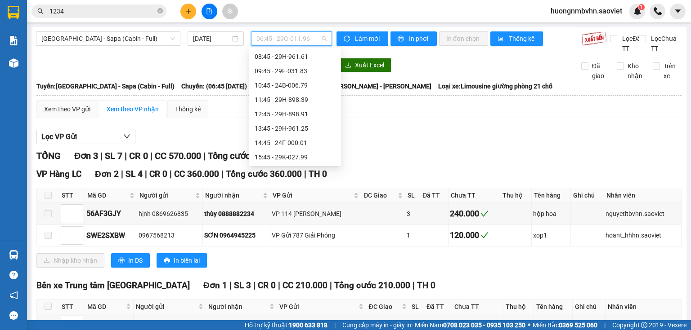
scroll to position [108, 0]
click at [303, 154] on div "19:15 - 29H-897.72" at bounding box center [294, 150] width 81 height 10
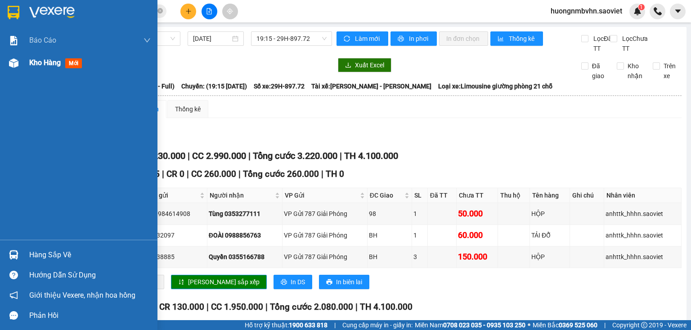
click at [39, 61] on span "Kho hàng" at bounding box center [44, 62] width 31 height 9
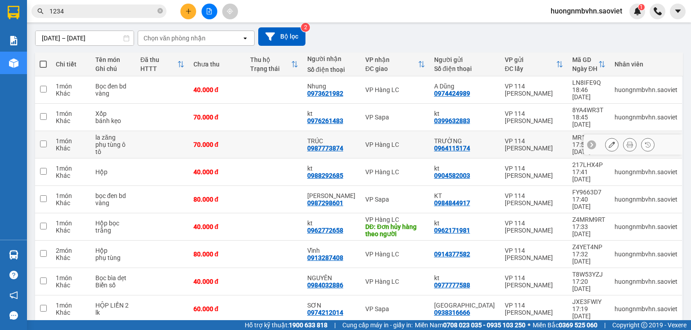
scroll to position [75, 0]
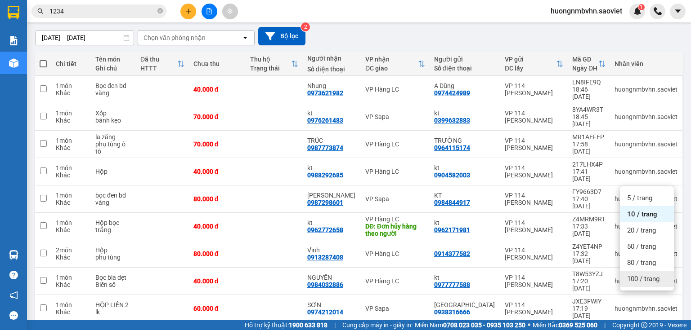
click at [638, 280] on span "100 / trang" at bounding box center [643, 279] width 32 height 9
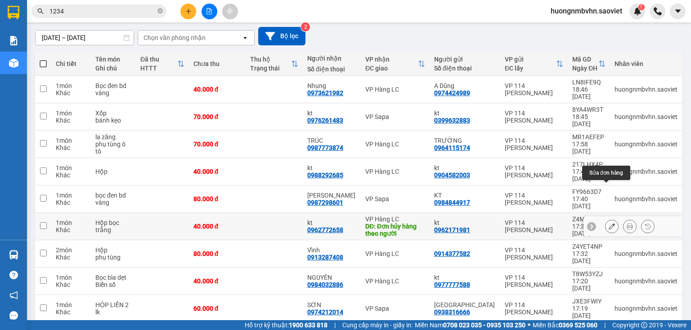
click at [608, 223] on icon at bounding box center [611, 226] width 6 height 6
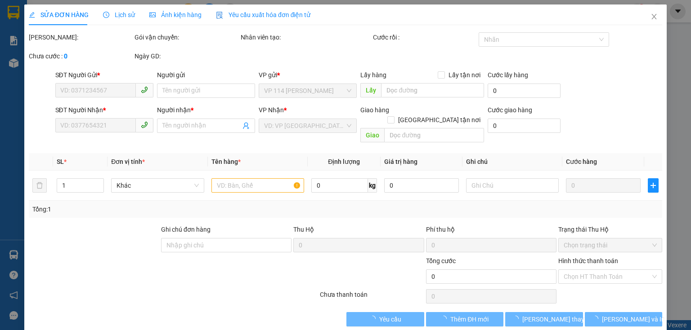
type input "0962171981"
type input "kt"
type input "0962772658"
type input "kt"
type input "Đơn hủy hàng theo người"
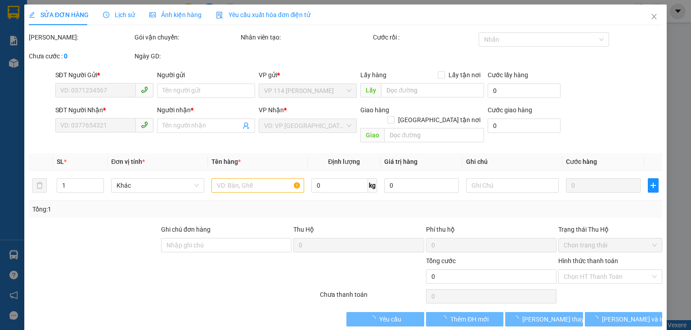
type input "40.000"
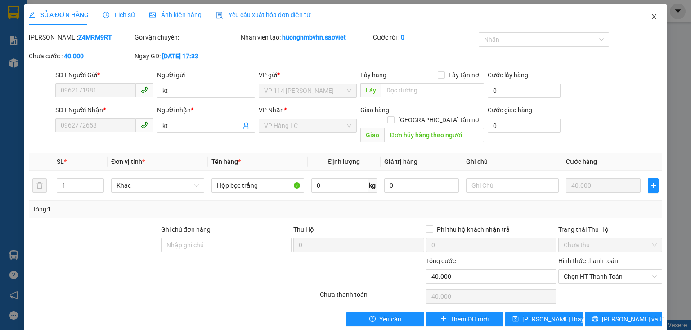
click at [651, 18] on icon "close" at bounding box center [653, 16] width 5 height 5
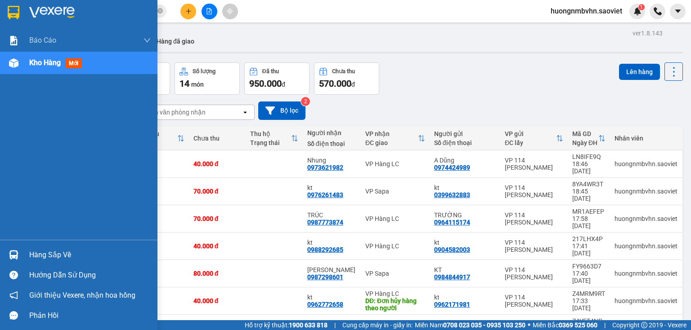
click at [42, 261] on div "Hàng sắp về" at bounding box center [89, 255] width 121 height 13
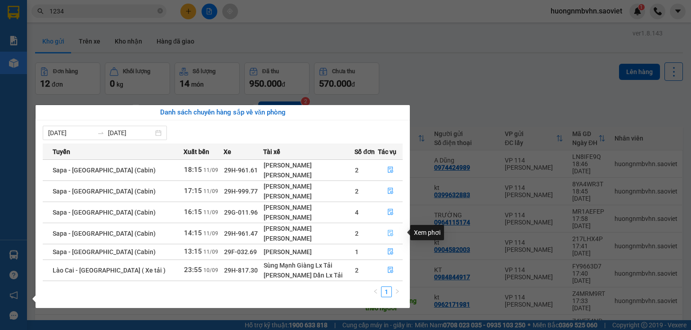
click at [390, 232] on icon "file-done" at bounding box center [390, 233] width 6 height 6
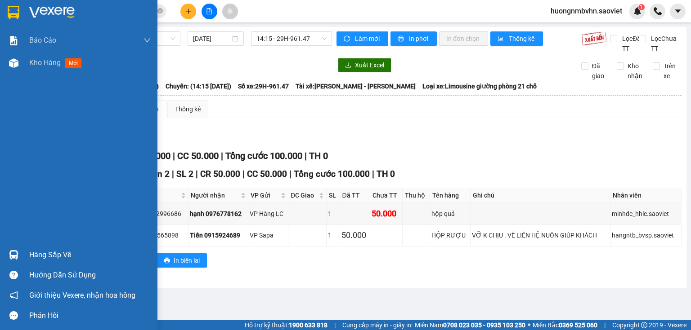
click at [42, 261] on div "Hàng sắp về" at bounding box center [89, 255] width 121 height 13
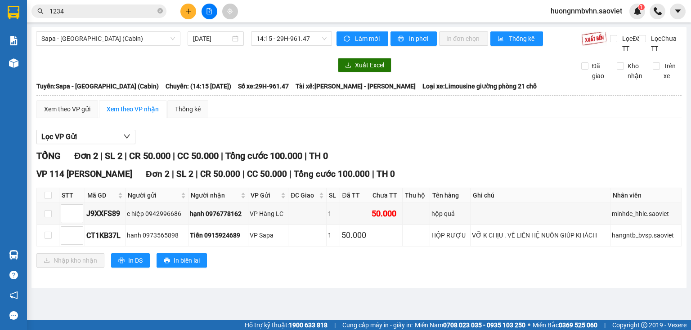
click at [424, 167] on section "Kết quả tìm kiếm ( 2169 ) Bộ lọc Mã ĐH Trạng thái Món hàng Thu hộ Tổng cước Chư…" at bounding box center [345, 165] width 691 height 330
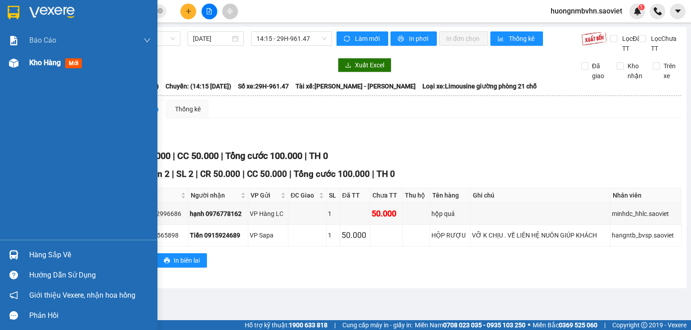
click at [36, 60] on span "Kho hàng" at bounding box center [44, 62] width 31 height 9
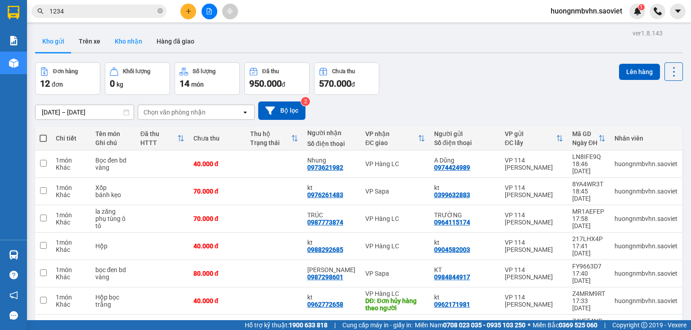
click at [131, 45] on button "Kho nhận" at bounding box center [128, 42] width 42 height 22
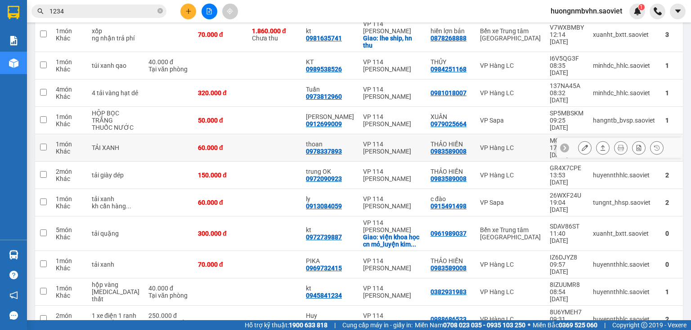
scroll to position [216, 0]
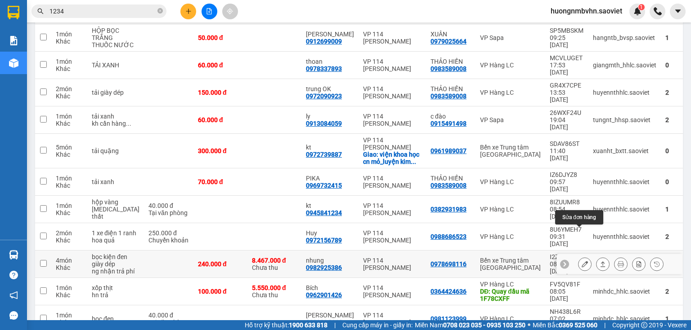
click at [581, 261] on icon at bounding box center [584, 264] width 6 height 6
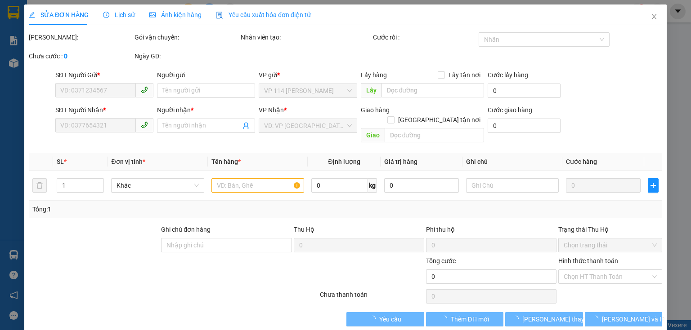
type input "0978698116"
type input "0982925386"
type input "nhung"
type input "8.467.000"
type input "60.000"
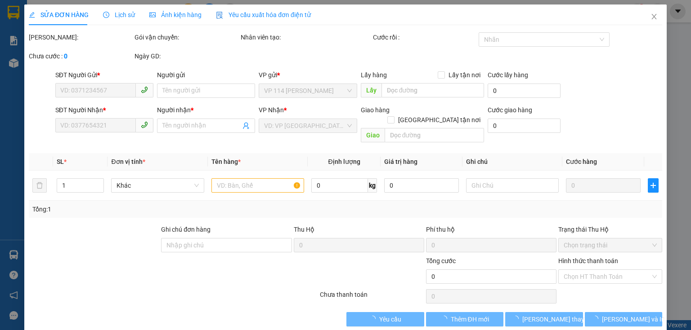
type input "240.000"
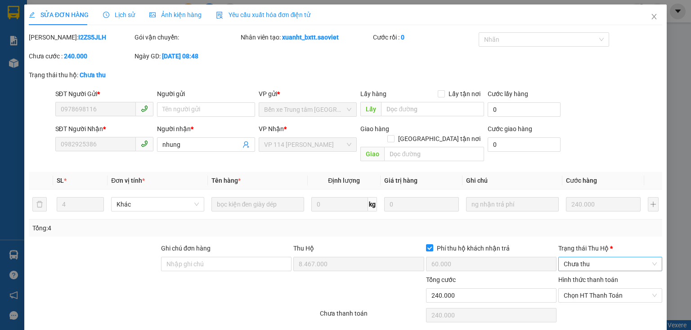
click at [602, 258] on span "Chưa thu" at bounding box center [609, 264] width 93 height 13
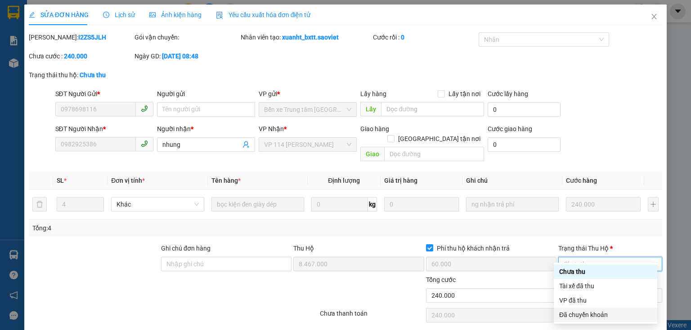
click at [585, 316] on div "Đã chuyển khoản" at bounding box center [605, 315] width 93 height 10
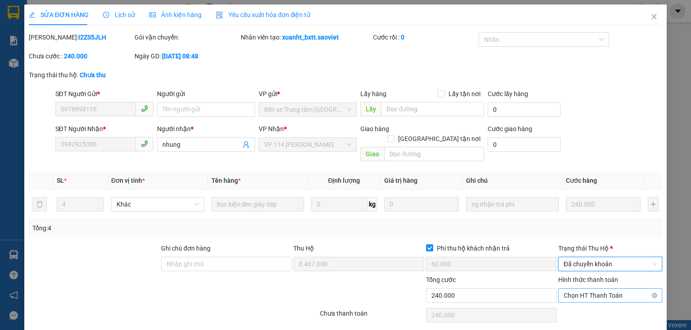
click at [606, 289] on span "Chọn HT Thanh Toán" at bounding box center [609, 295] width 93 height 13
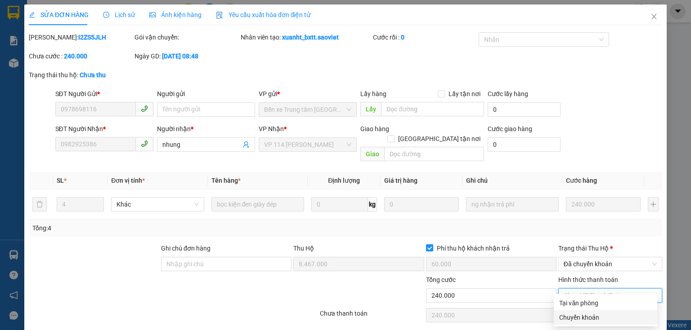
click at [587, 318] on div "Chuyển khoản" at bounding box center [605, 318] width 93 height 10
type input "0"
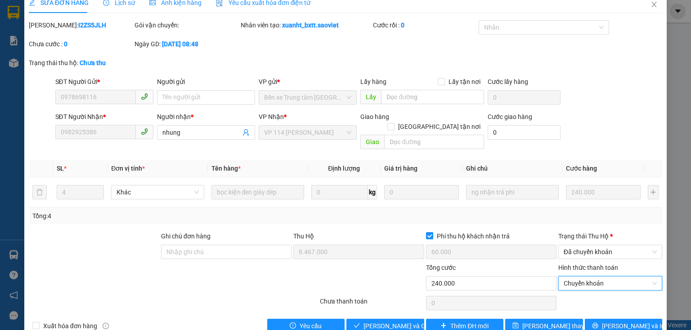
scroll to position [22, 0]
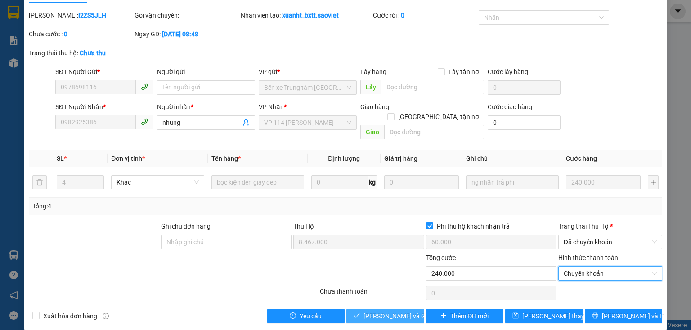
click at [402, 312] on span "[PERSON_NAME] và [PERSON_NAME] hàng" at bounding box center [406, 317] width 86 height 10
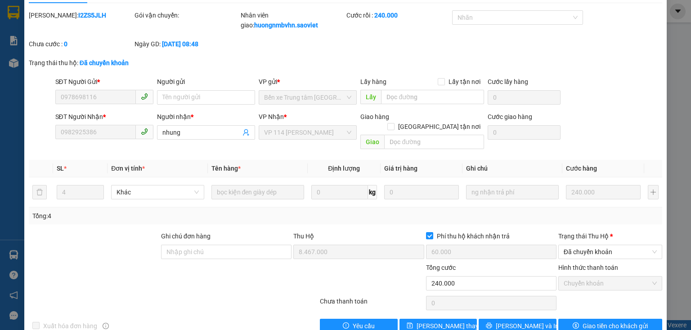
scroll to position [0, 0]
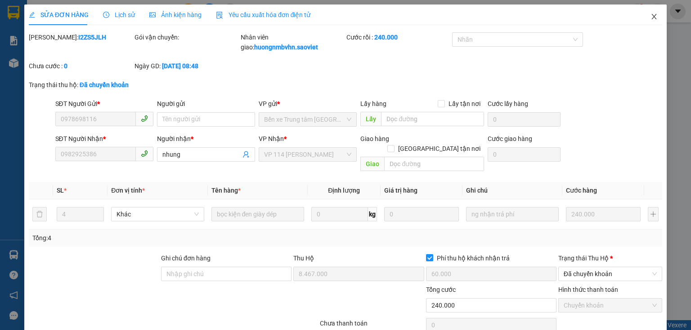
click at [650, 16] on icon "close" at bounding box center [653, 16] width 7 height 7
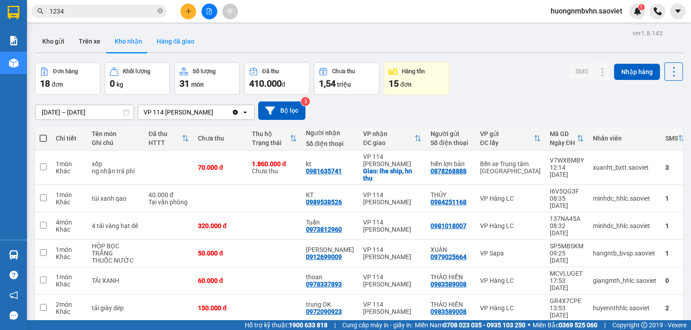
click at [164, 43] on button "Hàng đã giao" at bounding box center [175, 42] width 52 height 22
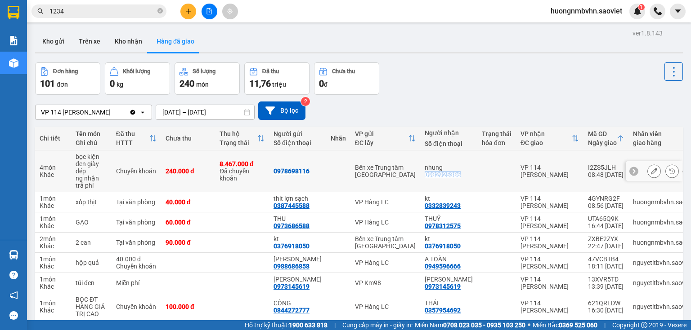
drag, startPoint x: 415, startPoint y: 177, endPoint x: 453, endPoint y: 177, distance: 38.7
click at [453, 177] on div "nhung 0982925386" at bounding box center [448, 171] width 48 height 14
copy div "0982925386"
drag, startPoint x: 568, startPoint y: 167, endPoint x: 601, endPoint y: 163, distance: 33.5
click at [601, 163] on td "I2ZS5JLH 08:48 10/09" at bounding box center [605, 172] width 45 height 42
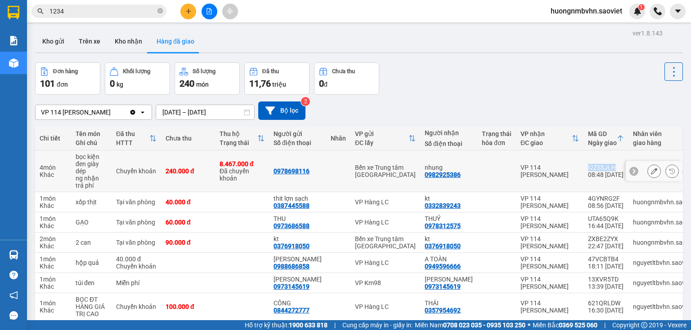
copy div "I2ZS5JLH"
drag, startPoint x: 274, startPoint y: 174, endPoint x: 335, endPoint y: 174, distance: 60.2
click at [335, 174] on tr "4 món Khác bọc kiện đen giày dép ng nhận trả phí Chuyển khoản 240.000 đ 8.467.0…" at bounding box center [401, 172] width 733 height 42
copy tr "0978698116"
click at [130, 43] on button "Kho nhận" at bounding box center [128, 42] width 42 height 22
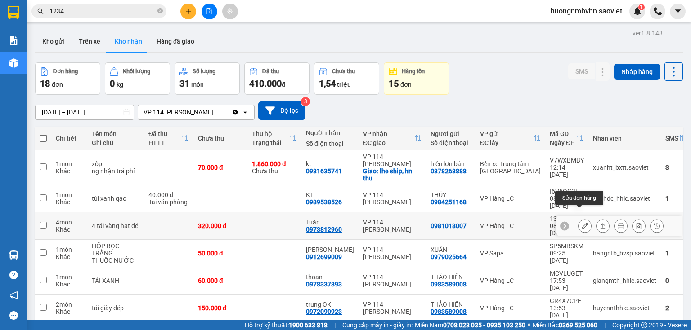
click at [581, 223] on icon at bounding box center [584, 226] width 6 height 6
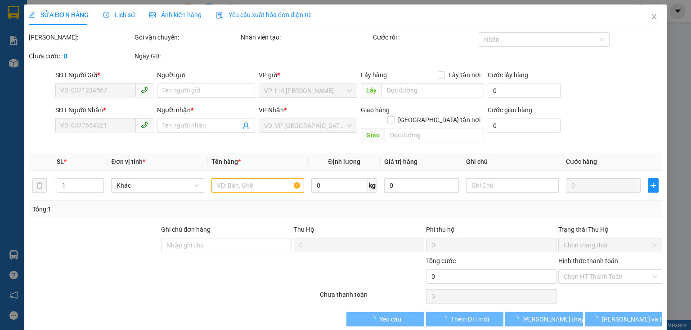
type input "0981018007"
type input "0973812960"
type input "Tuấn"
type input "320.000"
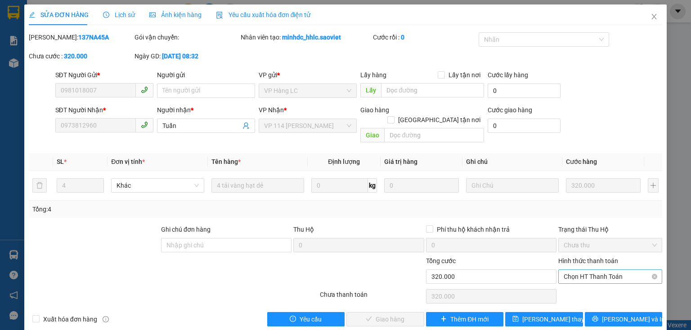
click at [600, 270] on span "Chọn HT Thanh Toán" at bounding box center [609, 276] width 93 height 13
click at [585, 285] on div "Tại văn phòng" at bounding box center [605, 285] width 93 height 10
type input "0"
click at [402, 315] on span "[PERSON_NAME] và [PERSON_NAME] hàng" at bounding box center [406, 320] width 86 height 10
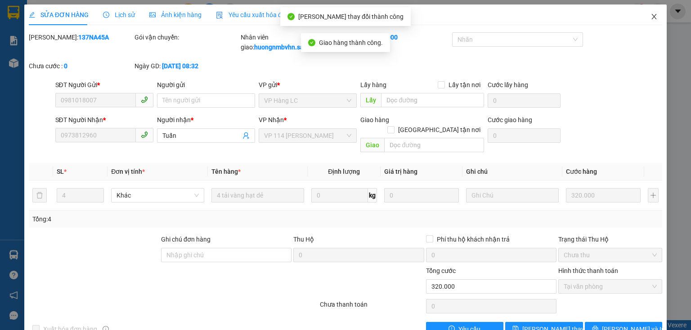
click at [651, 18] on icon "close" at bounding box center [653, 16] width 5 height 5
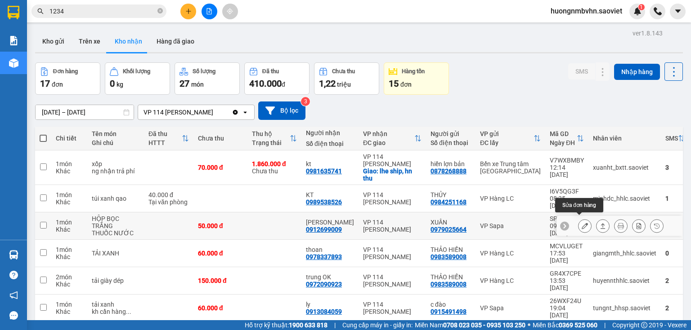
click at [581, 223] on icon at bounding box center [584, 226] width 6 height 6
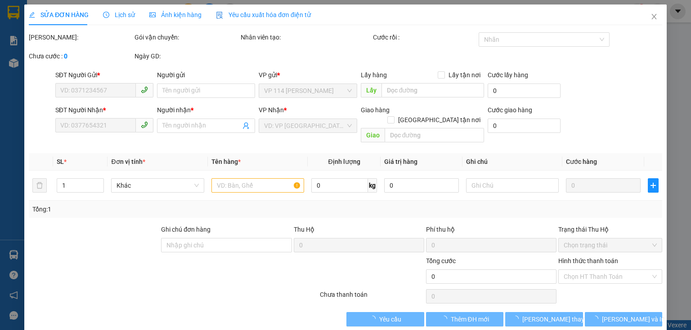
type input "0979025664"
type input "XUÂN"
type input "0912699009"
type input "[PERSON_NAME]"
type input "50.000"
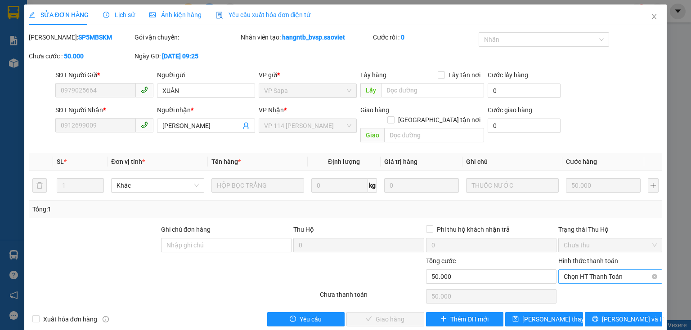
drag, startPoint x: 574, startPoint y: 268, endPoint x: 574, endPoint y: 272, distance: 4.5
click at [574, 270] on span "Chọn HT Thanh Toán" at bounding box center [609, 276] width 93 height 13
click at [570, 281] on div "Tại văn phòng" at bounding box center [605, 285] width 93 height 10
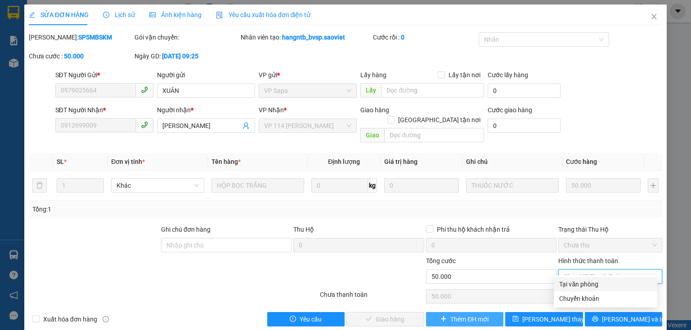
type input "0"
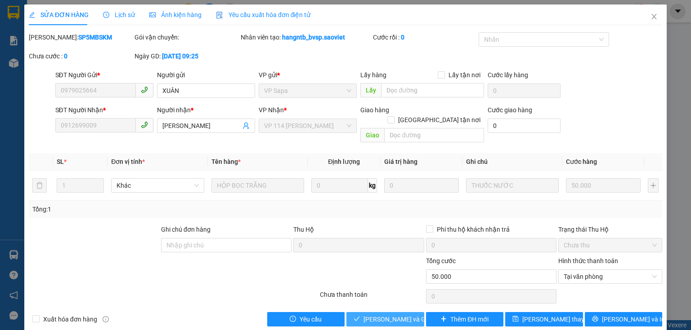
click at [377, 315] on span "[PERSON_NAME] và [PERSON_NAME] hàng" at bounding box center [406, 320] width 86 height 10
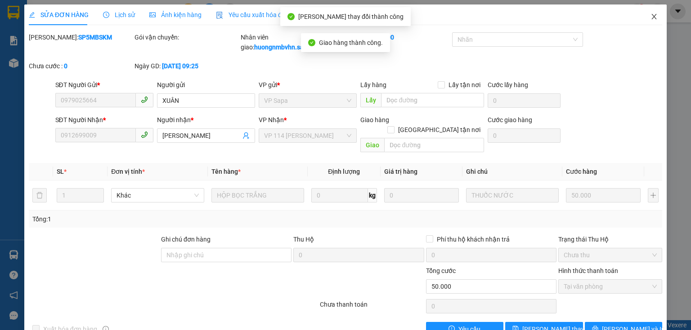
click at [650, 17] on icon "close" at bounding box center [653, 16] width 7 height 7
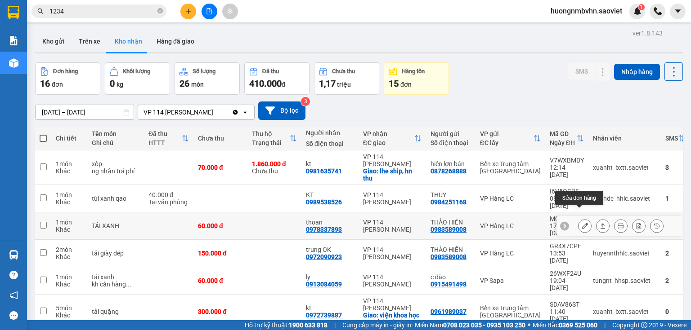
click at [578, 219] on button at bounding box center [584, 227] width 13 height 16
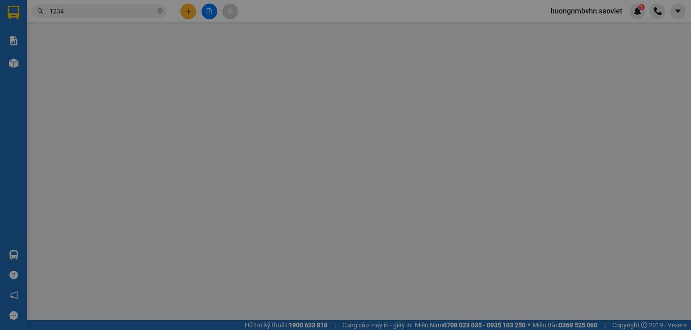
type input "0983589008"
type input "THẢO HIỀN"
type input "0978337893"
type input "thoan"
type input "60.000"
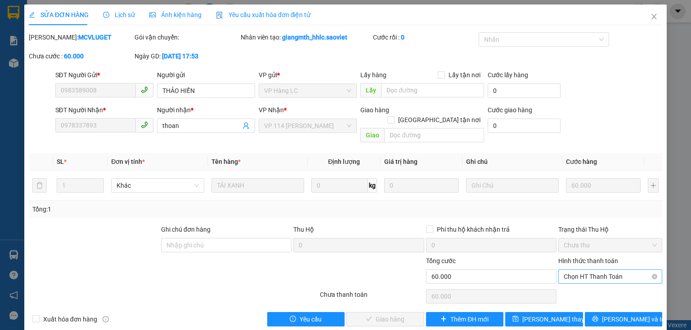
click at [583, 270] on span "Chọn HT Thanh Toán" at bounding box center [609, 276] width 93 height 13
click at [576, 284] on div "Tại văn phòng" at bounding box center [605, 285] width 93 height 10
type input "0"
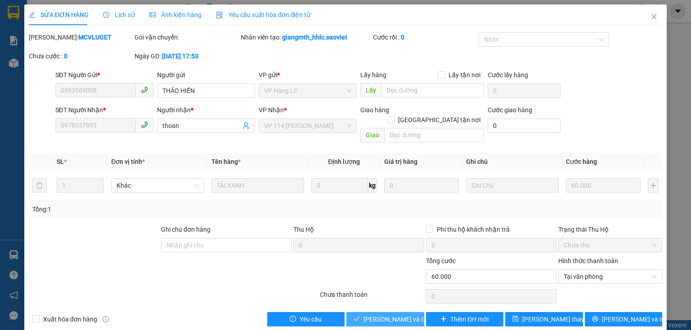
click at [396, 315] on span "[PERSON_NAME] và [PERSON_NAME] hàng" at bounding box center [406, 320] width 86 height 10
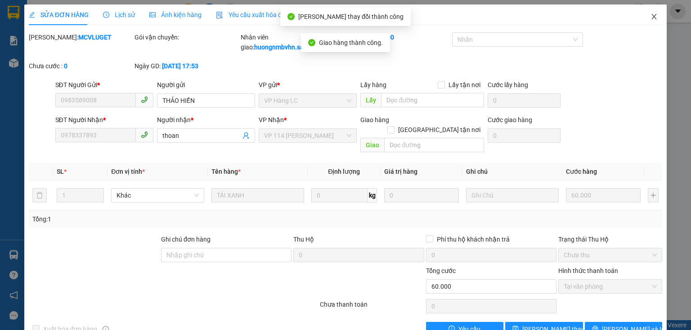
click at [651, 18] on icon "close" at bounding box center [653, 16] width 5 height 5
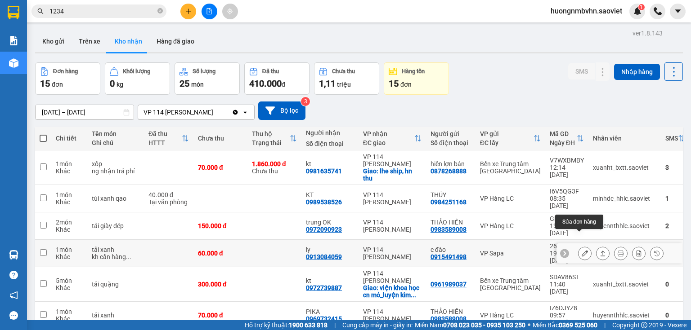
click at [581, 250] on icon at bounding box center [584, 253] width 6 height 6
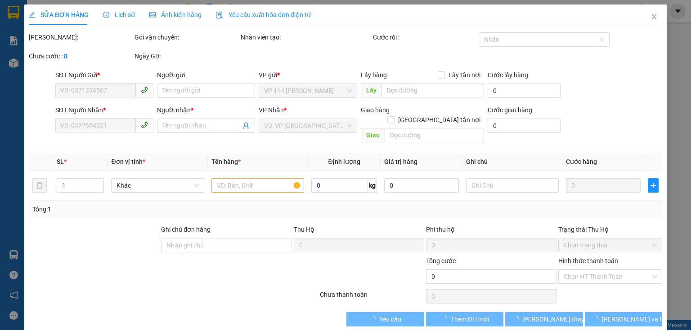
type input "0915491498"
type input "c đào"
type input "0913084059"
type input "ly"
type input "60.000"
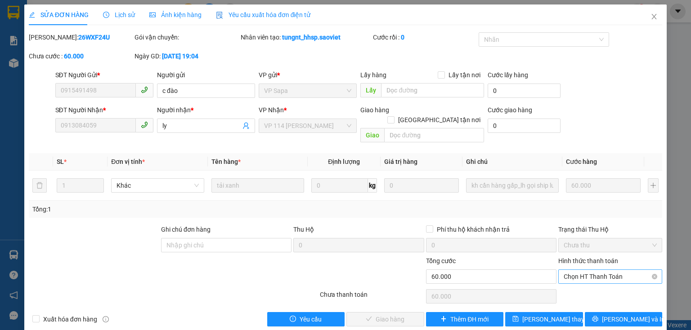
click at [592, 270] on span "Chọn HT Thanh Toán" at bounding box center [609, 276] width 93 height 13
click at [583, 284] on div "Tại văn phòng" at bounding box center [605, 285] width 93 height 10
type input "0"
click at [397, 315] on span "[PERSON_NAME] và [PERSON_NAME] hàng" at bounding box center [406, 320] width 86 height 10
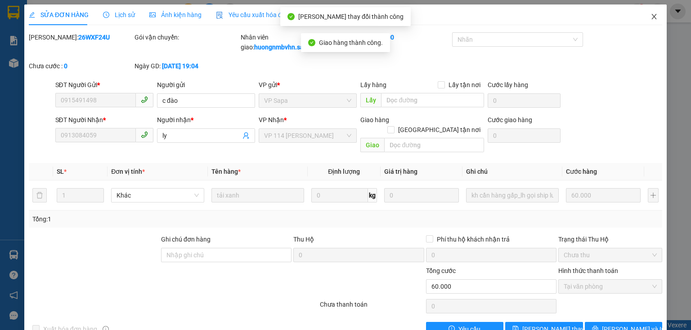
click at [651, 15] on icon "close" at bounding box center [653, 16] width 7 height 7
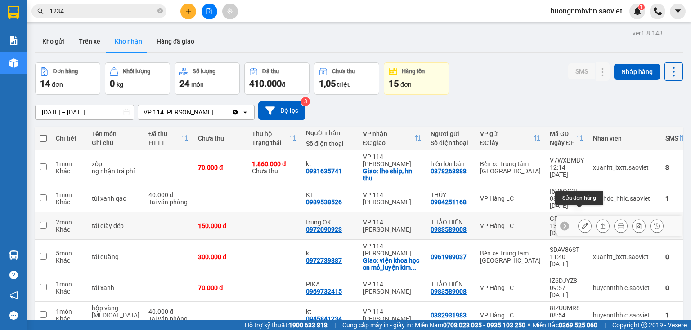
click at [582, 219] on button at bounding box center [584, 227] width 13 height 16
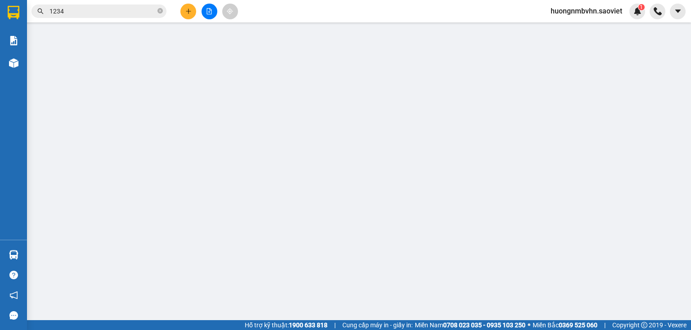
type input "0983589008"
type input "THẢO HIỀN"
type input "0972090923"
type input "trung OK"
type input "150.000"
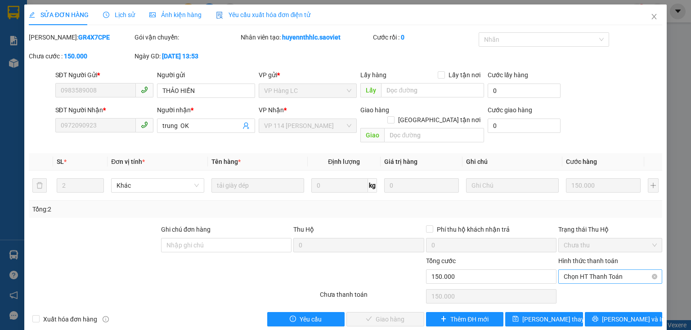
click at [588, 270] on span "Chọn HT Thanh Toán" at bounding box center [609, 276] width 93 height 13
click at [578, 286] on div "Tại văn phòng" at bounding box center [605, 285] width 93 height 10
type input "0"
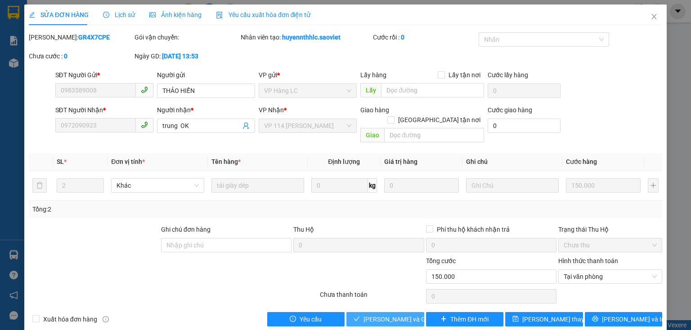
click at [405, 315] on span "[PERSON_NAME] và [PERSON_NAME] hàng" at bounding box center [406, 320] width 86 height 10
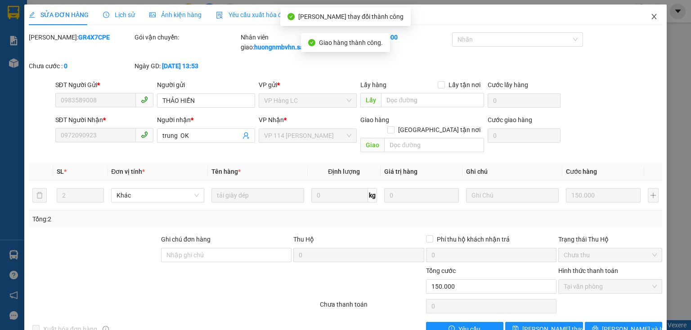
click at [651, 16] on icon "close" at bounding box center [653, 16] width 5 height 5
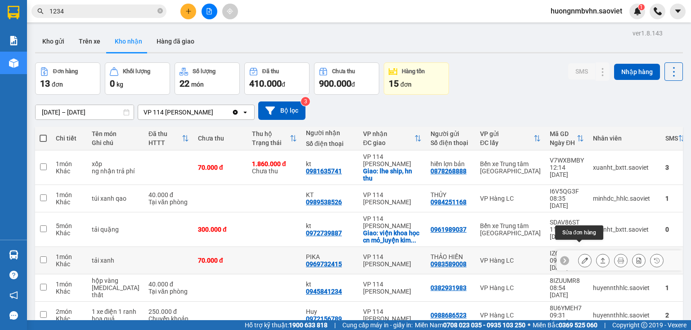
click at [581, 258] on icon at bounding box center [584, 261] width 6 height 6
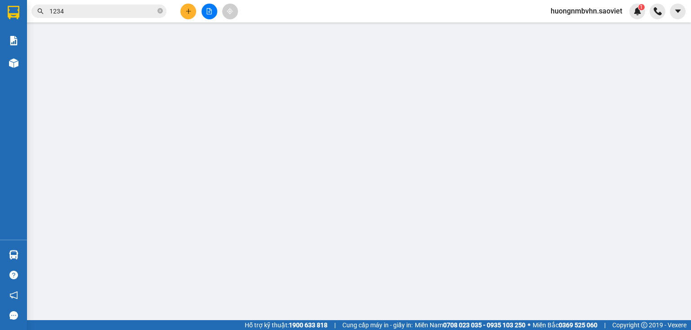
type input "0983589008"
type input "THẢO HIỀN"
type input "0969732415"
type input "PIKA"
type input "70.000"
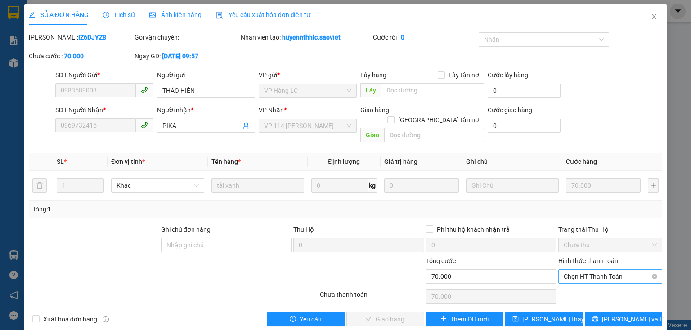
click at [591, 270] on span "Chọn HT Thanh Toán" at bounding box center [609, 276] width 93 height 13
click at [576, 283] on div "Tại văn phòng" at bounding box center [605, 285] width 93 height 10
type input "0"
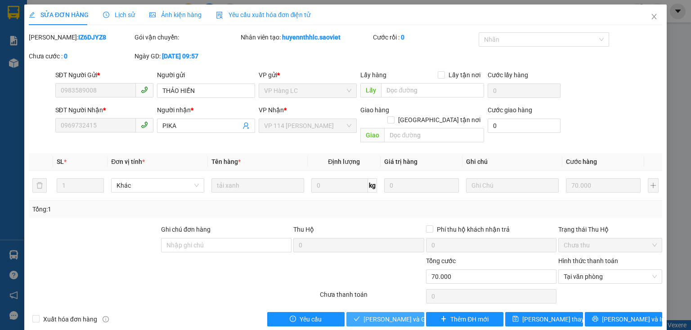
click at [414, 312] on button "[PERSON_NAME] và [PERSON_NAME] hàng" at bounding box center [385, 319] width 78 height 14
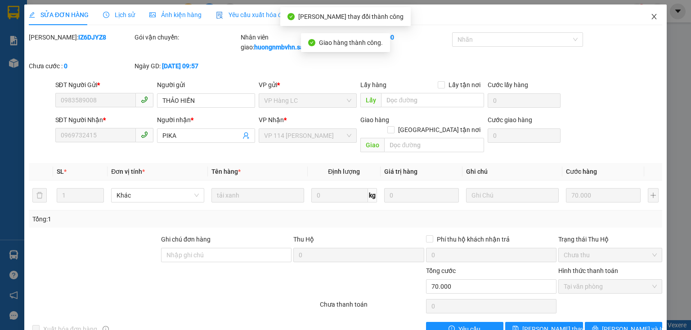
click at [650, 18] on icon "close" at bounding box center [653, 16] width 7 height 7
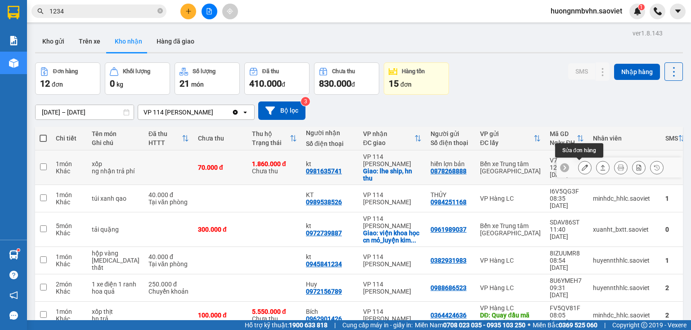
click at [581, 169] on icon at bounding box center [584, 168] width 6 height 6
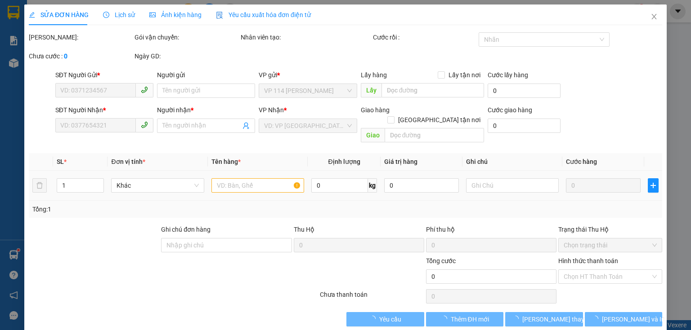
type input "0878268888"
type input "hiền lợn bản"
type input "0981635741"
type input "kt"
checkbox input "true"
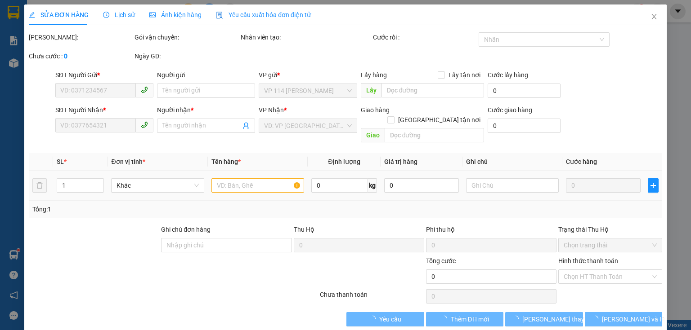
type input "lhe ship, hn thu"
type input "1.860.000"
type input "30.000"
type input "70.000"
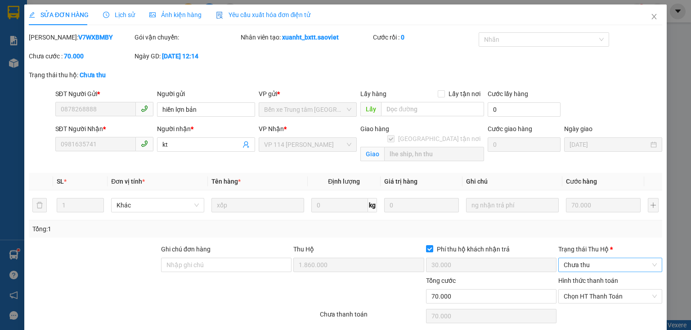
click at [597, 263] on span "Chưa thu" at bounding box center [609, 265] width 93 height 13
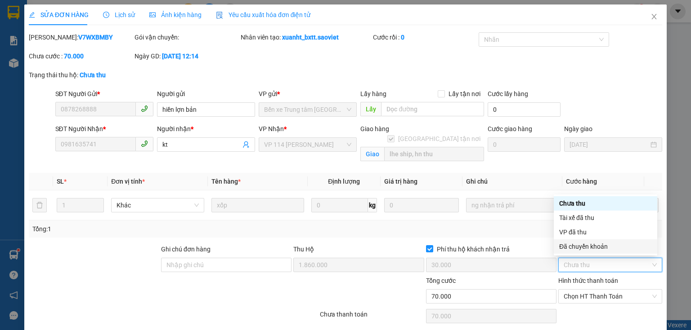
click at [597, 246] on div "Đã chuyển khoản" at bounding box center [605, 247] width 93 height 10
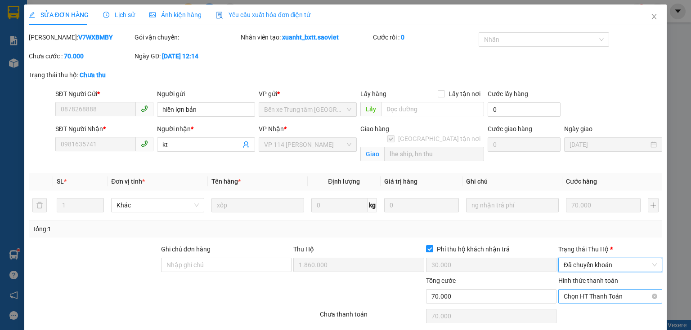
click at [602, 299] on span "Chọn HT Thanh Toán" at bounding box center [609, 296] width 93 height 13
click at [593, 281] on div "Chuyển khoản" at bounding box center [605, 278] width 93 height 10
type input "0"
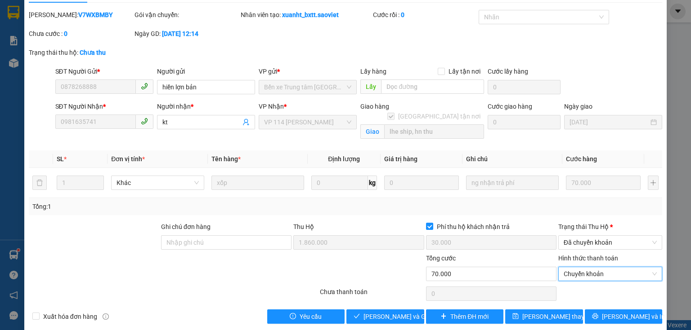
scroll to position [33, 0]
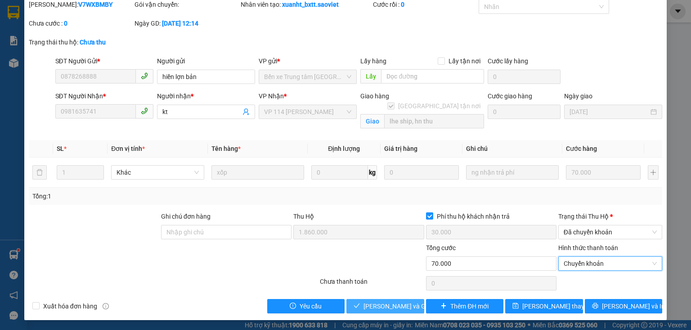
click at [387, 304] on span "[PERSON_NAME] và [PERSON_NAME] hàng" at bounding box center [406, 307] width 86 height 10
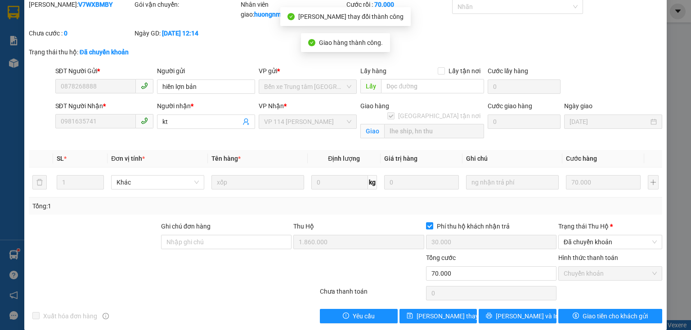
scroll to position [0, 0]
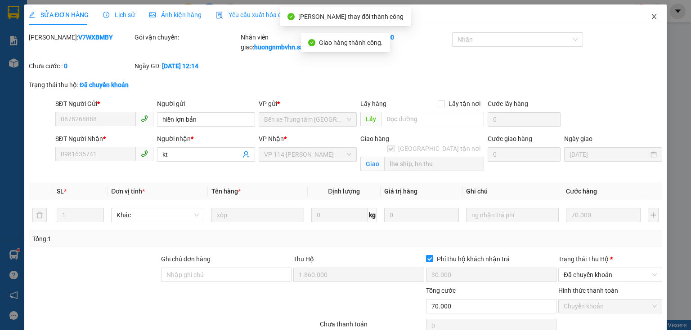
click at [650, 18] on icon "close" at bounding box center [653, 16] width 7 height 7
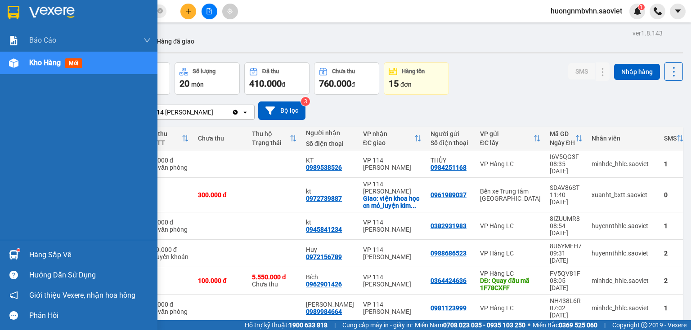
click at [42, 259] on div "Hàng sắp về" at bounding box center [89, 255] width 121 height 13
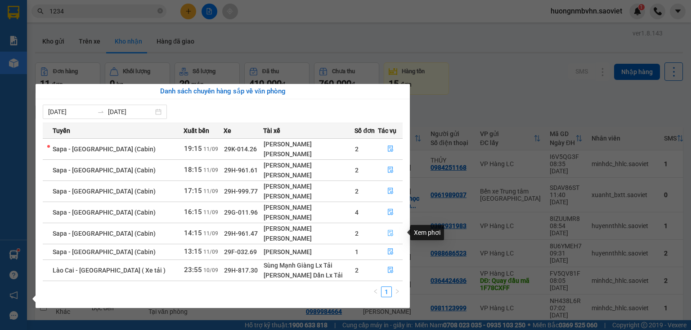
click at [388, 236] on icon "file-done" at bounding box center [390, 234] width 5 height 6
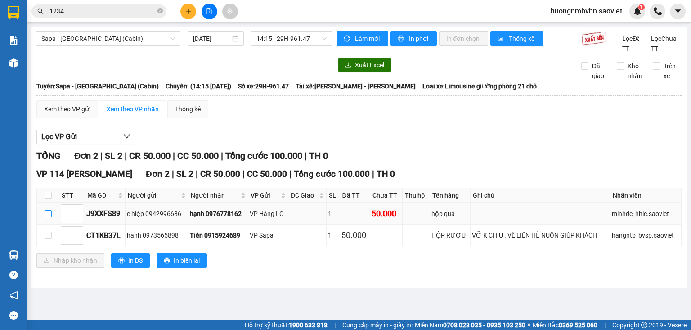
click at [47, 218] on input "checkbox" at bounding box center [48, 213] width 7 height 7
checkbox input "true"
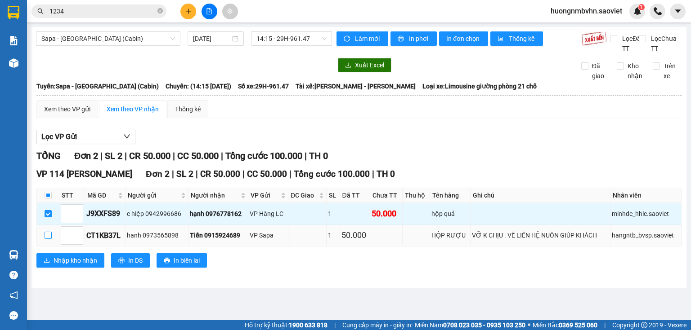
click at [47, 239] on input "checkbox" at bounding box center [48, 235] width 7 height 7
checkbox input "true"
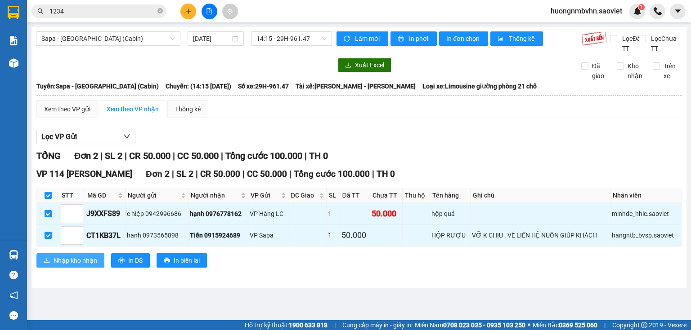
click at [93, 266] on span "Nhập kho nhận" at bounding box center [76, 261] width 44 height 10
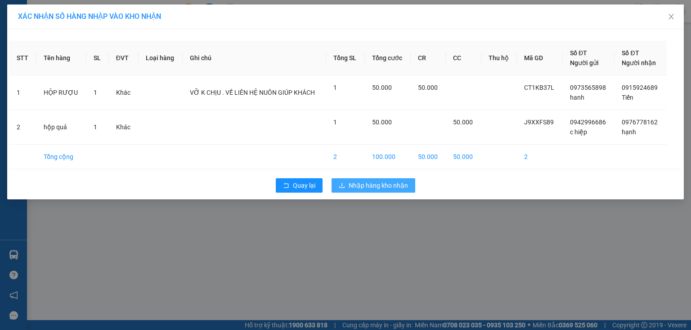
click at [370, 181] on span "Nhập hàng kho nhận" at bounding box center [377, 186] width 59 height 10
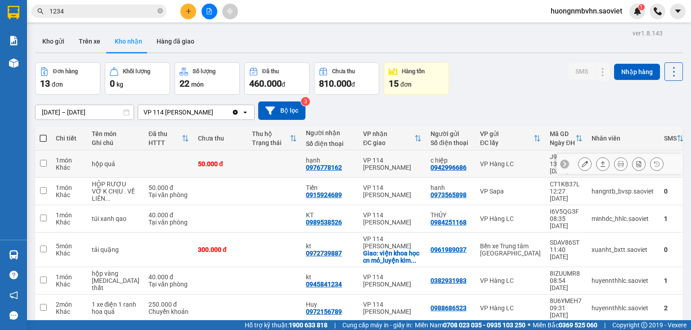
click at [43, 162] on input "checkbox" at bounding box center [43, 163] width 7 height 7
checkbox input "true"
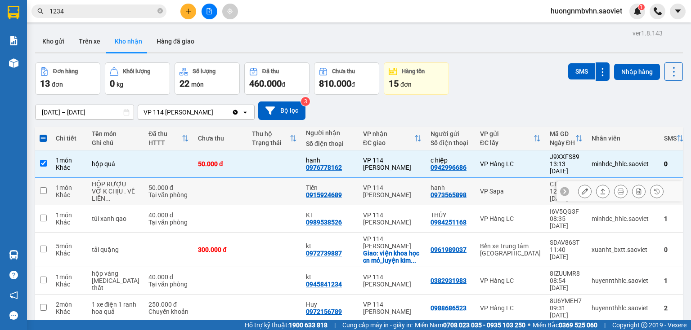
click at [44, 189] on input "checkbox" at bounding box center [43, 190] width 7 height 7
checkbox input "true"
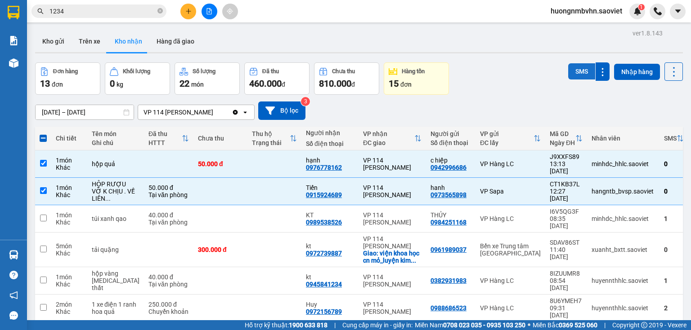
click at [576, 69] on button "SMS" at bounding box center [581, 71] width 27 height 16
click at [176, 41] on button "Hàng đã giao" at bounding box center [175, 42] width 52 height 22
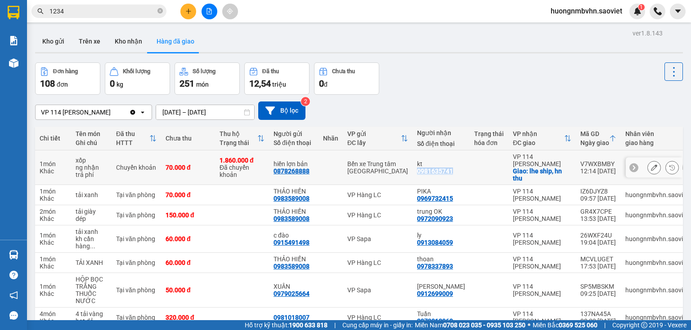
drag, startPoint x: 414, startPoint y: 174, endPoint x: 453, endPoint y: 173, distance: 39.1
click at [453, 173] on div "kt 0981635741" at bounding box center [441, 168] width 48 height 14
copy div "0981635741"
drag, startPoint x: 568, startPoint y: 165, endPoint x: 606, endPoint y: 160, distance: 38.5
click at [606, 160] on td "V7WXBMBY 12:14 11/09" at bounding box center [598, 168] width 45 height 35
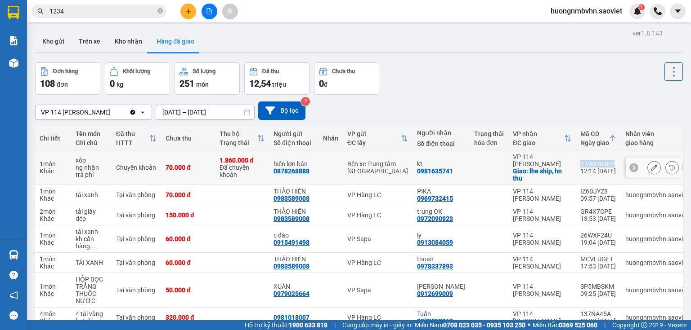
copy div "V7WXBMBY"
drag, startPoint x: 273, startPoint y: 173, endPoint x: 307, endPoint y: 177, distance: 34.5
click at [307, 177] on td "hiền lợn bản 0878268888" at bounding box center [293, 168] width 49 height 35
copy div "0878268888"
click at [124, 45] on button "Kho nhận" at bounding box center [128, 42] width 42 height 22
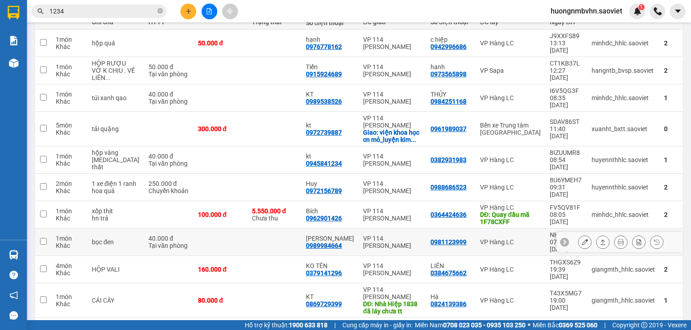
scroll to position [144, 0]
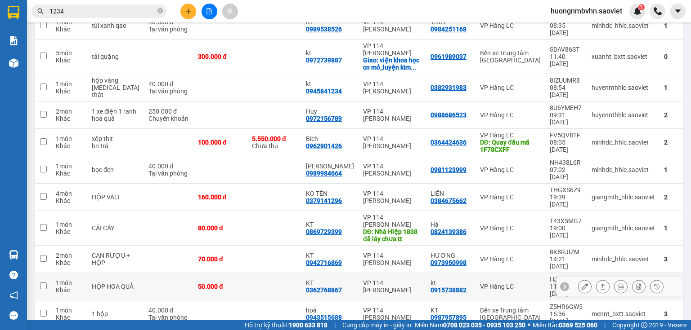
scroll to position [196, 0]
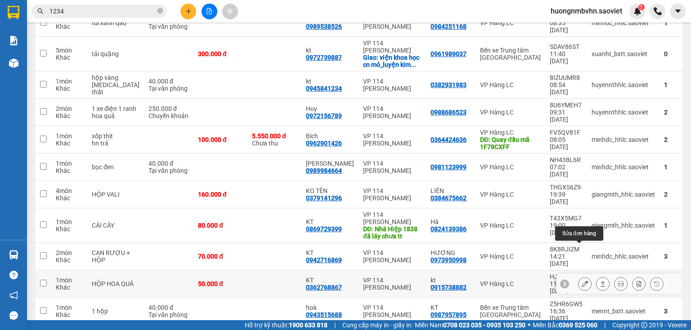
click at [581, 281] on icon at bounding box center [584, 284] width 6 height 6
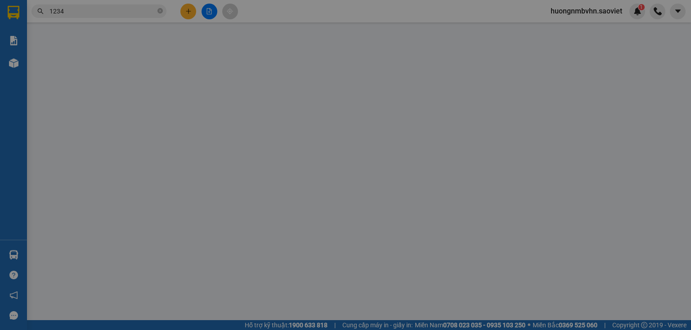
type input "0915738882"
type input "kt"
type input "0362768867"
type input "KT"
type input "50.000"
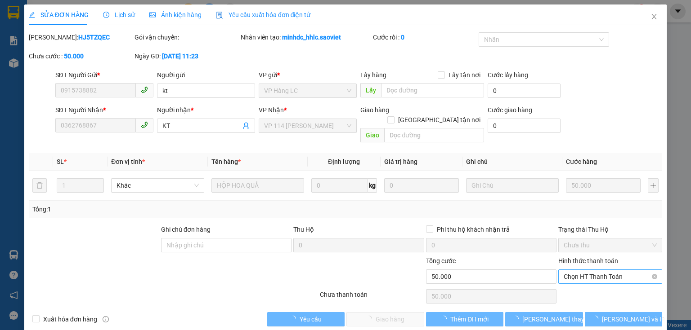
click at [586, 270] on span "Chọn HT Thanh Toán" at bounding box center [609, 276] width 93 height 13
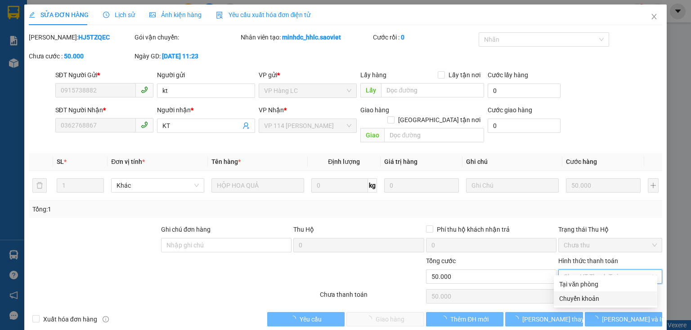
click at [581, 302] on div "Chuyển khoản" at bounding box center [605, 299] width 93 height 10
type input "0"
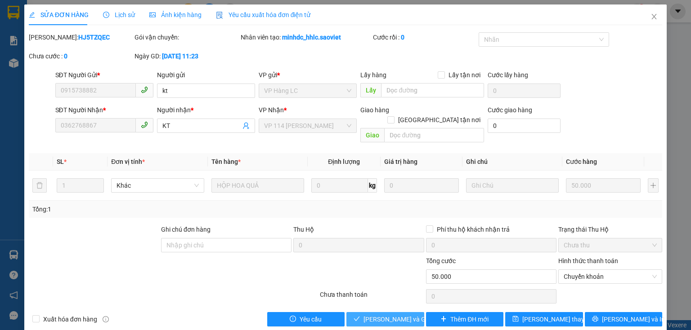
click at [390, 315] on span "[PERSON_NAME] và Giao hàng" at bounding box center [406, 320] width 86 height 10
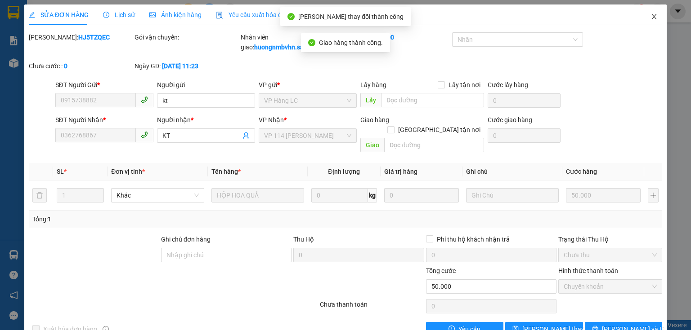
click at [650, 14] on icon "close" at bounding box center [653, 16] width 7 height 7
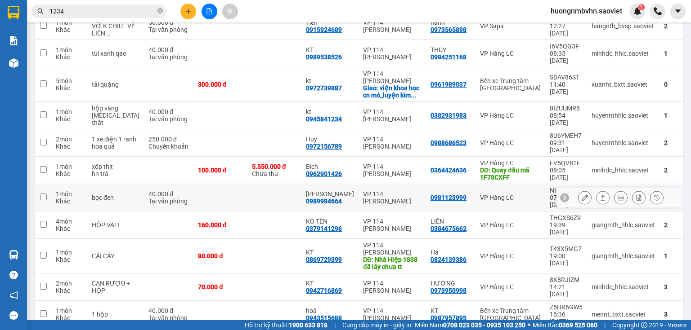
scroll to position [176, 0]
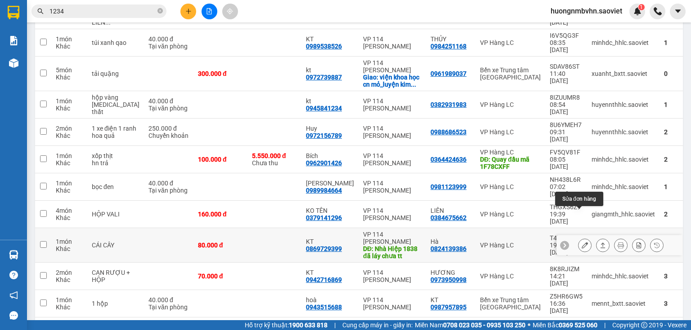
click at [581, 242] on icon at bounding box center [584, 245] width 6 height 6
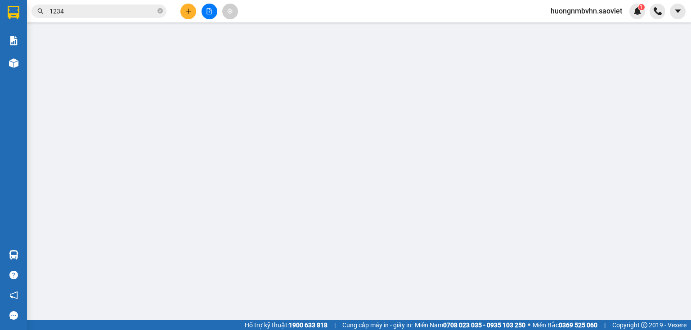
type input "0824139386"
type input "Hà"
type input "0869729399"
type input "KT"
type input "Nhà Hiệp 1838 đã láy chưa tt"
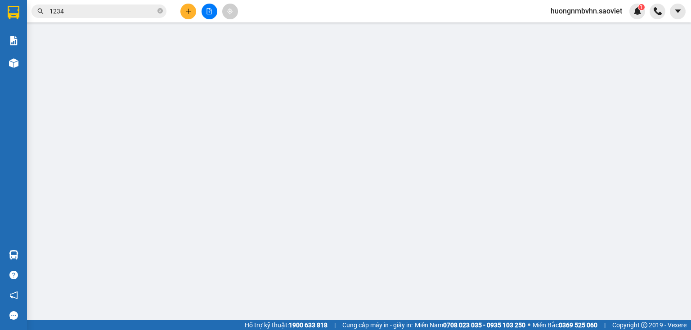
type input "80.000"
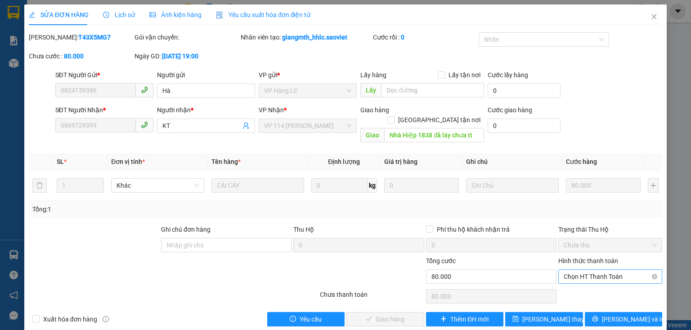
click at [588, 270] on span "Chọn HT Thanh Toán" at bounding box center [609, 276] width 93 height 13
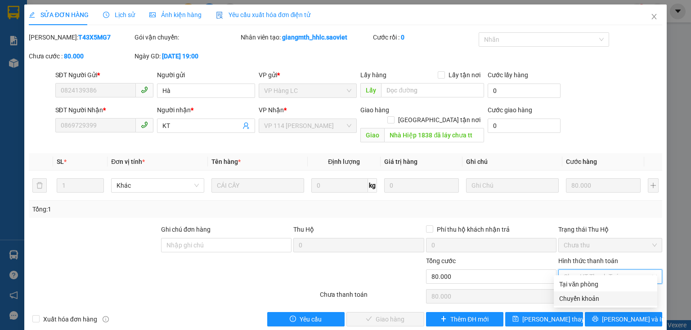
click at [580, 299] on div "Chuyển khoản" at bounding box center [605, 299] width 93 height 10
type input "0"
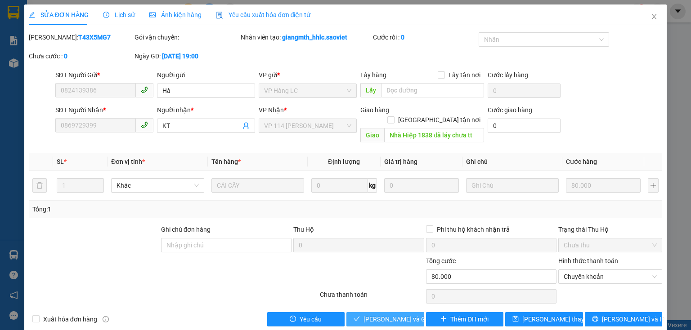
click at [403, 315] on span "[PERSON_NAME] và Giao hàng" at bounding box center [406, 320] width 86 height 10
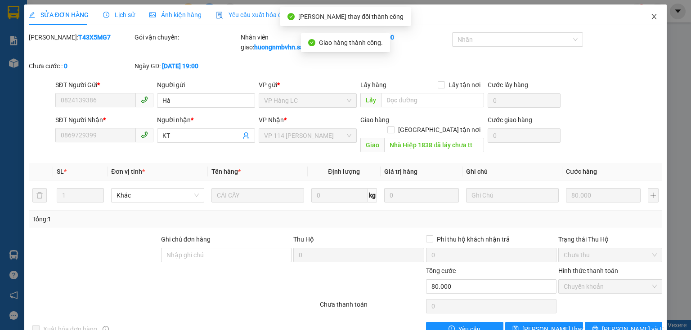
click at [650, 17] on icon "close" at bounding box center [653, 16] width 7 height 7
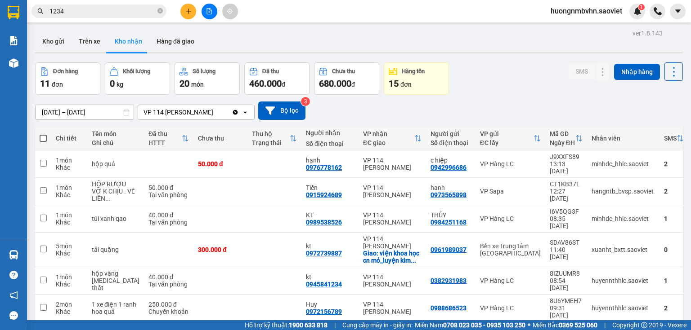
click at [77, 17] on span "1234" at bounding box center [98, 10] width 135 height 13
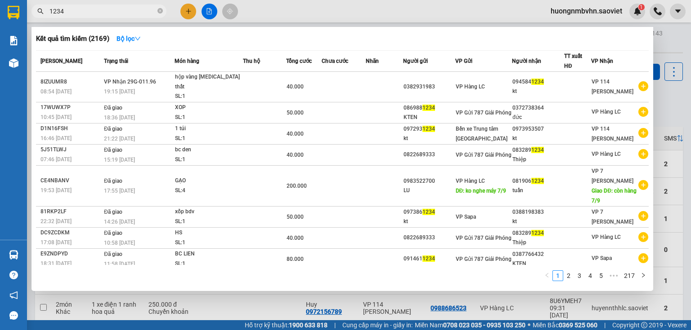
click at [79, 14] on input "1234" at bounding box center [102, 11] width 106 height 10
type input "1"
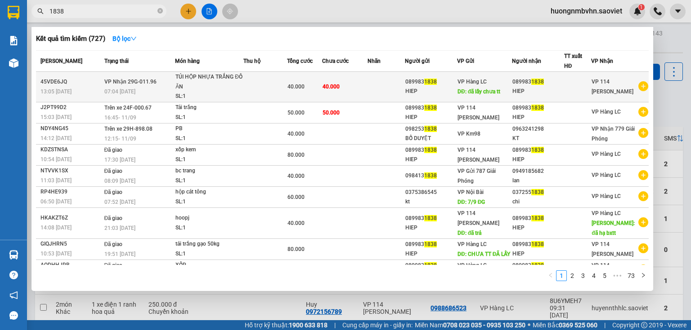
type input "1838"
click at [549, 87] on div "HIEP" at bounding box center [537, 91] width 51 height 9
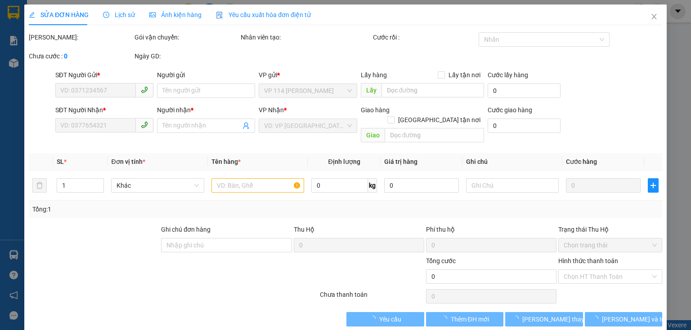
type input "0899831838"
type input "HIEP"
type input "đã lấy chưa tt"
type input "0899831838"
type input "HIEP"
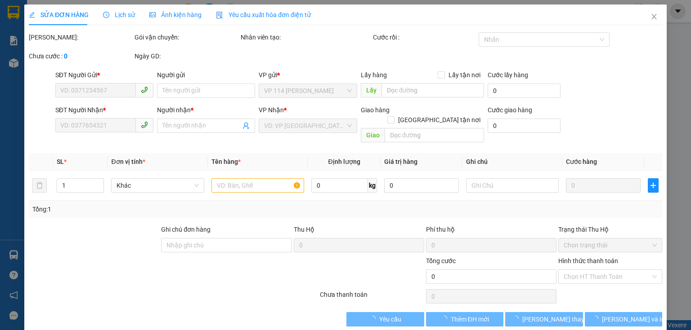
type input "40.000"
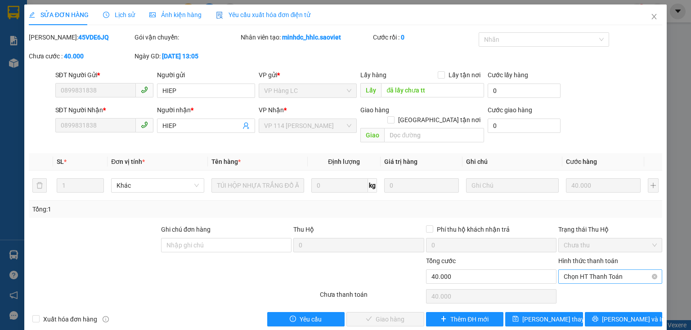
click at [590, 270] on span "Chọn HT Thanh Toán" at bounding box center [609, 276] width 93 height 13
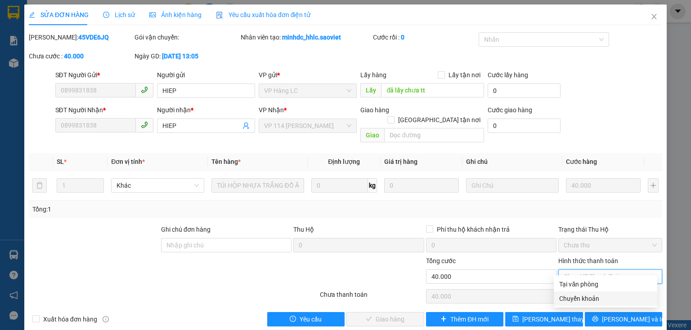
click at [584, 299] on div "Chuyển khoản" at bounding box center [605, 299] width 93 height 10
type input "0"
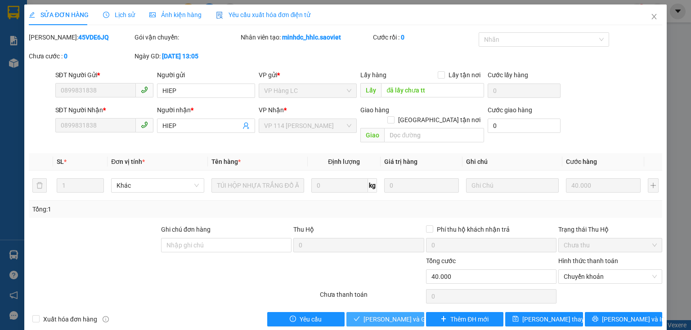
click at [409, 315] on span "[PERSON_NAME] và Giao hàng" at bounding box center [406, 320] width 86 height 10
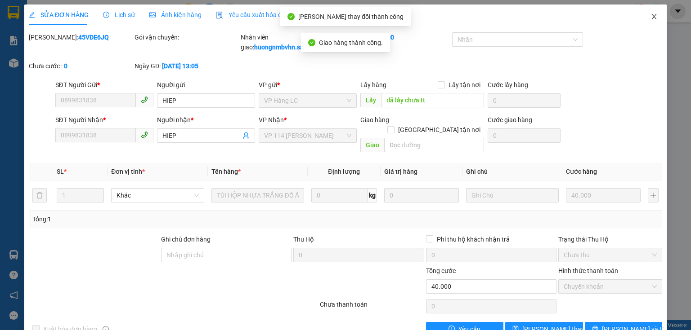
click at [651, 16] on icon "close" at bounding box center [653, 16] width 5 height 5
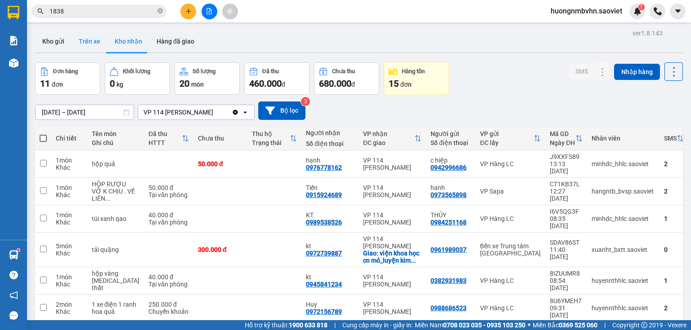
click at [86, 44] on button "Trên xe" at bounding box center [89, 42] width 36 height 22
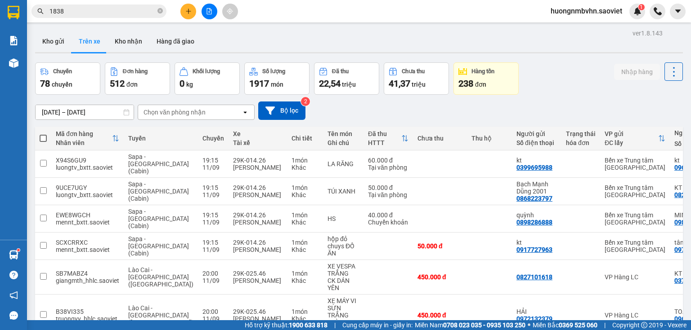
click at [205, 112] on div "Chọn văn phòng nhận" at bounding box center [189, 112] width 103 height 14
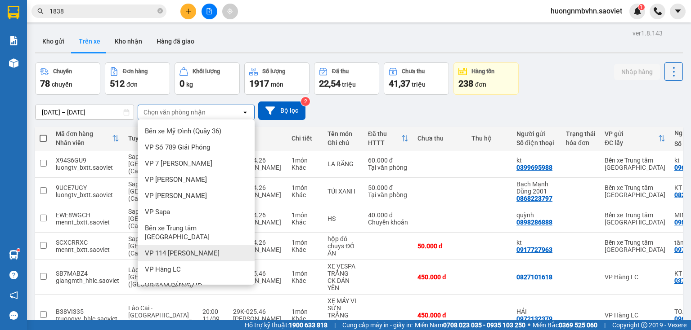
click at [187, 249] on span "VP 114 [PERSON_NAME]" at bounding box center [182, 253] width 75 height 9
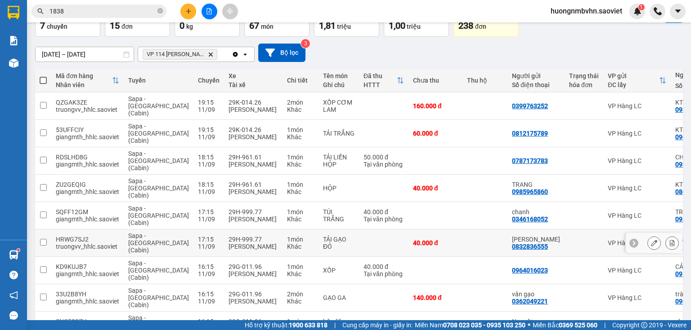
scroll to position [85, 0]
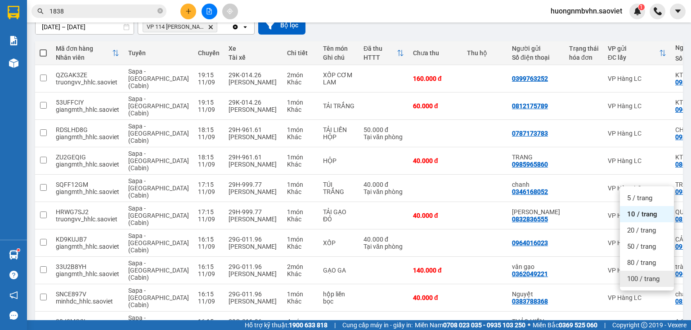
click at [639, 281] on span "100 / trang" at bounding box center [643, 279] width 32 height 9
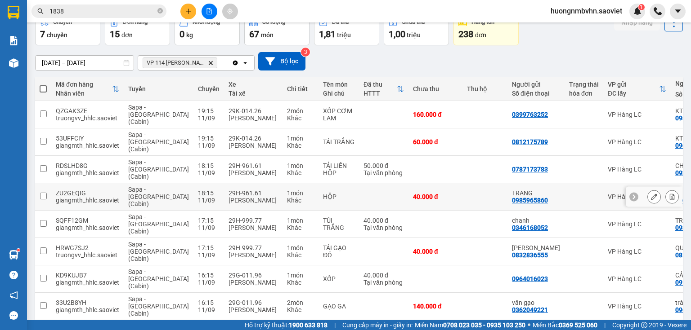
scroll to position [0, 0]
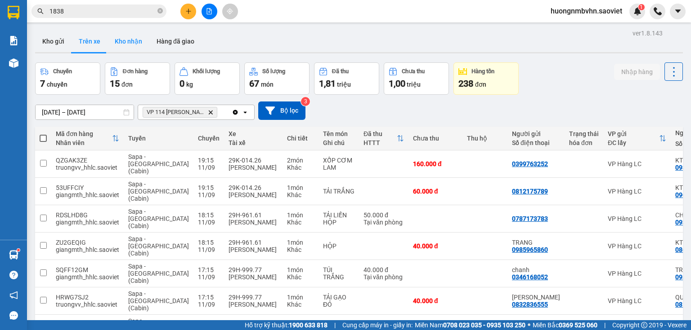
click at [135, 39] on button "Kho nhận" at bounding box center [128, 42] width 42 height 22
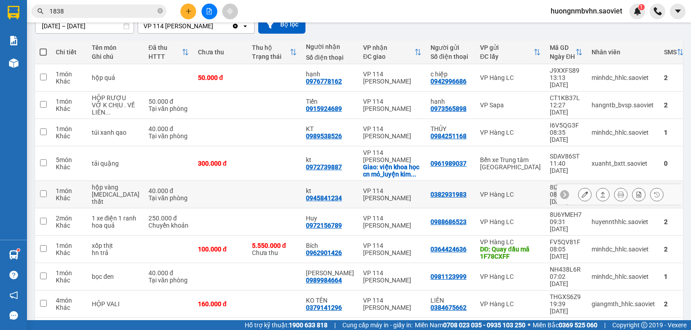
scroll to position [108, 0]
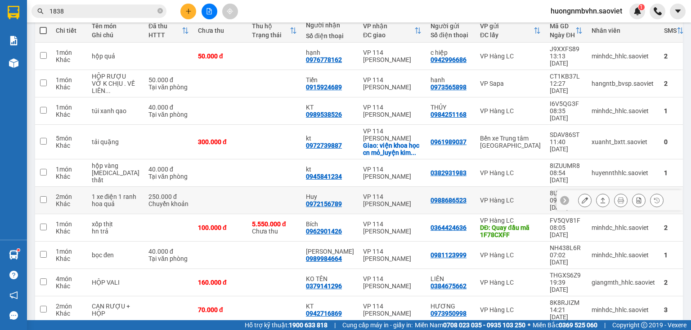
click at [41, 196] on input "checkbox" at bounding box center [43, 199] width 7 height 7
checkbox input "true"
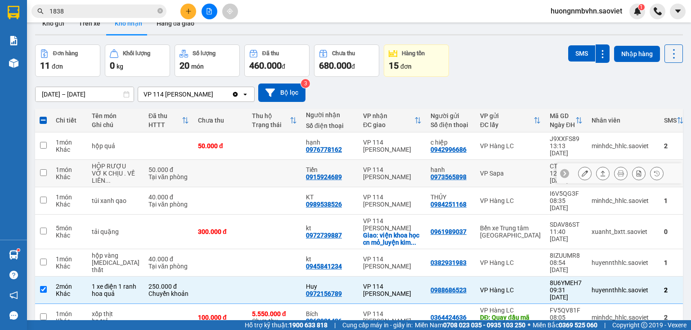
scroll to position [0, 0]
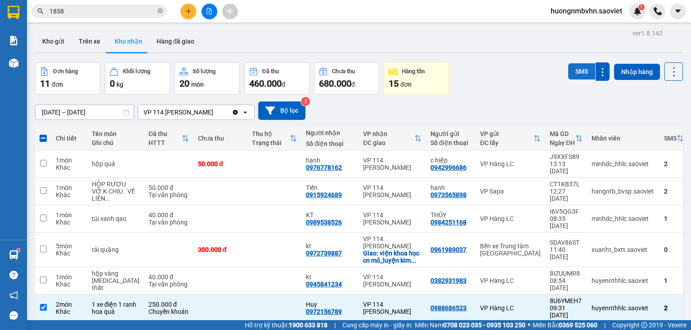
click at [575, 73] on button "SMS" at bounding box center [581, 71] width 27 height 16
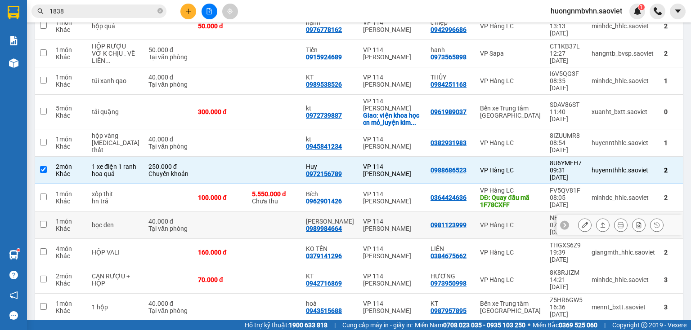
scroll to position [142, 0]
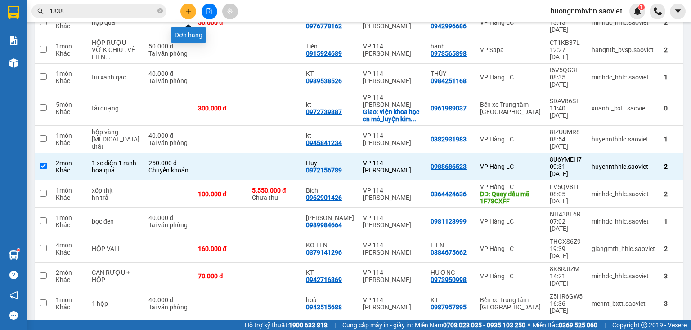
click at [189, 14] on button at bounding box center [188, 12] width 16 height 16
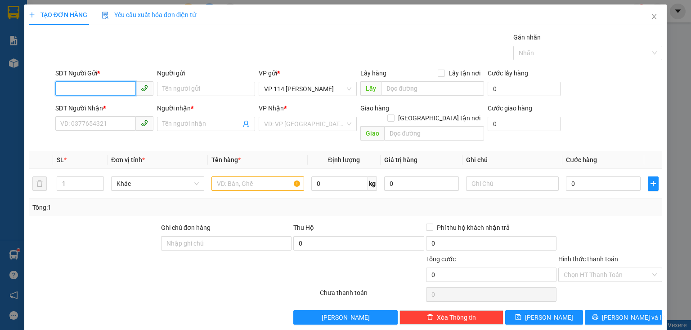
click at [125, 88] on input "SĐT Người Gửi *" at bounding box center [95, 88] width 80 height 14
type input "02438518899"
click at [117, 107] on div "02438518899 - kt" at bounding box center [103, 107] width 86 height 10
type input "kt"
type input "0386378911"
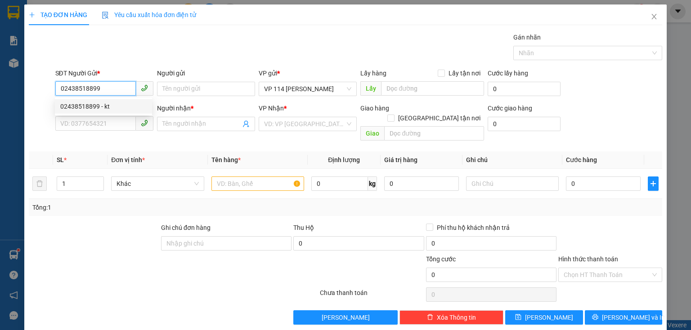
type input "Hiền"
type input "02438518899"
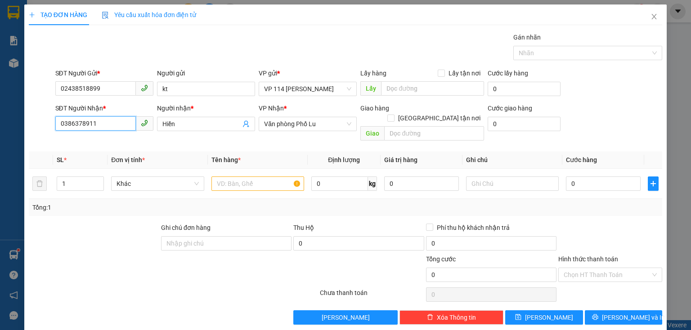
click at [119, 124] on input "0386378911" at bounding box center [95, 123] width 80 height 14
type input "0"
click at [110, 145] on div "0975888182 - vũng" at bounding box center [103, 142] width 86 height 10
type input "0975888182"
type input "vũng"
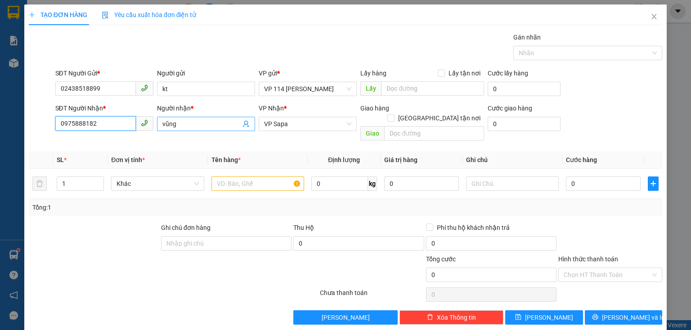
type input "0975888182"
click at [182, 125] on input "vũng" at bounding box center [201, 124] width 78 height 10
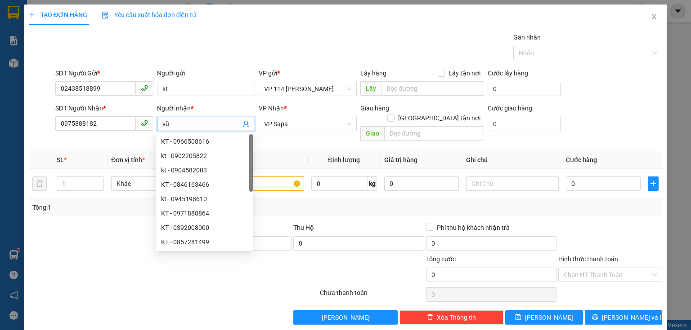
type input "v"
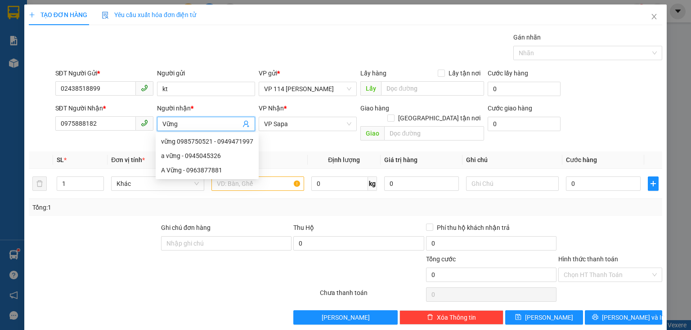
type input "Vững"
click at [94, 232] on div at bounding box center [94, 238] width 132 height 31
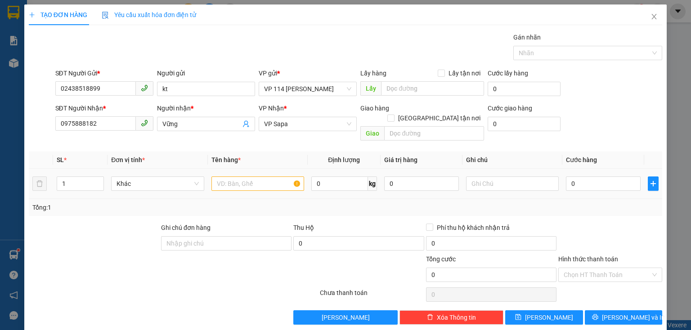
click at [243, 182] on div at bounding box center [257, 184] width 93 height 18
click at [242, 178] on input "text" at bounding box center [257, 184] width 93 height 14
type input "bọc đen"
type input "5"
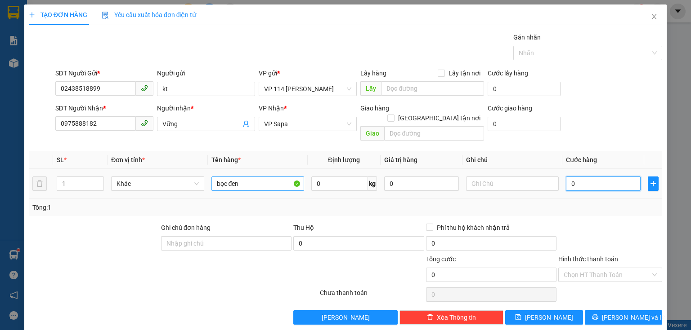
type input "5"
type input "50"
type input "500"
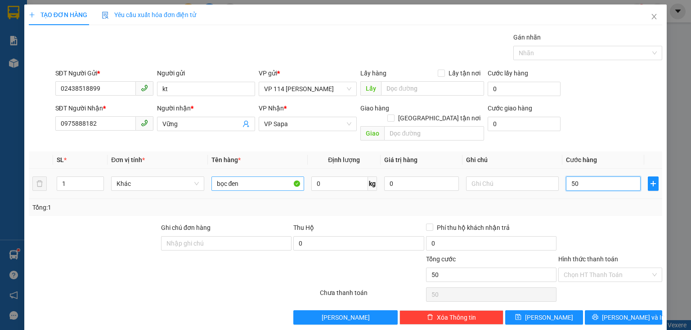
type input "500"
type input "5.000"
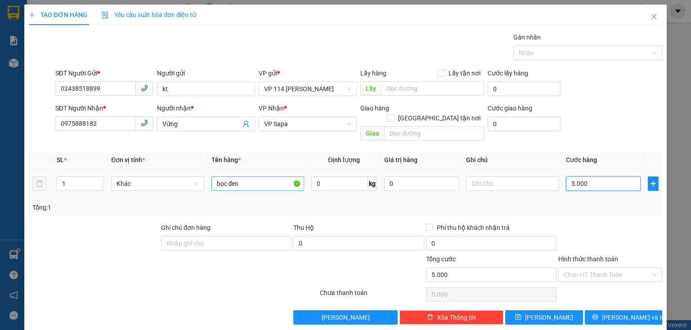
type input "50.000"
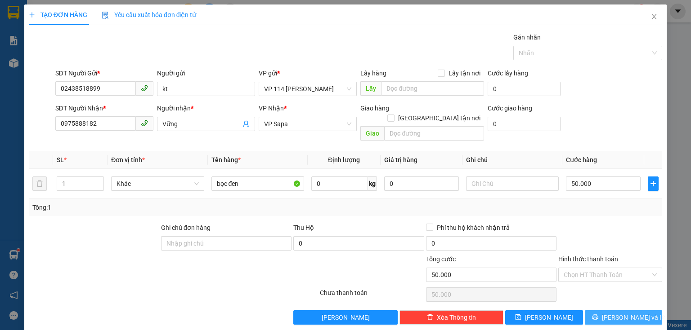
click at [623, 313] on span "[PERSON_NAME] và In" at bounding box center [633, 318] width 63 height 10
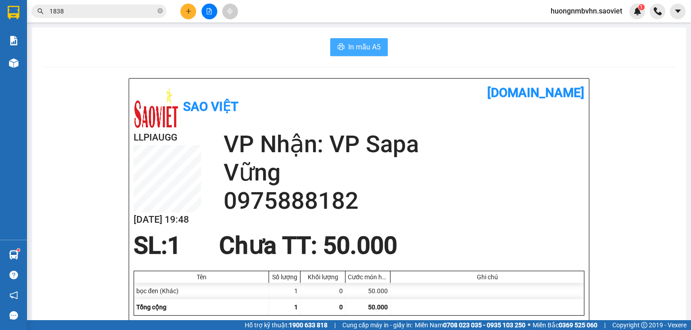
click at [360, 47] on span "In mẫu A5" at bounding box center [364, 46] width 32 height 11
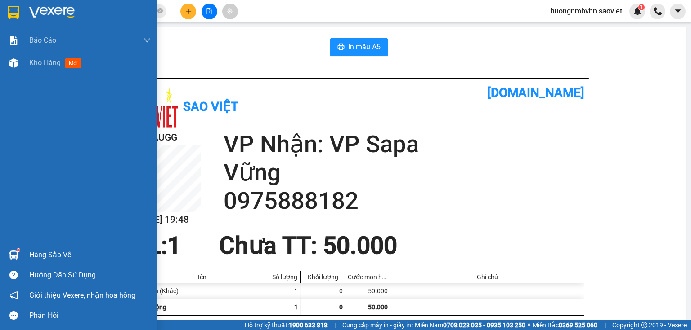
click at [48, 254] on div "Hàng sắp về" at bounding box center [89, 255] width 121 height 13
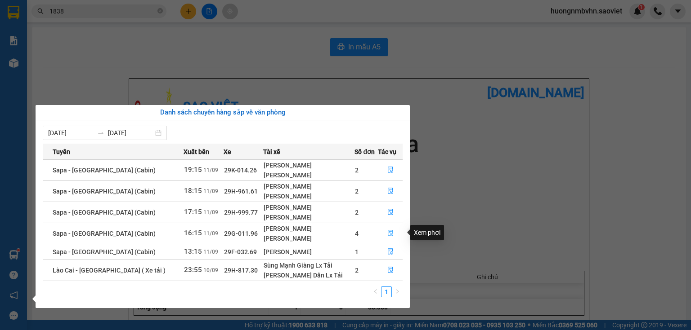
click at [387, 233] on icon "file-done" at bounding box center [390, 233] width 6 height 6
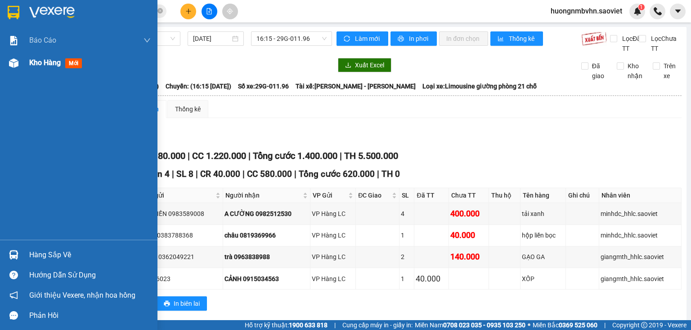
click at [40, 61] on span "Kho hàng" at bounding box center [44, 62] width 31 height 9
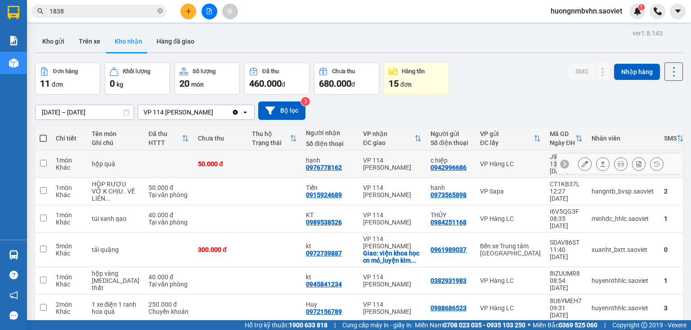
click at [43, 161] on input "checkbox" at bounding box center [43, 163] width 7 height 7
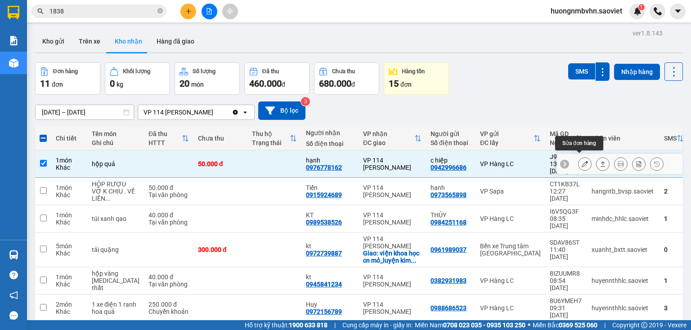
click at [581, 161] on icon at bounding box center [584, 164] width 6 height 6
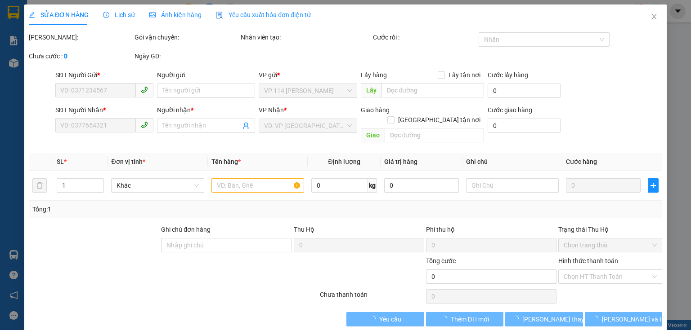
type input "0942996686"
type input "c hiệp"
type input "0976778162"
type input "hạnh"
type input "50.000"
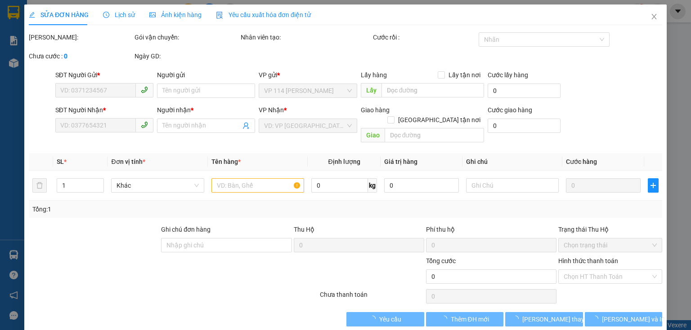
type input "50.000"
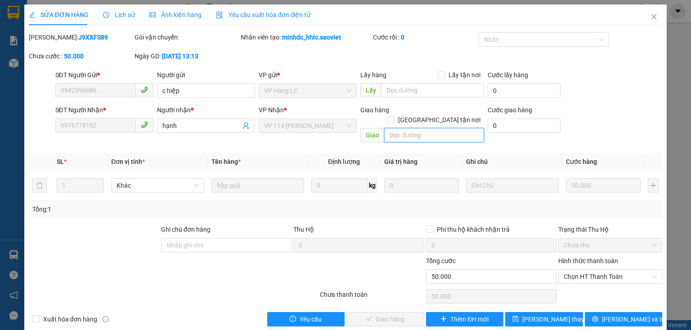
click at [419, 128] on input "text" at bounding box center [434, 135] width 100 height 14
type input "gọi k ko ngh"
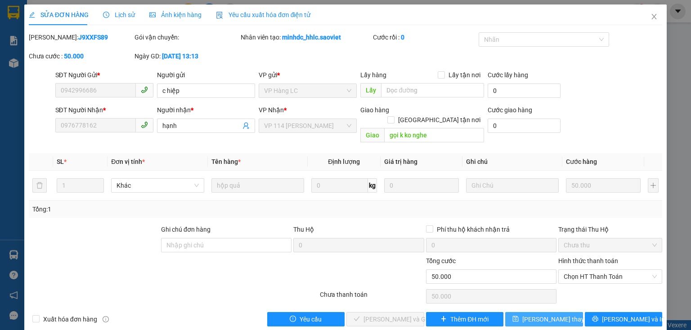
click at [541, 315] on span "[PERSON_NAME] thay đổi" at bounding box center [558, 320] width 72 height 10
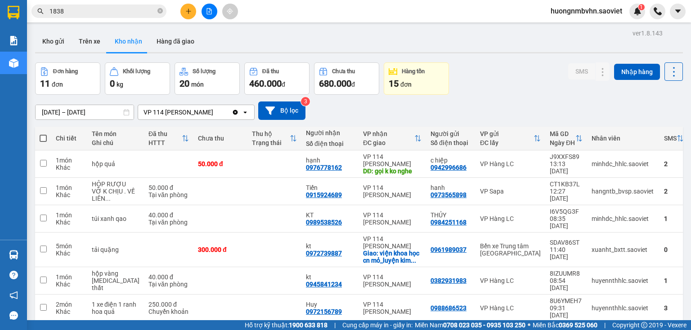
click at [77, 18] on div "Kết quả tìm kiếm ( 727 ) Bộ lọc Mã ĐH Trạng thái Món hàng Thu hộ Tổng cước Chưa…" at bounding box center [87, 12] width 175 height 16
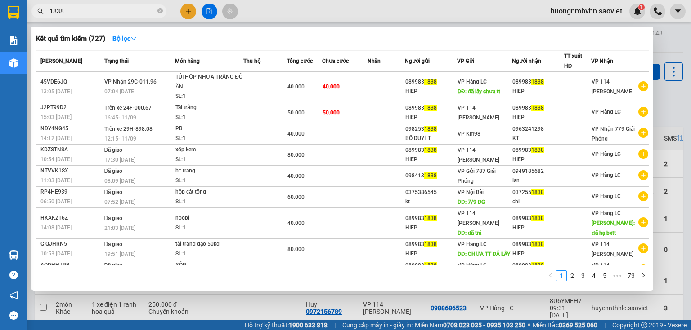
click at [76, 14] on input "1838" at bounding box center [102, 11] width 106 height 10
type input "1"
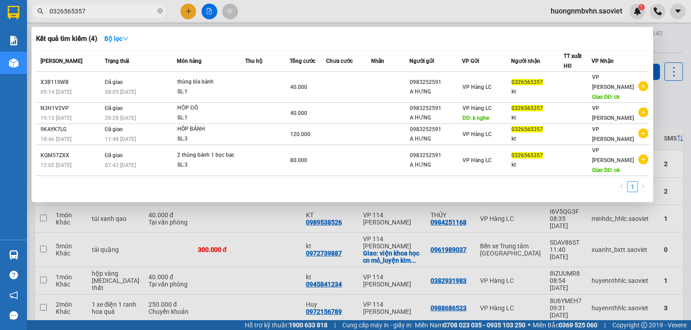
type input "0326565357"
click at [670, 38] on div at bounding box center [345, 165] width 691 height 330
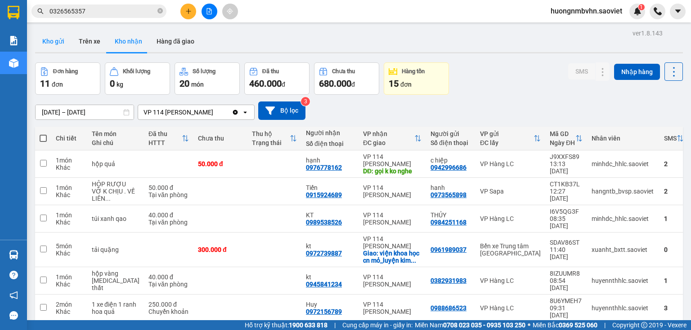
click at [61, 43] on button "Kho gửi" at bounding box center [53, 42] width 36 height 22
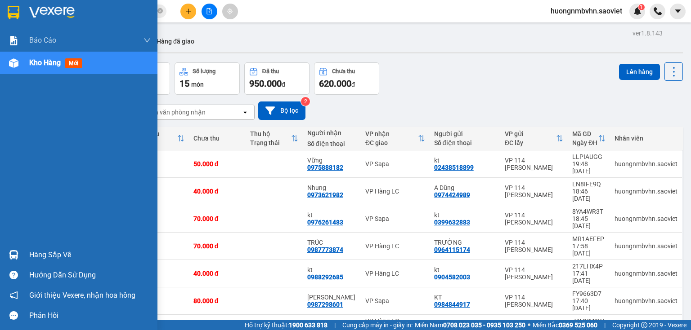
click at [54, 257] on div "Hàng sắp về" at bounding box center [89, 255] width 121 height 13
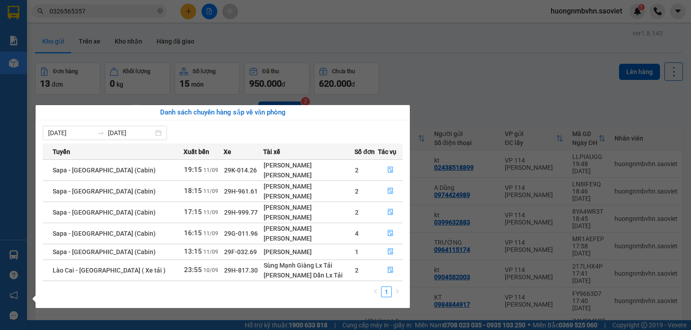
click at [403, 108] on div "Danh sách chuyến hàng sắp về văn phòng" at bounding box center [223, 112] width 374 height 15
click at [387, 233] on icon "file-done" at bounding box center [390, 233] width 6 height 6
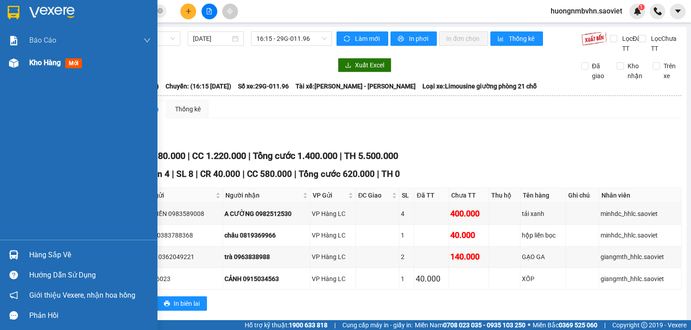
click at [42, 59] on span "Kho hàng" at bounding box center [44, 62] width 31 height 9
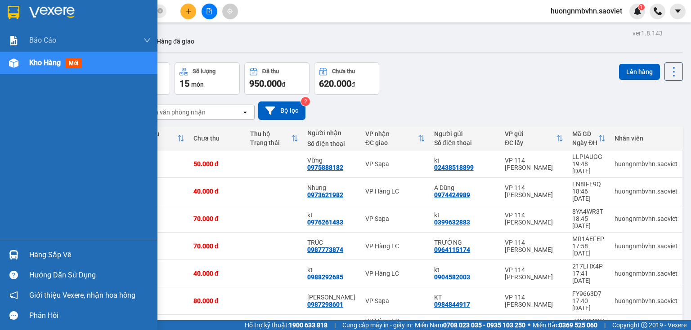
click at [38, 257] on div "Hàng sắp về" at bounding box center [89, 255] width 121 height 13
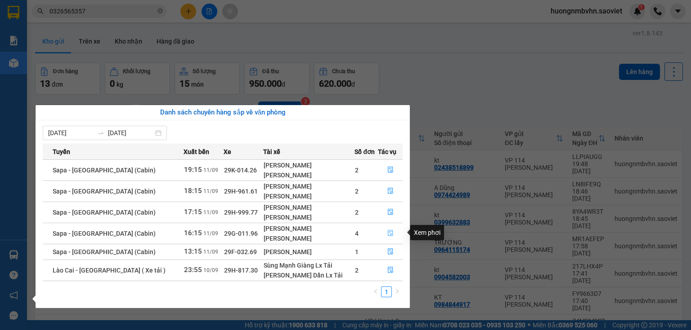
click at [388, 234] on icon "file-done" at bounding box center [390, 233] width 6 height 6
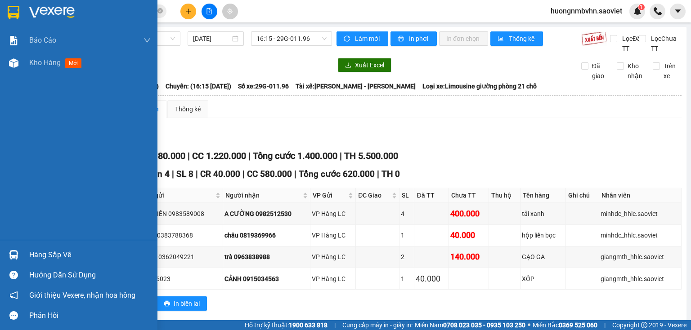
click at [59, 258] on div "Hàng sắp về" at bounding box center [89, 255] width 121 height 13
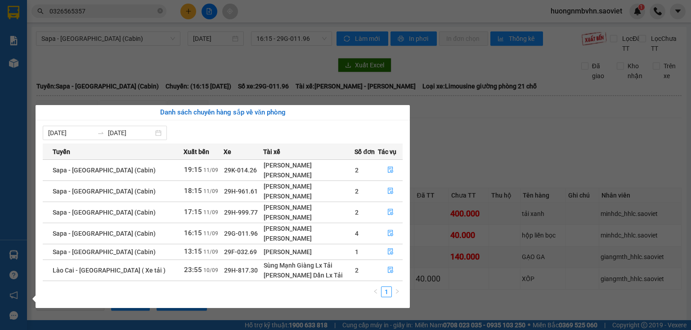
click at [445, 134] on section "Kết quả tìm kiếm ( 4 ) Bộ lọc Mã ĐH Trạng thái Món hàng Thu hộ Tổng cước Chưa c…" at bounding box center [345, 165] width 691 height 330
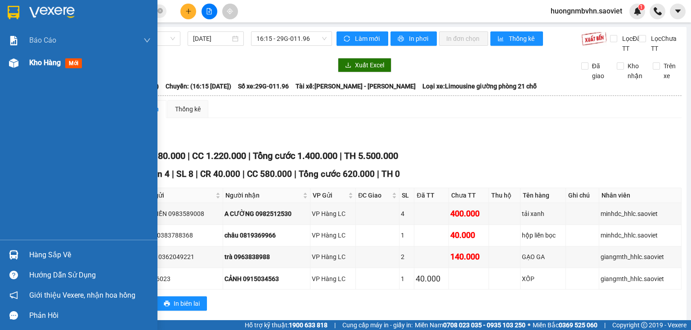
click at [35, 58] on span "Kho hàng" at bounding box center [44, 62] width 31 height 9
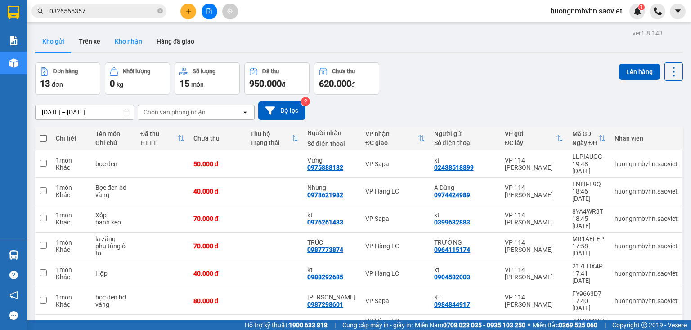
click at [128, 40] on button "Kho nhận" at bounding box center [128, 42] width 42 height 22
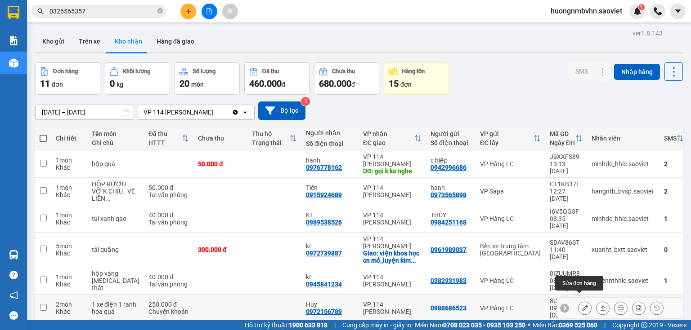
click at [581, 305] on icon at bounding box center [584, 308] width 6 height 6
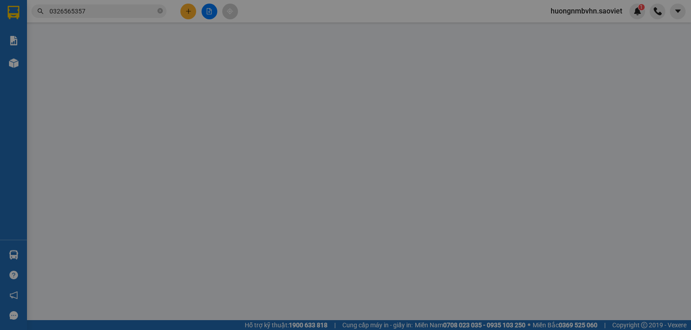
type input "0988686523"
type input "0972156789"
type input "Huy"
type input "250.000"
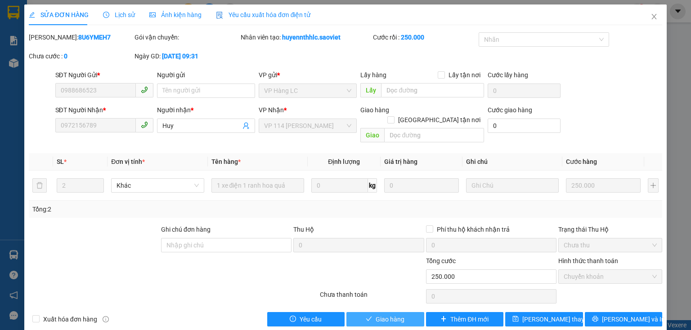
click at [397, 315] on span "Giao hàng" at bounding box center [389, 320] width 29 height 10
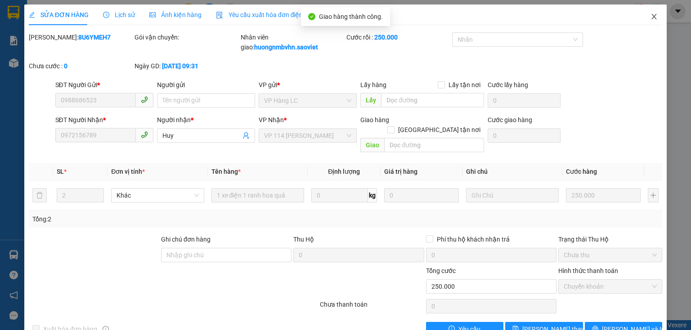
click at [650, 16] on icon "close" at bounding box center [653, 16] width 7 height 7
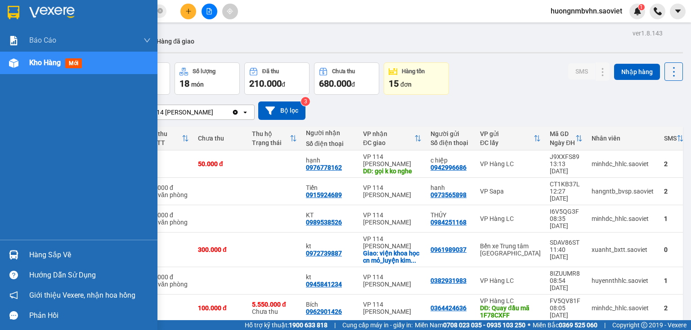
click at [36, 254] on div "Hàng sắp về" at bounding box center [89, 255] width 121 height 13
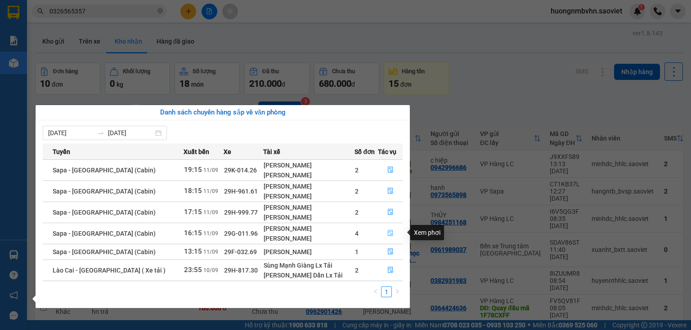
click at [388, 238] on button "button" at bounding box center [390, 234] width 24 height 14
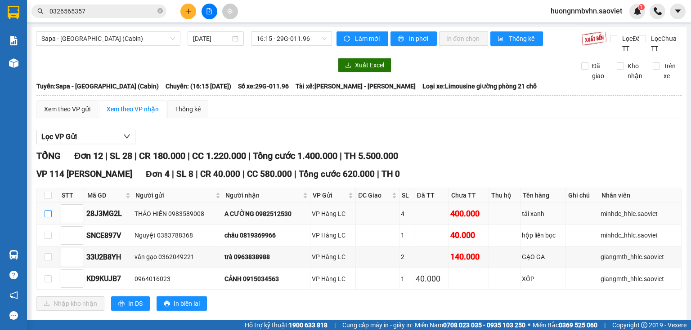
click at [45, 218] on input "checkbox" at bounding box center [48, 213] width 7 height 7
checkbox input "true"
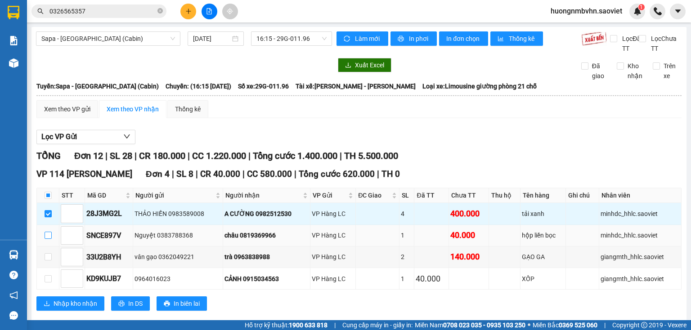
click at [48, 239] on input "checkbox" at bounding box center [48, 235] width 7 height 7
checkbox input "true"
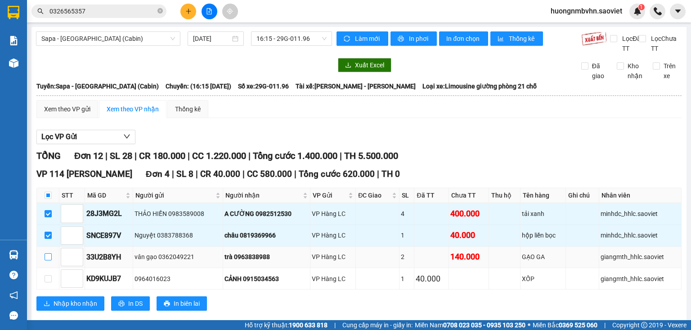
click at [47, 261] on input "checkbox" at bounding box center [48, 257] width 7 height 7
checkbox input "true"
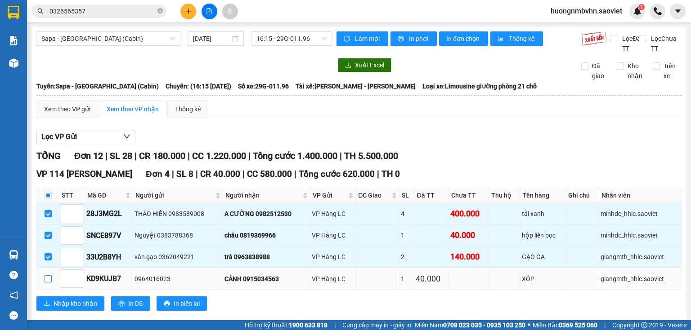
click at [47, 283] on input "checkbox" at bounding box center [48, 279] width 7 height 7
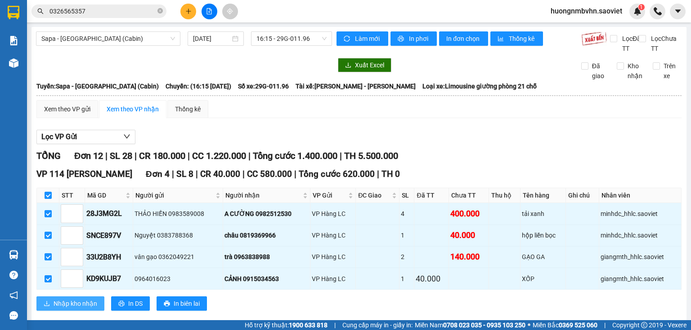
click at [56, 309] on span "Nhập kho nhận" at bounding box center [76, 304] width 44 height 10
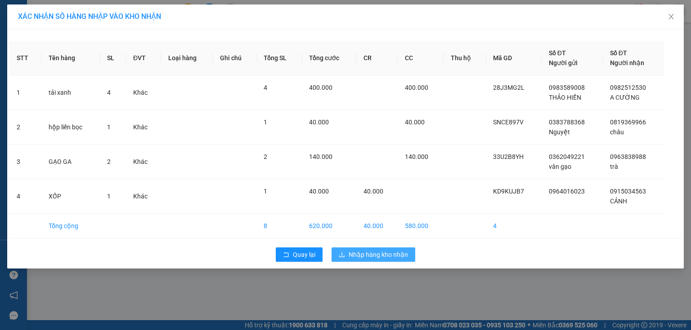
click at [372, 252] on span "Nhập hàng kho nhận" at bounding box center [377, 255] width 59 height 10
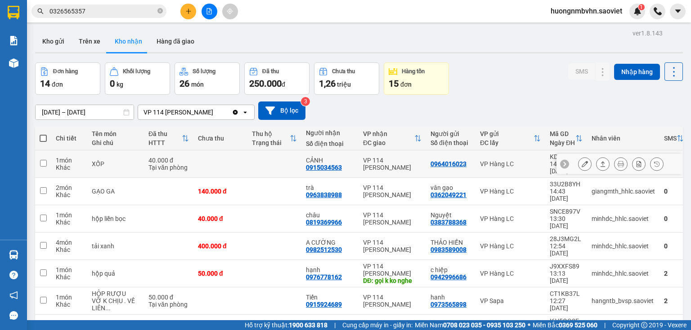
click at [43, 162] on input "checkbox" at bounding box center [43, 163] width 7 height 7
checkbox input "true"
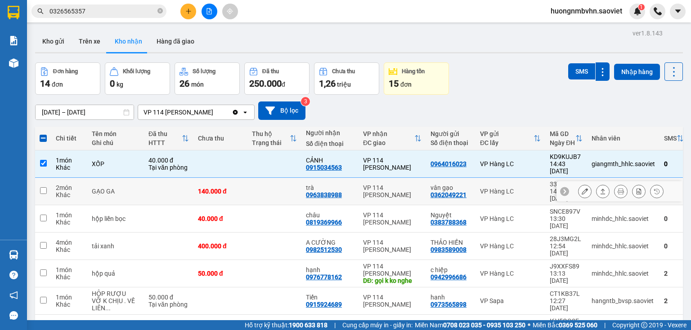
click at [45, 187] on input "checkbox" at bounding box center [43, 190] width 7 height 7
checkbox input "true"
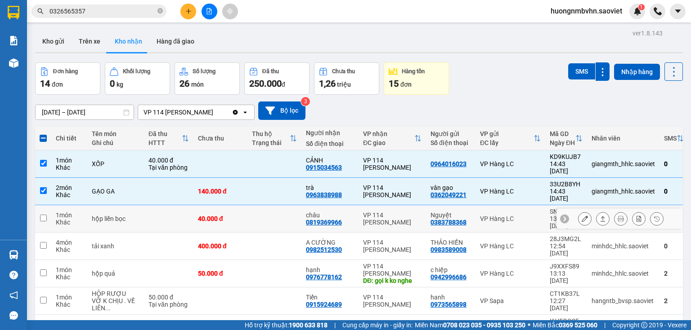
click at [45, 215] on input "checkbox" at bounding box center [43, 218] width 7 height 7
checkbox input "true"
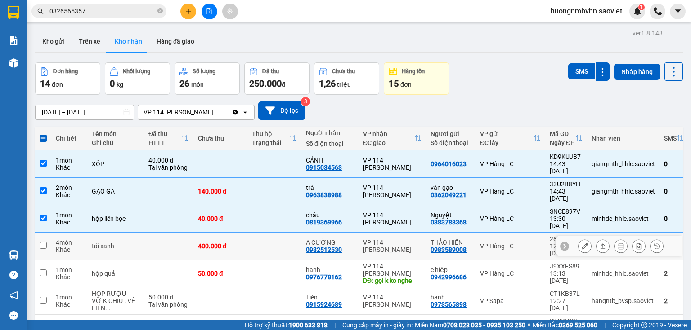
click at [45, 242] on input "checkbox" at bounding box center [43, 245] width 7 height 7
checkbox input "true"
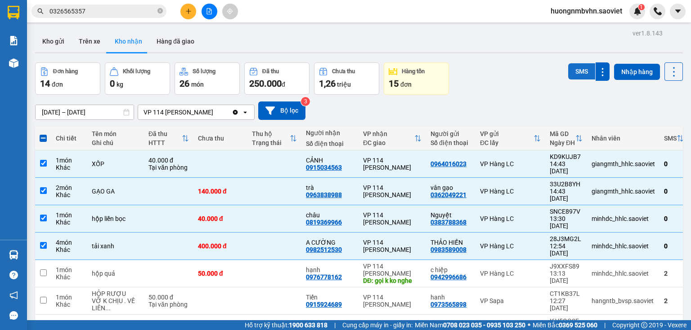
click at [578, 71] on button "SMS" at bounding box center [581, 71] width 27 height 16
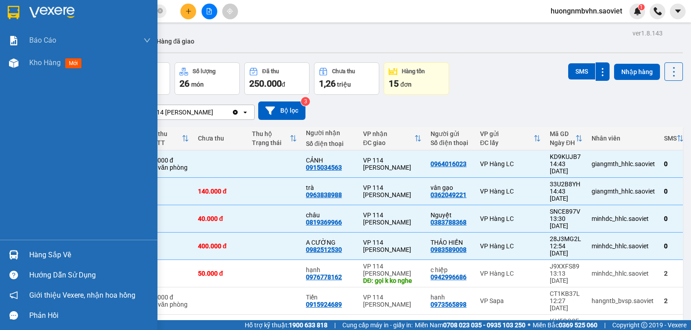
click at [50, 257] on div "Hàng sắp về" at bounding box center [89, 255] width 121 height 13
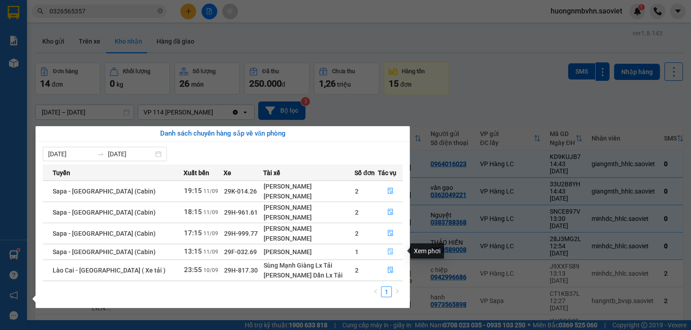
click at [387, 252] on icon "file-done" at bounding box center [390, 252] width 6 height 6
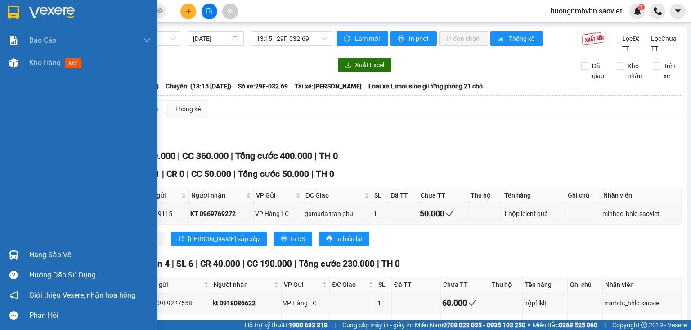
click at [40, 259] on div "Hàng sắp về" at bounding box center [89, 255] width 121 height 13
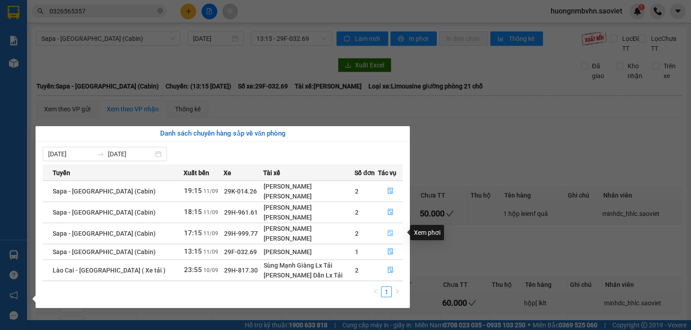
click at [392, 236] on button "button" at bounding box center [390, 234] width 24 height 14
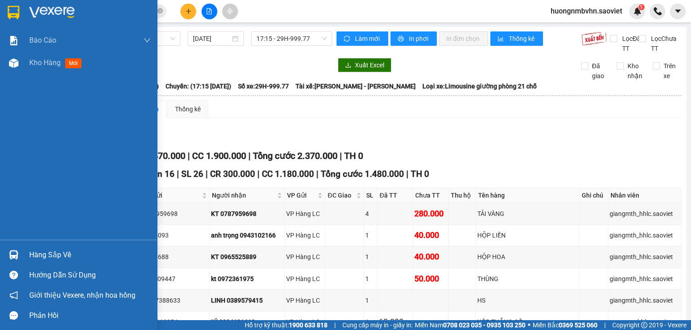
click at [43, 255] on div "Hàng sắp về" at bounding box center [89, 255] width 121 height 13
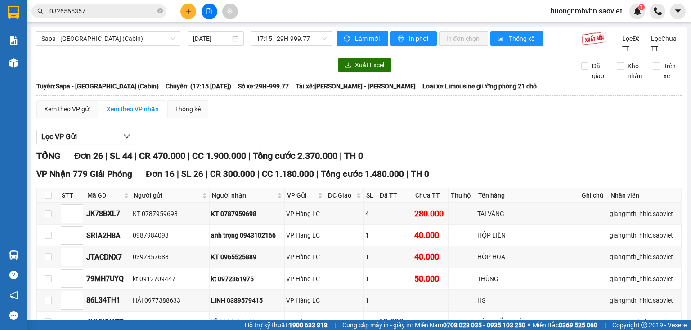
click at [417, 208] on section "Kết quả tìm kiếm ( 4 ) Bộ lọc Mã ĐH Trạng thái Món hàng Thu hộ Tổng cước Chưa c…" at bounding box center [345, 165] width 691 height 330
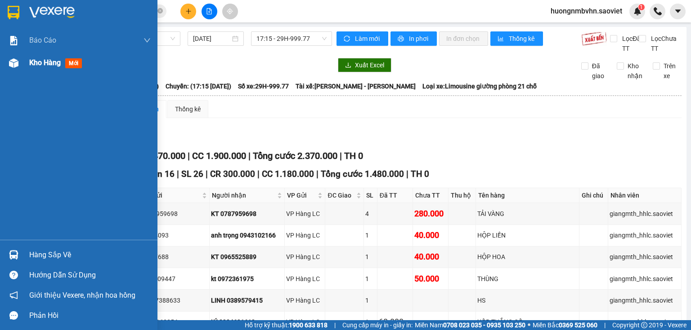
click at [40, 63] on span "Kho hàng" at bounding box center [44, 62] width 31 height 9
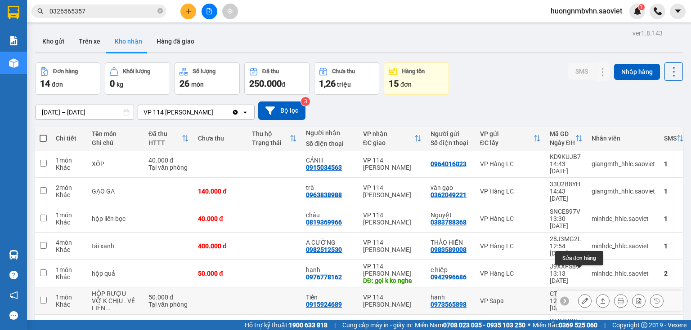
click at [581, 298] on icon at bounding box center [584, 301] width 6 height 6
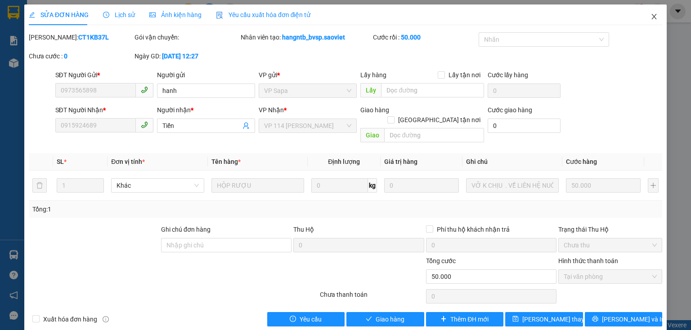
click at [650, 18] on icon "close" at bounding box center [653, 16] width 7 height 7
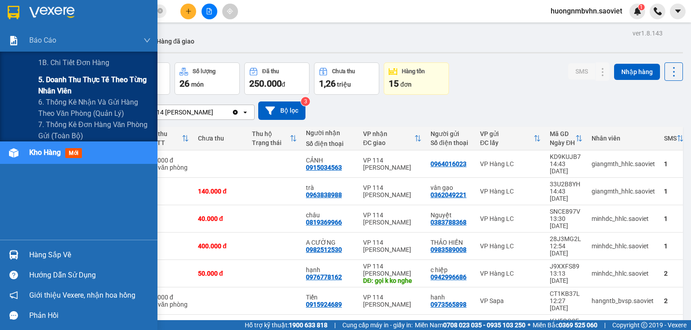
click at [70, 83] on span "5. Doanh thu thực tế theo từng nhân viên" at bounding box center [94, 85] width 112 height 22
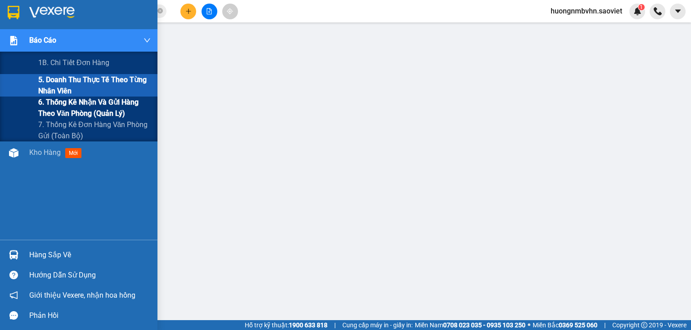
click at [56, 103] on span "6. Thống kê nhận và gửi hàng theo văn phòng (quản lý)" at bounding box center [94, 108] width 112 height 22
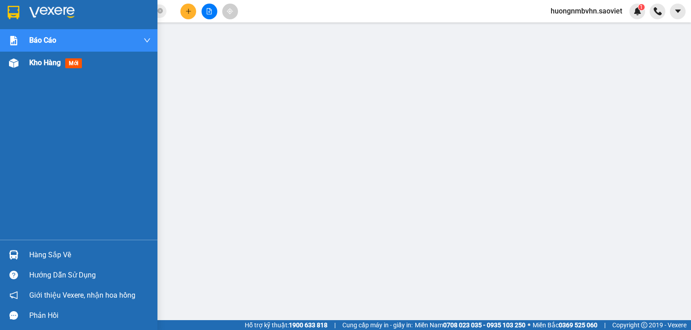
click at [31, 63] on span "Kho hàng" at bounding box center [44, 62] width 31 height 9
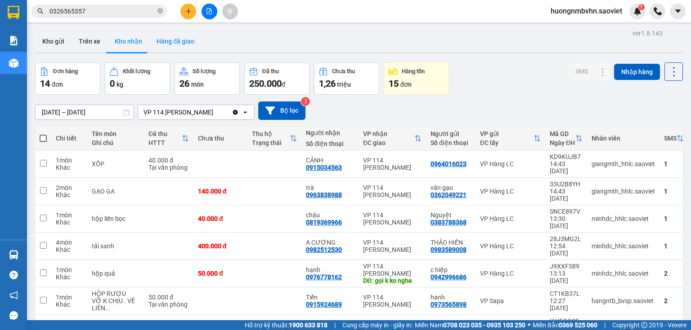
click at [177, 41] on button "Hàng đã giao" at bounding box center [175, 42] width 52 height 22
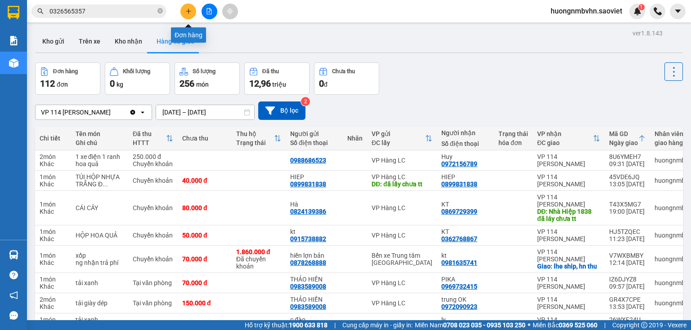
click at [192, 13] on button at bounding box center [188, 12] width 16 height 16
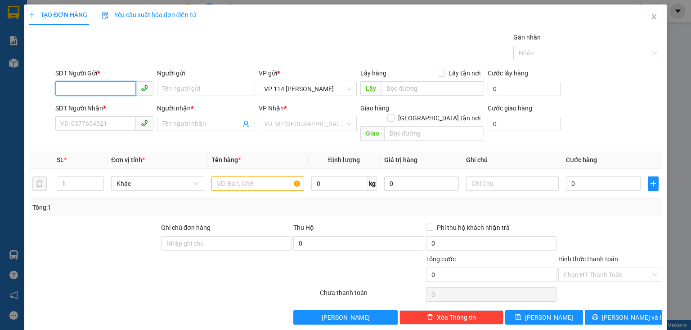
click at [105, 83] on input "SĐT Người Gửi *" at bounding box center [95, 88] width 80 height 14
click at [79, 107] on div "0836320666 - kt" at bounding box center [103, 107] width 86 height 10
type input "0836320666"
type input "kt"
type input "0325522812"
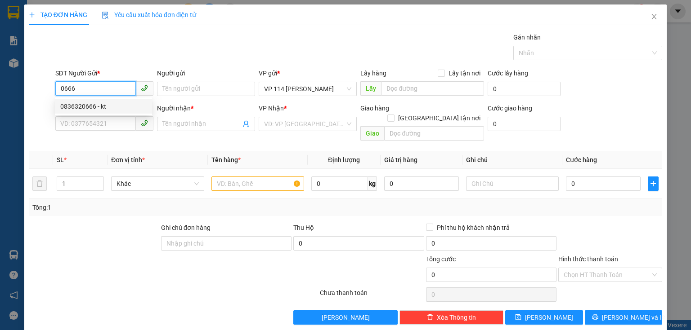
type input "Duy"
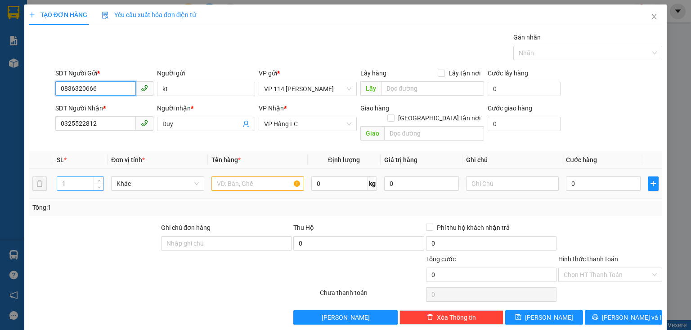
type input "0836320666"
click at [77, 177] on input "1" at bounding box center [80, 183] width 46 height 13
type input "3"
click at [222, 177] on input "text" at bounding box center [257, 184] width 93 height 14
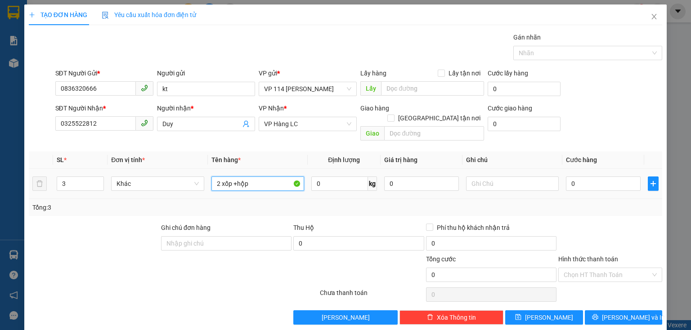
type input "2 xốp +hộp"
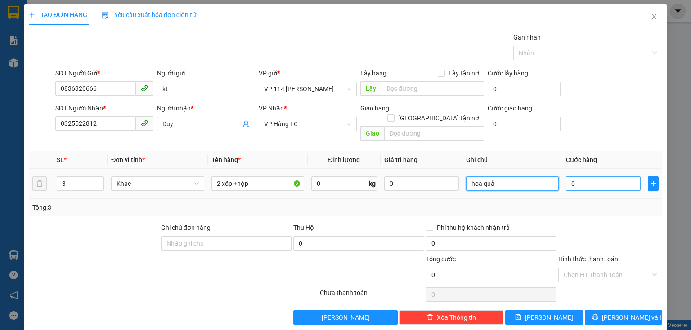
type input "hoa quả"
click at [572, 177] on input "0" at bounding box center [603, 184] width 75 height 14
type input "1"
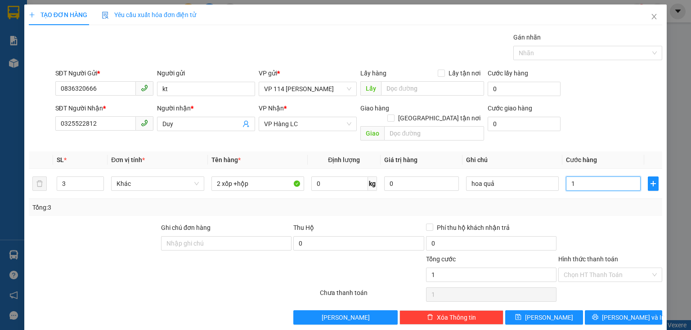
type input "13"
type input "130"
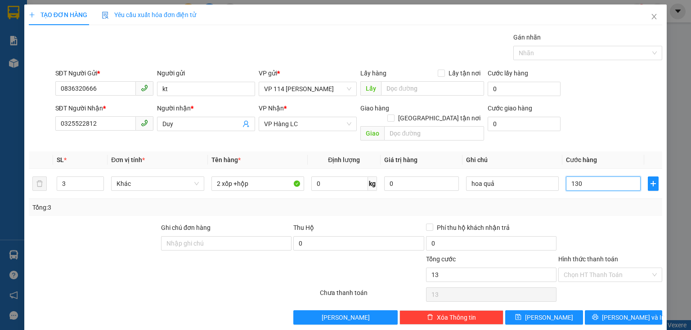
type input "130"
type input "1.300"
type input "13.000"
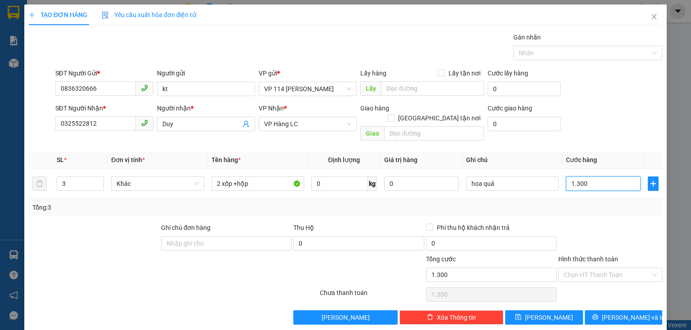
type input "13.000"
type input "130.000"
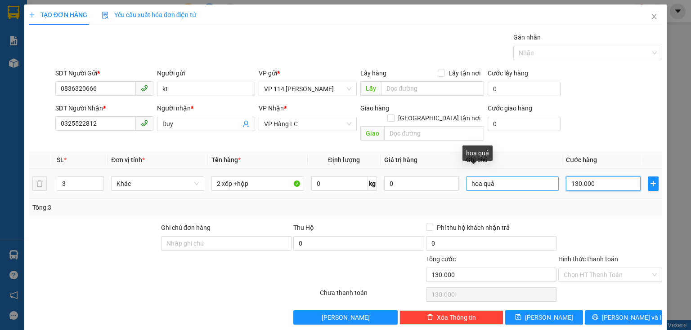
type input "130.000"
click at [498, 177] on input "hoa quả" at bounding box center [512, 184] width 93 height 14
type input "hoa quả ,ghi D"
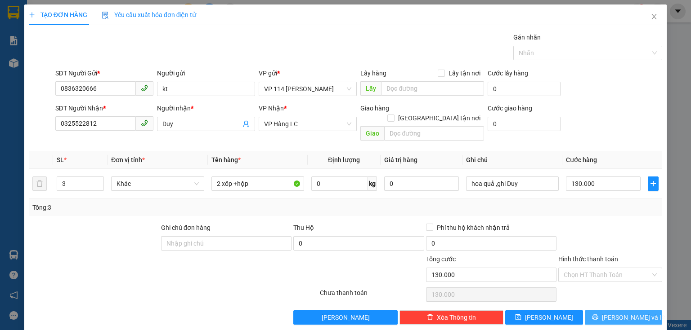
click at [613, 313] on span "[PERSON_NAME] và In" at bounding box center [633, 318] width 63 height 10
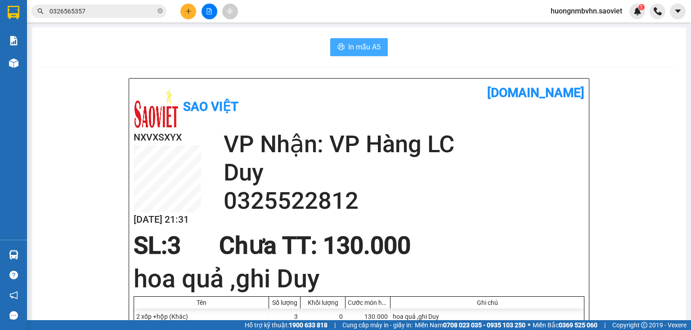
click at [364, 44] on span "In mẫu A5" at bounding box center [364, 46] width 32 height 11
click at [367, 44] on span "In mẫu A5" at bounding box center [364, 46] width 32 height 11
click at [365, 53] on button "In mẫu A5" at bounding box center [359, 47] width 58 height 18
click at [100, 9] on input "0326565357" at bounding box center [102, 11] width 106 height 10
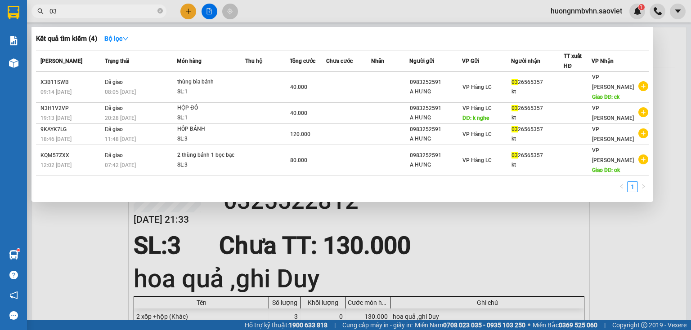
type input "0"
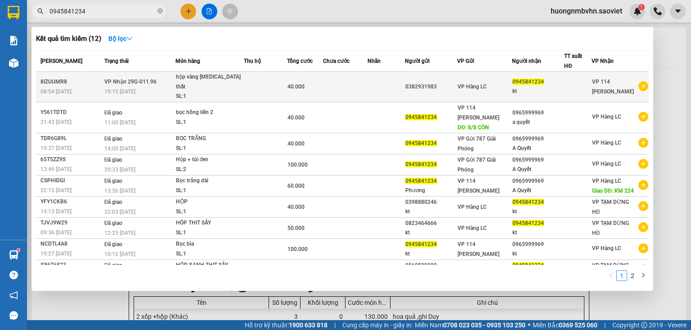
type input "0945841234"
click at [322, 82] on div "40.000" at bounding box center [304, 87] width 35 height 10
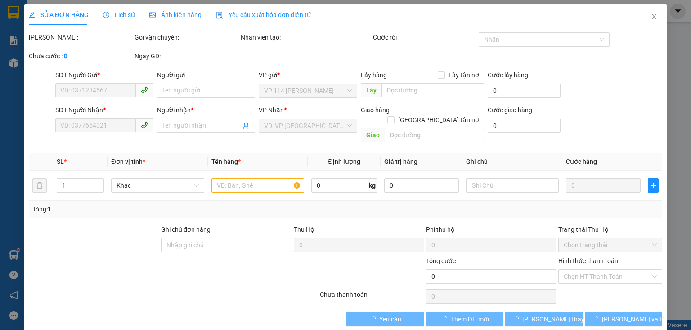
type input "0382931983"
type input "0945841234"
type input "kt"
type input "40.000"
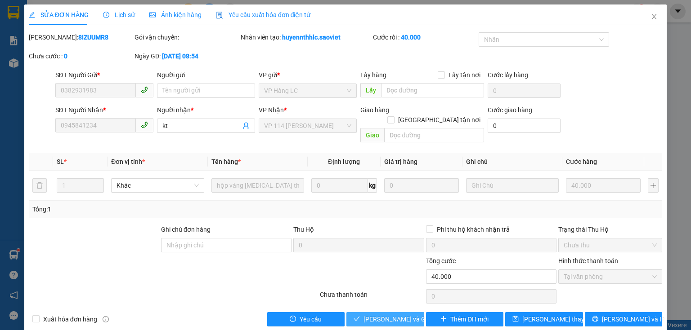
click at [384, 315] on span "[PERSON_NAME] và Giao hàng" at bounding box center [406, 320] width 86 height 10
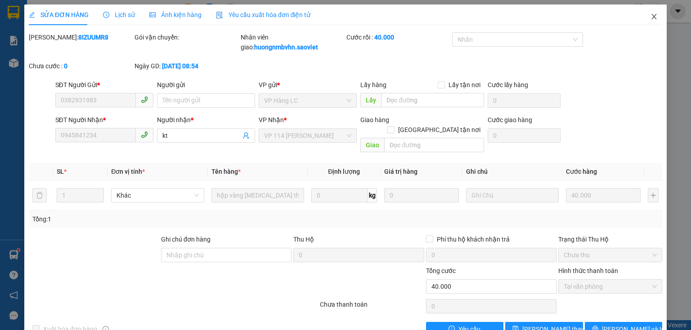
click at [651, 17] on icon "close" at bounding box center [653, 16] width 5 height 5
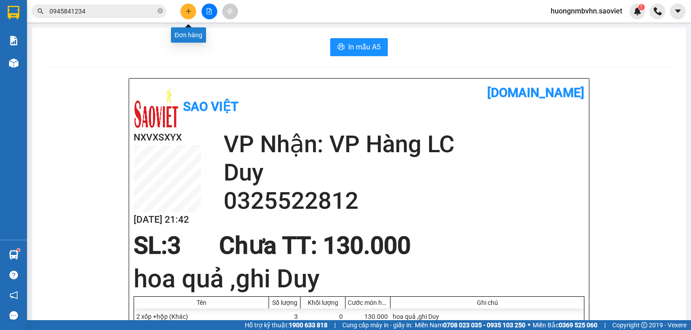
click at [191, 12] on icon "plus" at bounding box center [188, 11] width 6 height 6
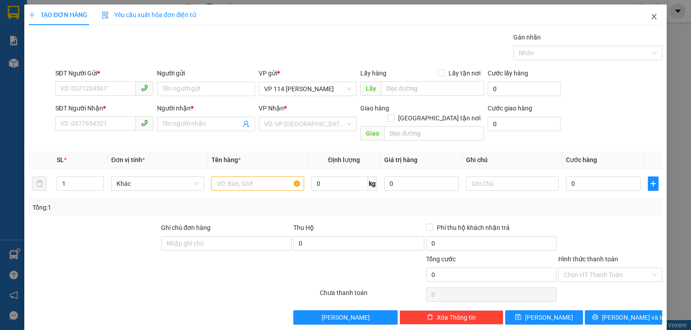
click at [650, 13] on icon "close" at bounding box center [653, 16] width 7 height 7
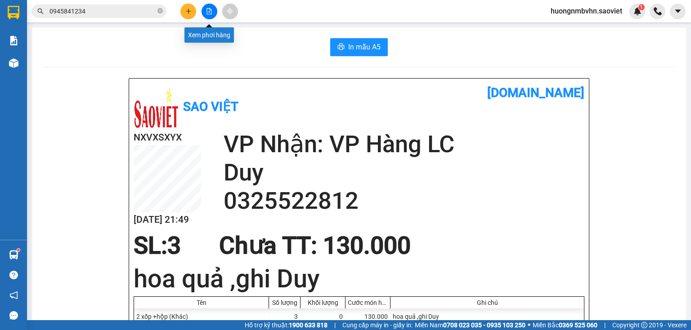
click at [209, 10] on icon "file-add" at bounding box center [209, 11] width 6 height 6
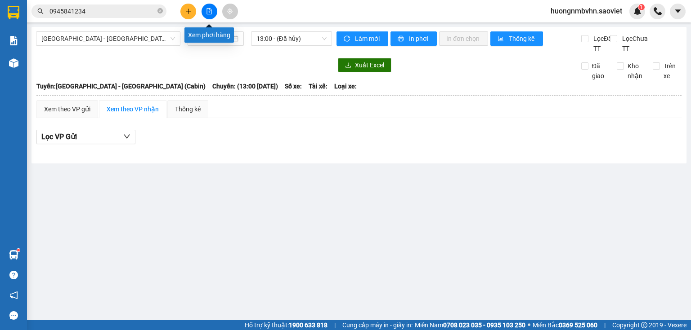
click at [208, 12] on icon "file-add" at bounding box center [209, 11] width 6 height 6
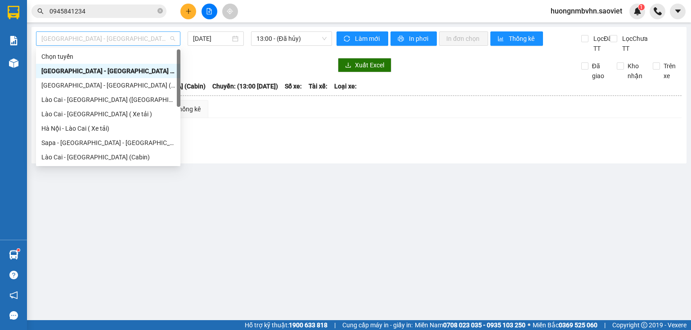
click at [143, 36] on span "[GEOGRAPHIC_DATA] - [GEOGRAPHIC_DATA] (Cabin)" at bounding box center [108, 38] width 134 height 13
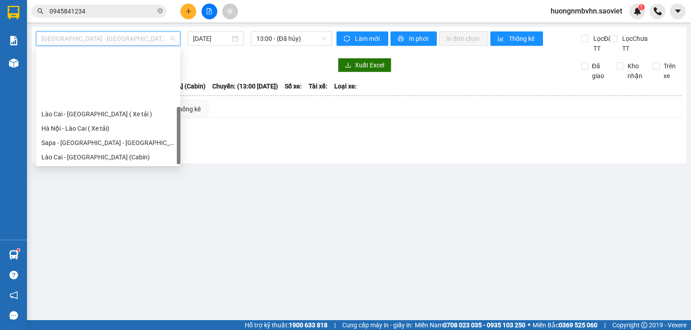
click at [116, 224] on div "[GEOGRAPHIC_DATA] - Sapa (Cabin - Full)" at bounding box center [108, 229] width 134 height 10
type input "[DATE]"
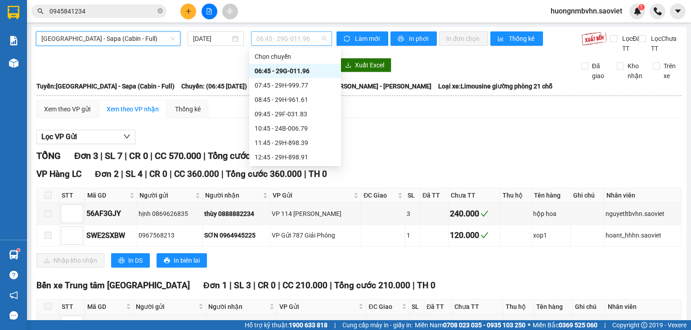
click at [282, 37] on span "06:45 - 29G-011.96" at bounding box center [291, 38] width 71 height 13
click at [307, 268] on div "22:15 - 24F-000.09" at bounding box center [294, 273] width 81 height 10
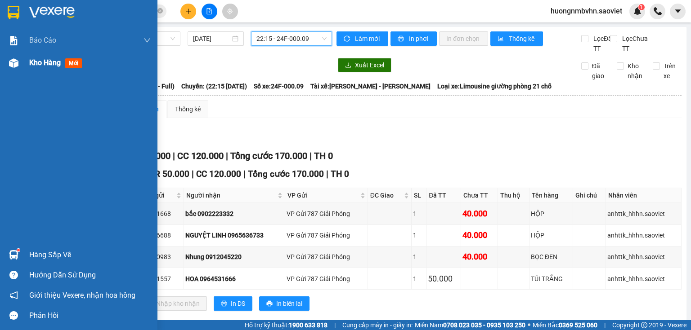
click at [40, 64] on span "Kho hàng" at bounding box center [44, 62] width 31 height 9
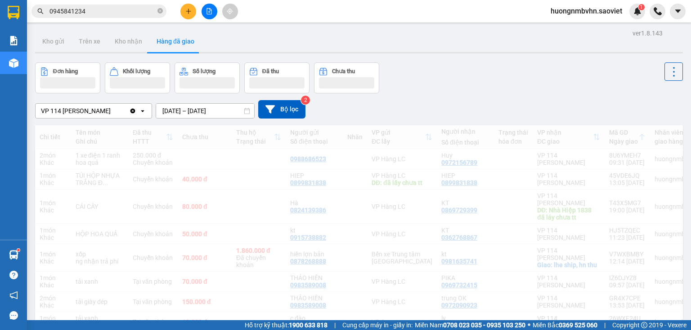
click at [186, 62] on button "Số lượng" at bounding box center [206, 77] width 65 height 31
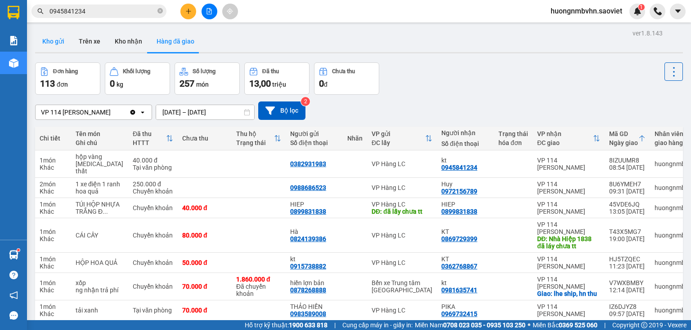
click at [58, 44] on button "Kho gửi" at bounding box center [53, 42] width 36 height 22
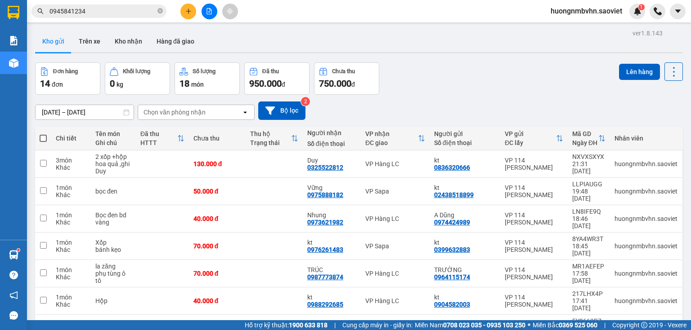
click at [45, 135] on span at bounding box center [43, 138] width 7 height 7
click at [43, 134] on input "checkbox" at bounding box center [43, 134] width 0 height 0
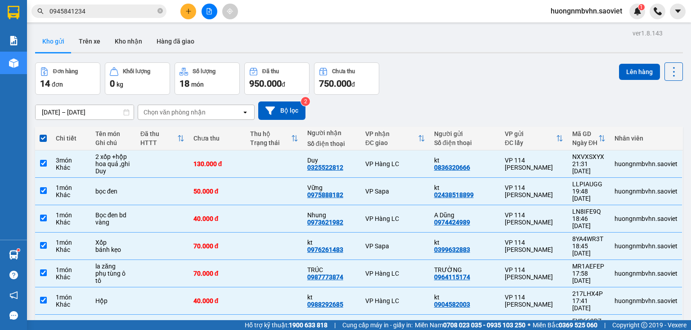
click at [627, 72] on button "Lên hàng" at bounding box center [639, 72] width 41 height 16
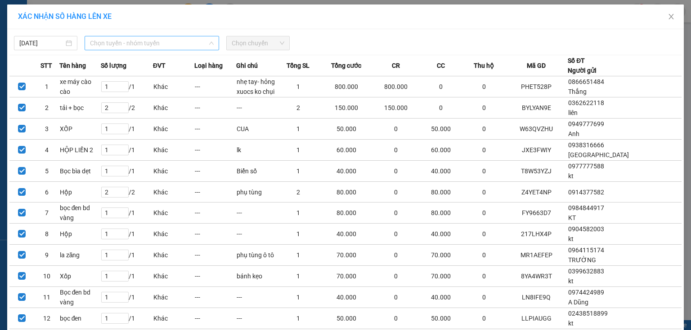
click at [133, 45] on span "Chọn tuyến - nhóm tuyến" at bounding box center [152, 42] width 124 height 13
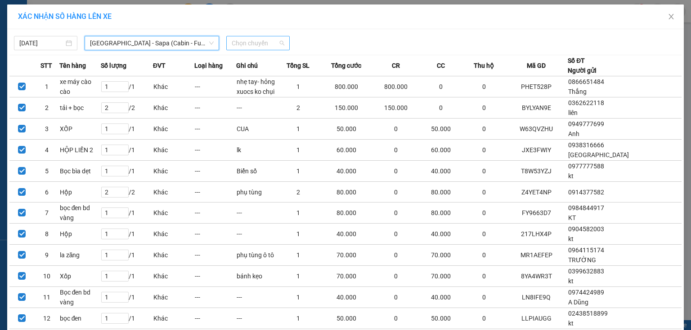
click at [251, 40] on span "Chọn chuyến" at bounding box center [258, 42] width 53 height 13
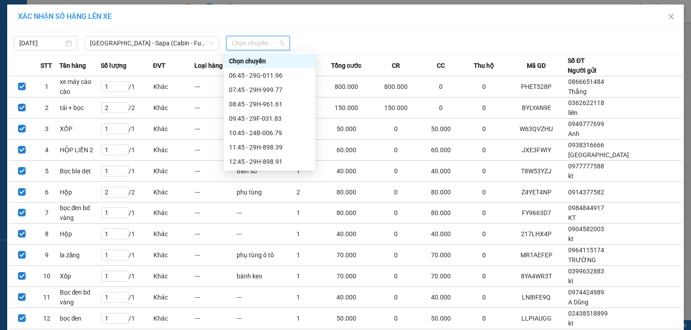
click at [284, 272] on div "22:15 - 24F-000.09" at bounding box center [269, 277] width 81 height 10
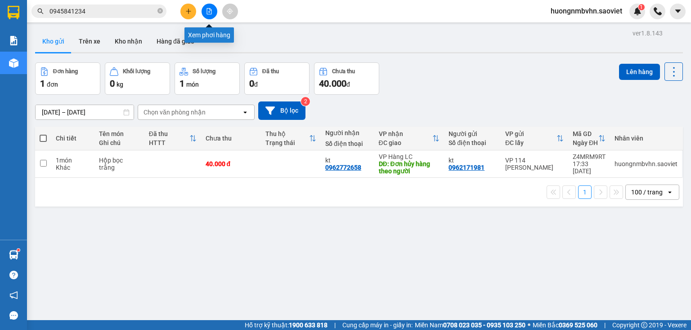
click at [211, 11] on icon "file-add" at bounding box center [209, 11] width 5 height 6
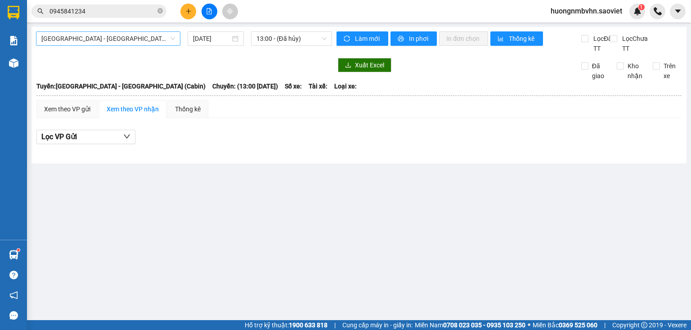
click at [142, 39] on span "[GEOGRAPHIC_DATA] - [GEOGRAPHIC_DATA] (Cabin)" at bounding box center [108, 38] width 134 height 13
click at [232, 54] on div "[GEOGRAPHIC_DATA] - [GEOGRAPHIC_DATA] (Cabin) [DATE] 13:00 - (Đã hủy)" at bounding box center [184, 42] width 296 height 22
click at [158, 41] on span "[GEOGRAPHIC_DATA] - [GEOGRAPHIC_DATA] (Cabin)" at bounding box center [108, 38] width 134 height 13
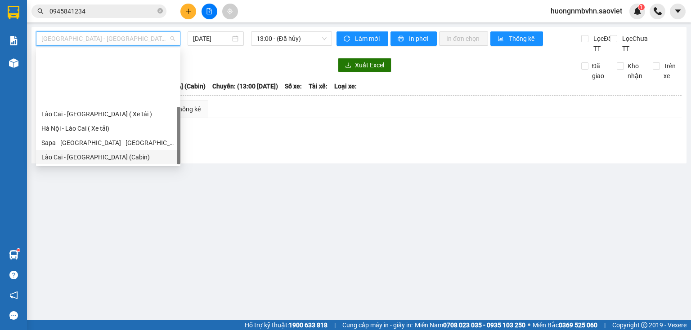
click at [130, 224] on div "[GEOGRAPHIC_DATA] - Sapa (Cabin - Full)" at bounding box center [108, 229] width 134 height 10
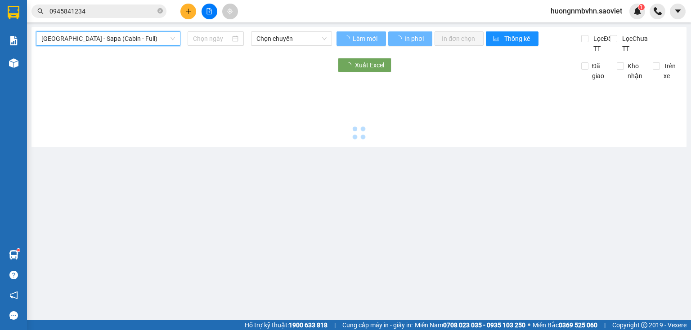
type input "[DATE]"
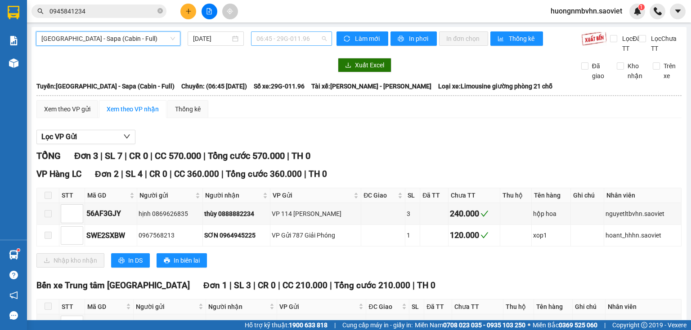
click at [291, 37] on span "06:45 - 29G-011.96" at bounding box center [291, 38] width 71 height 13
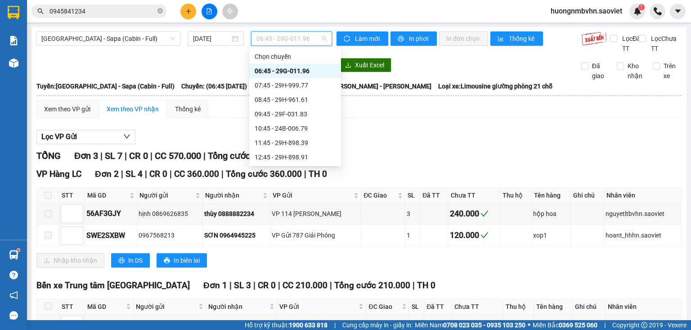
click at [309, 268] on div "22:15 - 24F-000.09" at bounding box center [294, 273] width 81 height 10
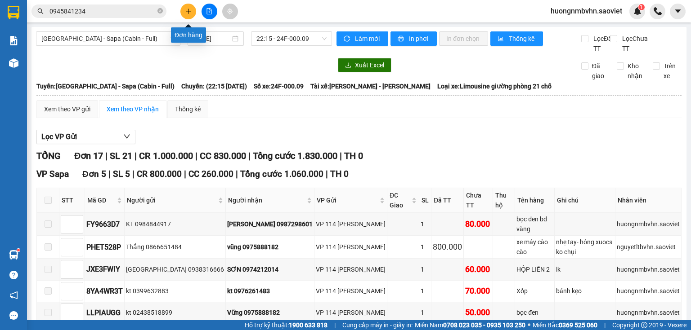
click at [190, 11] on icon "plus" at bounding box center [188, 11] width 6 height 6
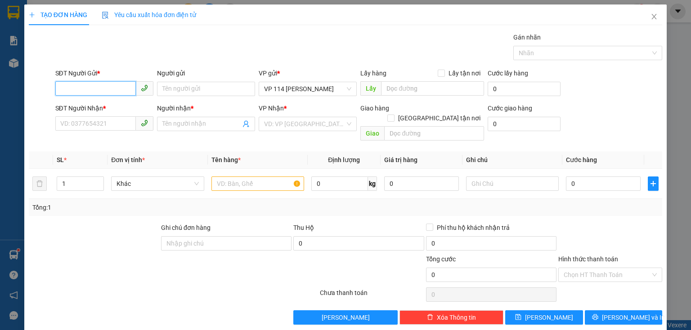
click at [112, 94] on input "SĐT Người Gửi *" at bounding box center [95, 88] width 80 height 14
click at [101, 101] on div "0913239019 - kt" at bounding box center [103, 106] width 97 height 14
type input "0913239019"
type input "kt"
type input "0973763053"
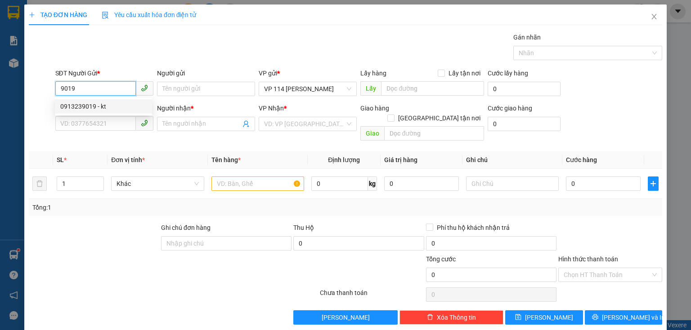
type input "TUYẾT"
type input "0913239019"
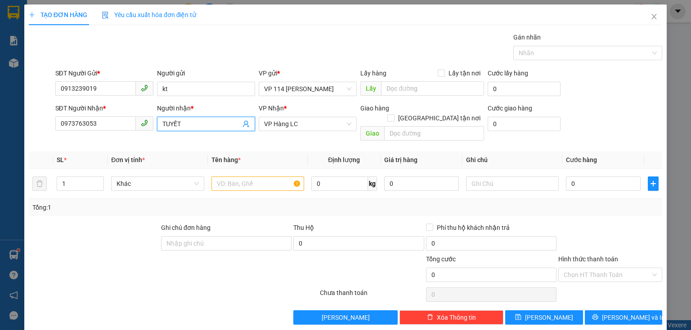
click at [189, 125] on input "TUYẾT" at bounding box center [201, 124] width 78 height 10
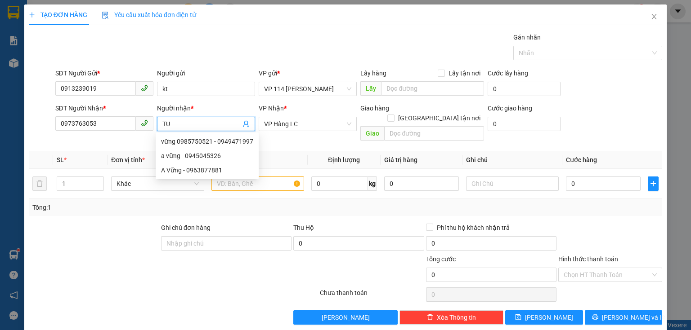
type input "T"
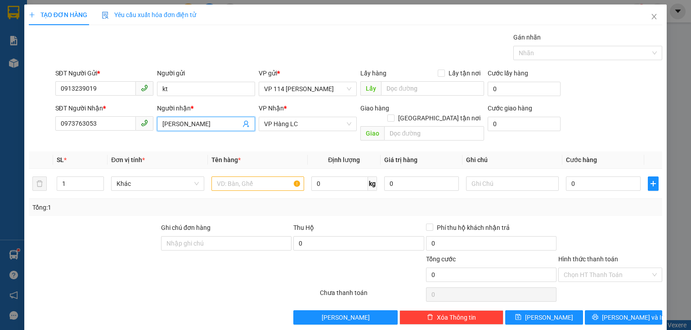
type input "[PERSON_NAME]"
click at [120, 227] on div at bounding box center [94, 238] width 132 height 31
type input "2"
click at [99, 180] on icon "up" at bounding box center [99, 181] width 3 height 3
click at [228, 177] on input "text" at bounding box center [257, 184] width 93 height 14
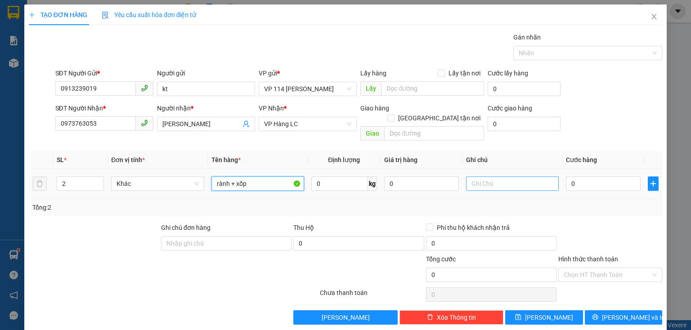
type input "rành + xốp"
click at [493, 178] on input "text" at bounding box center [512, 184] width 93 height 14
type input "Hoa quả"
click at [580, 177] on input "0" at bounding box center [603, 184] width 75 height 14
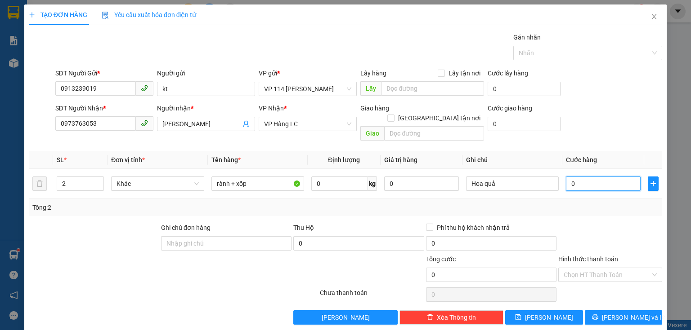
type input "8"
type input "80"
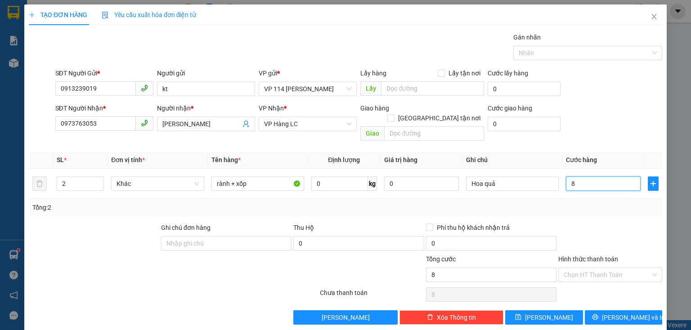
type input "80"
type input "800"
type input "8.000"
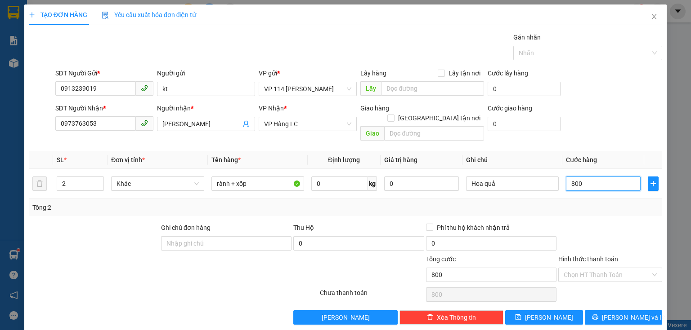
type input "8.000"
type input "80.000"
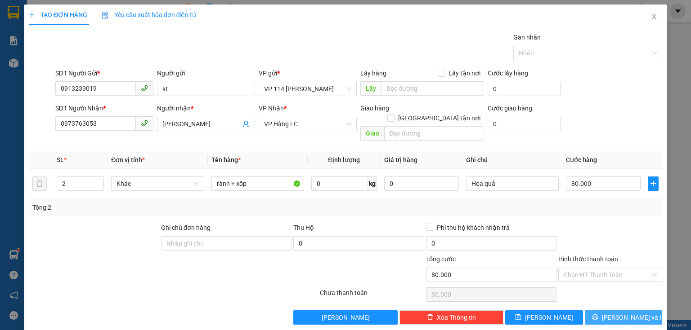
click at [612, 313] on span "[PERSON_NAME] và In" at bounding box center [633, 318] width 63 height 10
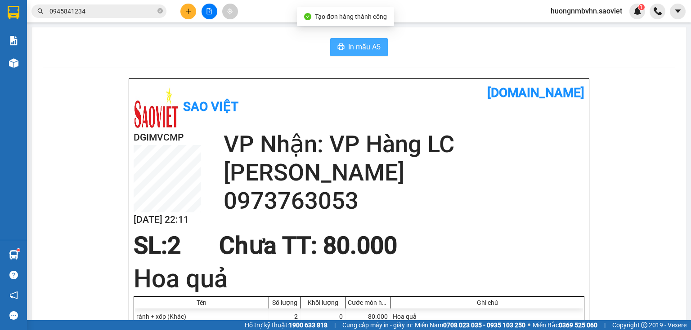
click at [366, 47] on span "In mẫu A5" at bounding box center [364, 46] width 32 height 11
click at [360, 45] on span "In mẫu A5" at bounding box center [364, 46] width 32 height 11
click at [362, 44] on span "In mẫu A5" at bounding box center [364, 46] width 32 height 11
click at [353, 48] on span "In mẫu A5" at bounding box center [364, 46] width 32 height 11
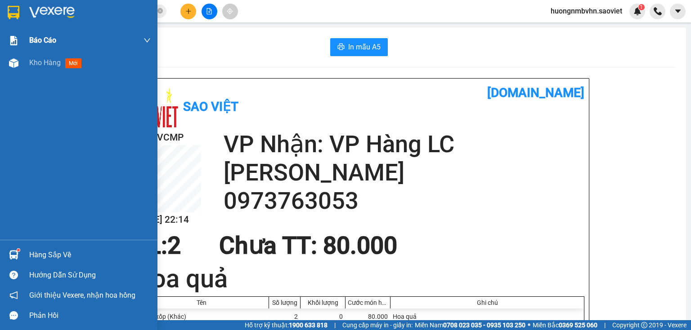
drag, startPoint x: 39, startPoint y: 63, endPoint x: 74, endPoint y: 49, distance: 38.2
click at [39, 63] on span "Kho hàng" at bounding box center [44, 62] width 31 height 9
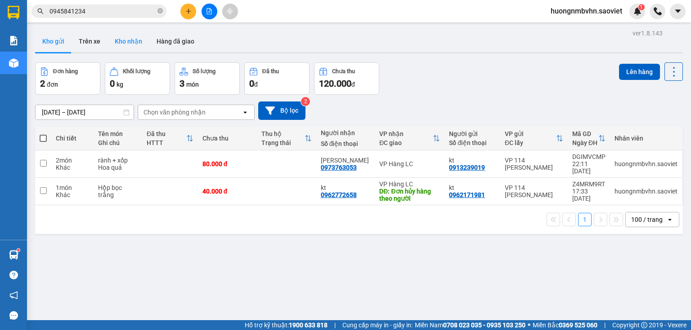
click at [129, 41] on button "Kho nhận" at bounding box center [128, 42] width 42 height 22
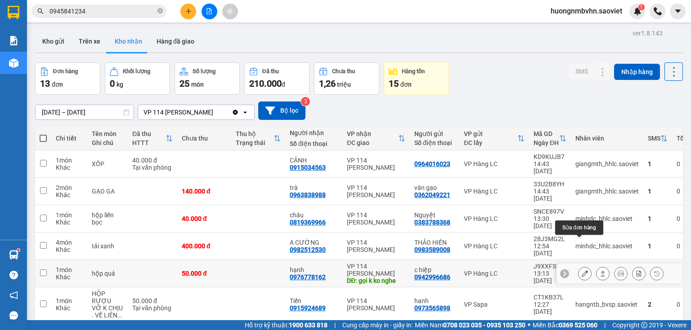
click at [581, 271] on icon at bounding box center [584, 274] width 6 height 6
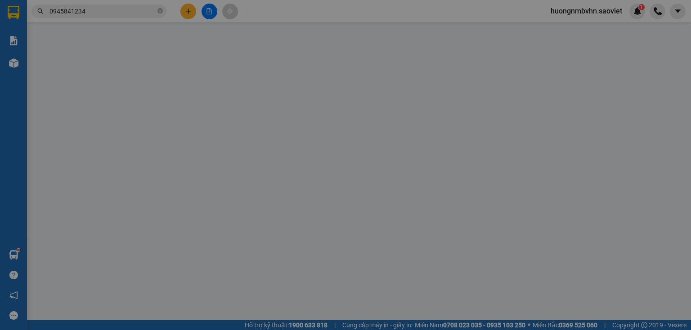
type input "0942996686"
type input "c hiệp"
type input "0976778162"
type input "hạnh"
type input "gọi k ko nghe"
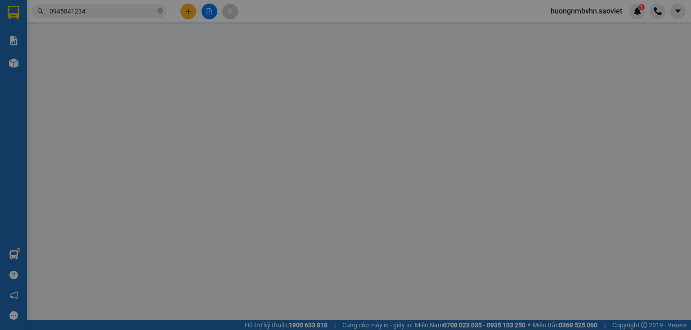
type input "50.000"
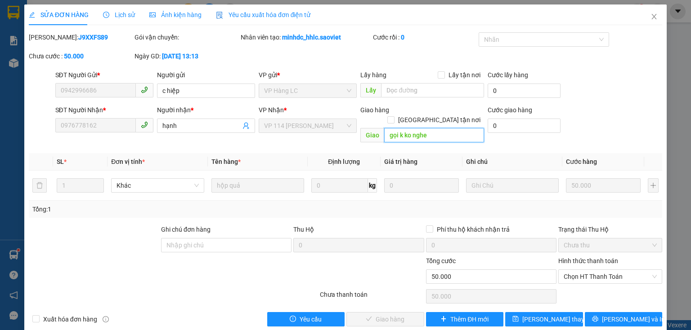
click at [430, 131] on input "gọi k ko nghe" at bounding box center [434, 135] width 100 height 14
type input "d"
type input "đã lấy"
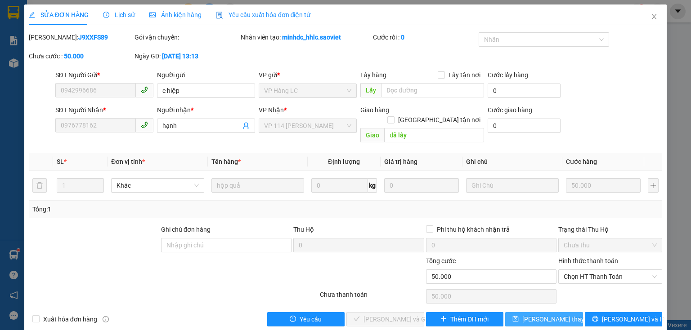
click at [545, 315] on span "[PERSON_NAME] thay đổi" at bounding box center [558, 320] width 72 height 10
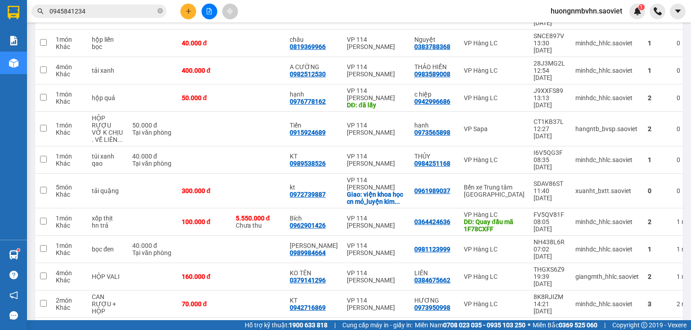
scroll to position [180, 0]
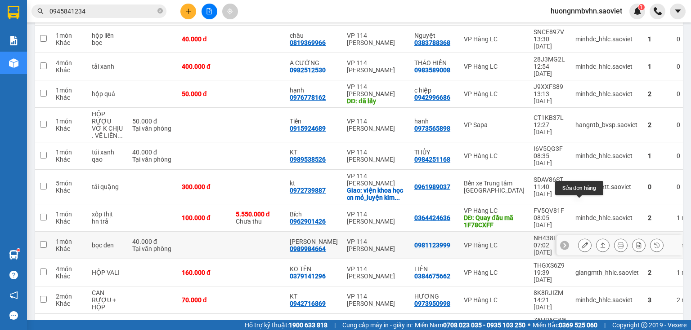
click at [581, 242] on icon at bounding box center [584, 245] width 6 height 6
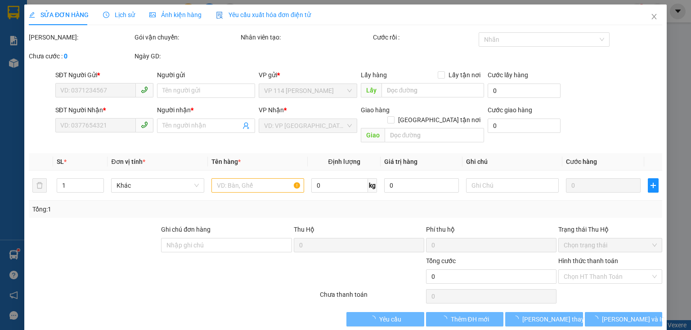
type input "0981123999"
type input "0989984664"
type input "[PERSON_NAME]"
type input "40.000"
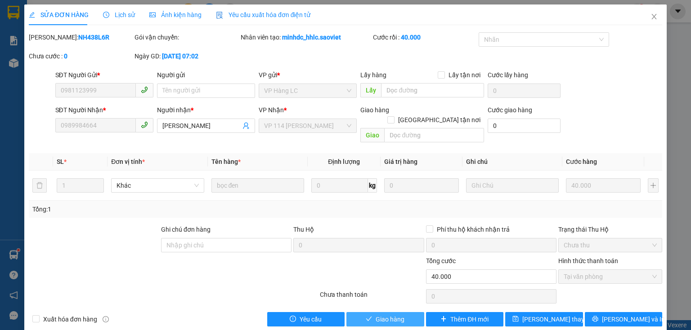
click at [388, 315] on span "Giao hàng" at bounding box center [389, 320] width 29 height 10
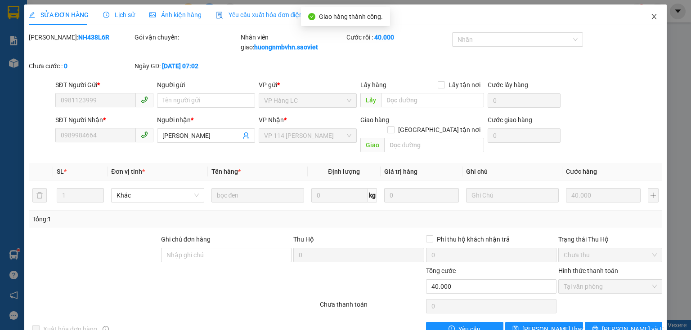
click at [650, 13] on icon "close" at bounding box center [653, 16] width 7 height 7
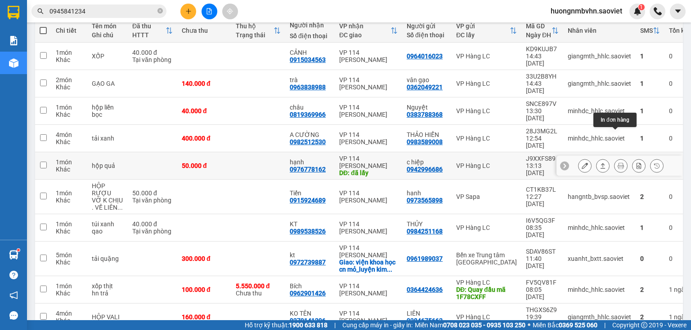
scroll to position [162, 0]
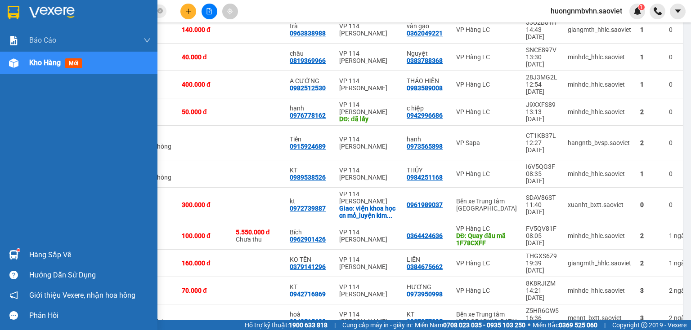
click at [46, 255] on div "Hàng sắp về" at bounding box center [89, 255] width 121 height 13
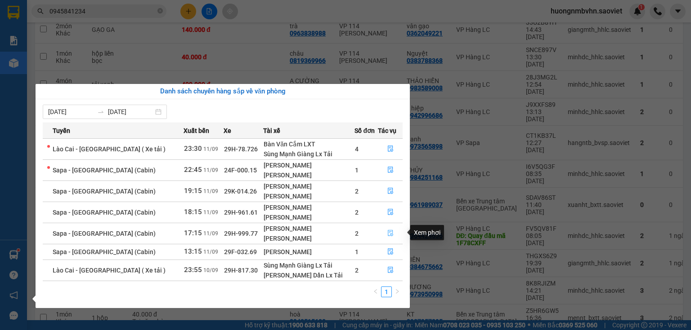
click at [388, 233] on icon "file-done" at bounding box center [390, 233] width 6 height 6
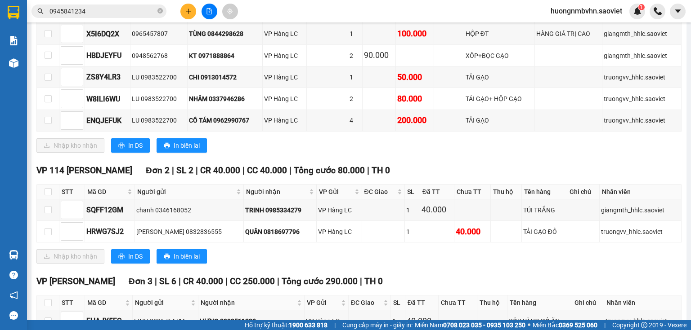
scroll to position [611, 0]
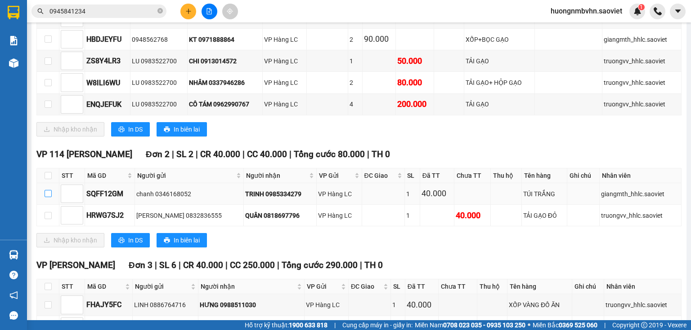
click at [46, 197] on input "checkbox" at bounding box center [48, 193] width 7 height 7
checkbox input "true"
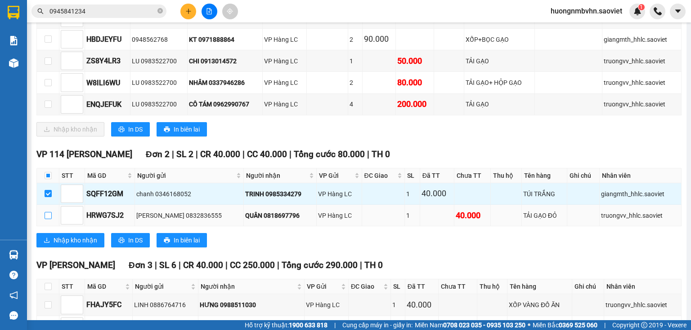
click at [49, 219] on input "checkbox" at bounding box center [48, 215] width 7 height 7
checkbox input "true"
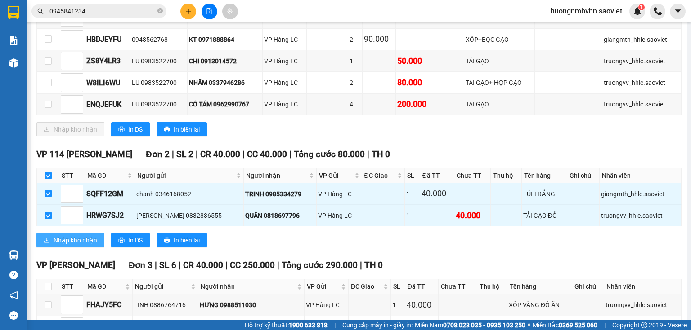
click at [68, 245] on span "Nhập kho nhận" at bounding box center [76, 241] width 44 height 10
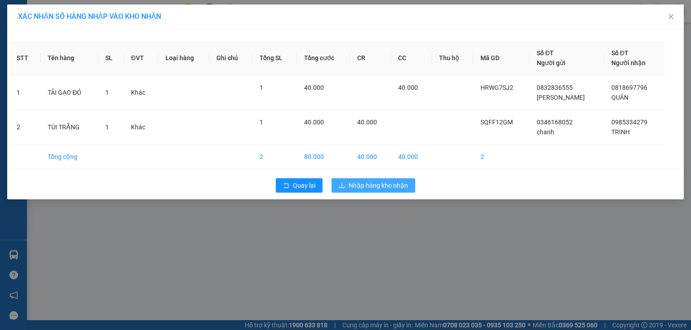
click at [359, 186] on span "Nhập hàng kho nhận" at bounding box center [377, 186] width 59 height 10
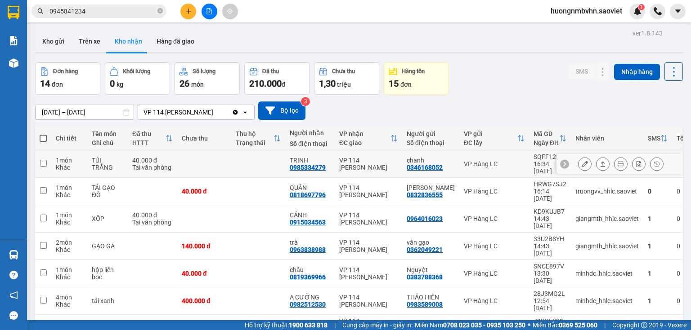
click at [45, 160] on input "checkbox" at bounding box center [43, 163] width 7 height 7
checkbox input "true"
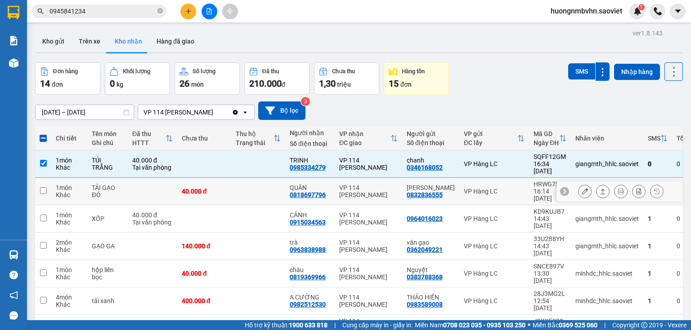
click at [41, 187] on input "checkbox" at bounding box center [43, 190] width 7 height 7
checkbox input "true"
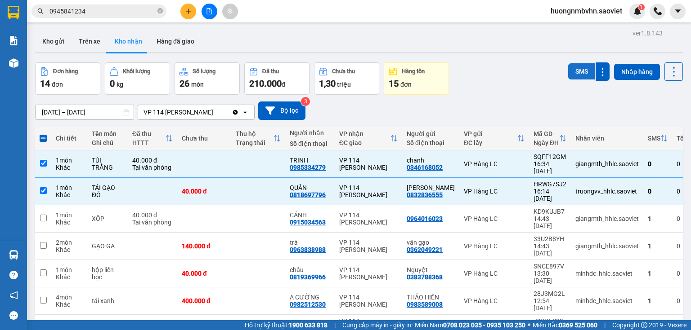
click at [572, 71] on button "SMS" at bounding box center [581, 71] width 27 height 16
click at [188, 12] on icon "plus" at bounding box center [188, 11] width 0 height 5
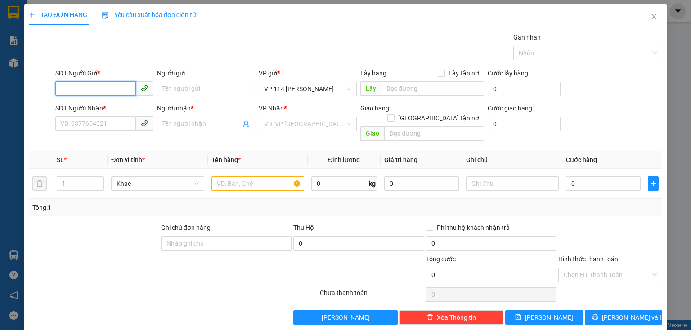
click at [93, 85] on input "SĐT Người Gửi *" at bounding box center [95, 88] width 80 height 14
type input "0986292803"
click at [101, 109] on div "0986292803 - chị [PERSON_NAME]" at bounding box center [109, 107] width 98 height 10
type input "chị [PERSON_NAME]"
type input "0976377624"
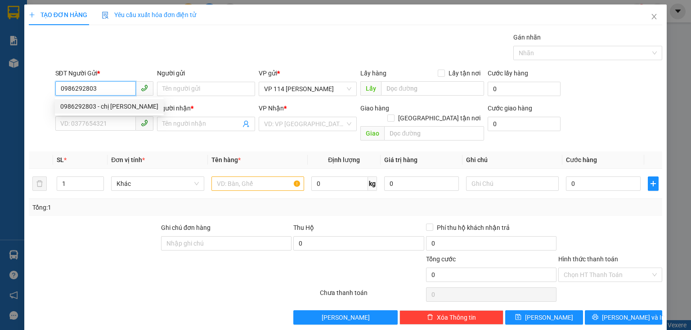
type input "TRANG"
type input "0986292803"
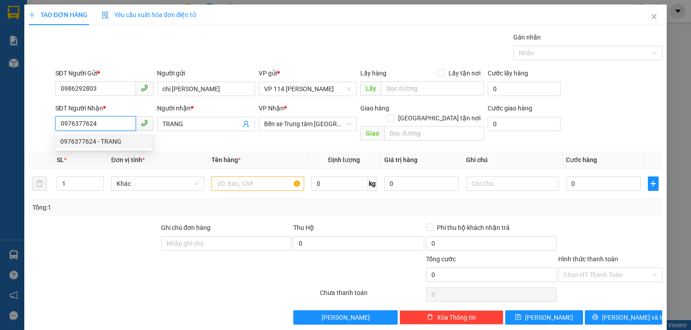
drag, startPoint x: 60, startPoint y: 125, endPoint x: 126, endPoint y: 124, distance: 65.6
click at [126, 124] on input "0976377624" at bounding box center [95, 123] width 80 height 14
type input "0866100884"
click at [106, 142] on div "0866100884 - [PERSON_NAME]" at bounding box center [104, 142] width 89 height 10
type input "Huyền"
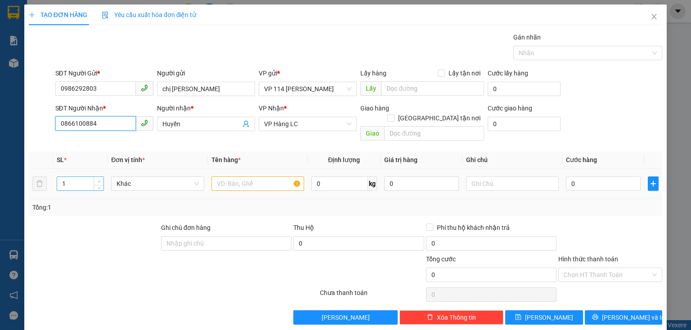
type input "0866100884"
click at [99, 180] on icon "up" at bounding box center [99, 181] width 3 height 3
type input "4"
click at [99, 180] on icon "up" at bounding box center [99, 181] width 3 height 3
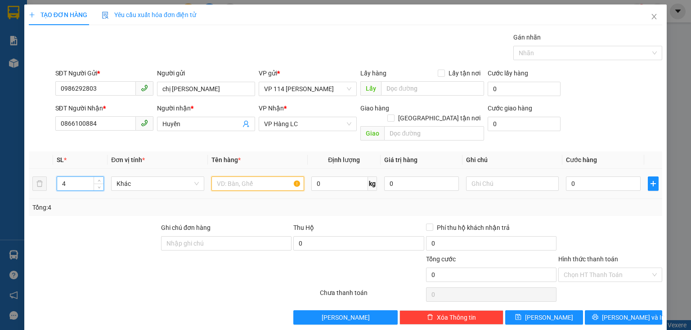
click at [218, 177] on input "text" at bounding box center [257, 184] width 93 height 14
type input "xot+ xốp+ hộp+ bọc đỏ"
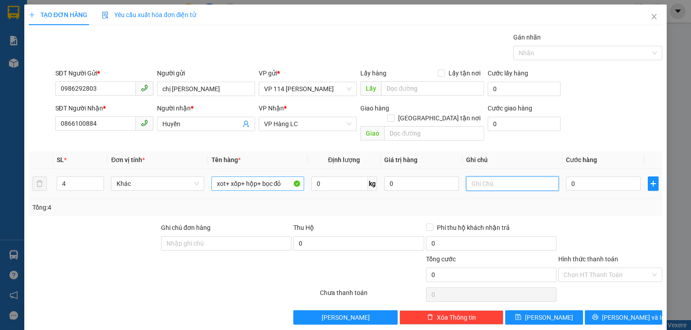
type input "G"
type input "Hoa quả"
type input "1"
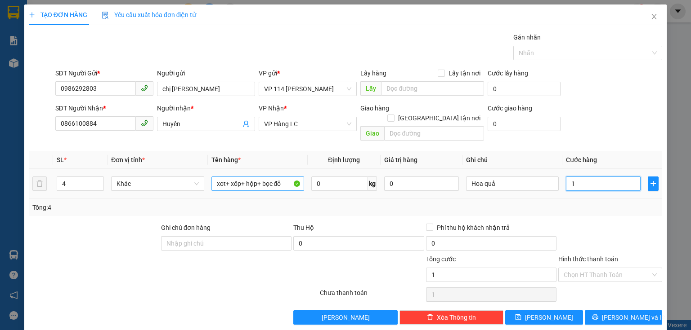
type input "16"
type input "160"
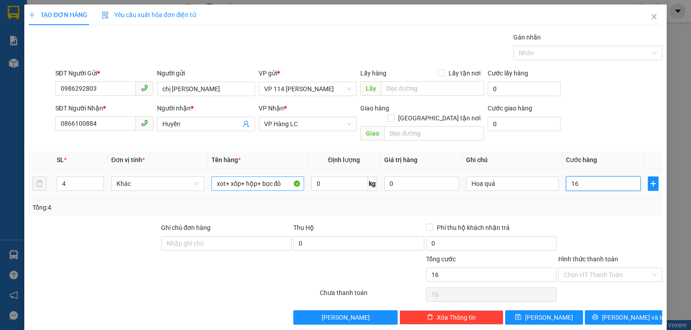
type input "160"
type input "1.600"
type input "16.000"
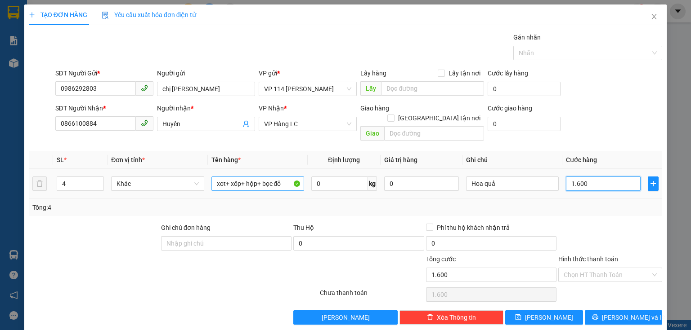
type input "16.000"
type input "160.000"
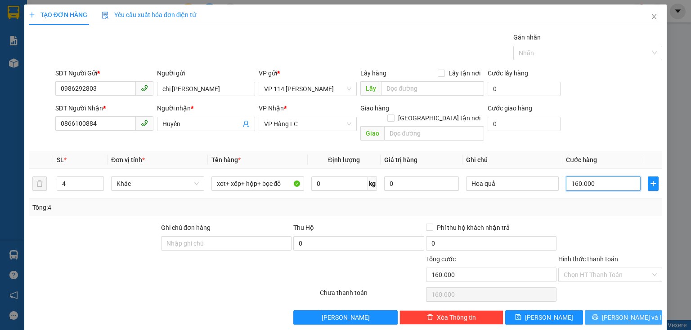
type input "160.000"
click at [607, 311] on button "[PERSON_NAME] và In" at bounding box center [624, 318] width 78 height 14
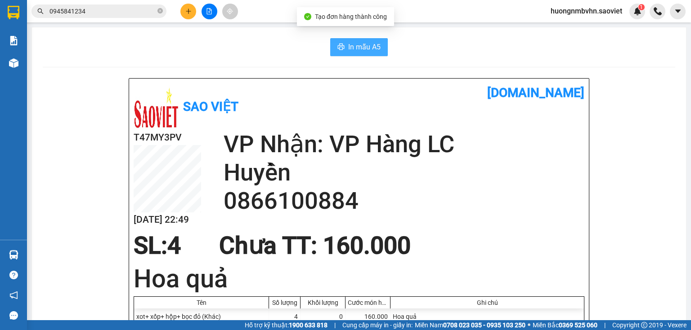
click at [366, 49] on span "In mẫu A5" at bounding box center [364, 46] width 32 height 11
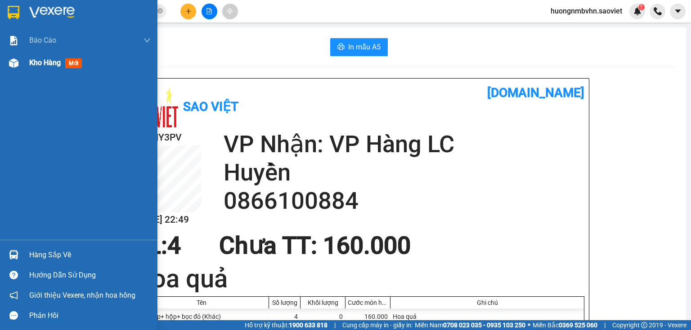
click at [44, 61] on span "Kho hàng" at bounding box center [44, 62] width 31 height 9
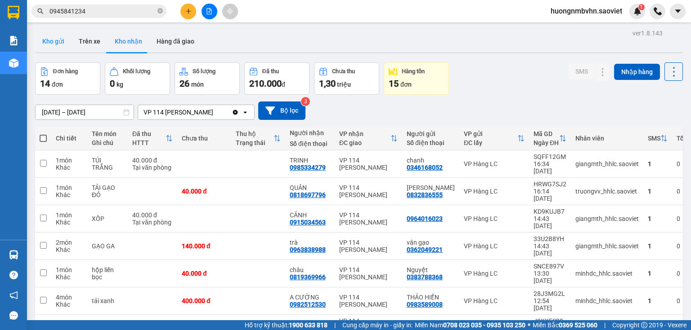
click at [50, 40] on button "Kho gửi" at bounding box center [53, 42] width 36 height 22
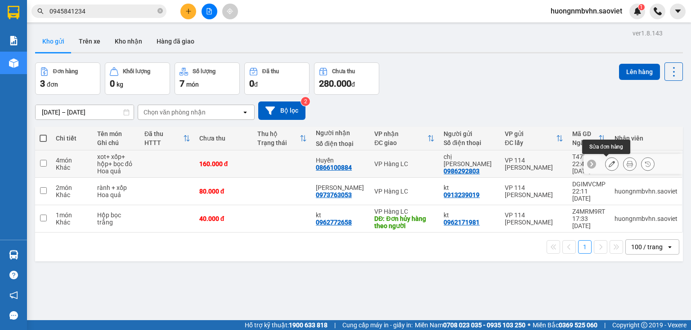
click at [608, 166] on icon at bounding box center [611, 164] width 6 height 6
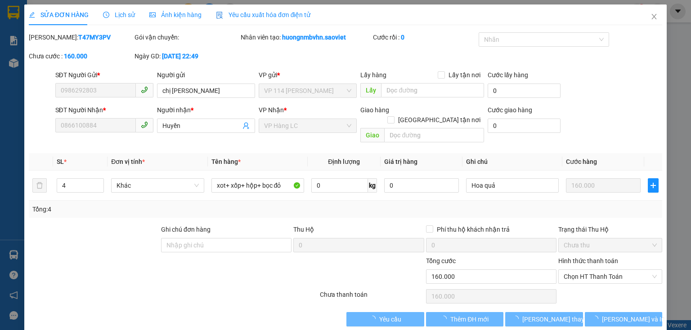
type input "0986292803"
type input "chị [PERSON_NAME]"
type input "0866100884"
type input "Huyền"
type input "160.000"
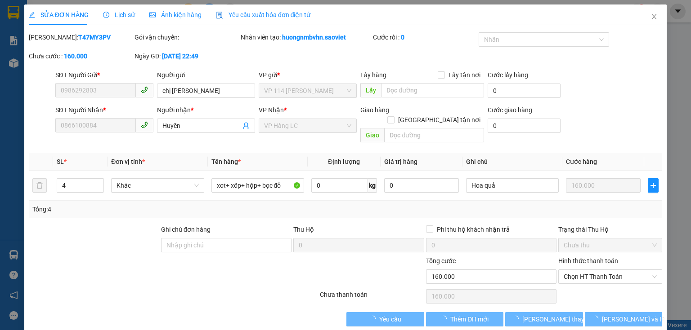
type input "160.000"
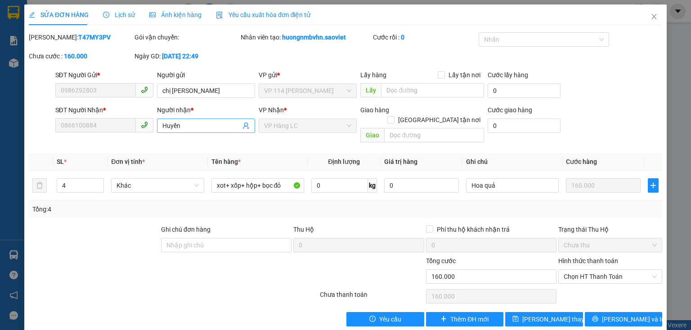
click at [182, 125] on input "Huyền" at bounding box center [201, 126] width 78 height 10
type input "H"
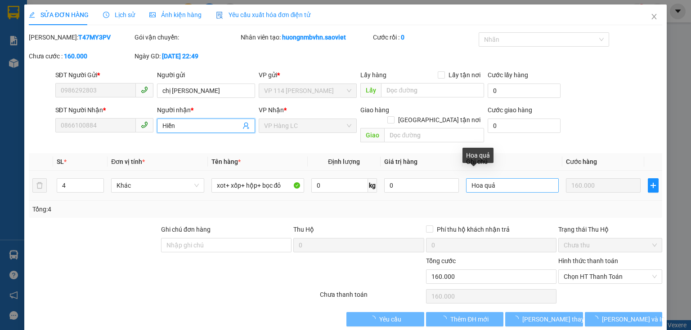
type input "Hiền"
click at [492, 178] on input "Hoa quả" at bounding box center [512, 185] width 93 height 14
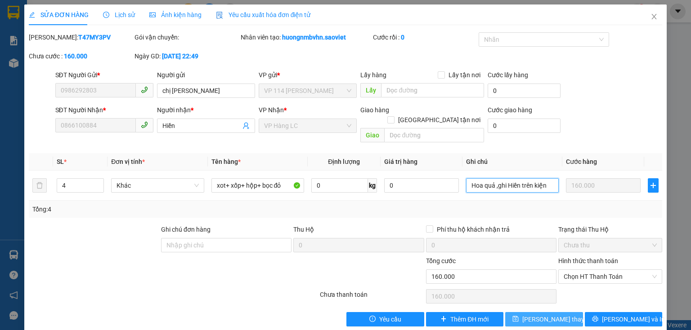
type input "Hoa quả ,ghi Hiền trên kiện"
click at [532, 315] on span "[PERSON_NAME] thay đổi" at bounding box center [558, 320] width 72 height 10
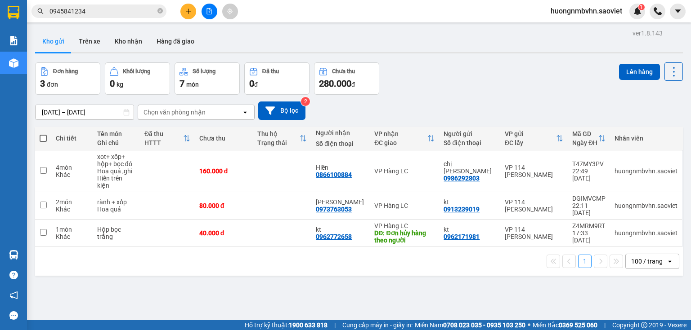
click at [44, 138] on span at bounding box center [43, 138] width 7 height 7
click at [43, 134] on input "checkbox" at bounding box center [43, 134] width 0 height 0
checkbox input "true"
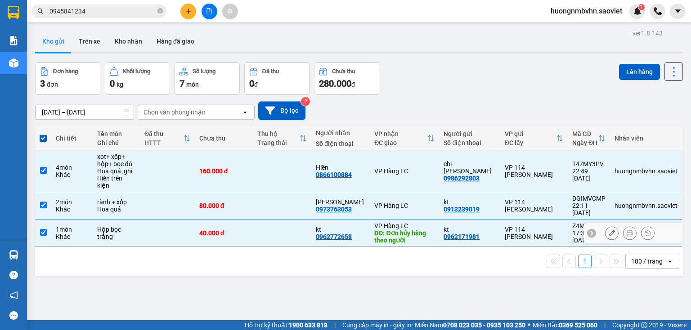
click at [42, 229] on input "checkbox" at bounding box center [43, 232] width 7 height 7
checkbox input "false"
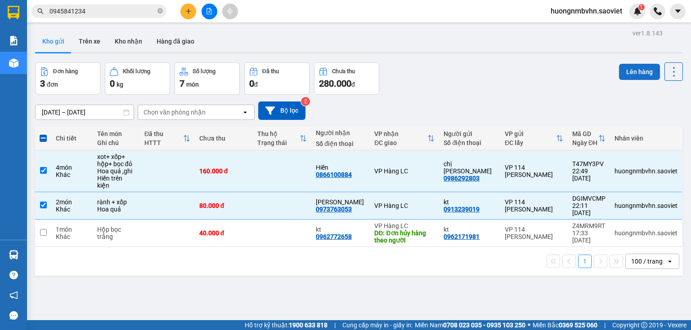
click at [622, 72] on button "Lên hàng" at bounding box center [639, 72] width 41 height 16
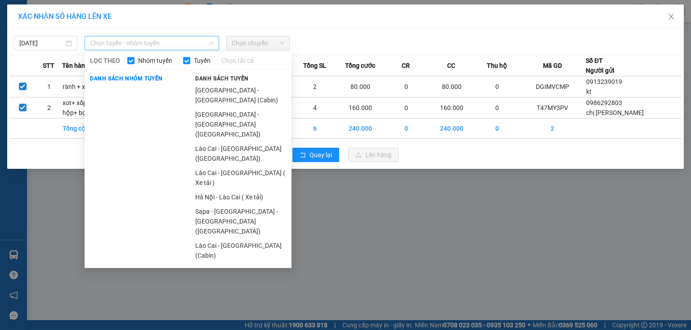
click at [176, 45] on span "Chọn tuyến - nhóm tuyến" at bounding box center [152, 42] width 124 height 13
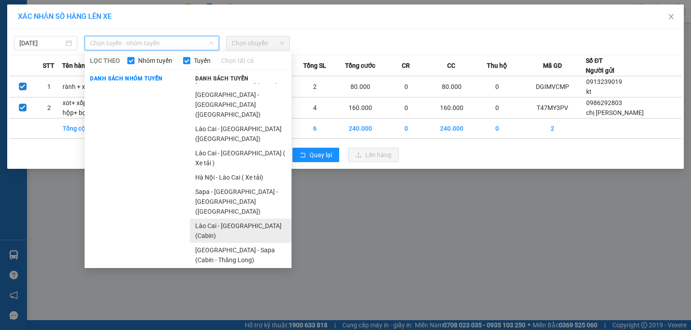
scroll to position [30, 0]
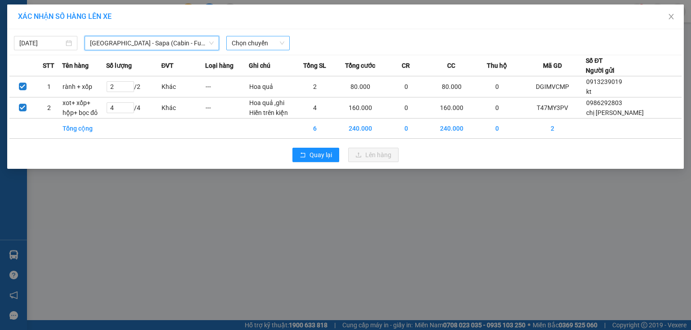
click at [251, 41] on span "Chọn chuyến" at bounding box center [258, 42] width 53 height 13
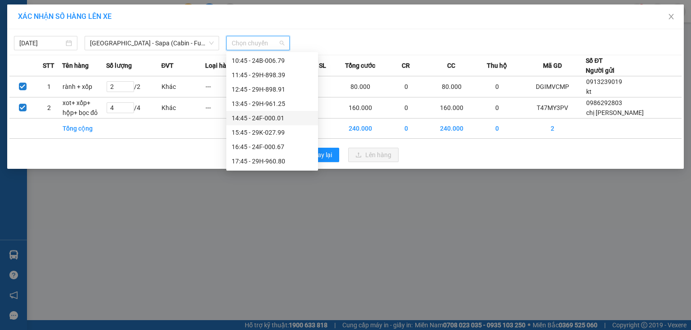
scroll to position [144, 0]
click at [277, 163] on div "23:15 - 29H-963.11" at bounding box center [272, 162] width 81 height 10
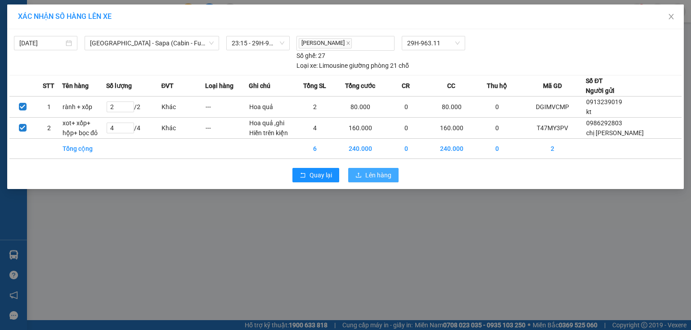
click at [380, 175] on span "Lên hàng" at bounding box center [378, 175] width 26 height 10
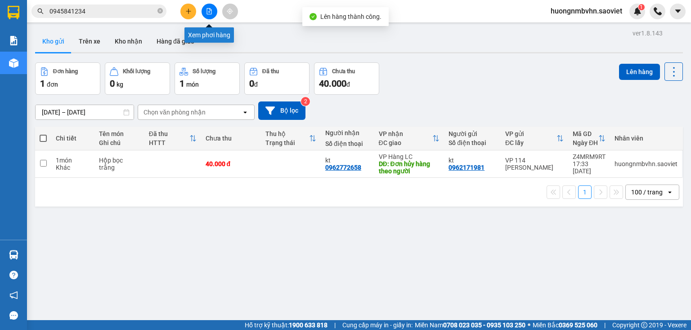
click at [209, 11] on icon "file-add" at bounding box center [209, 11] width 6 height 6
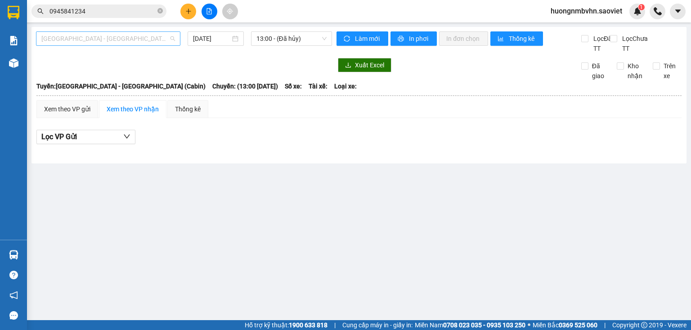
click at [144, 38] on span "[GEOGRAPHIC_DATA] - [GEOGRAPHIC_DATA] (Cabin)" at bounding box center [108, 38] width 134 height 13
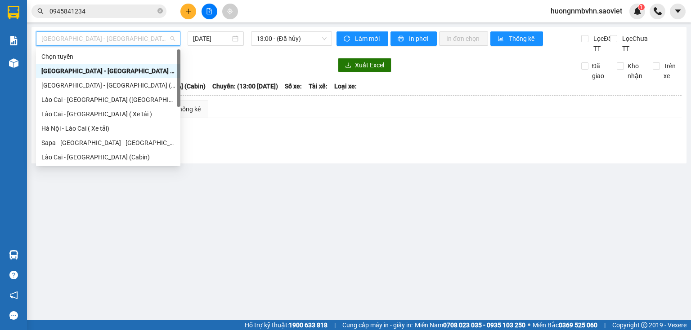
scroll to position [72, 0]
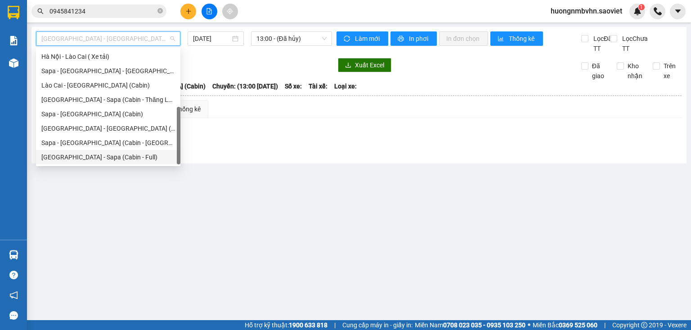
click at [132, 161] on div "[GEOGRAPHIC_DATA] - Sapa (Cabin - Full)" at bounding box center [108, 157] width 134 height 10
type input "[DATE]"
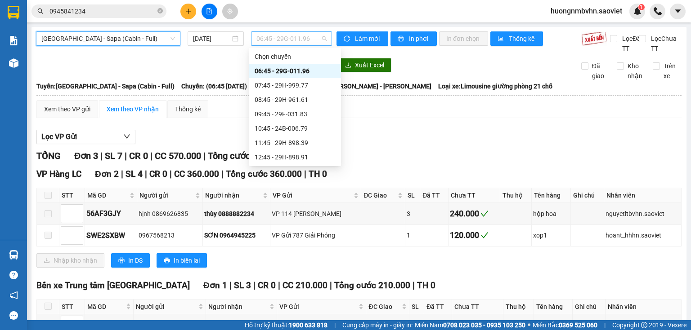
click at [277, 38] on span "06:45 - 29G-011.96" at bounding box center [291, 38] width 71 height 13
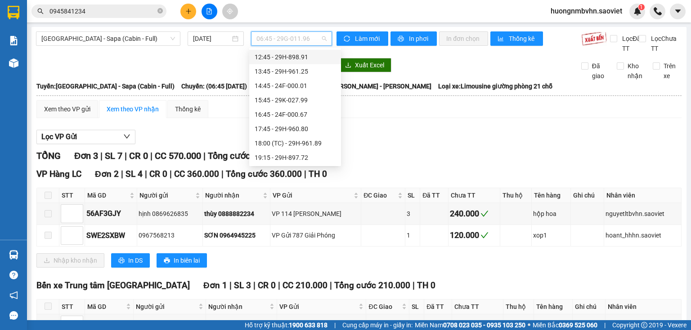
scroll to position [144, 0]
click at [303, 156] on div "23:15 - 29H-963.11" at bounding box center [294, 157] width 81 height 10
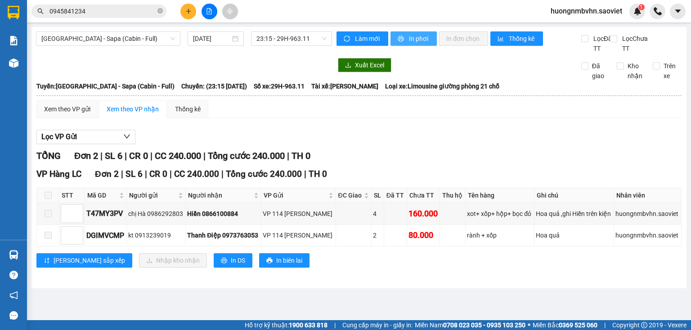
click at [410, 38] on span "In phơi" at bounding box center [419, 39] width 21 height 10
